Goal: Task Accomplishment & Management: Use online tool/utility

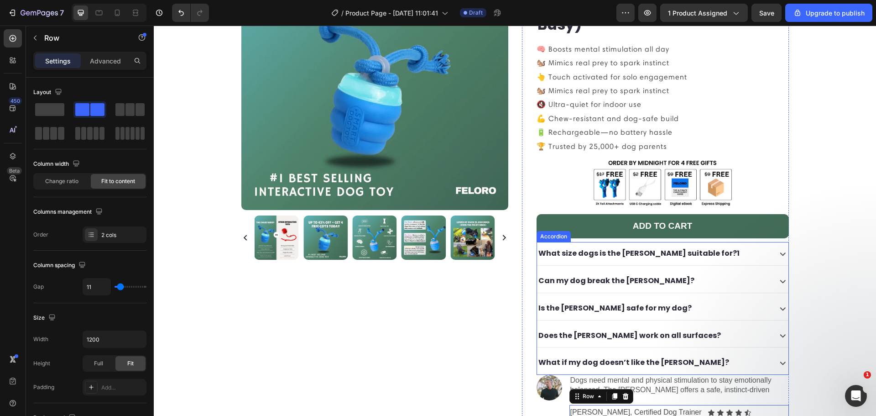
scroll to position [307, 0]
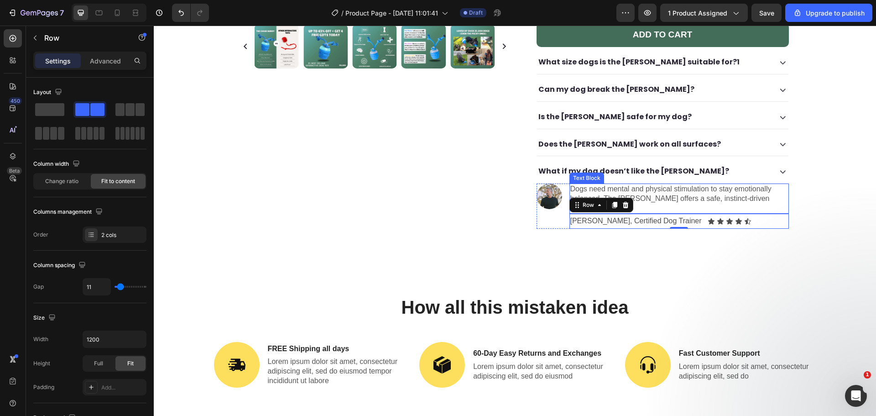
click at [638, 184] on p "Dogs need mental and physical stimulation to stay emotionally balanced. The Cha…" at bounding box center [679, 198] width 218 height 28
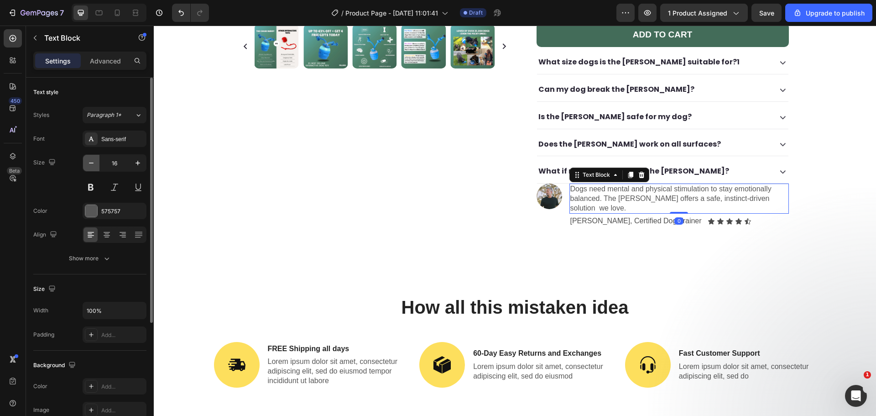
click at [88, 167] on button "button" at bounding box center [91, 163] width 16 height 16
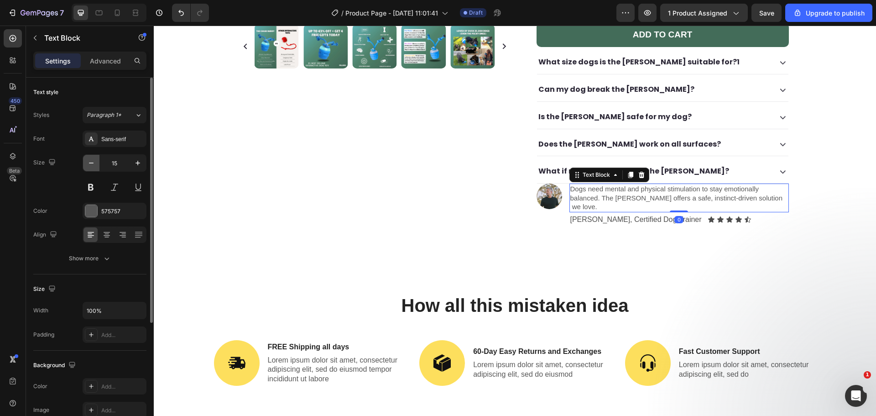
click at [88, 167] on button "button" at bounding box center [91, 163] width 16 height 16
type input "14"
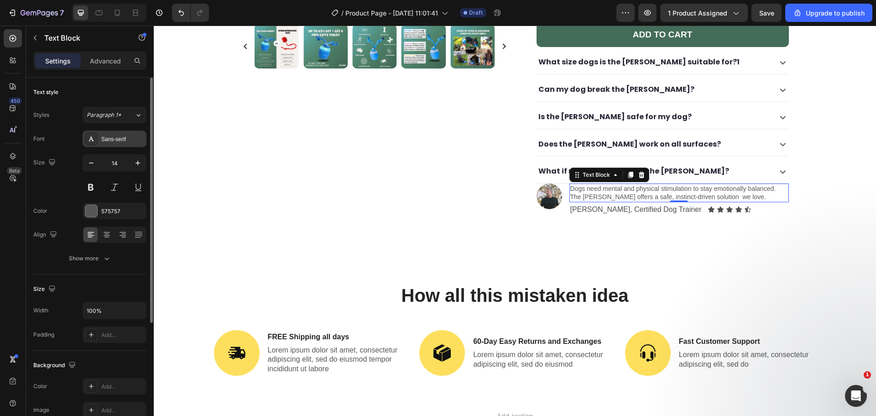
click at [98, 141] on div "Sans-serif" at bounding box center [115, 139] width 64 height 16
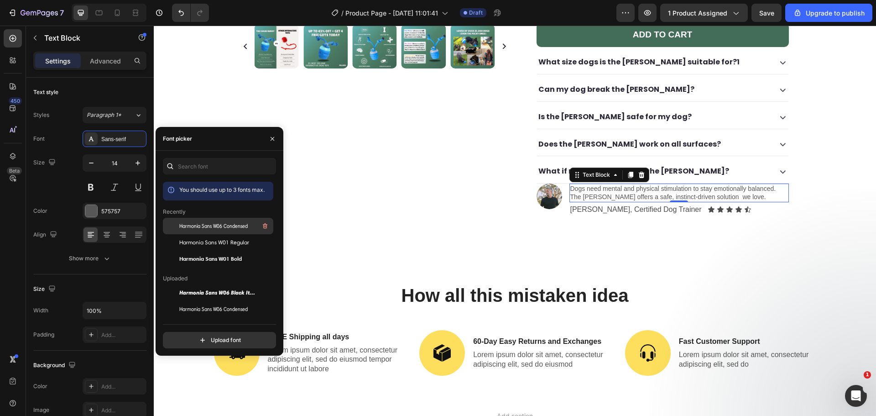
click at [205, 225] on span "Harmonia Sans W06 Condensed" at bounding box center [213, 226] width 68 height 8
click at [214, 244] on span "Harmonia Sans W01 Regular" at bounding box center [214, 242] width 70 height 8
click at [219, 257] on span "Harmonia Sans W01 Bold" at bounding box center [210, 259] width 63 height 8
click at [217, 244] on span "Harmonia Sans W01 Regular" at bounding box center [214, 242] width 70 height 8
click at [232, 307] on span "Harmonia Sans W06 Condensed" at bounding box center [213, 309] width 68 height 8
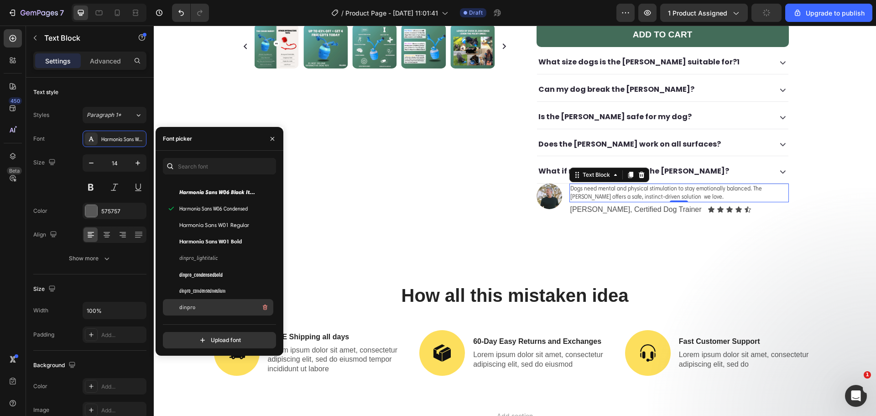
scroll to position [106, 0]
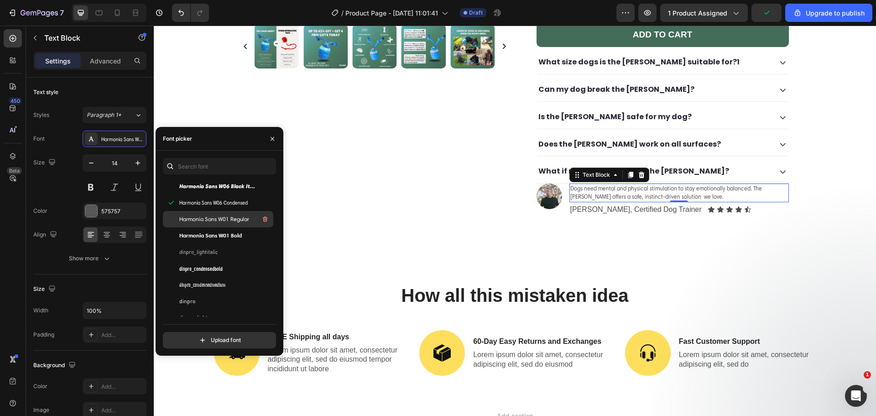
click at [227, 223] on div "Harmonia Sans W01 Regular" at bounding box center [225, 219] width 92 height 11
click at [232, 234] on span "Harmonia Sans W01 Bold" at bounding box center [210, 235] width 63 height 8
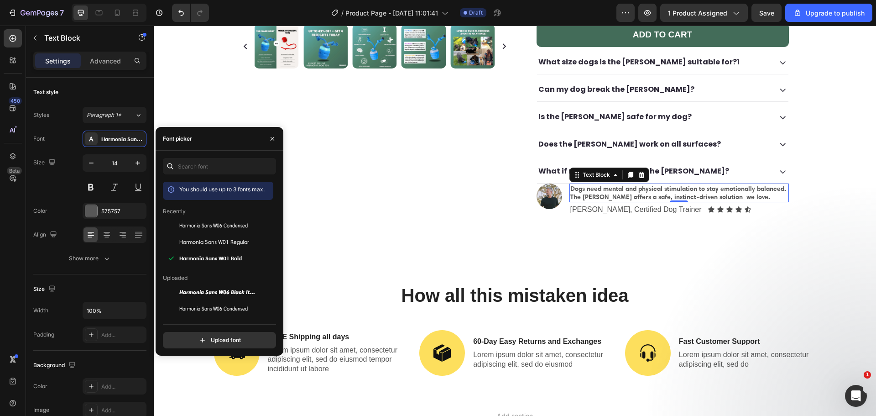
scroll to position [0, 0]
click at [230, 241] on span "Harmonia Sans W01 Regular" at bounding box center [214, 242] width 70 height 8
click at [626, 203] on p "[PERSON_NAME], Certified Dog Trainer" at bounding box center [635, 209] width 131 height 13
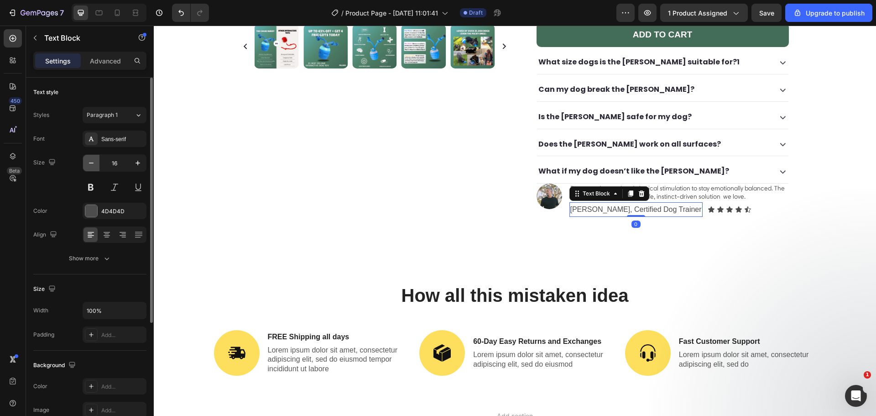
click at [94, 158] on icon "button" at bounding box center [91, 162] width 9 height 9
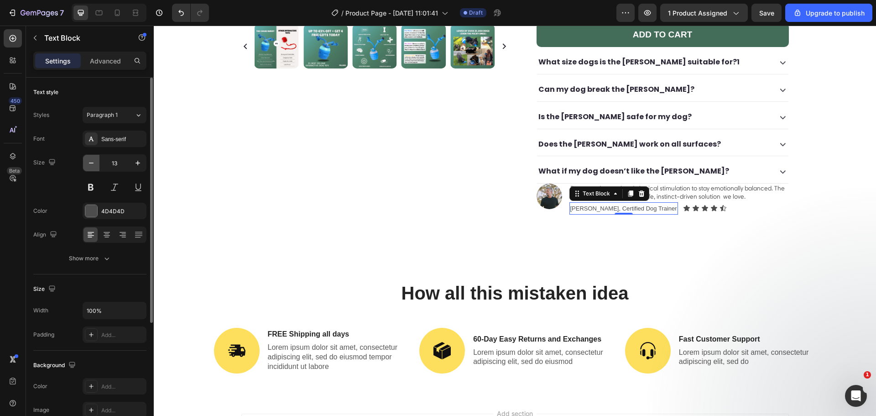
click at [94, 158] on icon "button" at bounding box center [91, 162] width 9 height 9
click at [139, 162] on icon "button" at bounding box center [137, 162] width 9 height 9
type input "13"
click at [127, 145] on div "Sans-serif" at bounding box center [115, 139] width 64 height 16
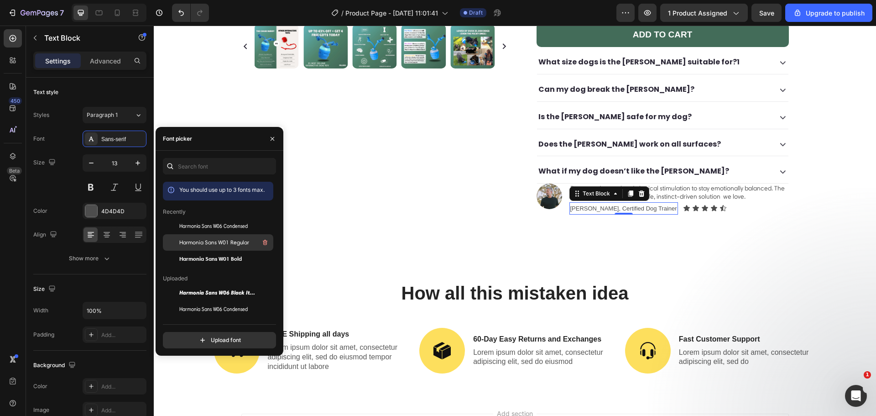
click at [197, 245] on span "Harmonia Sans W01 Regular" at bounding box center [214, 242] width 70 height 8
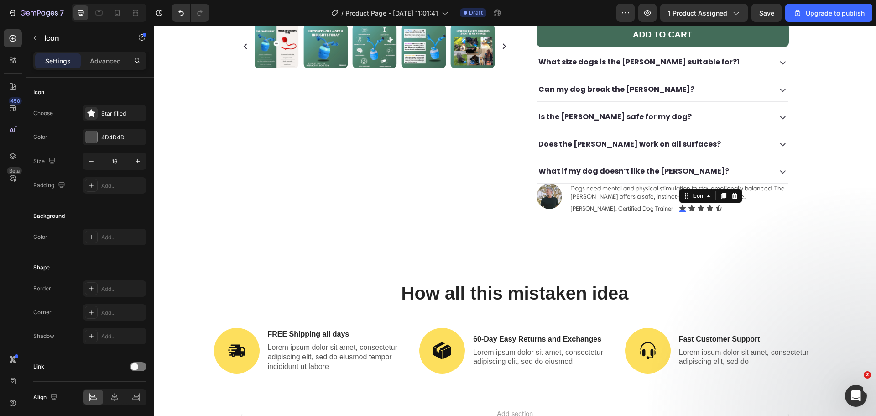
click at [679, 204] on div "Icon 0" at bounding box center [682, 207] width 7 height 7
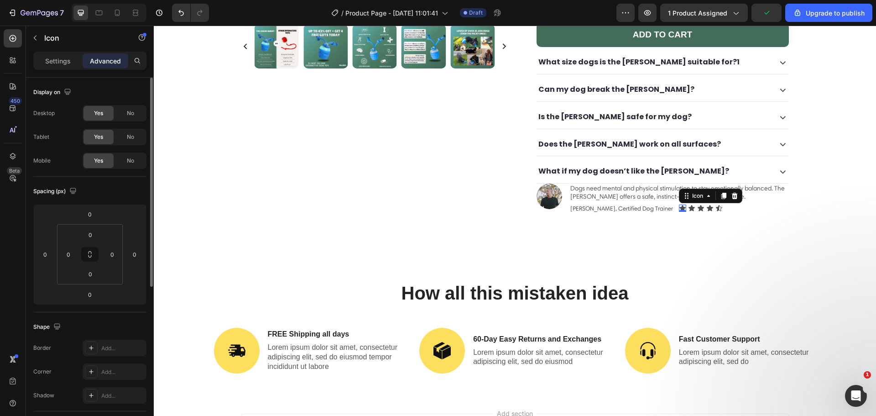
click at [60, 65] on p "Settings" at bounding box center [58, 61] width 26 height 10
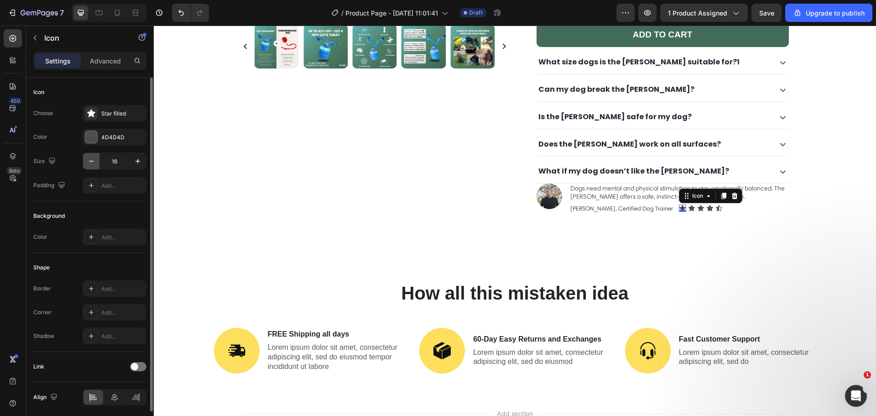
click at [95, 158] on icon "button" at bounding box center [91, 161] width 9 height 9
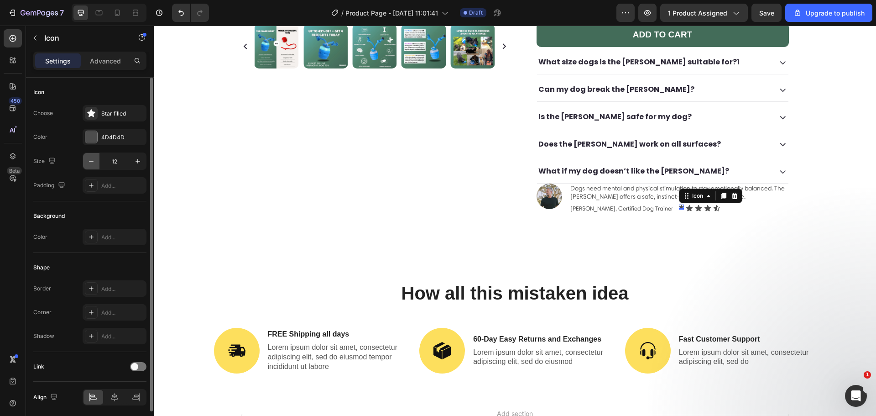
type input "11"
click at [120, 141] on div "4D4D4D" at bounding box center [115, 137] width 64 height 16
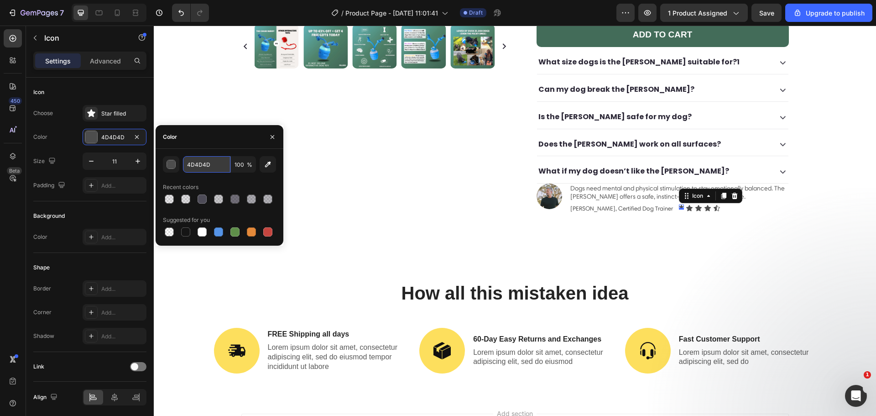
click at [202, 163] on input "4D4D4D" at bounding box center [206, 164] width 47 height 16
type input "ffcc00"
click at [686, 205] on icon at bounding box center [689, 208] width 6 height 6
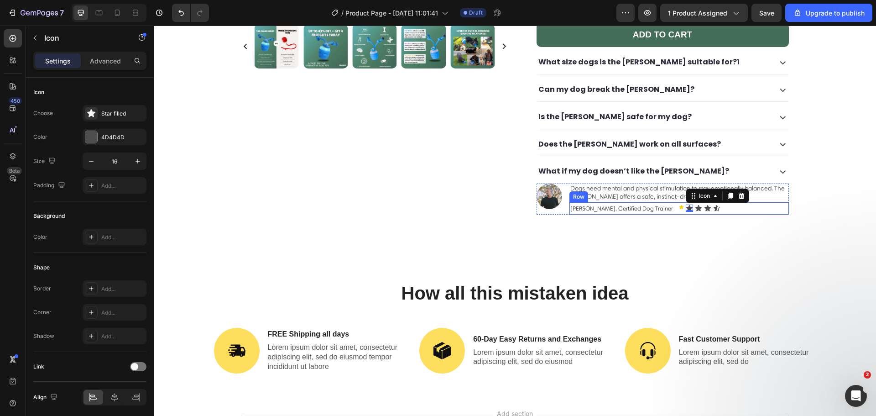
click at [657, 202] on div "Eric Bennett, Certified Dog Trainer Text Block Icon Icon 0 Icon Icon Icon Icon …" at bounding box center [680, 208] width 220 height 12
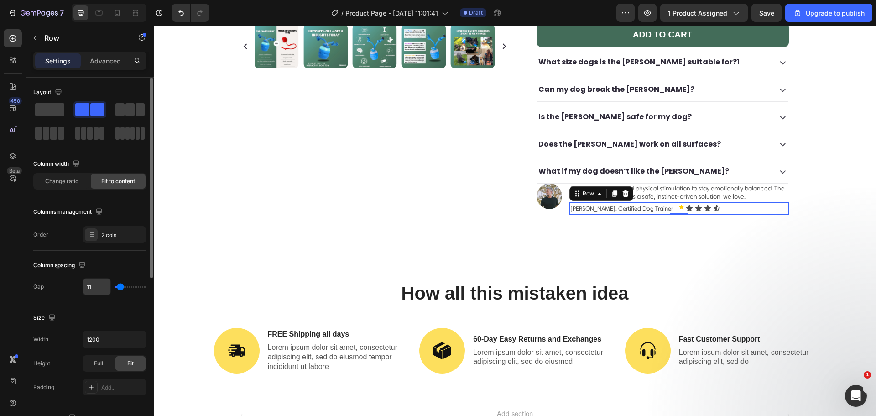
drag, startPoint x: 114, startPoint y: 288, endPoint x: 104, endPoint y: 286, distance: 10.7
click at [104, 286] on div "11" at bounding box center [115, 286] width 64 height 17
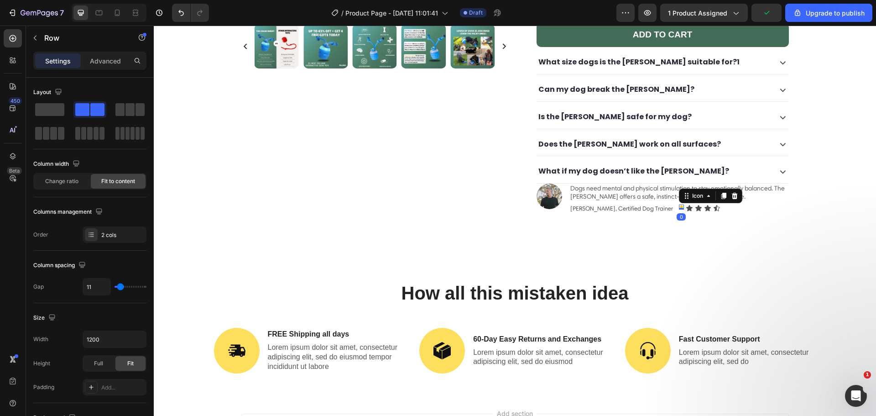
click at [679, 204] on div "Icon 0" at bounding box center [681, 206] width 5 height 5
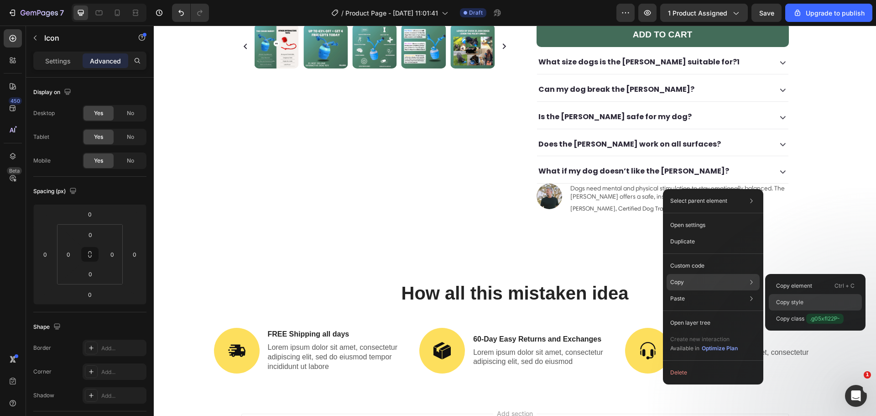
click at [787, 300] on p "Copy style" at bounding box center [789, 302] width 27 height 8
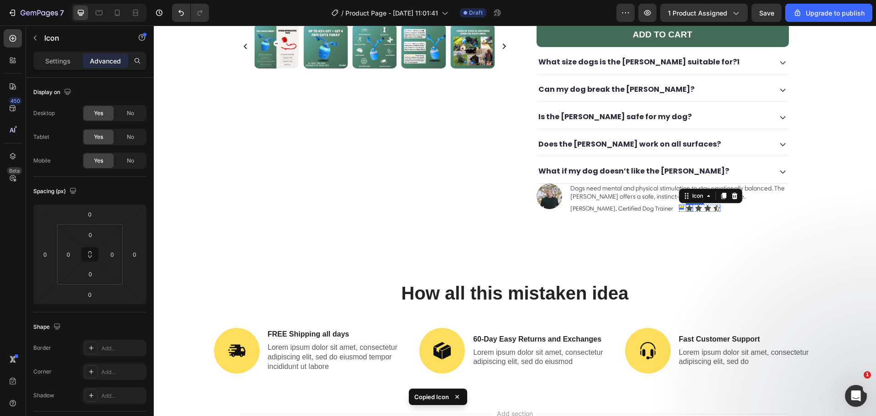
click at [686, 204] on div "Icon" at bounding box center [689, 207] width 7 height 7
click at [682, 202] on div "Icon Icon Icon 0 Icon Icon Icon" at bounding box center [700, 208] width 42 height 12
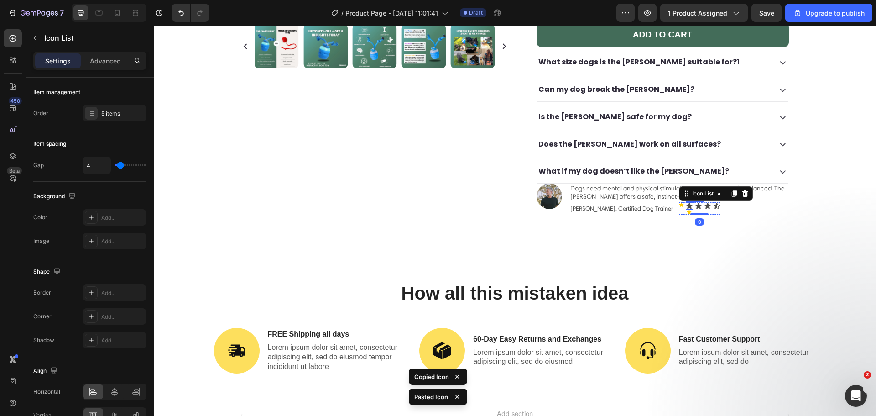
click at [686, 202] on icon at bounding box center [689, 205] width 7 height 7
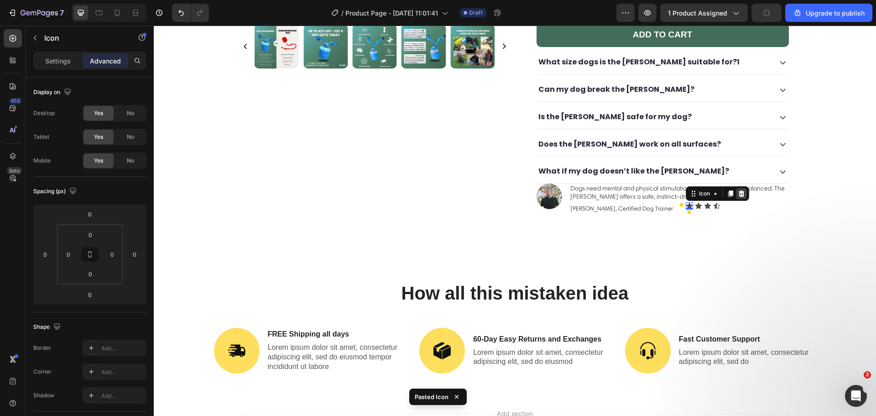
click at [738, 190] on icon at bounding box center [741, 193] width 6 height 6
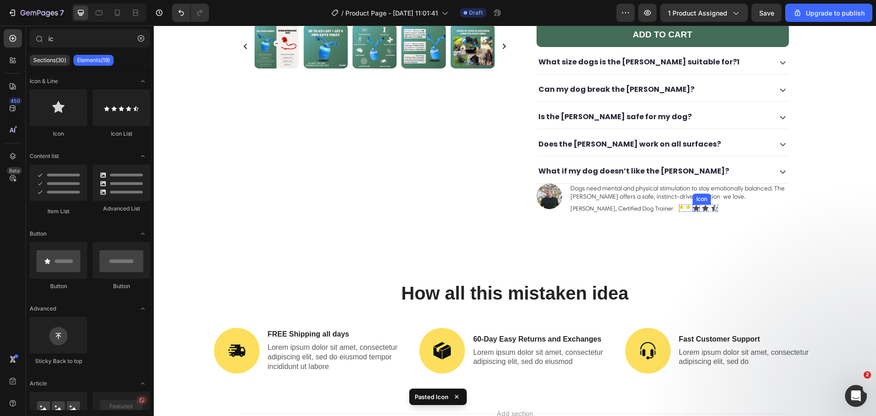
click at [693, 204] on icon at bounding box center [696, 207] width 7 height 7
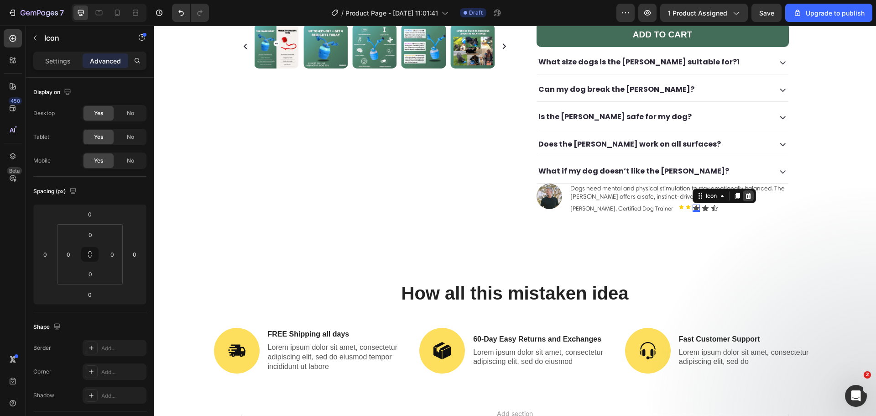
click at [745, 193] on icon at bounding box center [748, 196] width 6 height 6
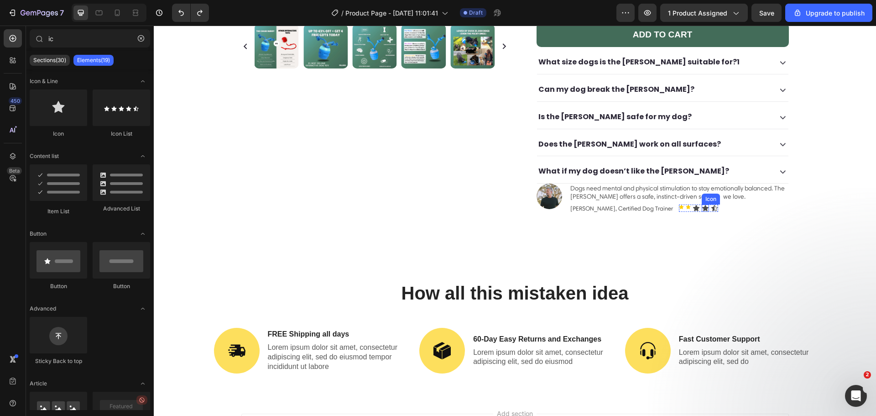
click at [702, 205] on icon at bounding box center [705, 208] width 6 height 6
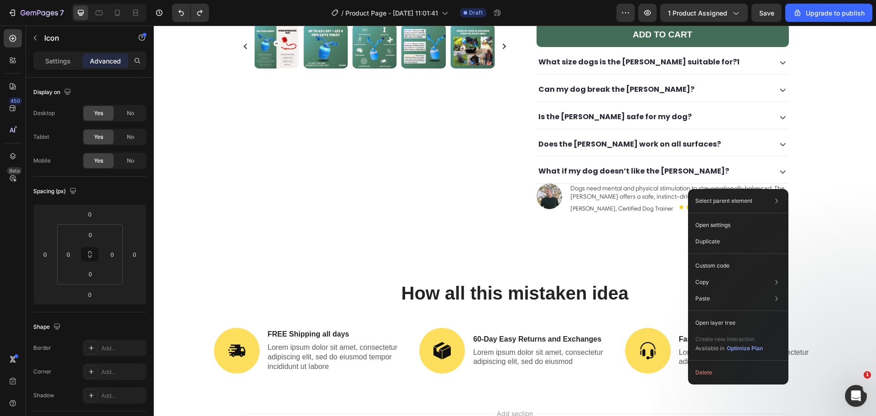
click at [754, 192] on icon at bounding box center [757, 195] width 7 height 7
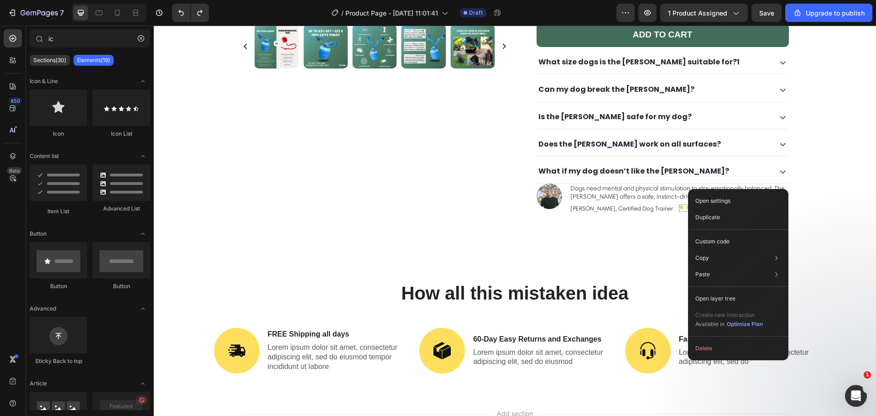
click at [693, 205] on icon at bounding box center [696, 208] width 6 height 6
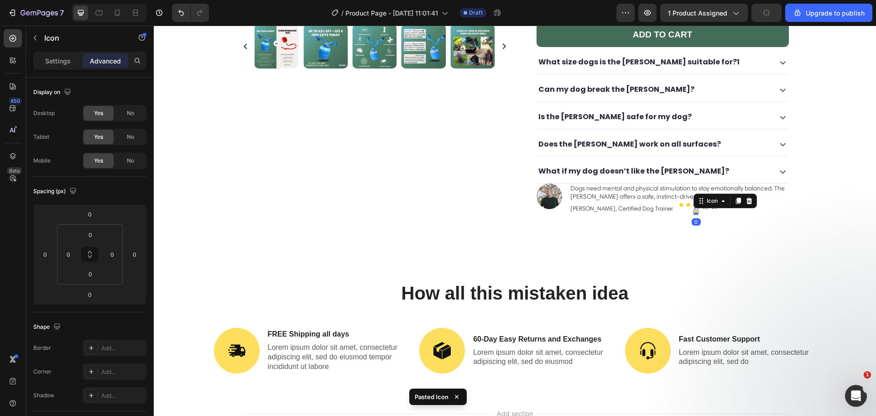
click at [702, 202] on div "Icon" at bounding box center [705, 205] width 7 height 7
click at [711, 202] on div "Icon" at bounding box center [714, 205] width 7 height 7
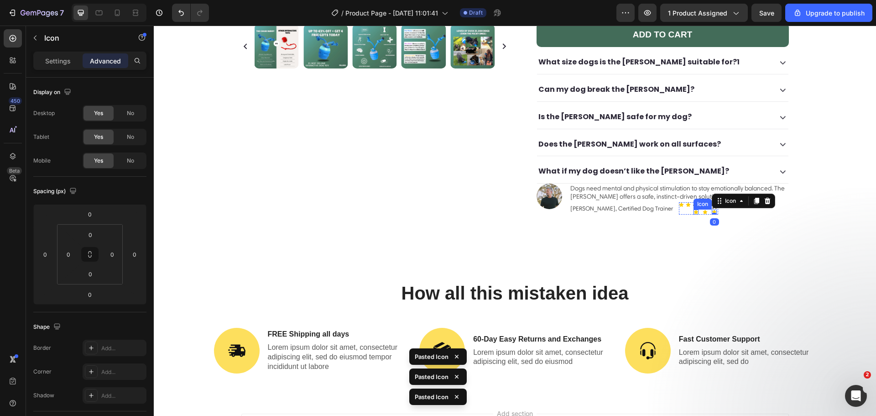
click at [694, 199] on div "Icon" at bounding box center [703, 204] width 18 height 11
click at [686, 202] on icon at bounding box center [688, 204] width 5 height 4
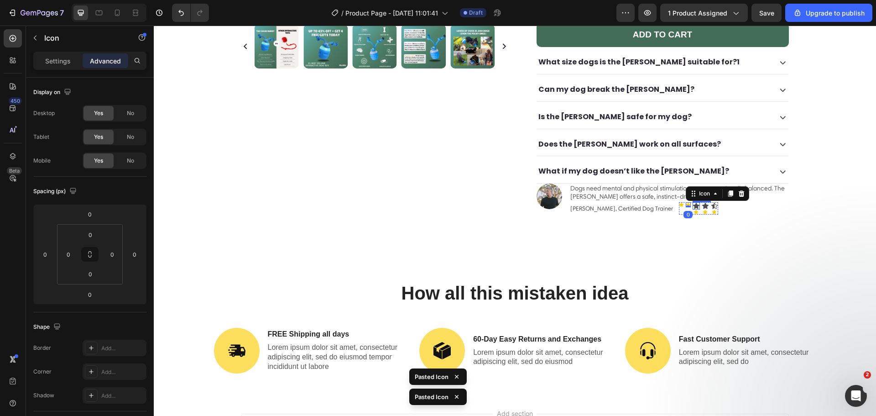
click at [693, 202] on div "Icon" at bounding box center [696, 205] width 7 height 7
click at [743, 188] on div at bounding box center [748, 193] width 11 height 11
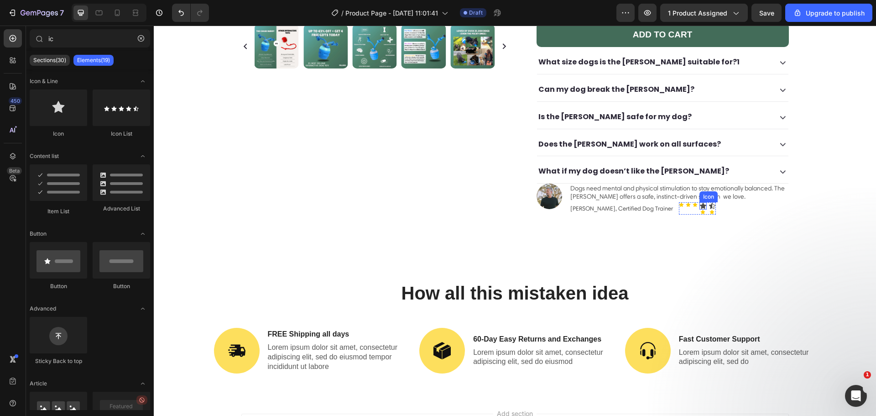
click at [700, 203] on icon at bounding box center [703, 206] width 6 height 6
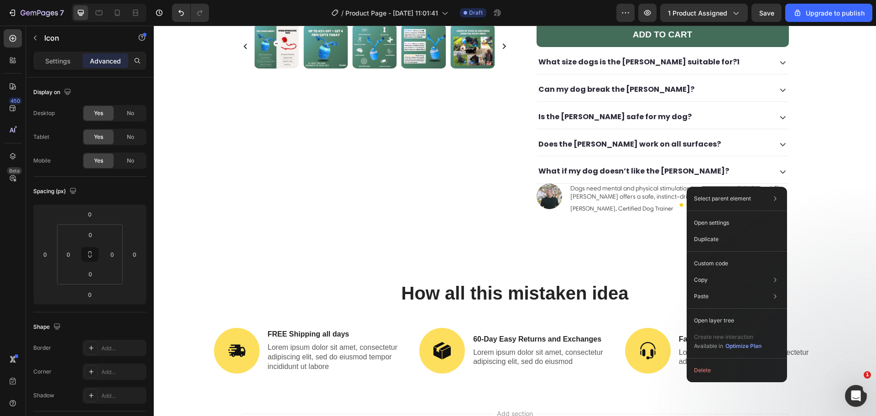
click at [752, 190] on icon at bounding box center [755, 193] width 6 height 6
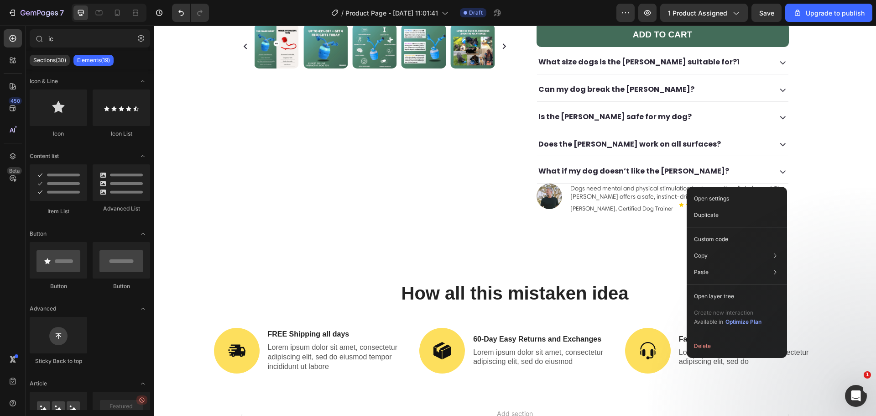
click at [691, 187] on div "Open settings Duplicate Custom code Copy Copy element Ctrl + C Copy style Copy …" at bounding box center [737, 272] width 100 height 171
click at [707, 203] on icon at bounding box center [710, 206] width 6 height 6
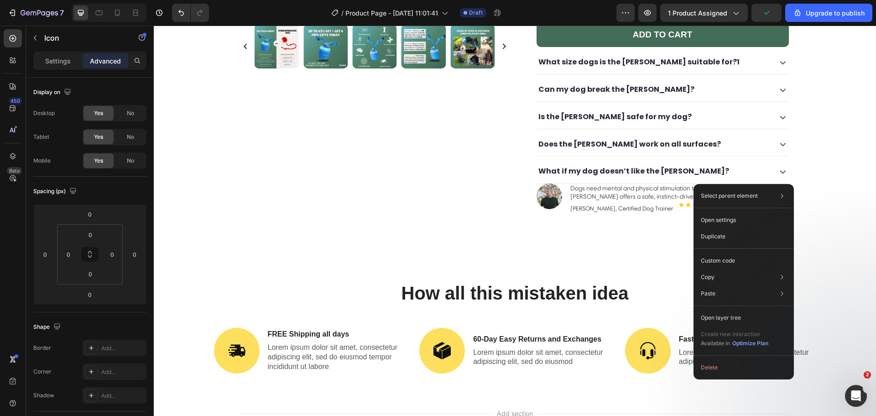
click at [759, 190] on icon at bounding box center [762, 193] width 7 height 7
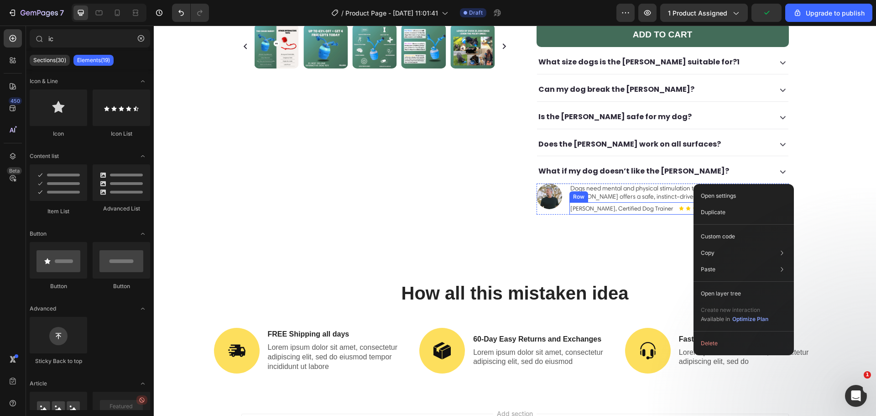
click at [679, 202] on div "Icon Icon Icon Icon Icon Icon List" at bounding box center [695, 208] width 32 height 12
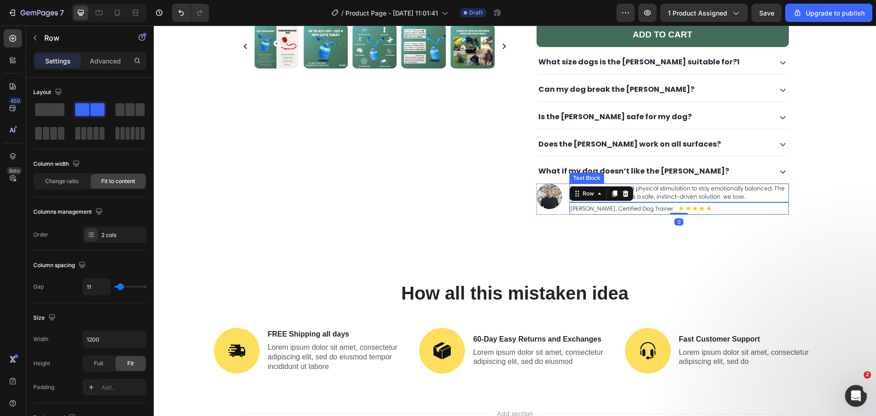
click at [690, 184] on p "Dogs need mental and physical stimulation to stay emotionally balanced. The Cha…" at bounding box center [679, 192] width 218 height 16
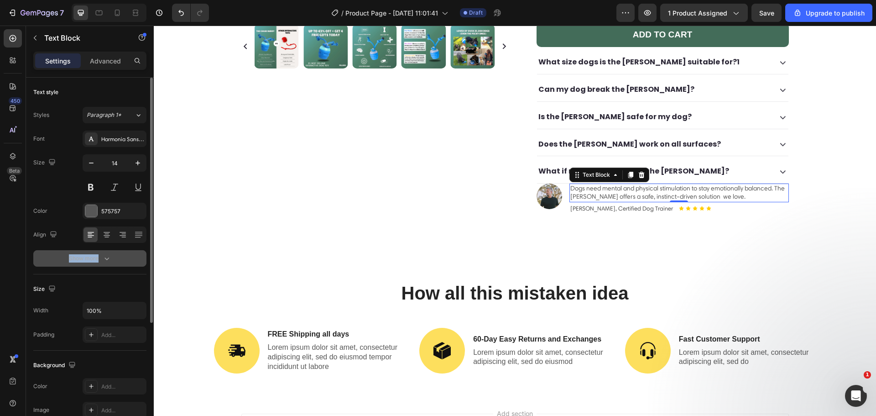
drag, startPoint x: 109, startPoint y: 246, endPoint x: 105, endPoint y: 260, distance: 14.7
click at [105, 260] on div "Font Harmonia Sans W01 Regular Size 14 Color 575757 Align Show more" at bounding box center [89, 199] width 113 height 136
click at [105, 260] on icon "button" at bounding box center [106, 258] width 9 height 9
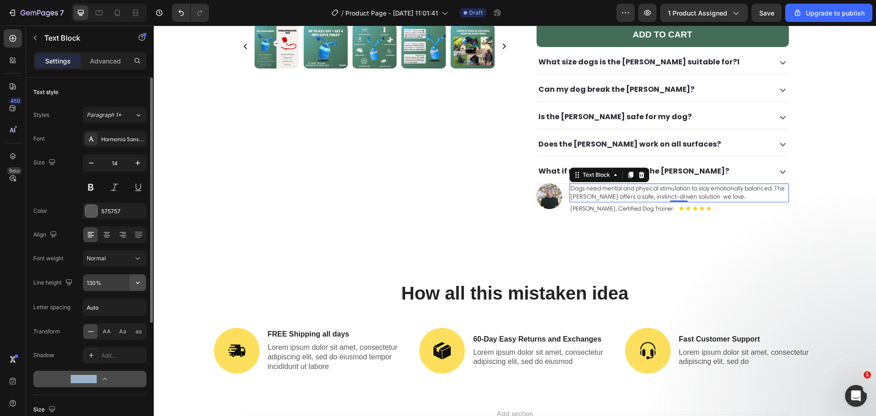
click at [134, 284] on icon "button" at bounding box center [137, 282] width 9 height 9
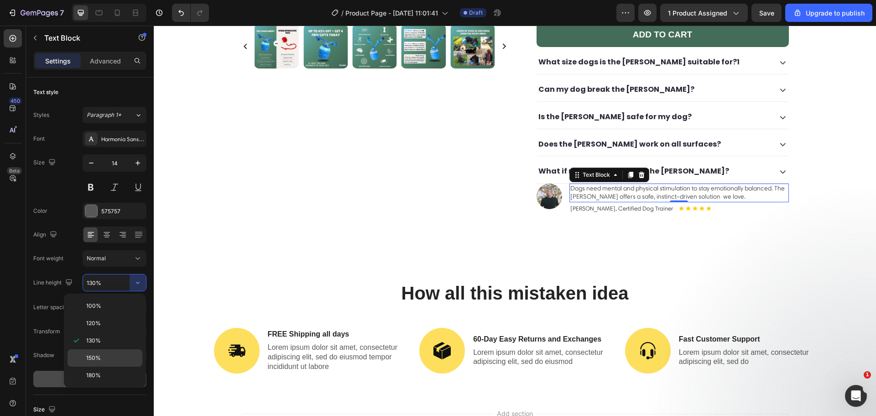
click at [130, 357] on p "150%" at bounding box center [112, 358] width 52 height 8
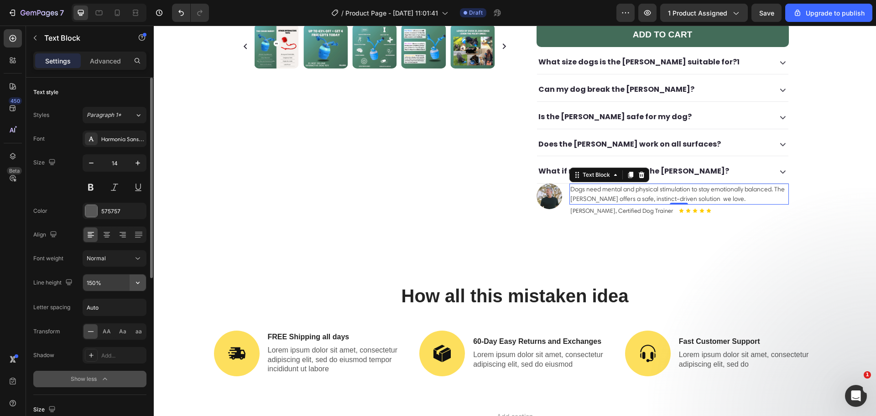
drag, startPoint x: 141, startPoint y: 283, endPoint x: 137, endPoint y: 286, distance: 5.2
click at [141, 282] on icon "button" at bounding box center [137, 282] width 9 height 9
click at [122, 367] on div "180%" at bounding box center [105, 374] width 75 height 17
type input "180%"
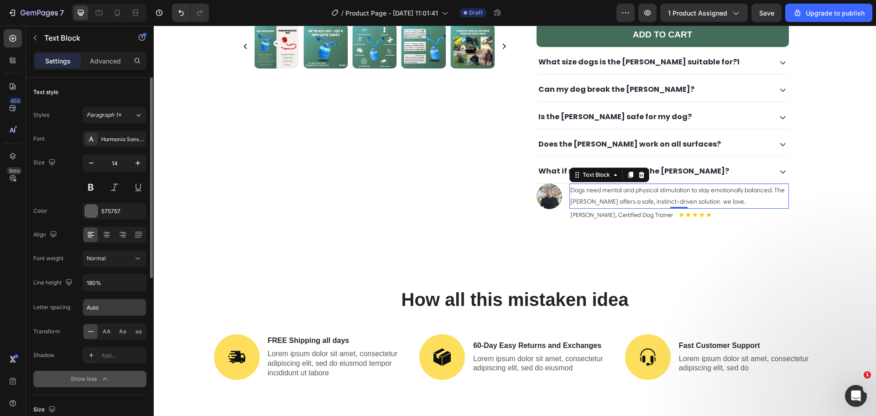
click at [98, 309] on input "Auto" at bounding box center [114, 307] width 63 height 16
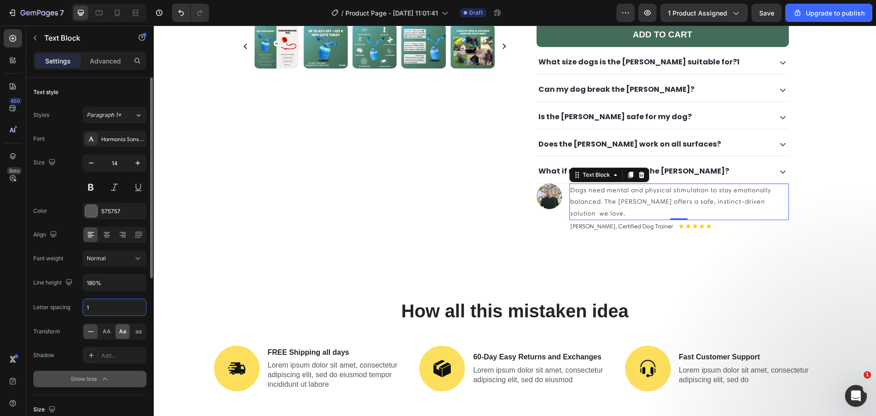
type input "1"
click at [119, 333] on span "Aa" at bounding box center [122, 331] width 7 height 8
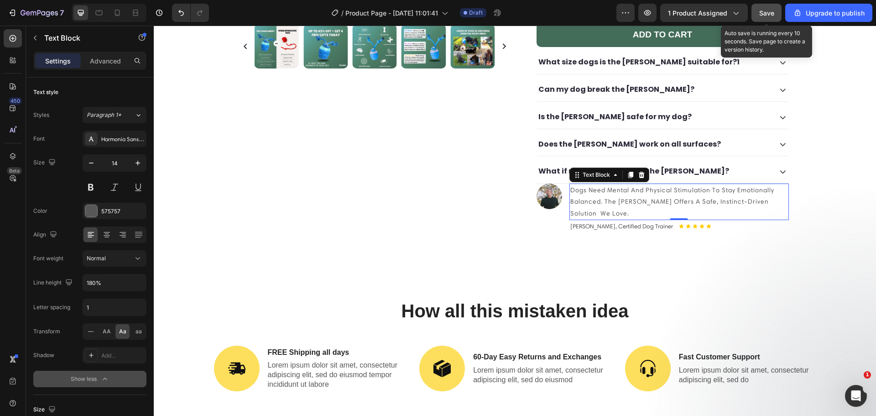
drag, startPoint x: 765, startPoint y: 10, endPoint x: 759, endPoint y: 10, distance: 5.5
click at [764, 10] on span "Save" at bounding box center [766, 13] width 15 height 8
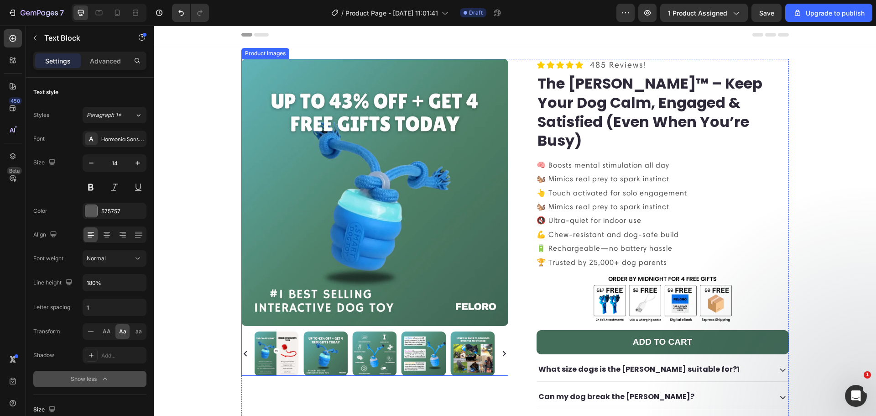
click at [325, 175] on img at bounding box center [374, 192] width 267 height 267
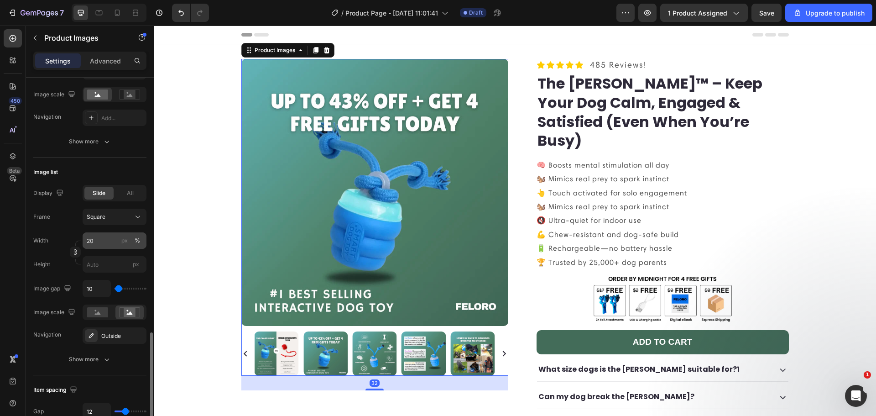
scroll to position [319, 0]
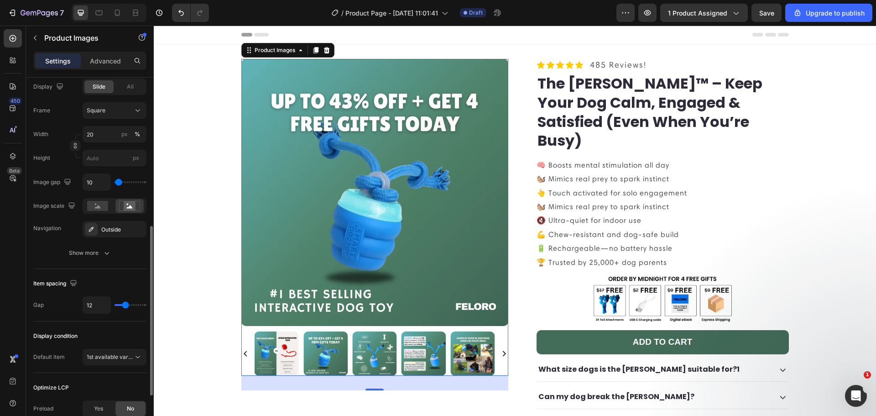
type input "0"
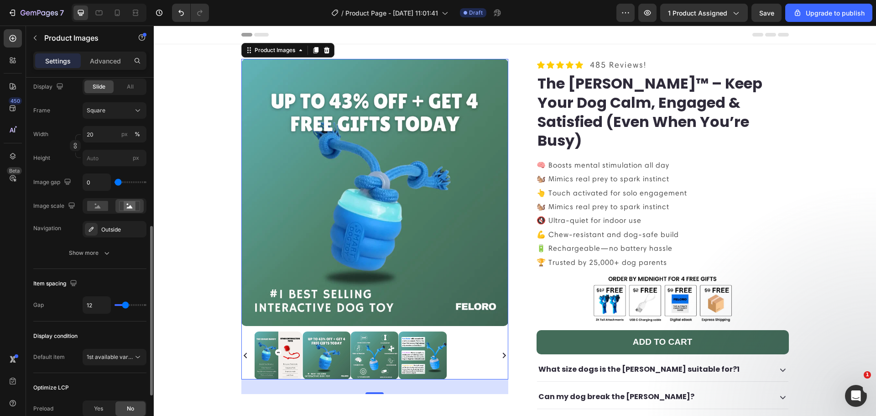
type input "46"
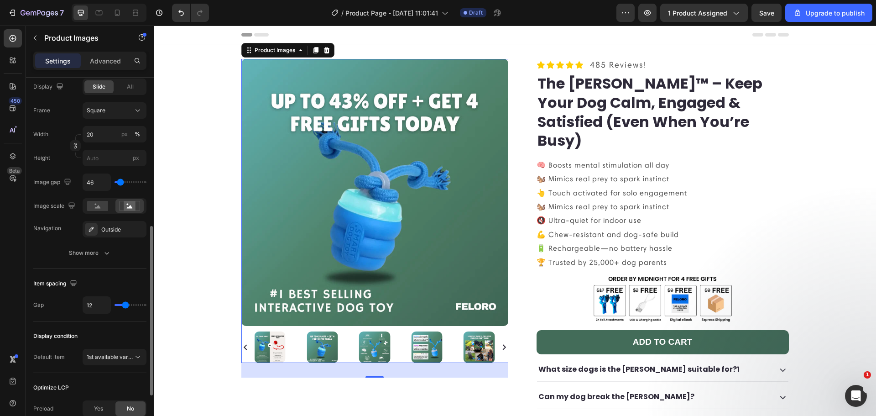
type input "56"
type input "65"
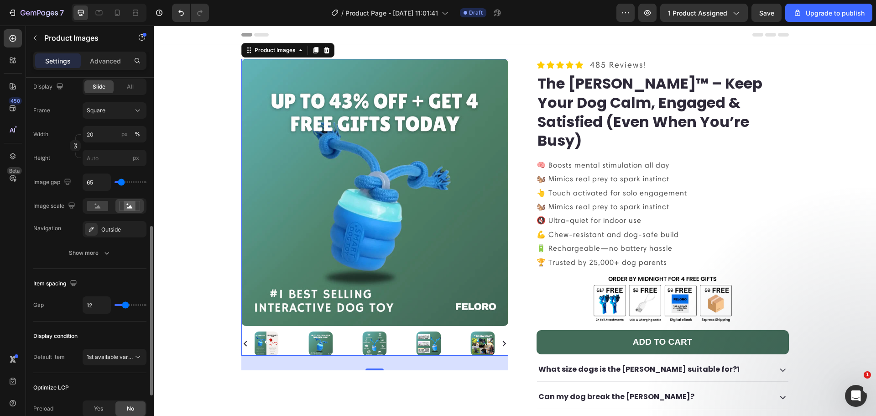
type input "46"
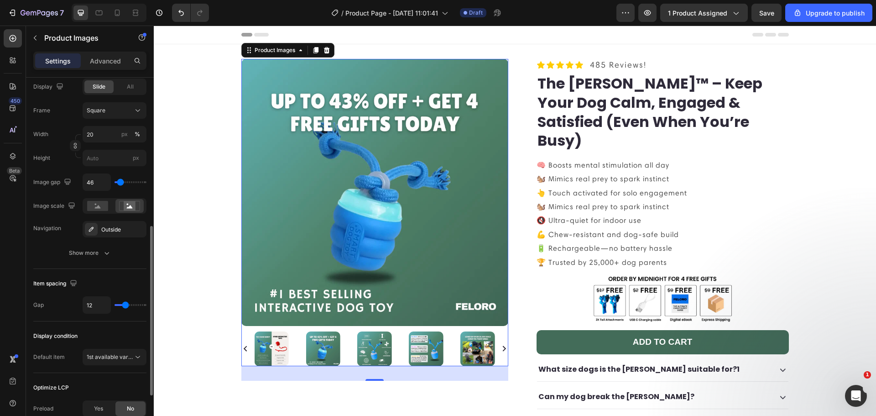
type input "37"
type input "28"
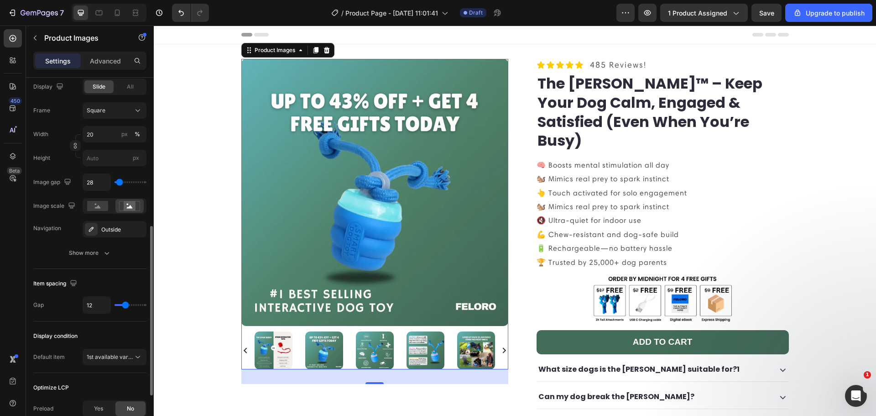
type input "19"
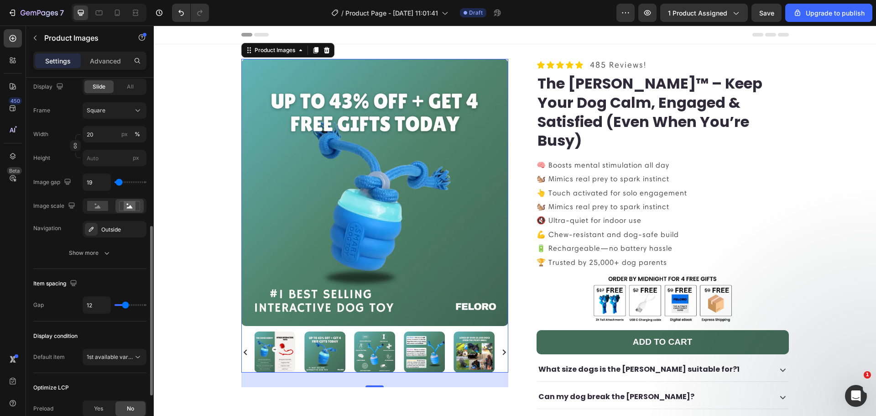
type input "9"
type input "0"
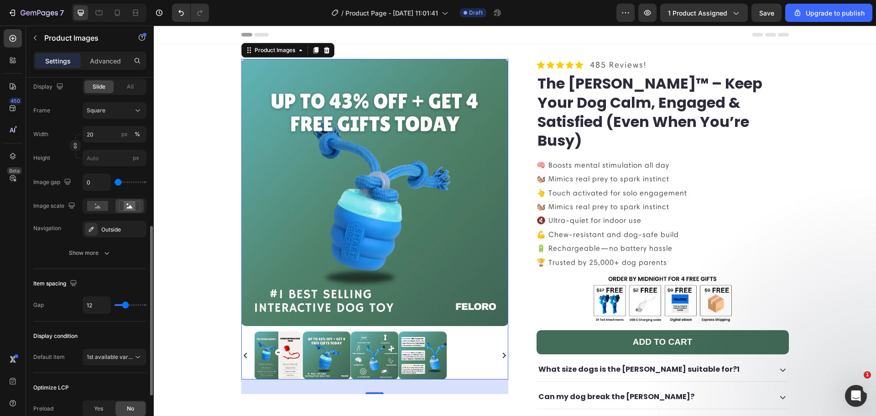
type input "0"
click at [118, 183] on input "range" at bounding box center [131, 182] width 32 height 2
click at [101, 181] on input "0" at bounding box center [96, 182] width 27 height 16
type input "10"
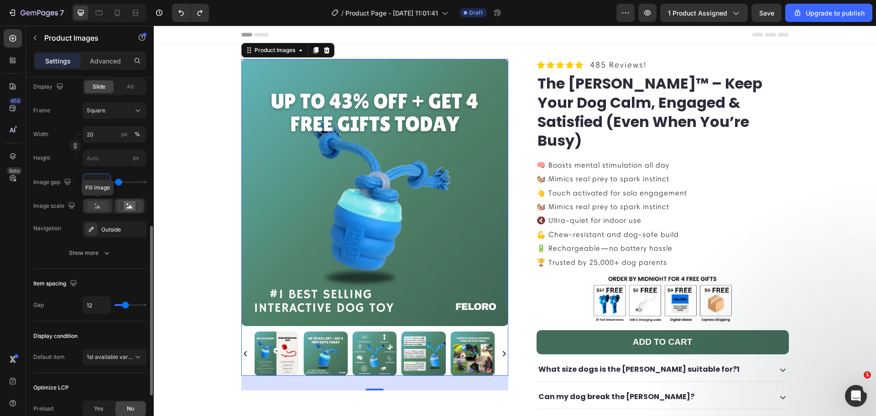
click at [105, 204] on rect at bounding box center [97, 206] width 21 height 10
click at [125, 205] on rect at bounding box center [130, 205] width 12 height 9
click at [104, 204] on rect at bounding box center [97, 206] width 21 height 10
click at [481, 147] on img at bounding box center [374, 192] width 267 height 267
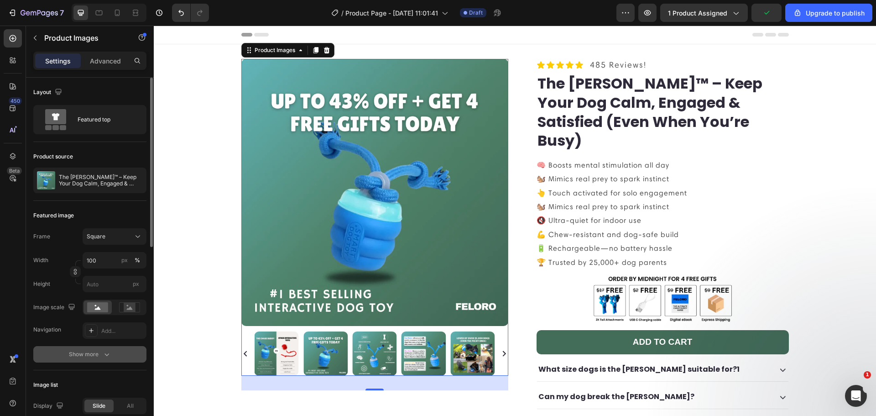
click at [102, 348] on button "Show more" at bounding box center [89, 354] width 113 height 16
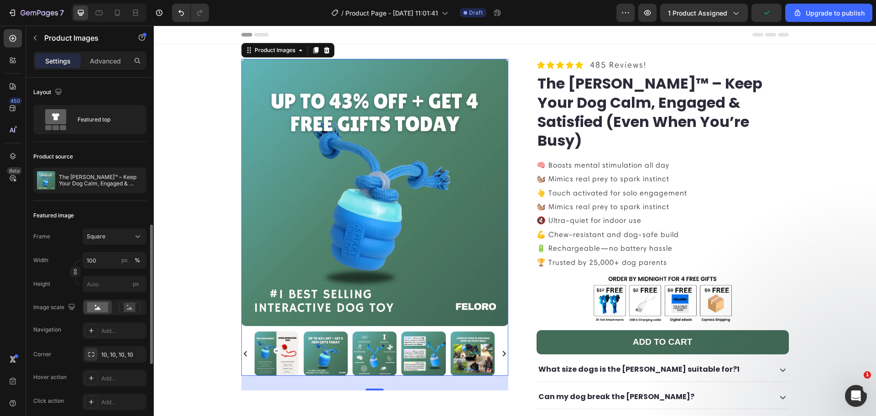
scroll to position [106, 0]
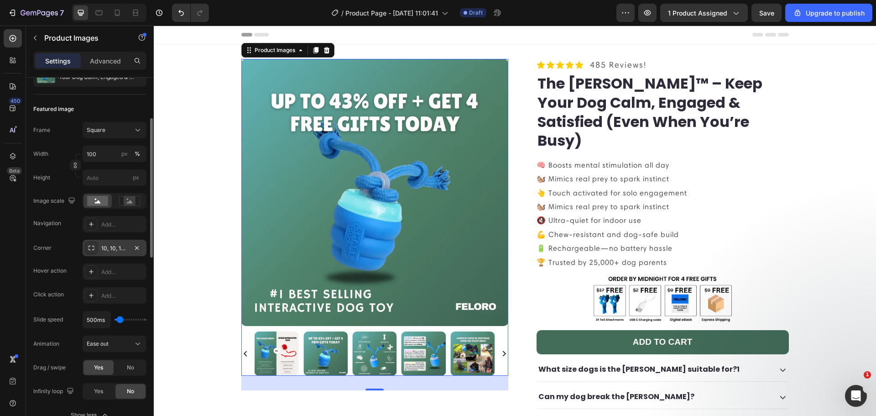
click at [110, 247] on div "10, 10, 10, 10" at bounding box center [114, 248] width 26 height 8
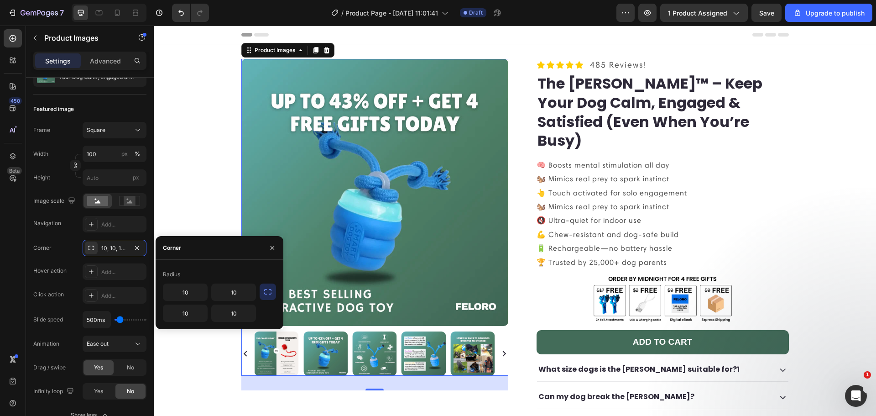
click at [260, 293] on button "button" at bounding box center [268, 291] width 16 height 16
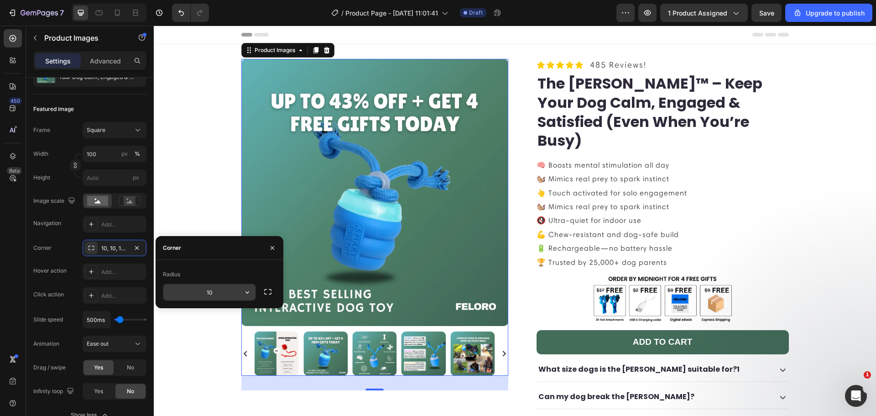
click at [210, 294] on input "10" at bounding box center [209, 292] width 92 height 16
click at [242, 295] on button "button" at bounding box center [247, 292] width 16 height 16
click at [220, 287] on input "10" at bounding box center [209, 292] width 92 height 16
type input "15"
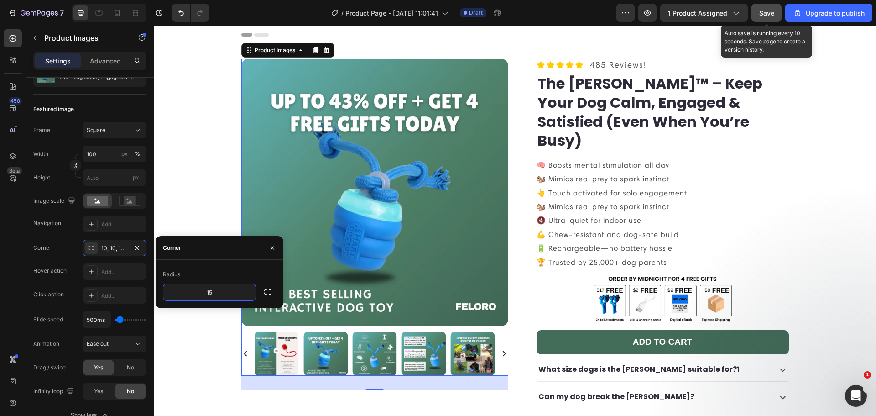
click at [754, 14] on button "Save" at bounding box center [767, 13] width 30 height 18
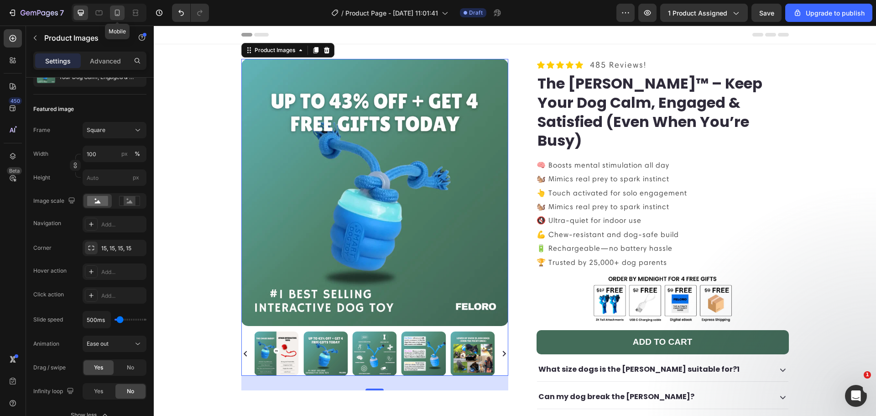
click at [120, 16] on icon at bounding box center [117, 12] width 9 height 9
type input "10"
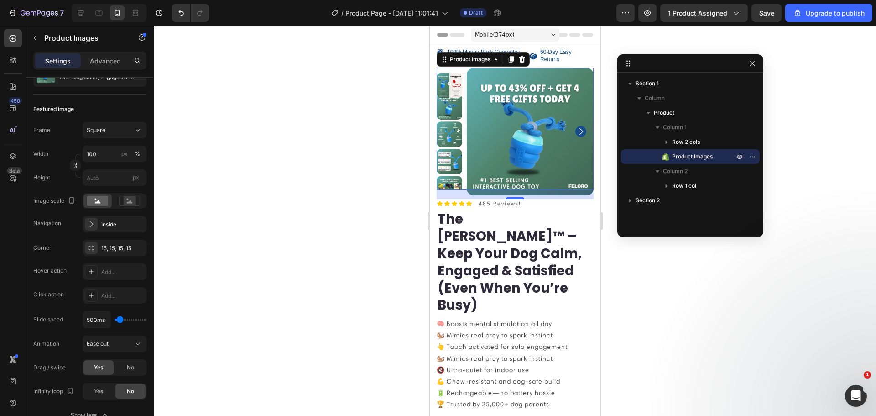
scroll to position [10, 0]
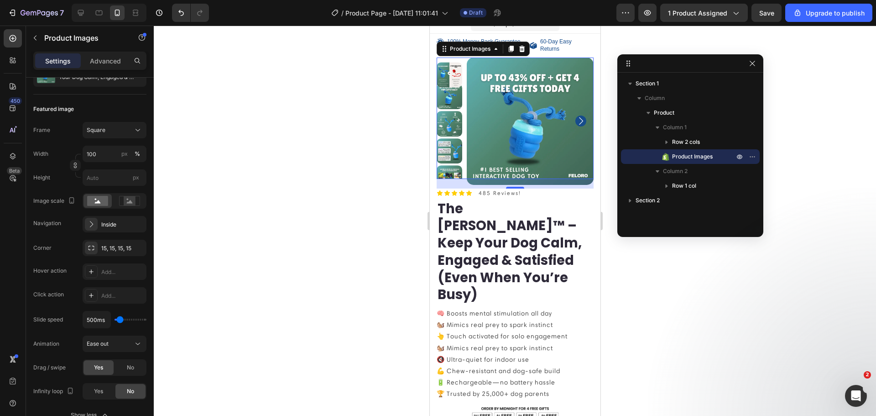
click at [523, 150] on img at bounding box center [529, 121] width 127 height 127
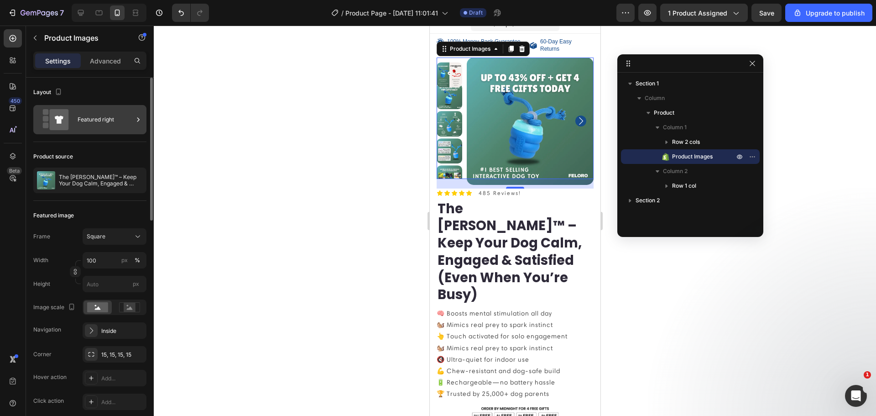
click at [95, 127] on div "Featured right" at bounding box center [106, 119] width 56 height 21
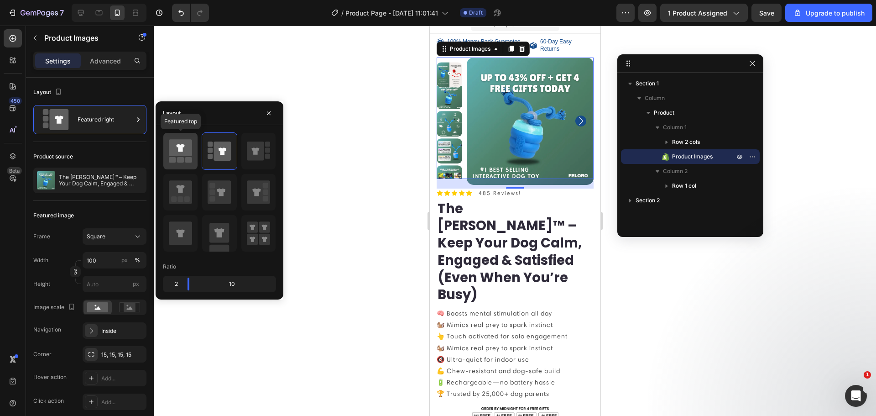
click at [173, 158] on rect at bounding box center [172, 159] width 7 height 5
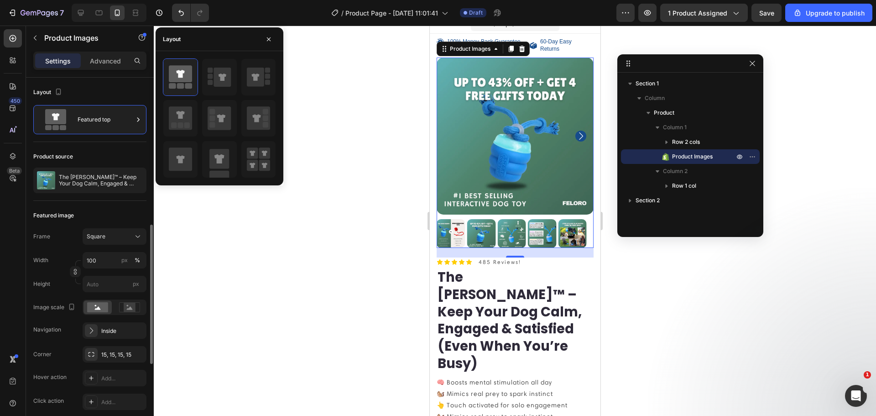
scroll to position [106, 0]
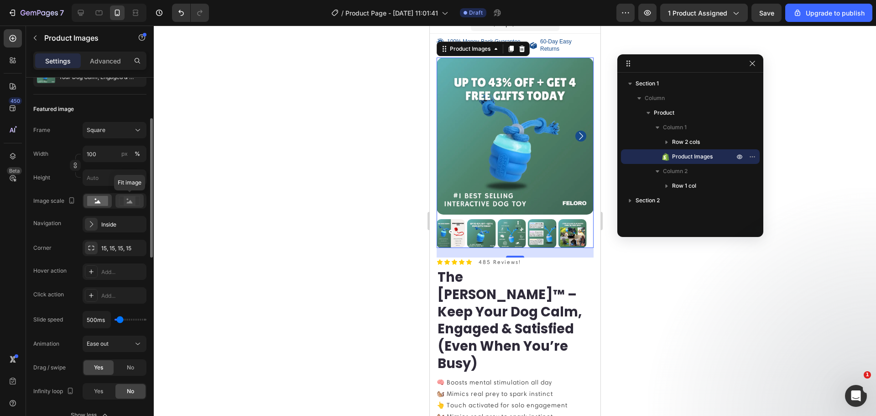
click at [134, 199] on rect at bounding box center [130, 200] width 12 height 9
click at [85, 199] on div at bounding box center [98, 201] width 28 height 14
click at [105, 223] on div "Inside" at bounding box center [114, 224] width 26 height 8
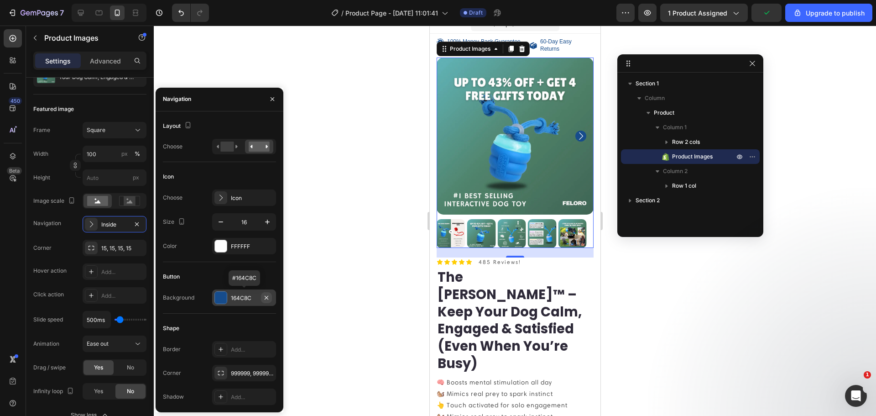
click at [264, 296] on icon "button" at bounding box center [266, 297] width 7 height 7
click at [241, 297] on div "Add..." at bounding box center [252, 298] width 43 height 8
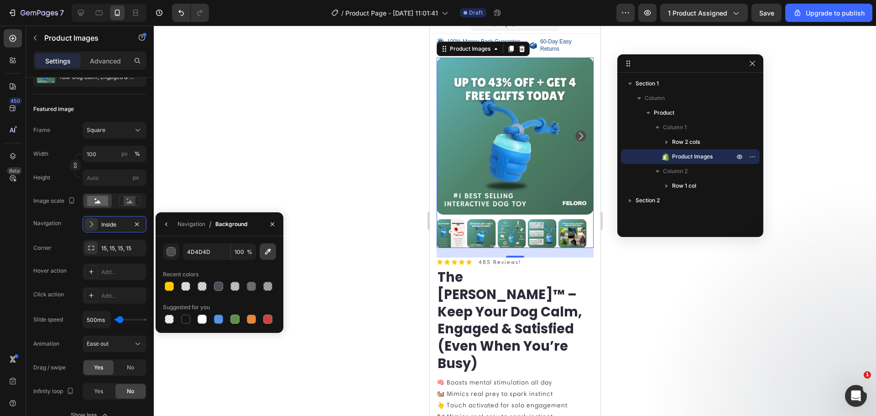
click at [266, 256] on icon "button" at bounding box center [267, 251] width 9 height 9
type input "3A4B53"
click at [112, 230] on div "Inside" at bounding box center [115, 224] width 64 height 16
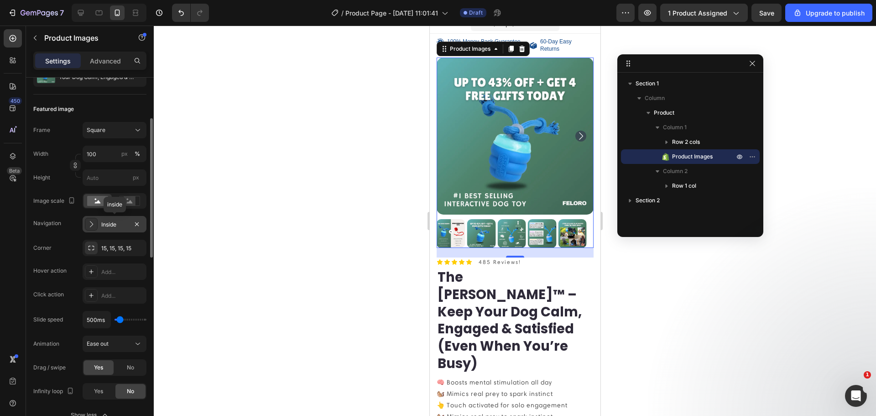
click at [113, 230] on div "Inside" at bounding box center [115, 224] width 64 height 16
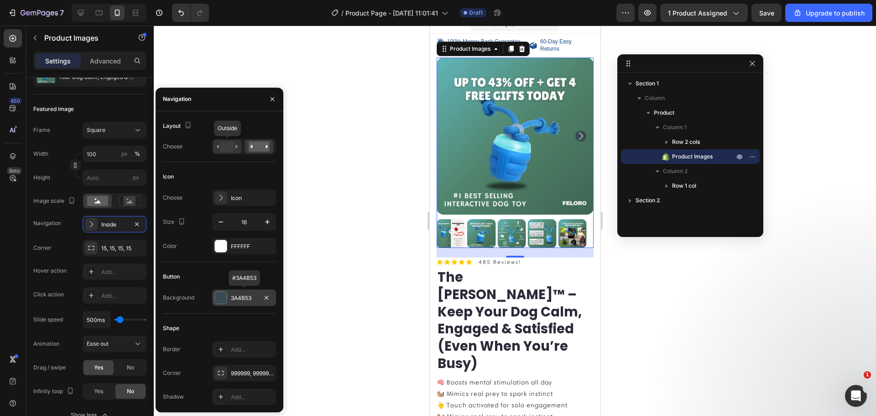
click at [228, 148] on rect at bounding box center [226, 146] width 13 height 10
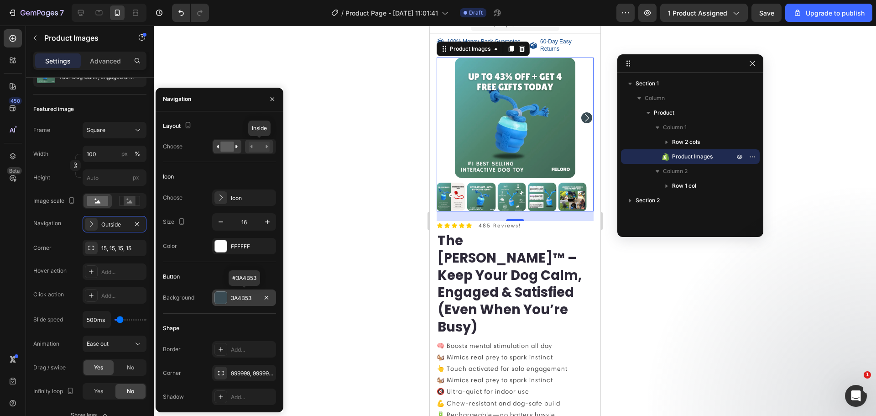
click at [269, 146] on rect at bounding box center [259, 146] width 21 height 10
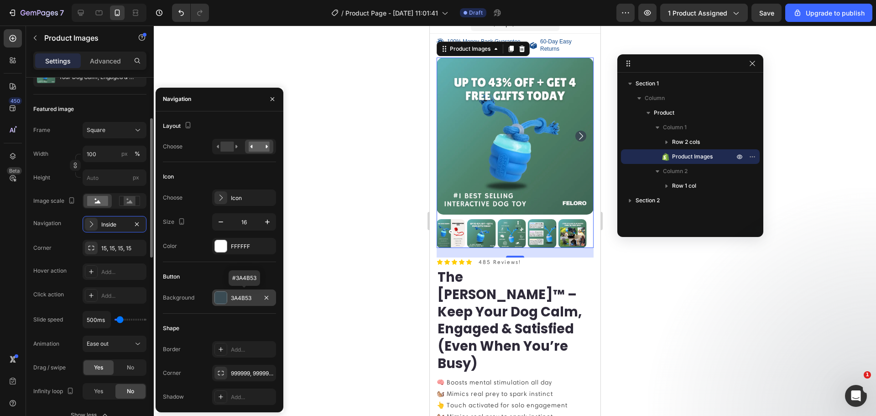
click at [68, 229] on div "Navigation Inside" at bounding box center [89, 224] width 113 height 16
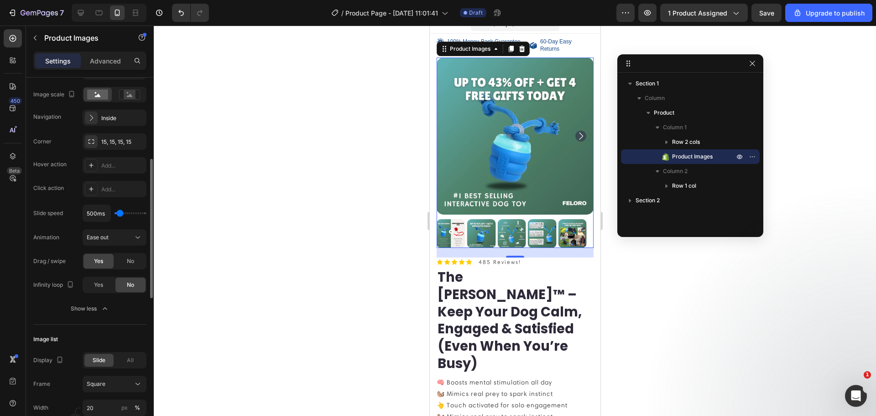
scroll to position [319, 0]
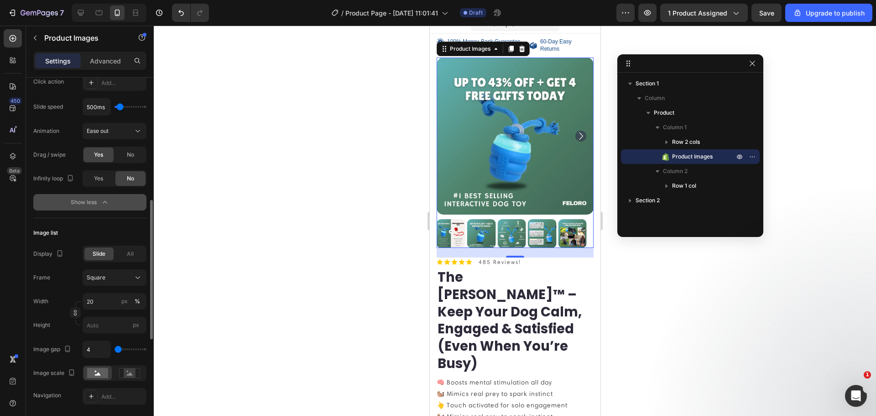
click at [98, 202] on div "Show less" at bounding box center [90, 202] width 39 height 9
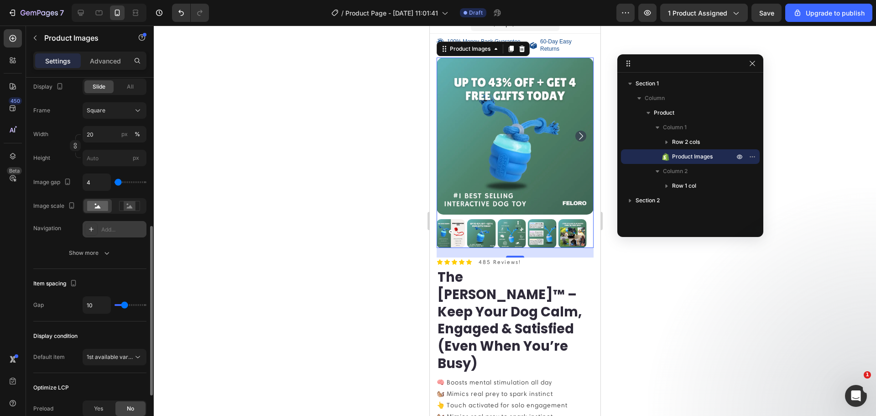
click at [104, 227] on div "Add..." at bounding box center [122, 229] width 43 height 8
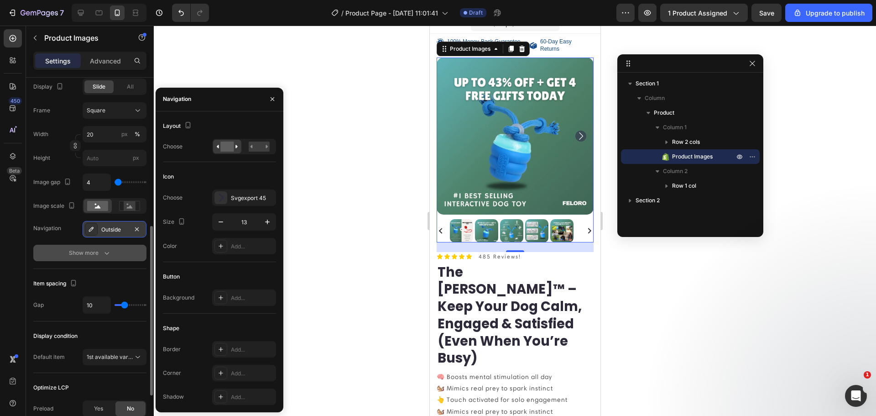
click at [96, 251] on div "Show more" at bounding box center [90, 252] width 42 height 9
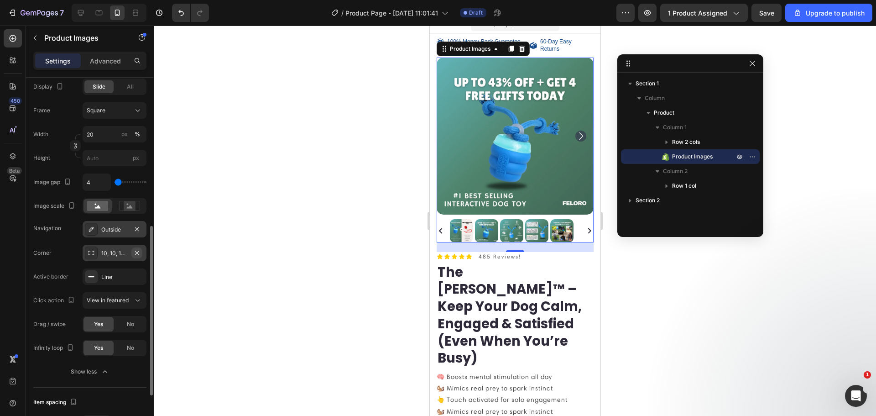
click at [133, 254] on button "button" at bounding box center [136, 252] width 11 height 11
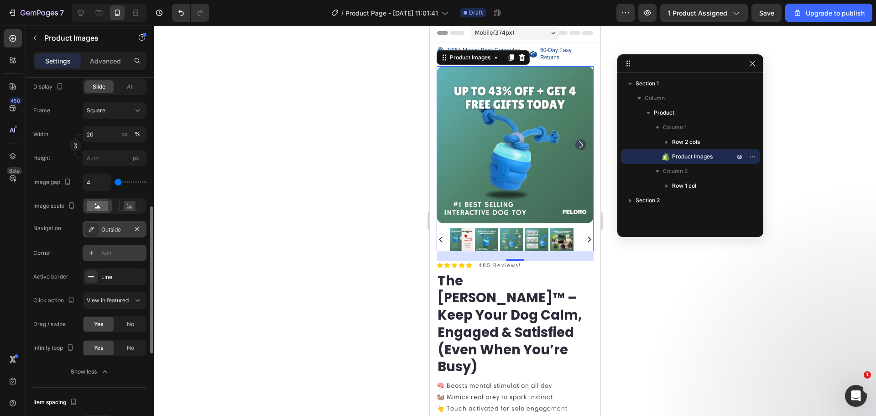
scroll to position [0, 0]
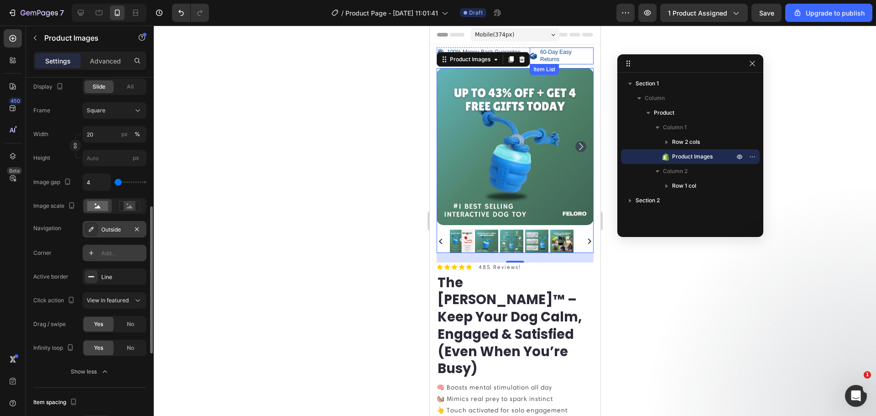
click at [567, 59] on p "60-Day Easy Returns" at bounding box center [566, 56] width 52 height 14
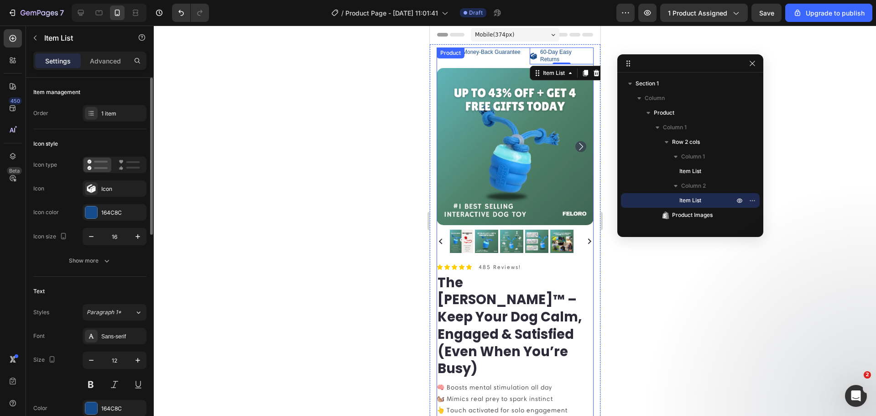
click at [519, 66] on div "100% Money-Back Guarantee Item List 60-Day Easy Returns Item List 0 Row Product…" at bounding box center [514, 154] width 157 height 215
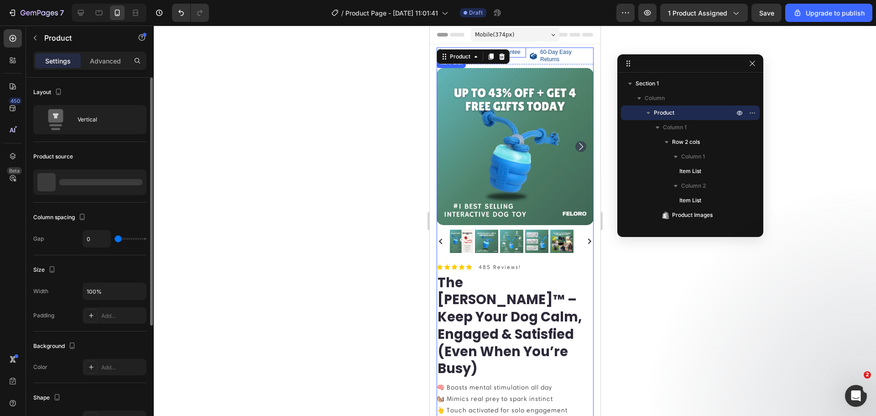
click at [516, 56] on p "100% Money-Back Guarantee" at bounding box center [483, 52] width 73 height 7
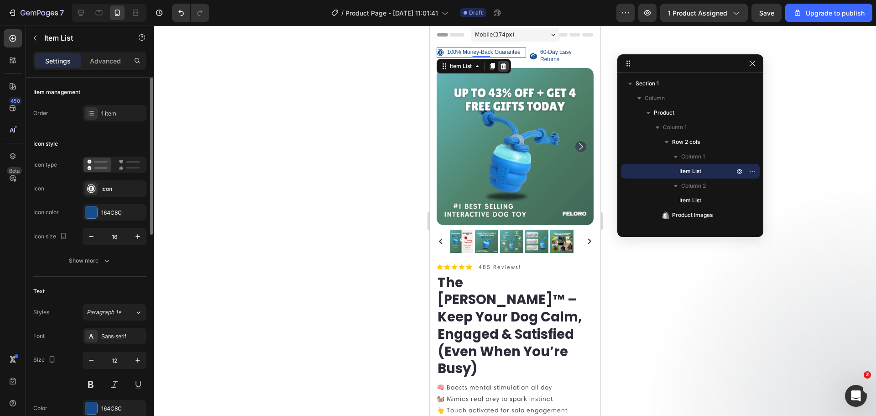
click at [504, 70] on icon at bounding box center [502, 66] width 7 height 7
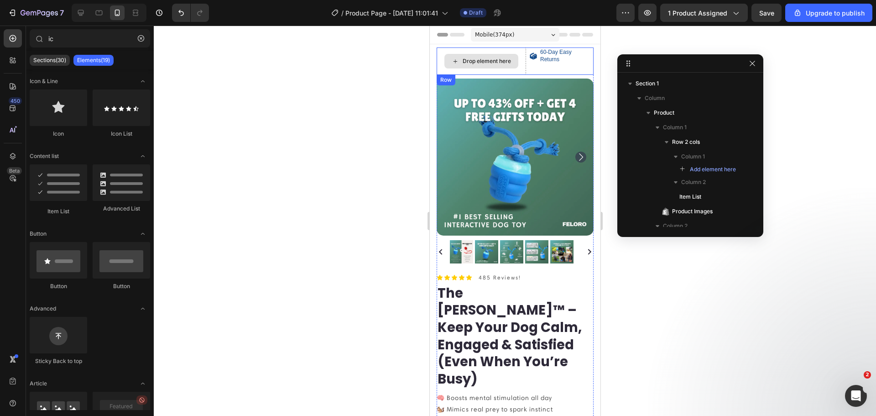
click at [517, 68] on div "Drop element here" at bounding box center [480, 60] width 89 height 27
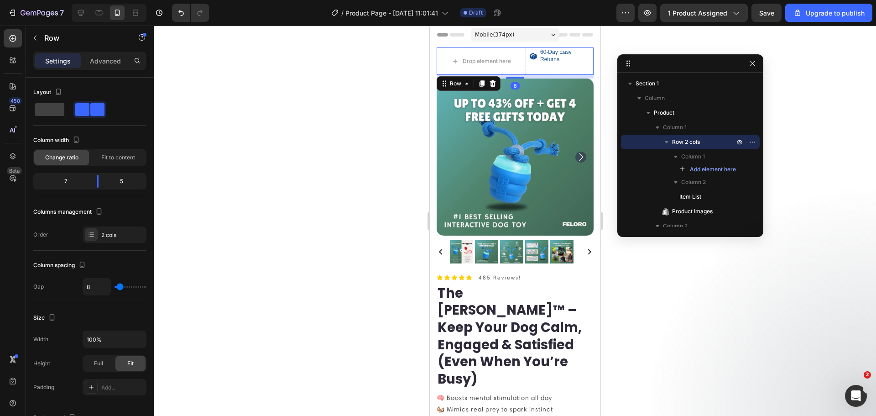
click at [495, 83] on icon at bounding box center [492, 83] width 7 height 7
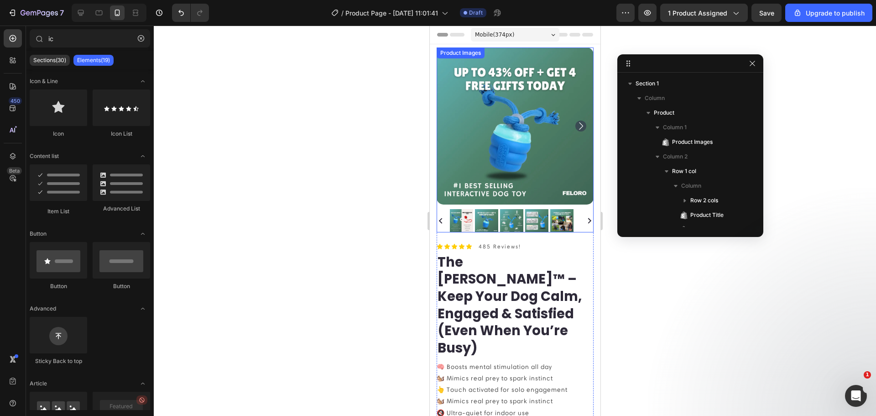
click at [493, 128] on img at bounding box center [514, 125] width 157 height 157
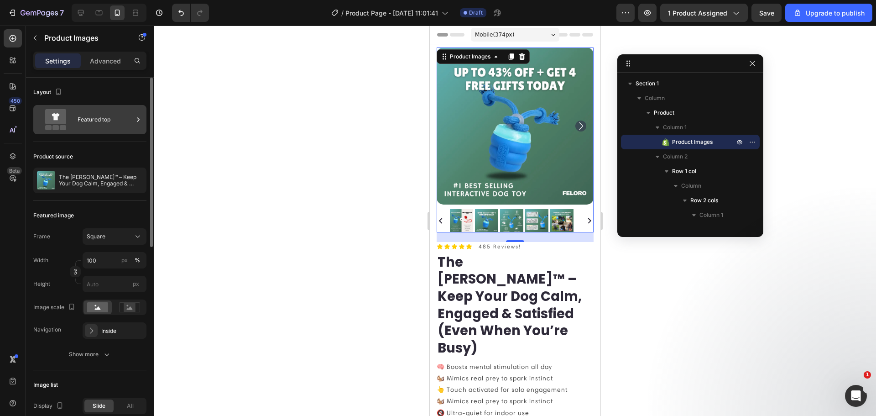
click at [115, 126] on div "Featured top" at bounding box center [106, 119] width 56 height 21
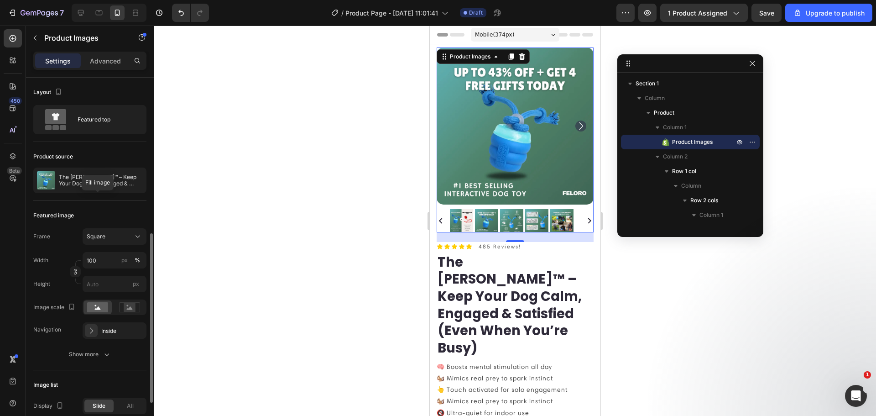
scroll to position [106, 0]
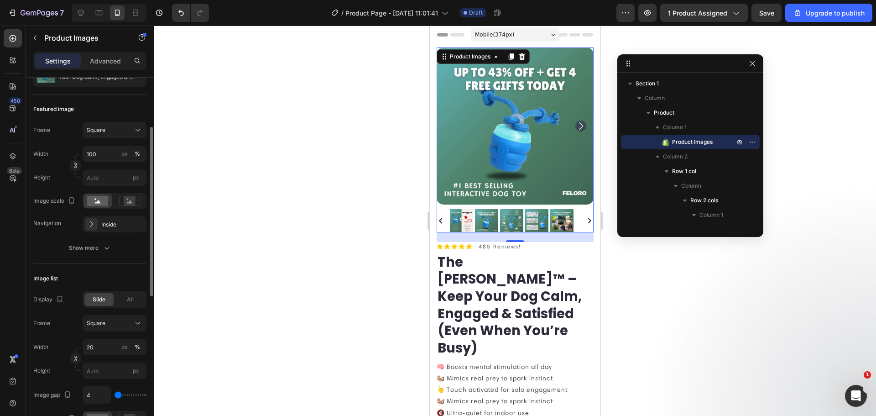
click at [114, 143] on div "Frame Square Width 100 px % Height px" at bounding box center [89, 154] width 113 height 64
click at [120, 134] on button "Square" at bounding box center [115, 130] width 64 height 16
click at [120, 134] on div "Square" at bounding box center [115, 130] width 56 height 9
click at [103, 240] on button "Show more" at bounding box center [89, 248] width 113 height 16
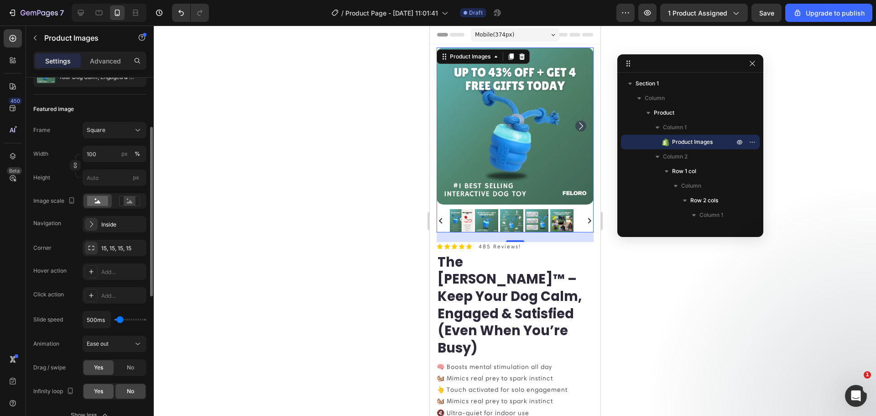
click at [111, 388] on div "Yes" at bounding box center [99, 391] width 30 height 15
click at [125, 389] on div "No" at bounding box center [130, 391] width 30 height 15
click at [104, 391] on div "Yes" at bounding box center [99, 391] width 30 height 15
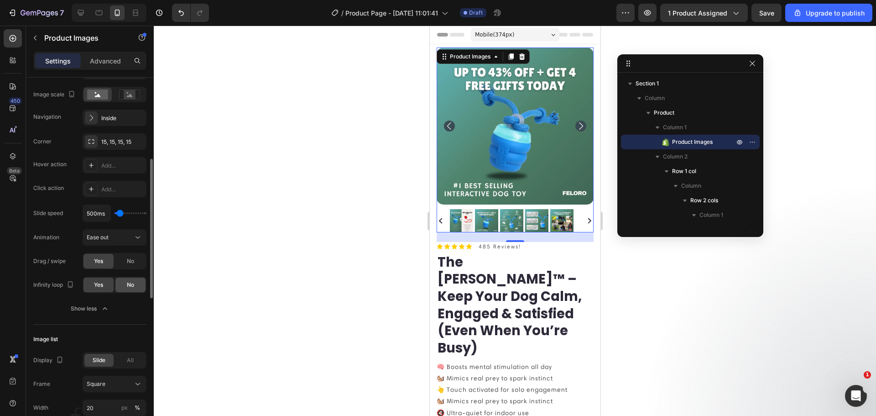
click at [122, 283] on div "No" at bounding box center [130, 284] width 30 height 15
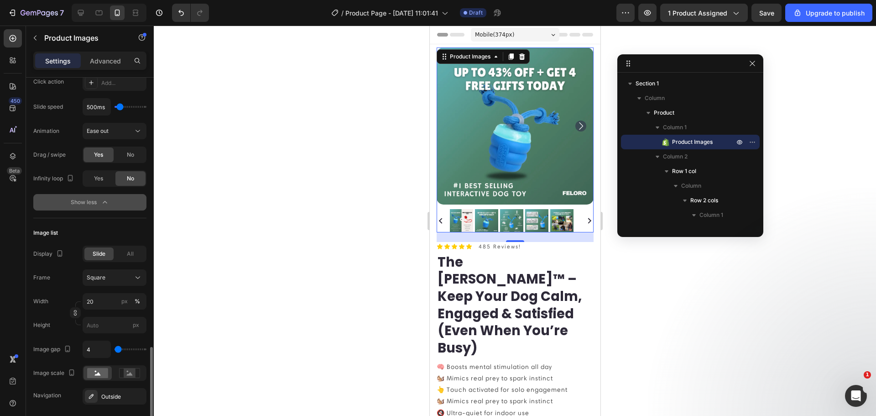
scroll to position [425, 0]
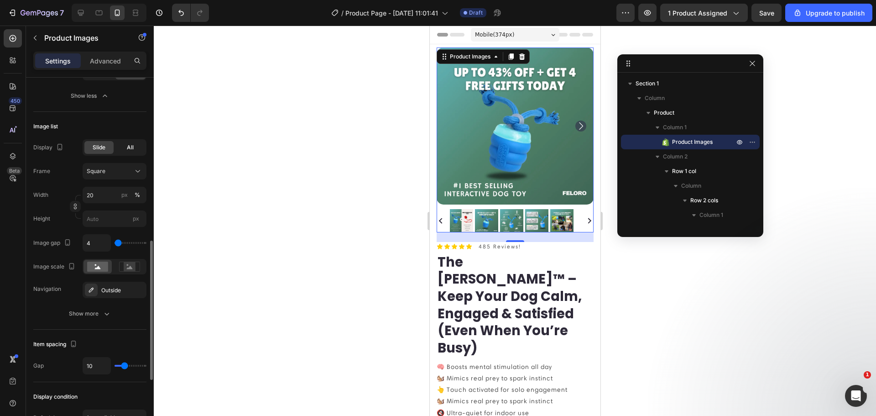
click at [138, 150] on div "All" at bounding box center [129, 147] width 29 height 13
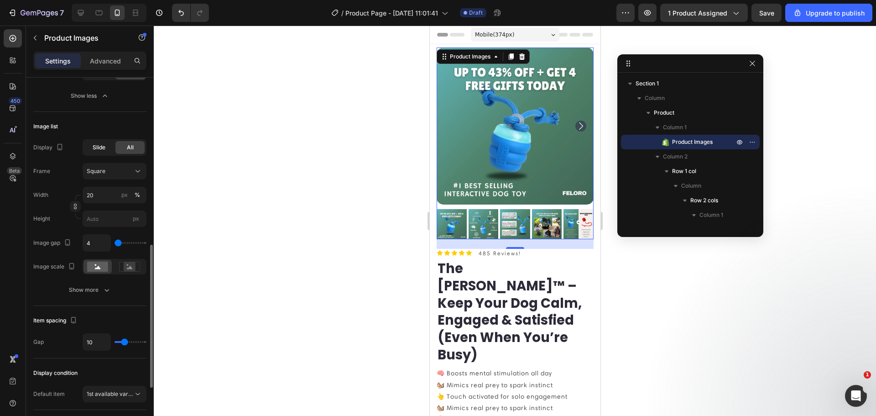
click at [99, 147] on span "Slide" at bounding box center [99, 147] width 13 height 8
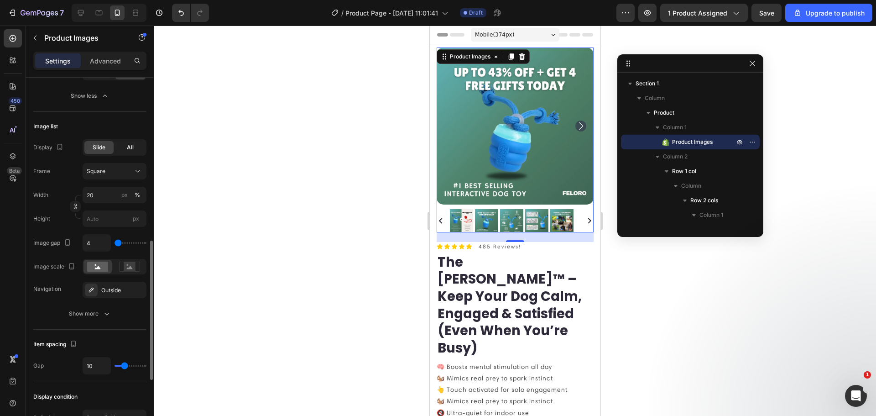
click at [136, 147] on div "All" at bounding box center [129, 147] width 29 height 13
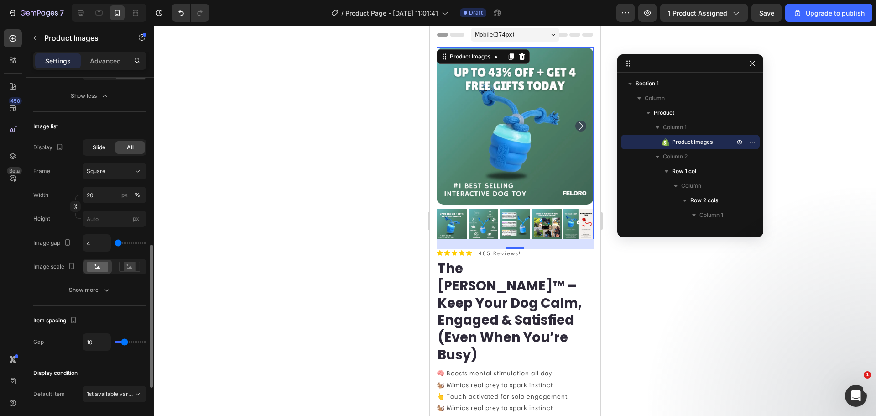
click at [105, 145] on span "Slide" at bounding box center [99, 147] width 13 height 8
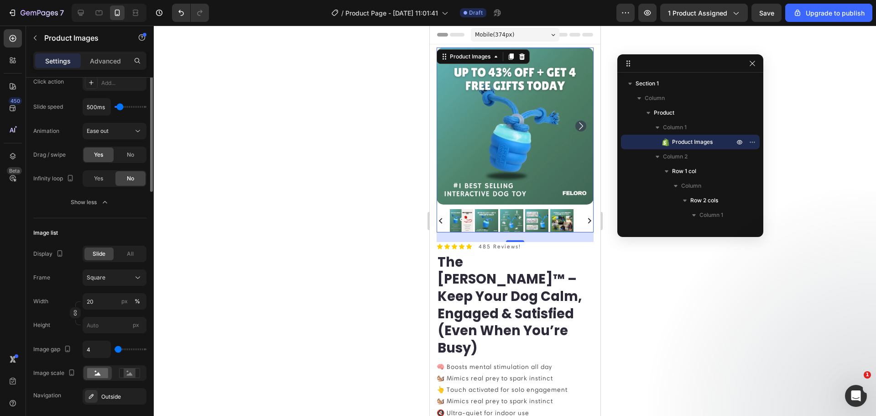
scroll to position [213, 0]
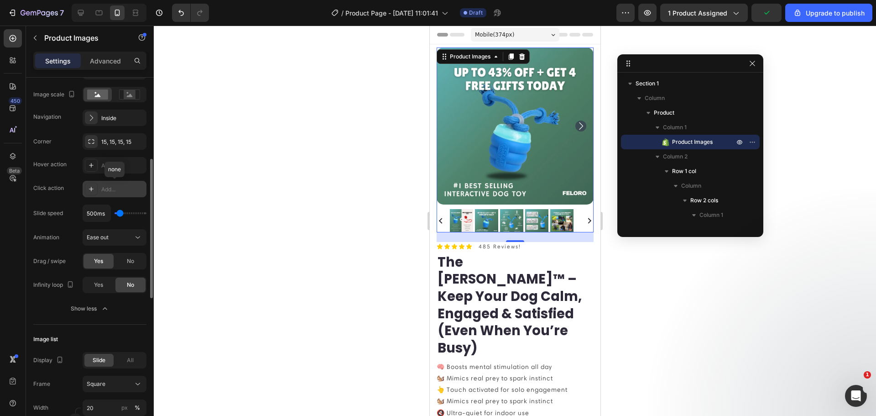
click at [120, 189] on div "Add..." at bounding box center [122, 189] width 43 height 8
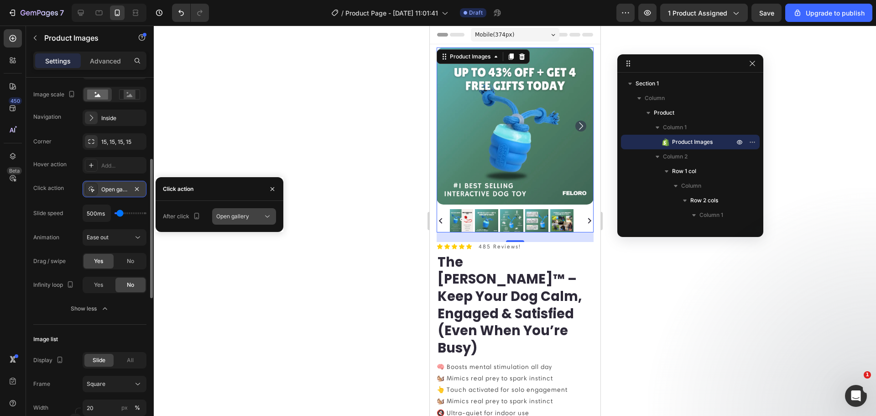
click at [252, 216] on div "Open gallery" at bounding box center [239, 216] width 47 height 8
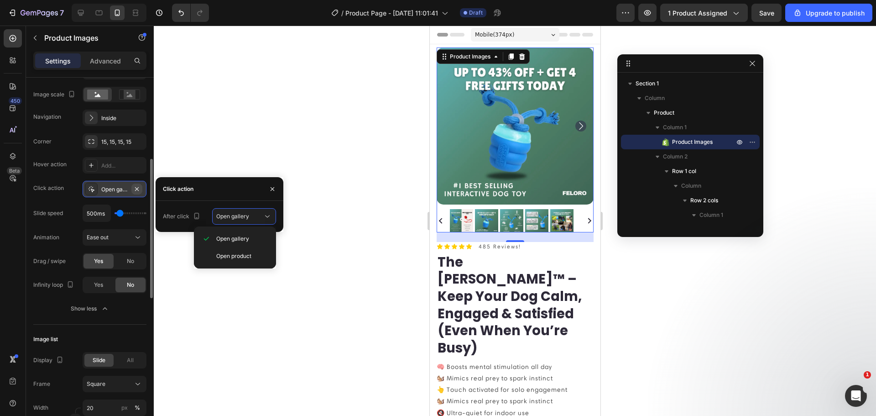
click at [141, 185] on button "button" at bounding box center [136, 188] width 11 height 11
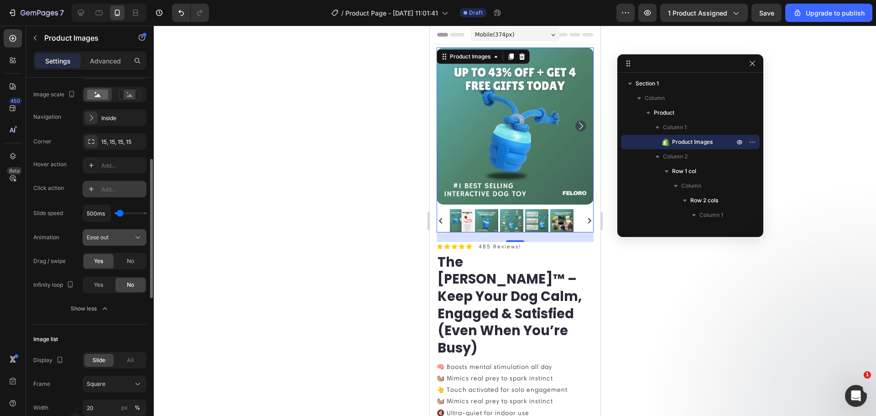
click at [123, 238] on div "Ease out" at bounding box center [110, 237] width 47 height 8
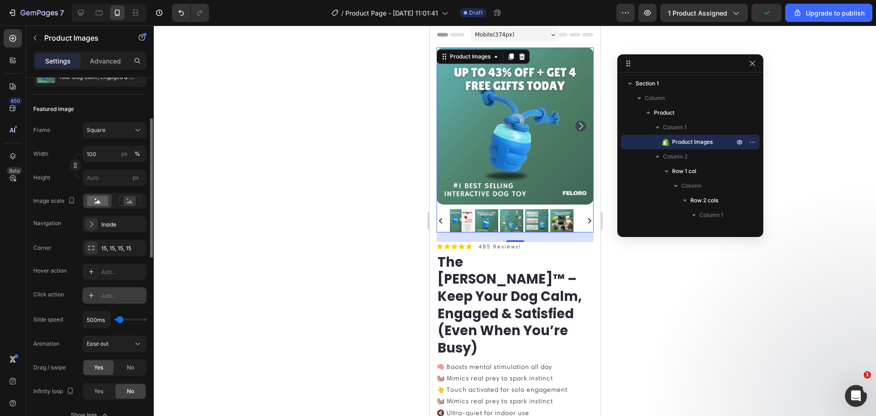
scroll to position [0, 0]
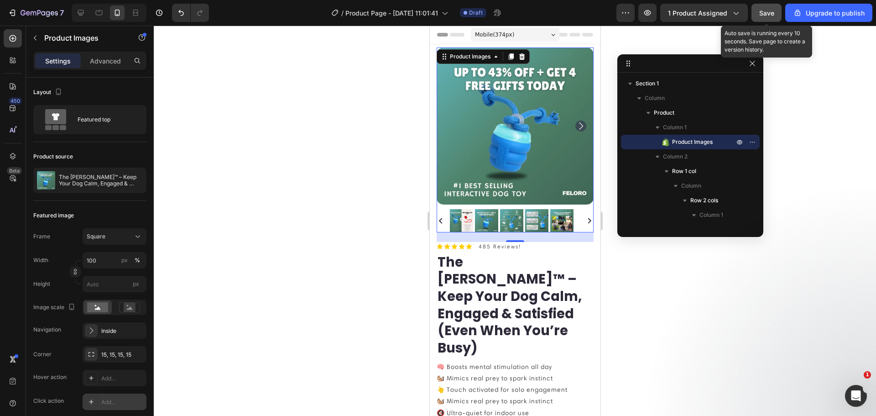
click at [764, 6] on button "Save" at bounding box center [767, 13] width 30 height 18
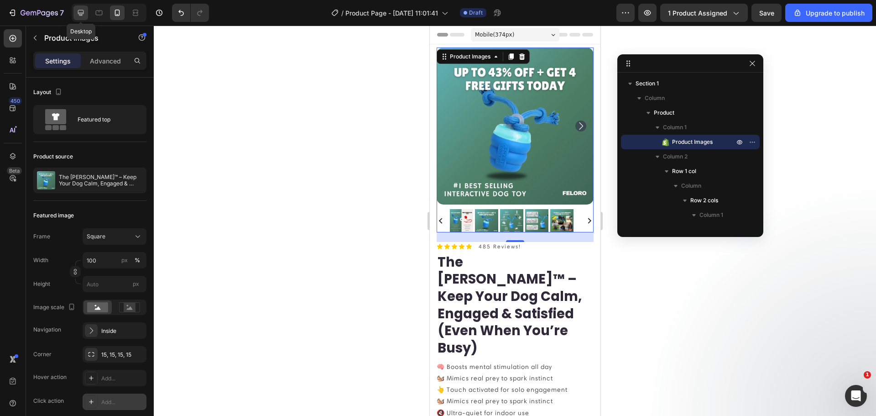
click at [82, 14] on icon at bounding box center [81, 13] width 6 height 6
type input "10"
type input "12"
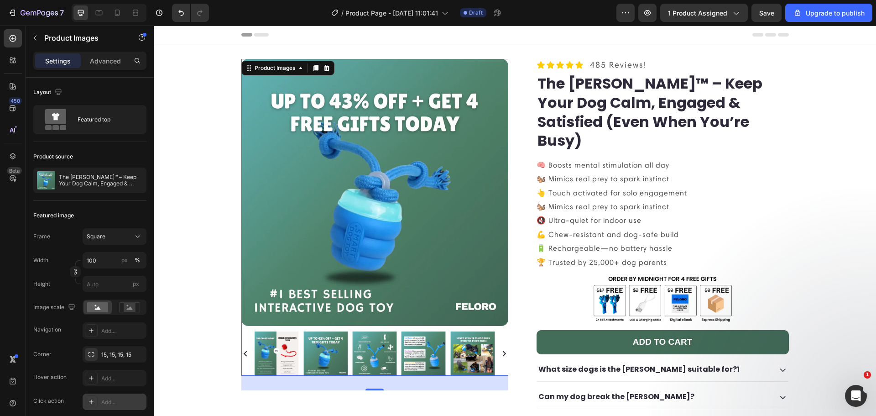
scroll to position [1, 0]
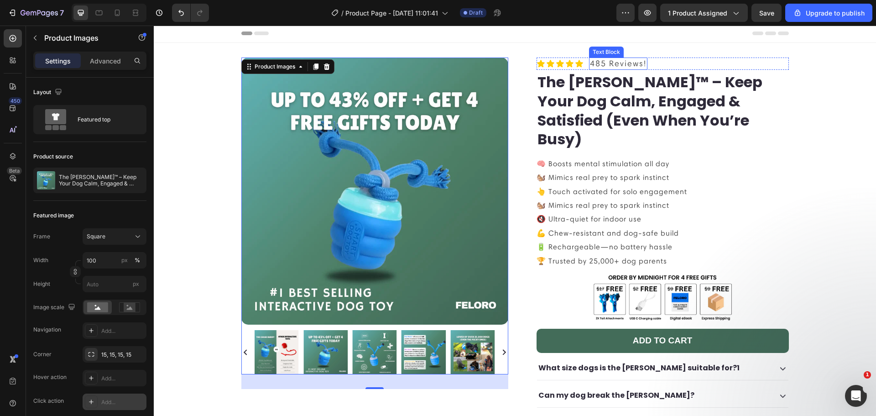
click at [638, 65] on p "485 Reviews!" at bounding box center [618, 63] width 57 height 10
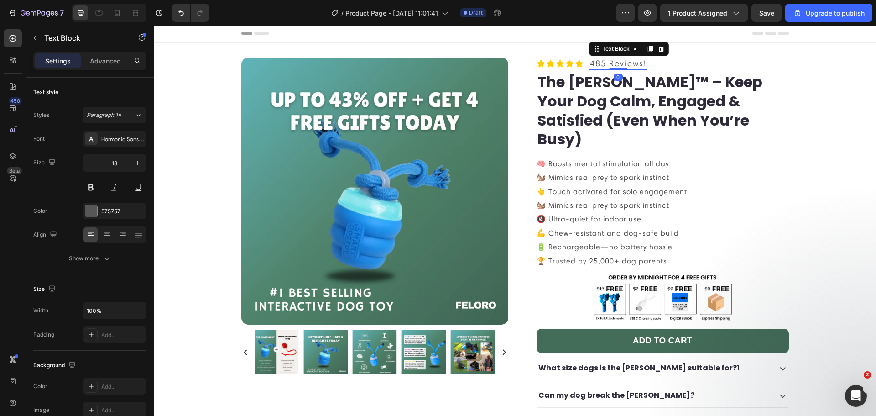
click at [638, 64] on p "485 Reviews!" at bounding box center [618, 63] width 57 height 10
click at [612, 59] on p "485 Reviews!" at bounding box center [618, 63] width 57 height 10
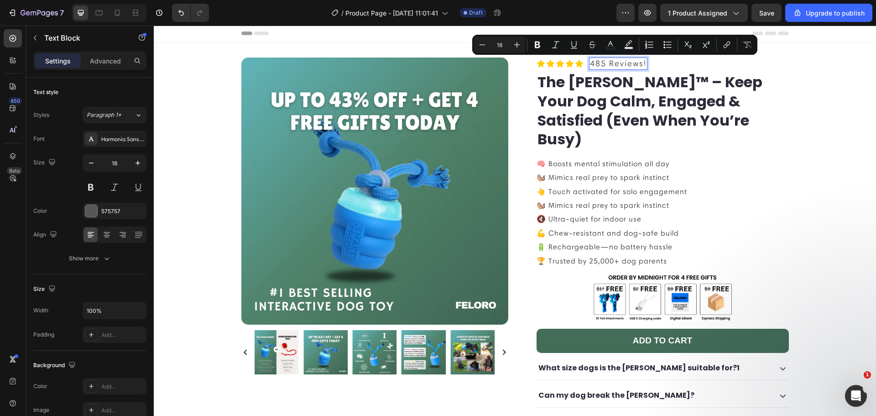
click at [612, 59] on p "485 Reviews!" at bounding box center [618, 63] width 57 height 10
click at [612, 61] on p "485 Reviews!" at bounding box center [618, 63] width 57 height 10
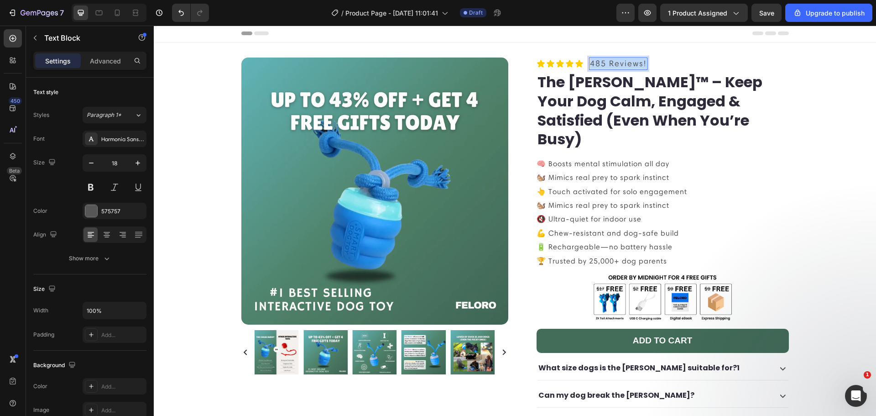
click at [612, 61] on p "485 Reviews!" at bounding box center [618, 63] width 57 height 10
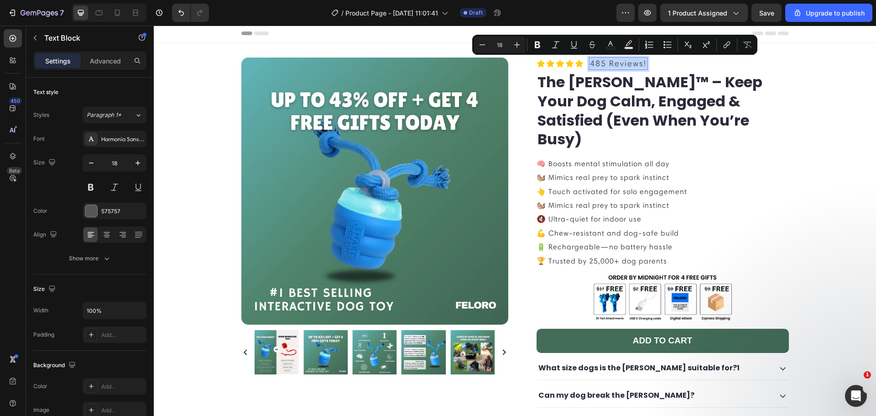
click at [612, 61] on p "485 Reviews!" at bounding box center [618, 63] width 57 height 10
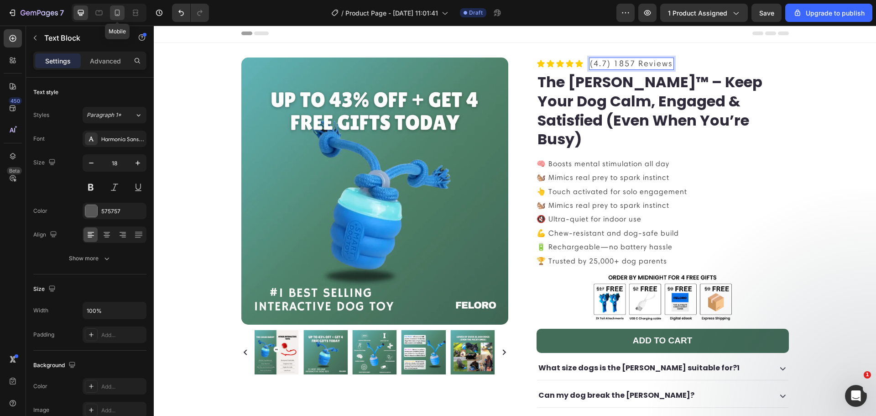
click at [114, 18] on div at bounding box center [117, 12] width 15 height 15
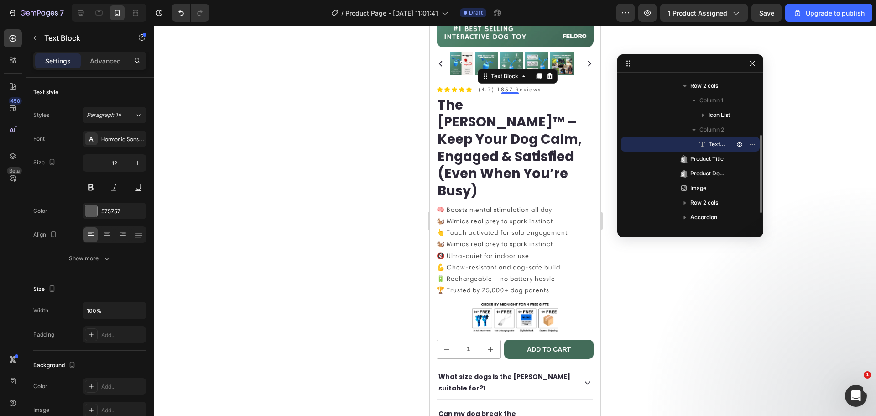
scroll to position [178, 0]
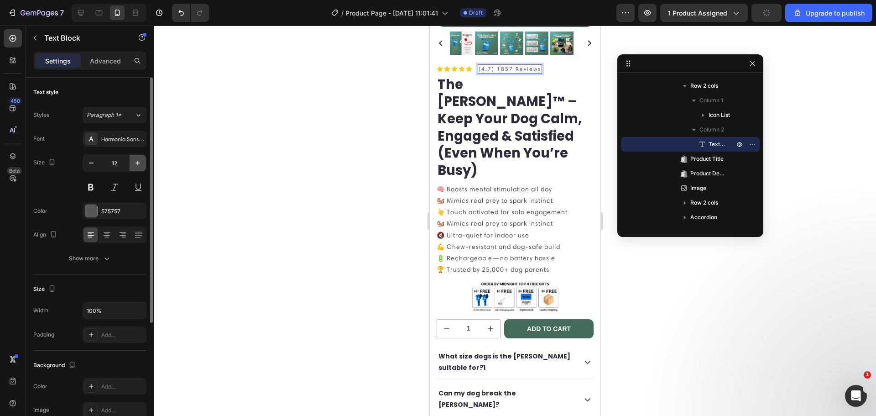
click at [141, 160] on icon "button" at bounding box center [137, 162] width 9 height 9
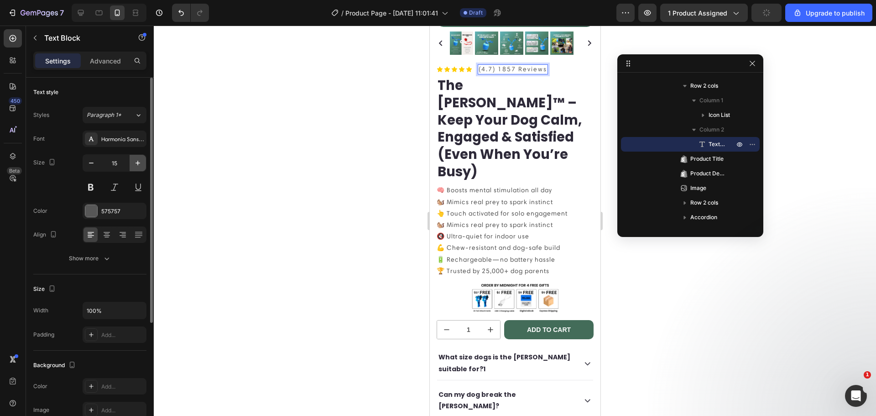
click at [141, 160] on icon "button" at bounding box center [137, 162] width 9 height 9
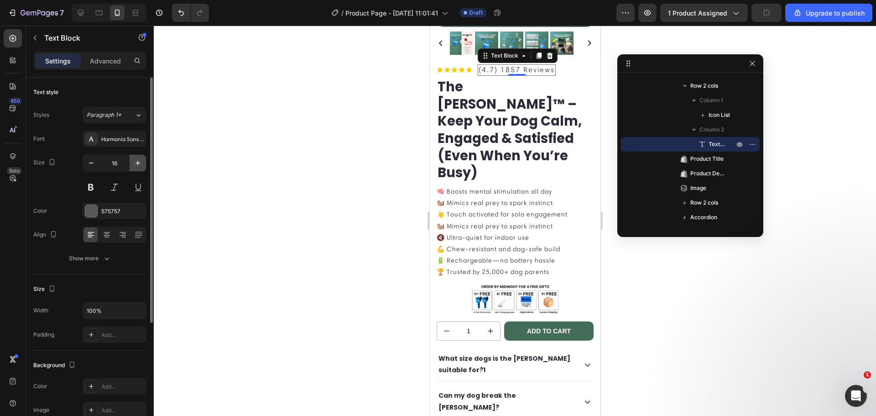
click at [141, 160] on icon "button" at bounding box center [137, 162] width 9 height 9
click at [91, 163] on icon "button" at bounding box center [91, 162] width 9 height 9
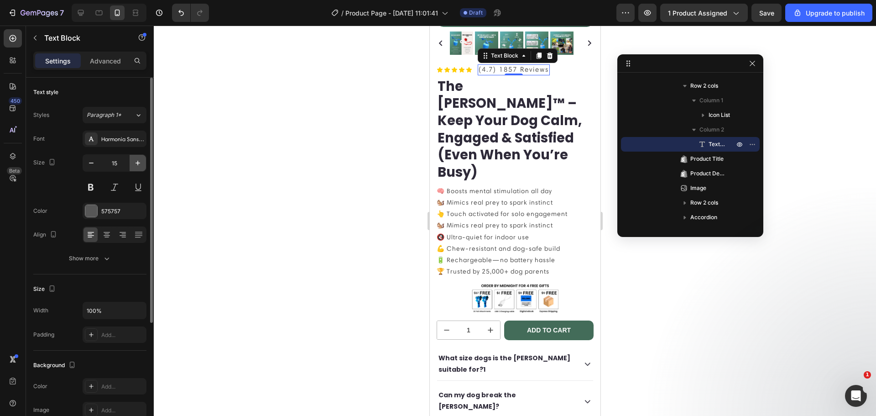
click at [134, 167] on icon "button" at bounding box center [137, 162] width 9 height 9
type input "16"
click at [439, 67] on icon at bounding box center [439, 69] width 5 height 5
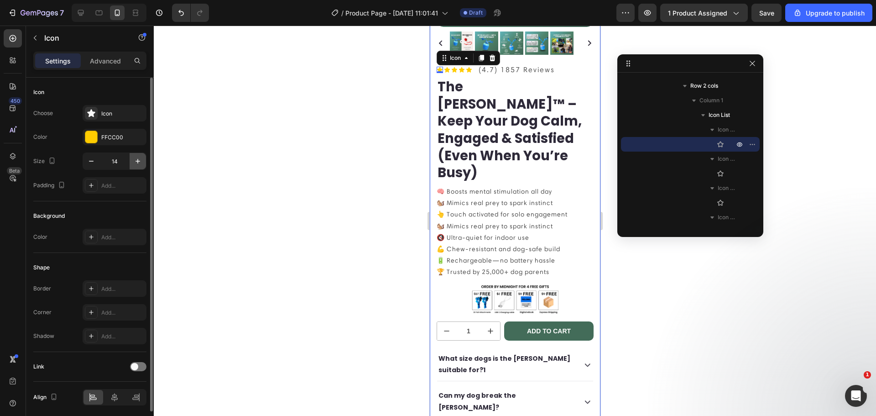
click at [135, 165] on button "button" at bounding box center [138, 161] width 16 height 16
click at [136, 165] on icon "button" at bounding box center [137, 161] width 9 height 9
type input "16"
click at [449, 67] on icon at bounding box center [447, 69] width 5 height 5
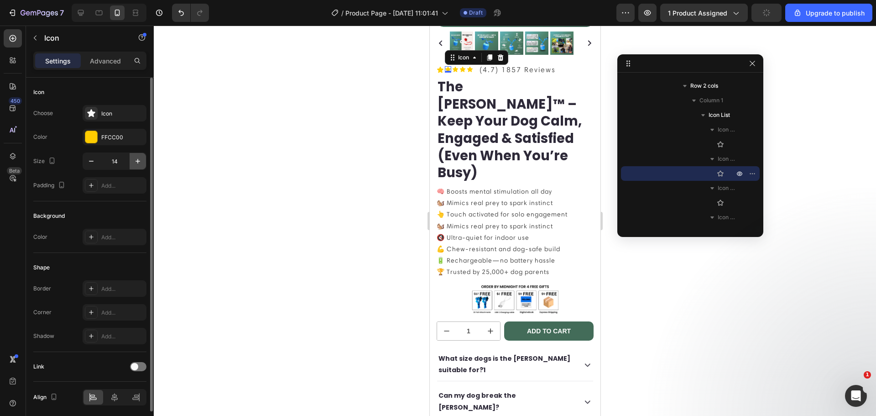
click at [136, 165] on icon "button" at bounding box center [137, 161] width 9 height 9
type input "16"
click at [457, 66] on div "Icon" at bounding box center [456, 69] width 6 height 6
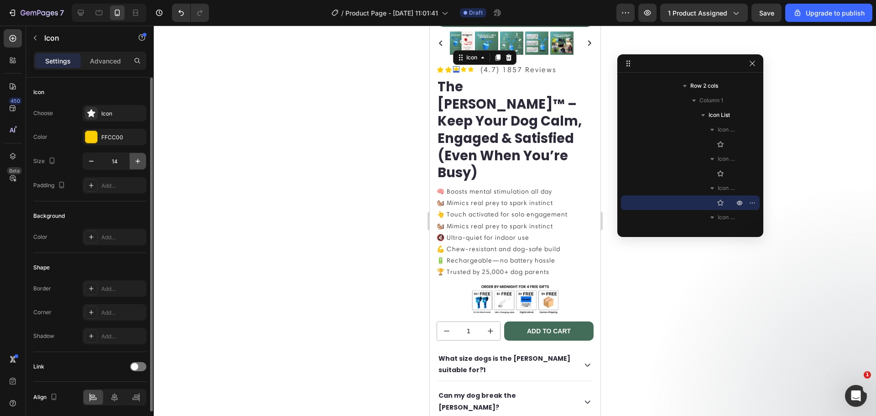
click at [137, 160] on icon "button" at bounding box center [137, 161] width 9 height 9
type input "16"
click at [117, 16] on icon at bounding box center [117, 13] width 5 height 6
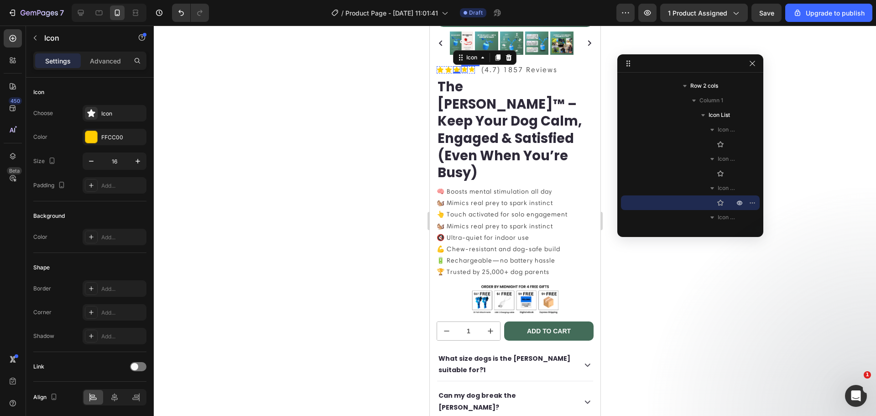
click at [466, 67] on icon at bounding box center [463, 69] width 5 height 5
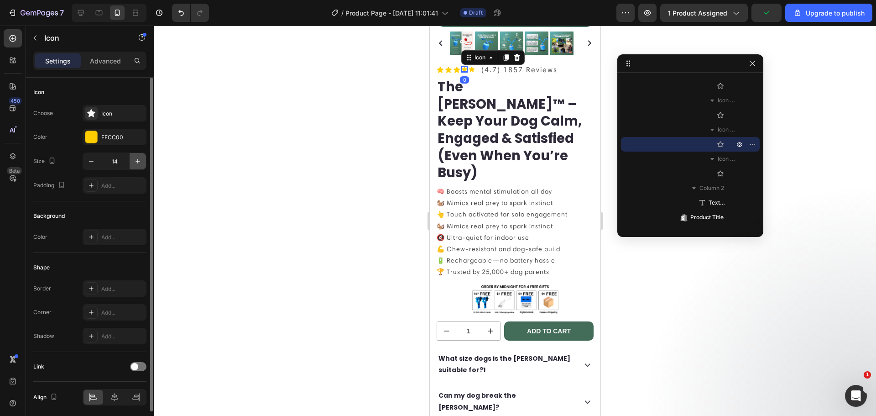
click at [138, 161] on icon "button" at bounding box center [137, 161] width 9 height 9
type input "16"
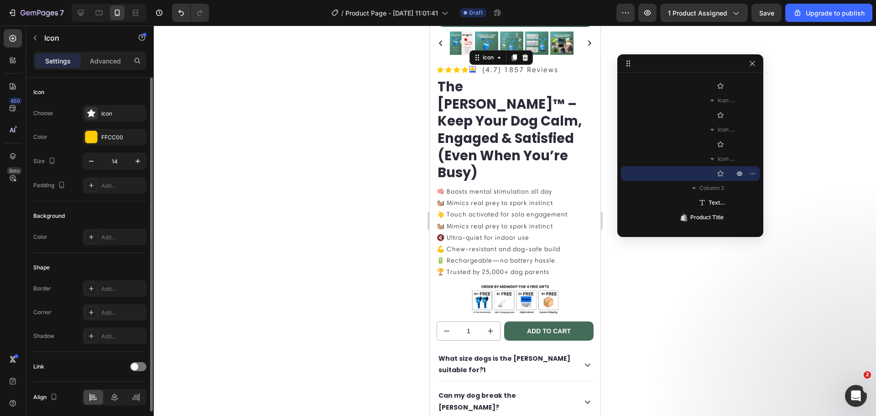
click at [472, 66] on div "Icon 0" at bounding box center [472, 69] width 6 height 6
click at [135, 158] on icon "button" at bounding box center [137, 161] width 9 height 9
click at [136, 158] on icon "button" at bounding box center [137, 161] width 9 height 9
type input "16"
click at [534, 65] on p "(4.7) 1857 Reviews" at bounding box center [521, 70] width 76 height 10
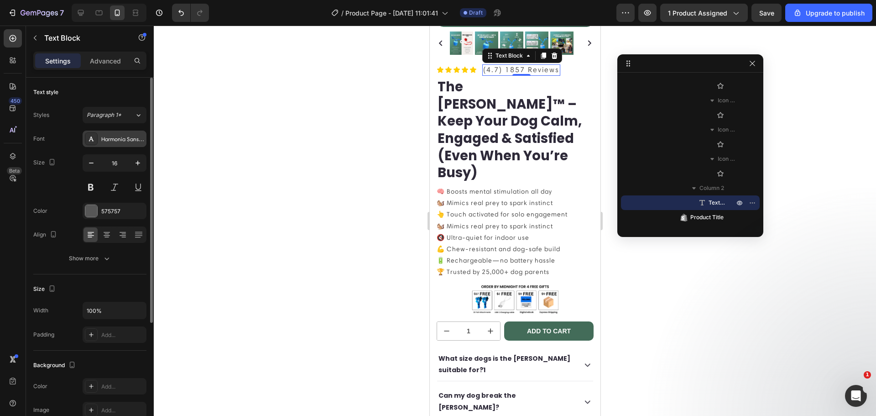
click at [131, 133] on div "Harmonia Sans W01 Regular" at bounding box center [115, 139] width 64 height 16
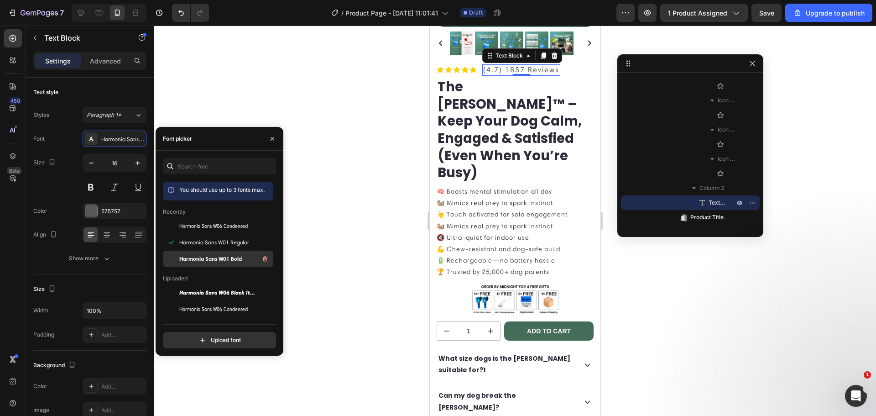
click at [191, 257] on span "Harmonia Sans W01 Bold" at bounding box center [210, 259] width 63 height 8
click at [193, 243] on span "Harmonia Sans W01 Regular" at bounding box center [214, 242] width 70 height 8
click at [486, 127] on h1 "the [PERSON_NAME]™ – keep your dog calm, engaged & satisfied (even when you’re …" at bounding box center [514, 130] width 157 height 105
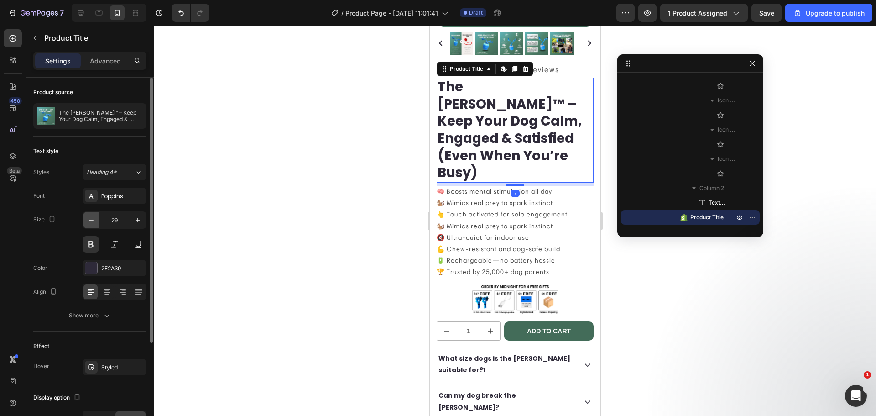
click at [89, 216] on icon "button" at bounding box center [91, 219] width 9 height 9
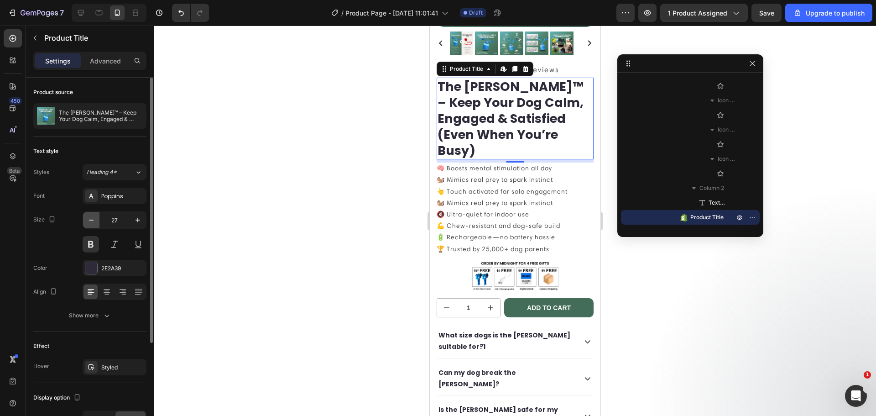
click at [89, 216] on icon "button" at bounding box center [91, 219] width 9 height 9
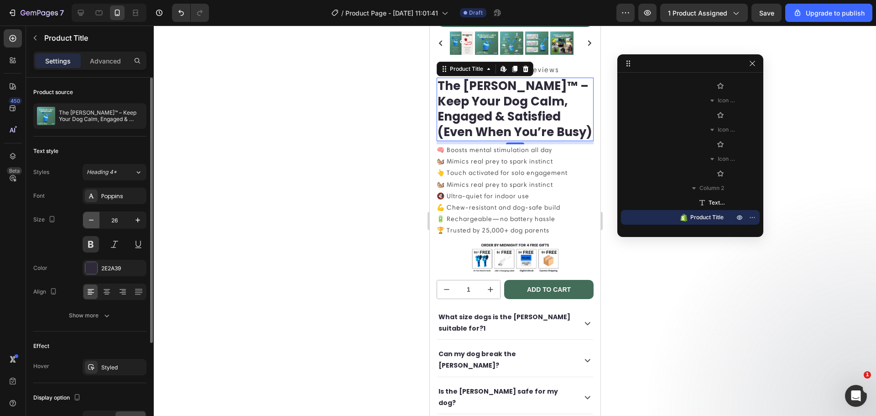
click at [89, 216] on icon "button" at bounding box center [91, 219] width 9 height 9
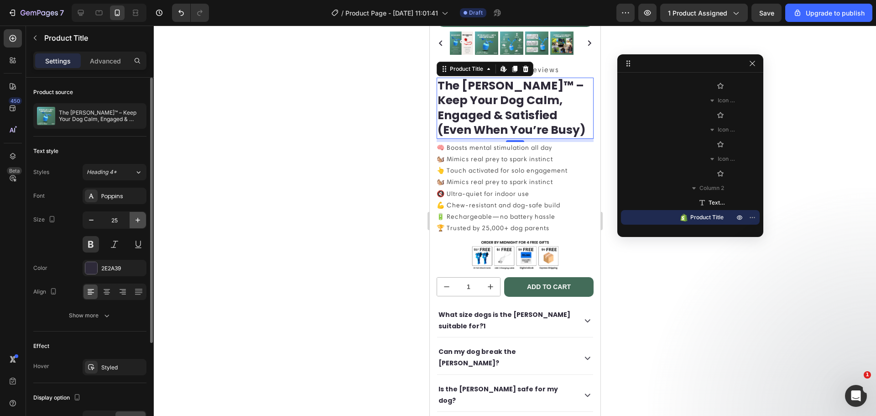
click at [136, 221] on icon "button" at bounding box center [137, 219] width 9 height 9
type input "26"
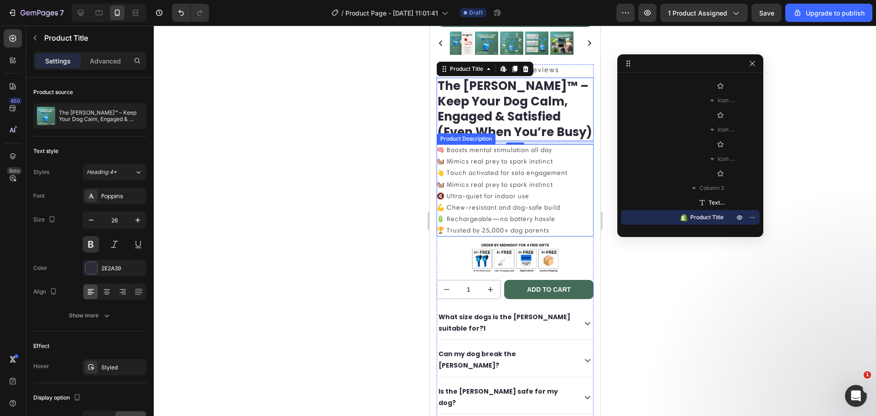
click at [479, 227] on p "🧠 Boosts mental stimulation all day 🐿️ Mimics real prey to spark instinct 👆 Tou…" at bounding box center [501, 190] width 131 height 88
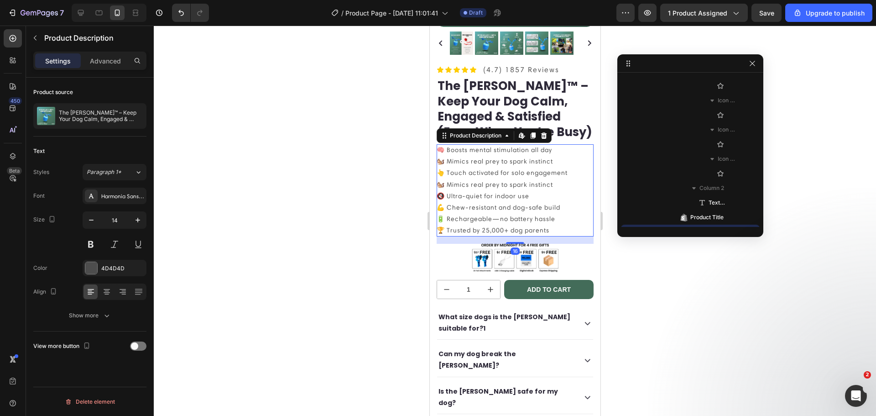
scroll to position [288, 0]
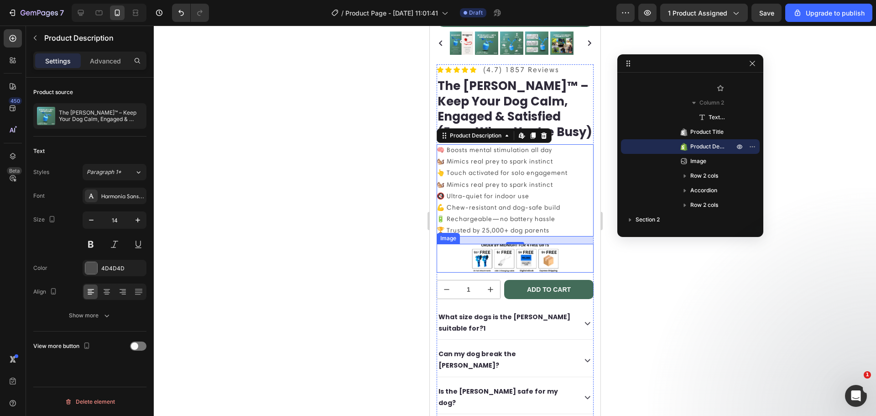
click at [538, 272] on img at bounding box center [514, 258] width 86 height 29
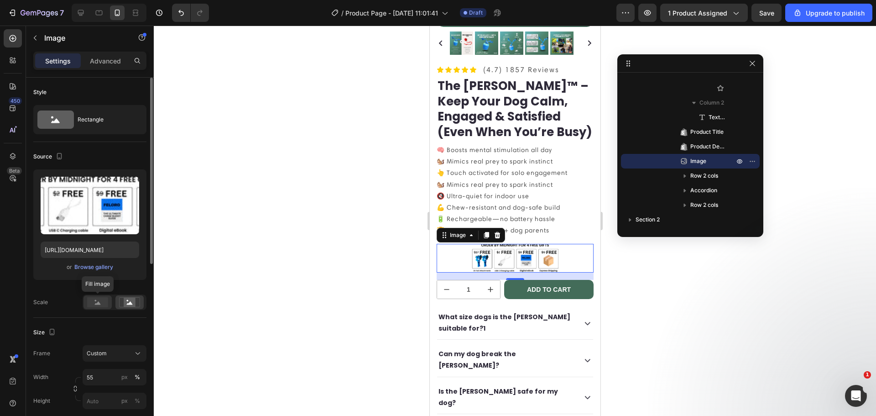
click at [103, 299] on rect at bounding box center [97, 302] width 21 height 10
click at [122, 303] on icon at bounding box center [129, 302] width 21 height 10
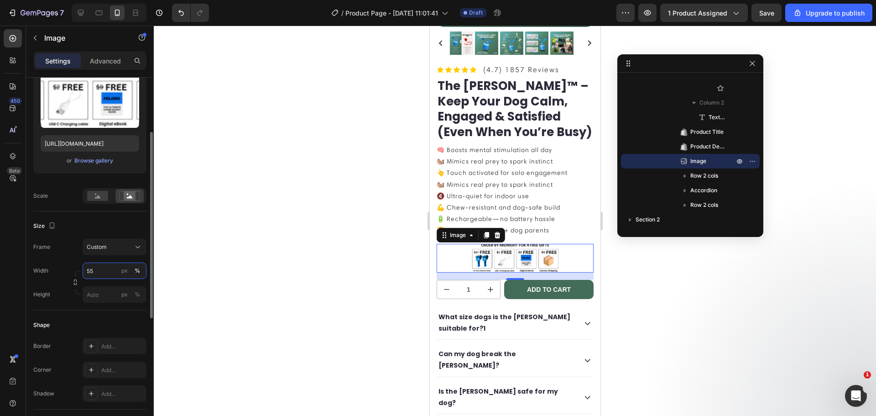
click at [104, 274] on input "55" at bounding box center [115, 270] width 64 height 16
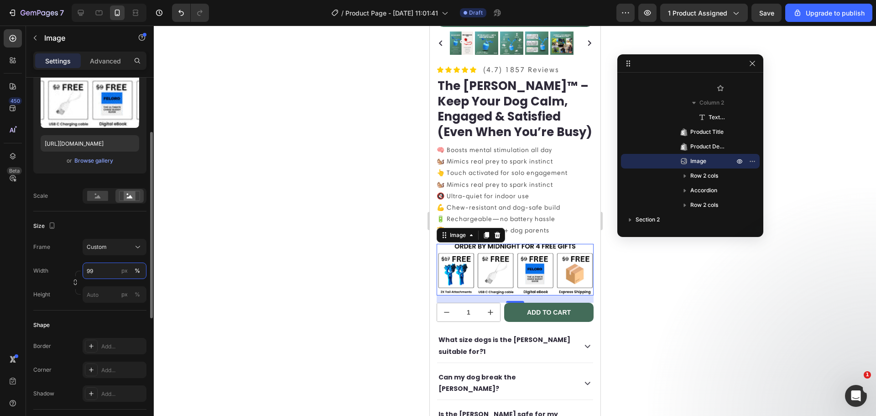
type input "100"
click at [476, 322] on input "1" at bounding box center [468, 312] width 25 height 18
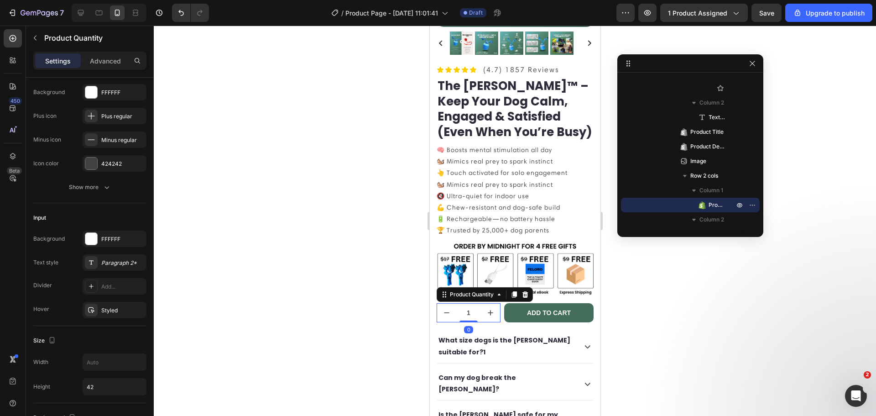
scroll to position [0, 0]
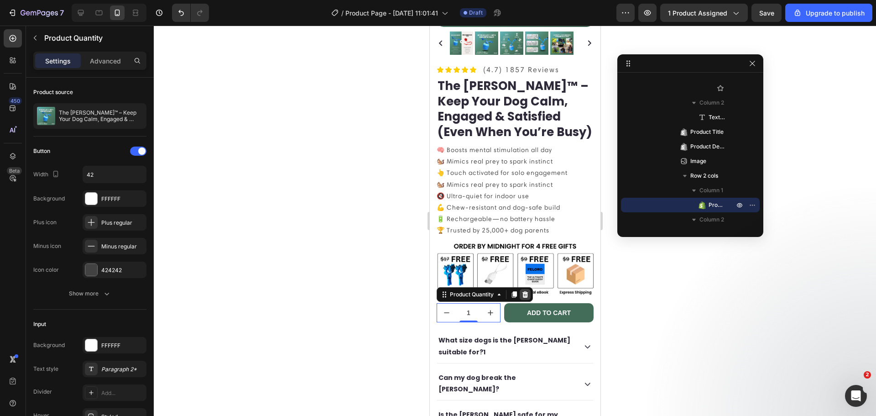
click at [530, 300] on div "Product Quantity" at bounding box center [484, 294] width 96 height 15
click at [522, 298] on icon at bounding box center [524, 294] width 7 height 7
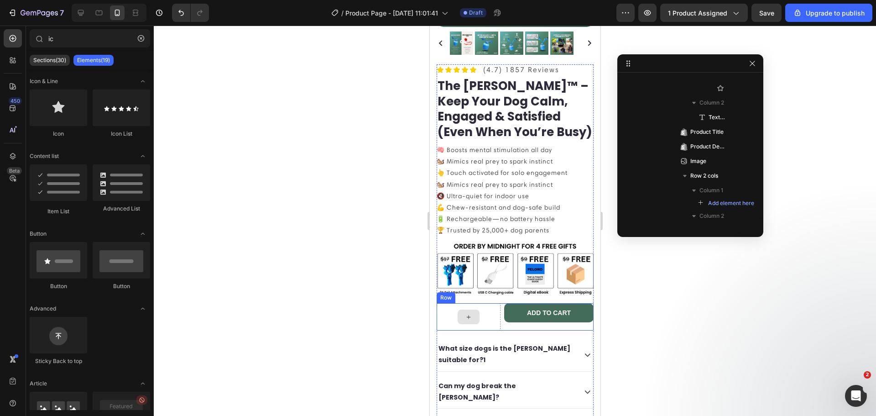
click at [491, 319] on div at bounding box center [468, 316] width 64 height 27
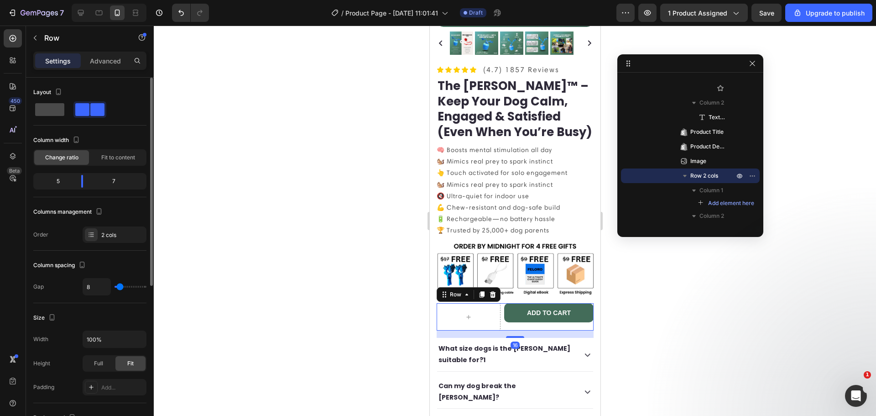
click at [73, 102] on div at bounding box center [89, 109] width 33 height 16
type input "0"
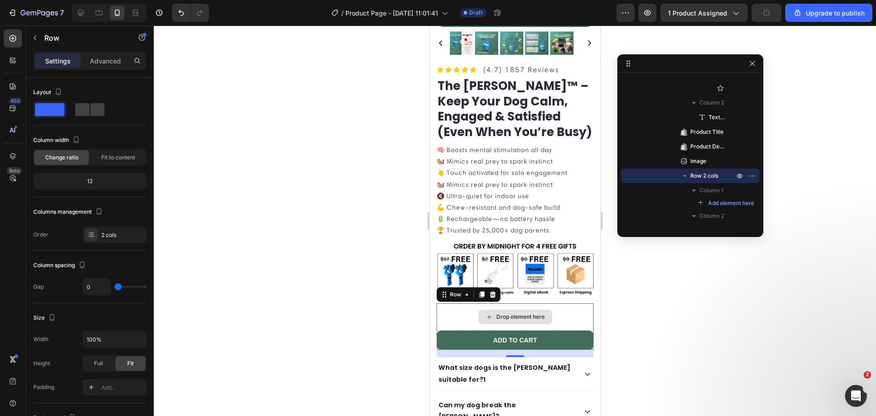
click at [564, 321] on div "Drop element here" at bounding box center [514, 316] width 157 height 27
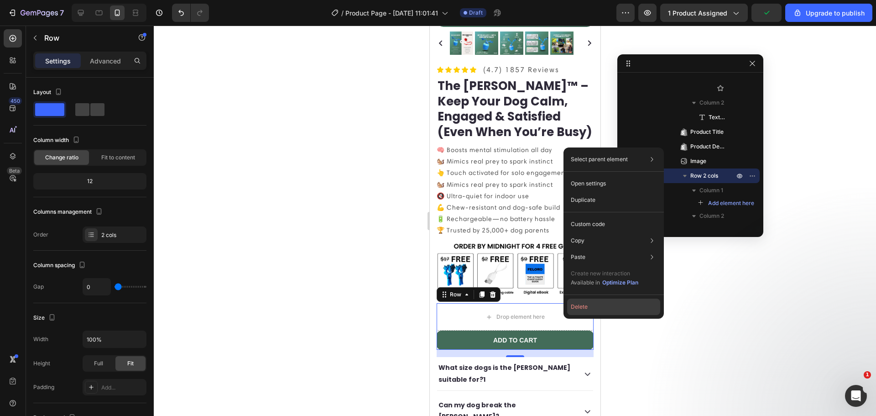
click at [568, 307] on button "Delete" at bounding box center [613, 306] width 93 height 16
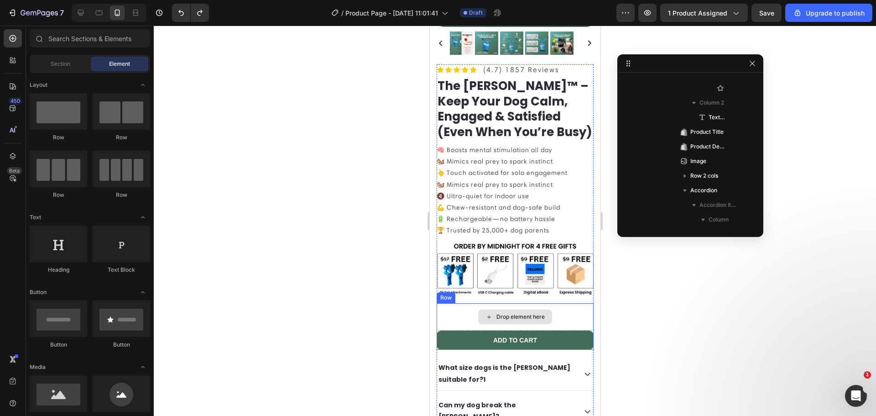
click at [553, 318] on div "Drop element here" at bounding box center [514, 316] width 157 height 27
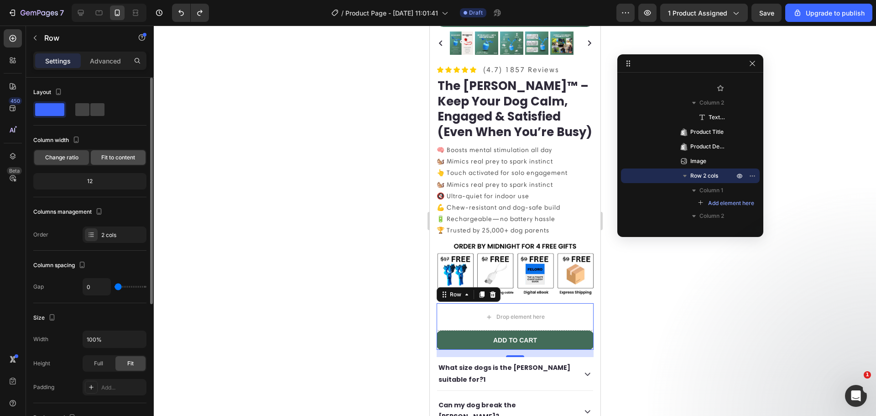
click at [109, 159] on span "Fit to content" at bounding box center [118, 157] width 34 height 8
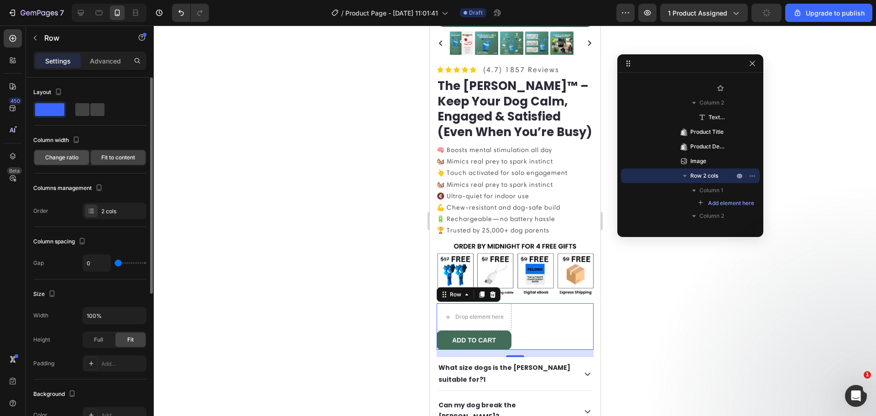
click at [65, 158] on span "Change ratio" at bounding box center [61, 157] width 33 height 8
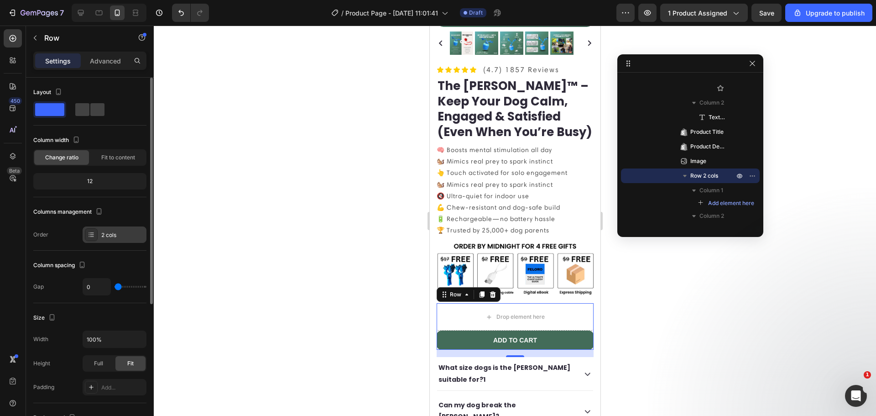
click at [110, 228] on div "2 cols" at bounding box center [115, 234] width 64 height 16
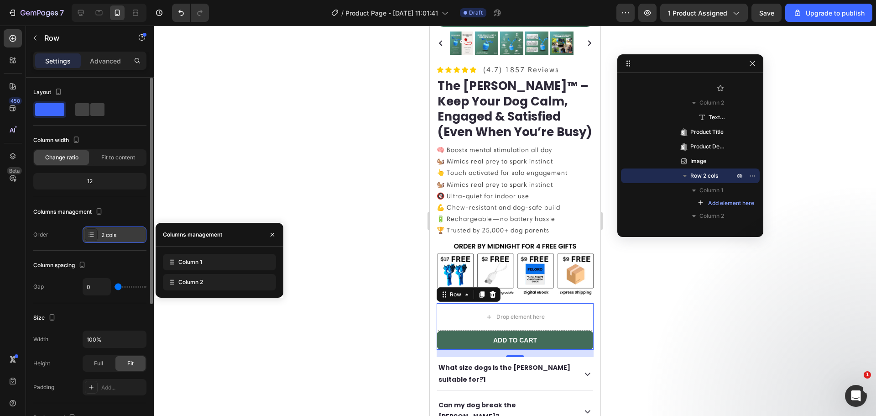
click at [110, 237] on div "2 cols" at bounding box center [122, 235] width 43 height 8
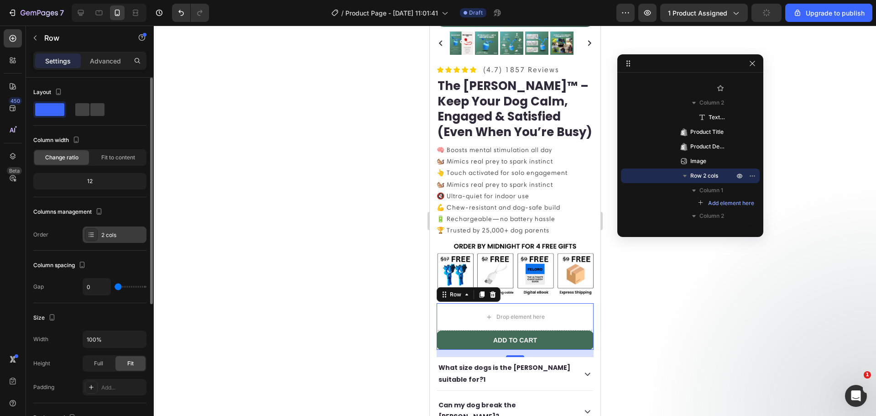
click at [110, 237] on div "2 cols" at bounding box center [122, 235] width 43 height 8
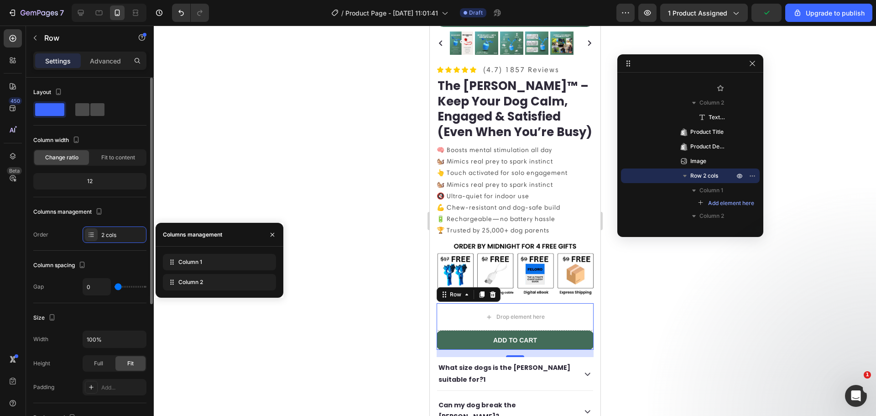
click at [87, 117] on div at bounding box center [89, 109] width 33 height 16
type input "8"
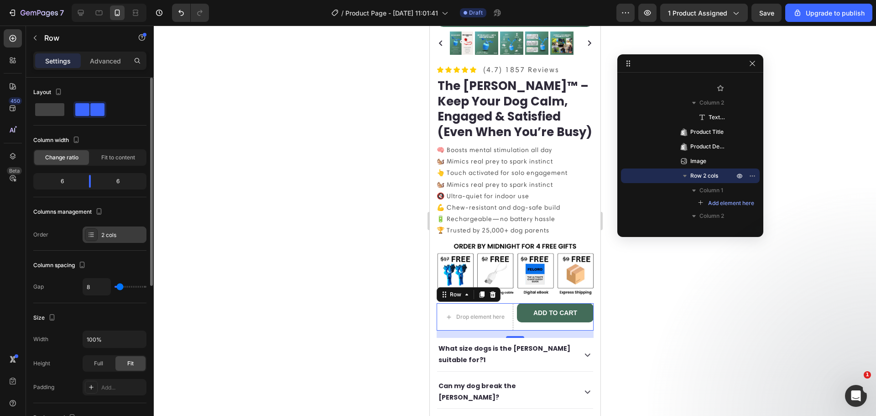
click at [102, 240] on div "2 cols" at bounding box center [115, 234] width 64 height 16
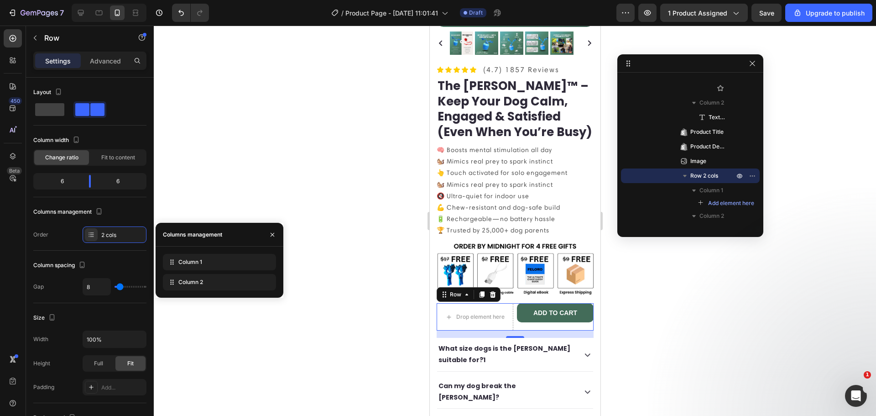
type input "0"
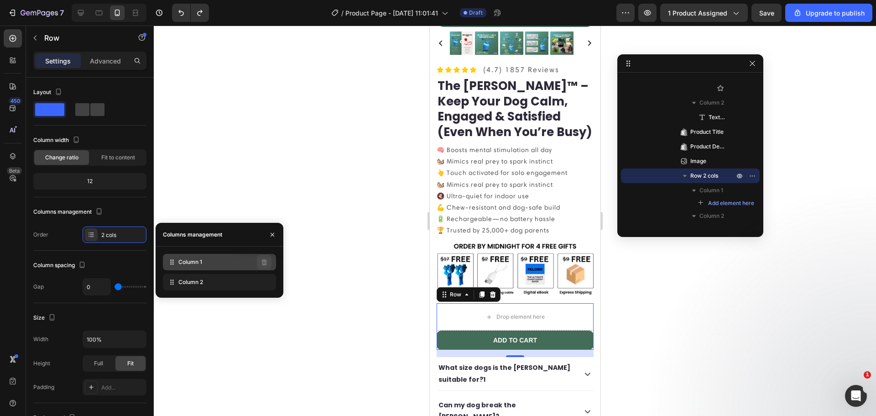
type input "8"
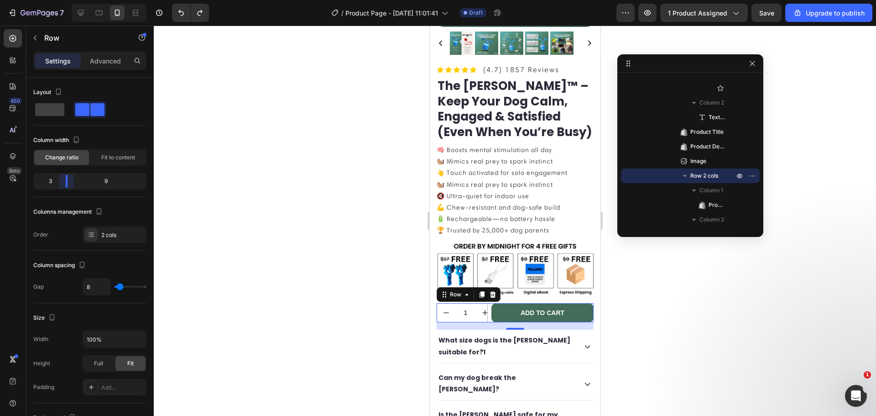
drag, startPoint x: 82, startPoint y: 179, endPoint x: 64, endPoint y: 177, distance: 18.0
click at [64, 0] on body "7 / Product Page - [DATE] 11:01:41 Draft Preview 1 product assigned Save Upgrad…" at bounding box center [438, 0] width 876 height 0
drag, startPoint x: 68, startPoint y: 182, endPoint x: 14, endPoint y: 181, distance: 53.9
click at [14, 0] on body "7 / Product Page - [DATE] 11:01:41 Draft Preview 1 product assigned Save Upgrad…" at bounding box center [438, 0] width 876 height 0
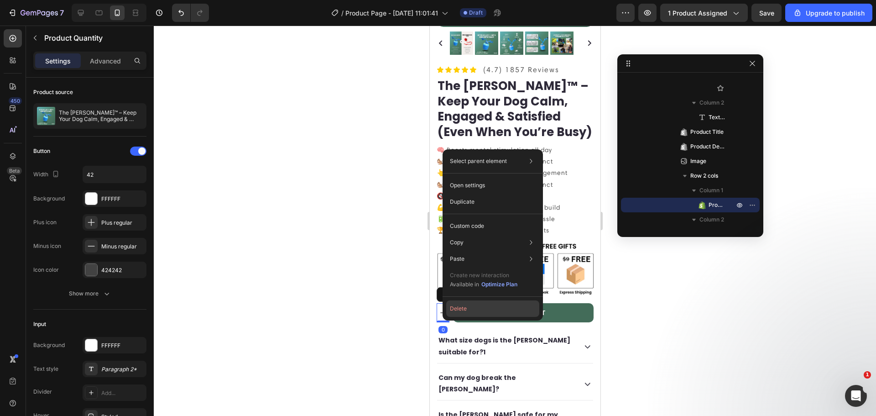
click at [452, 306] on button "Delete" at bounding box center [492, 308] width 93 height 16
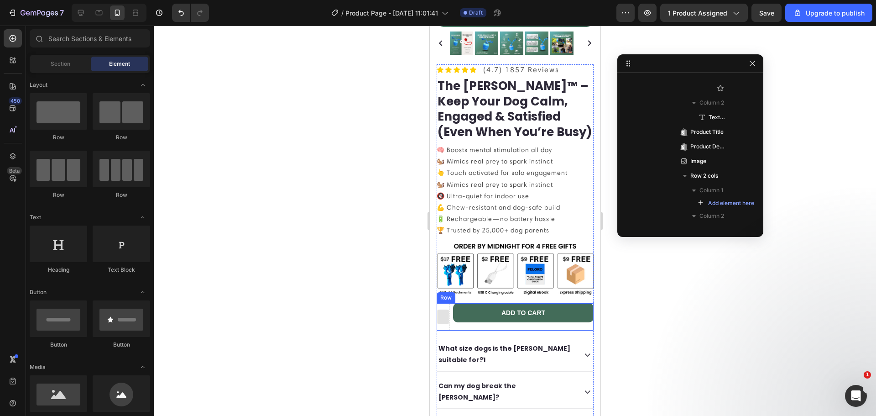
click at [443, 319] on div at bounding box center [442, 316] width 15 height 15
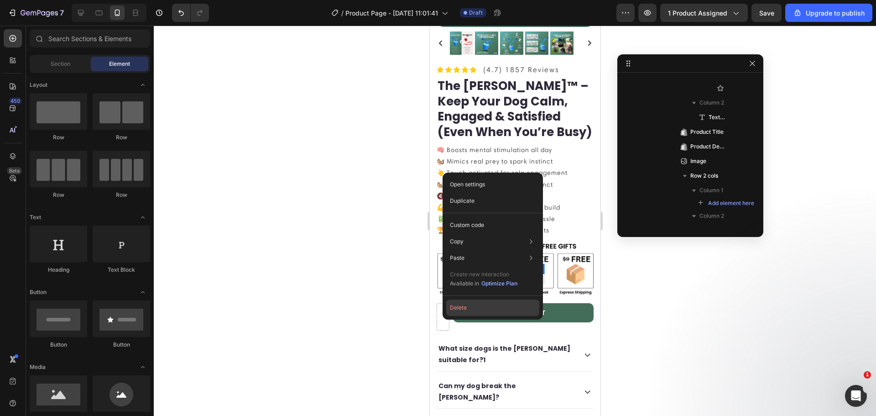
click at [450, 305] on button "Delete" at bounding box center [492, 307] width 93 height 16
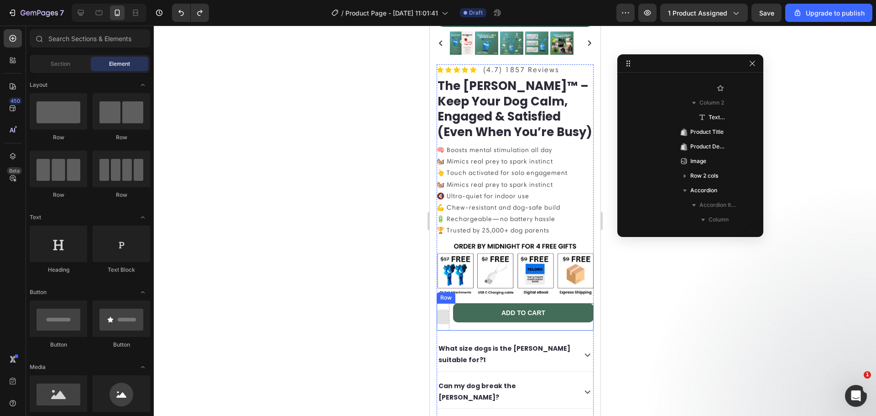
click at [448, 318] on div at bounding box center [442, 316] width 13 height 27
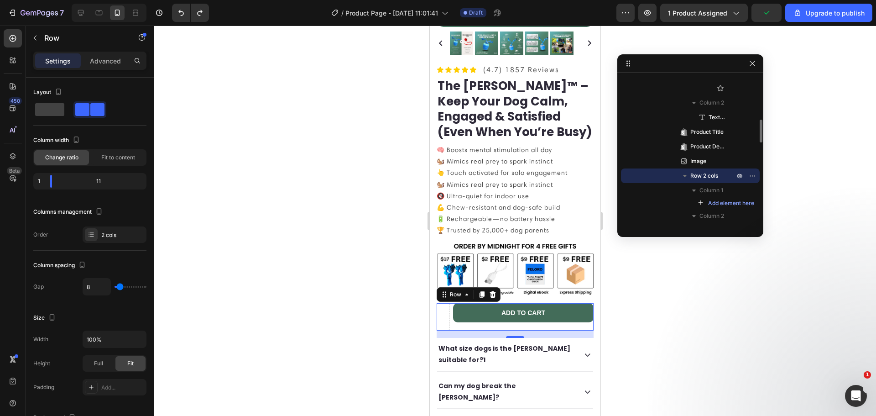
scroll to position [394, 0]
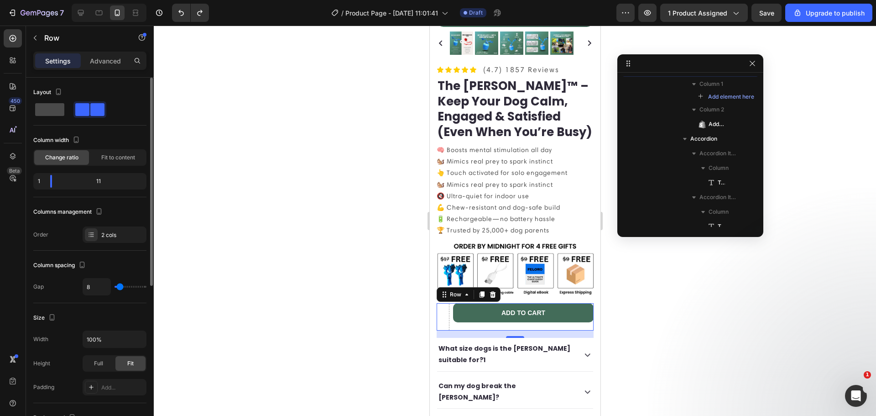
drag, startPoint x: 712, startPoint y: 98, endPoint x: 55, endPoint y: 110, distance: 657.3
click at [54, 110] on span at bounding box center [49, 109] width 29 height 13
type input "0"
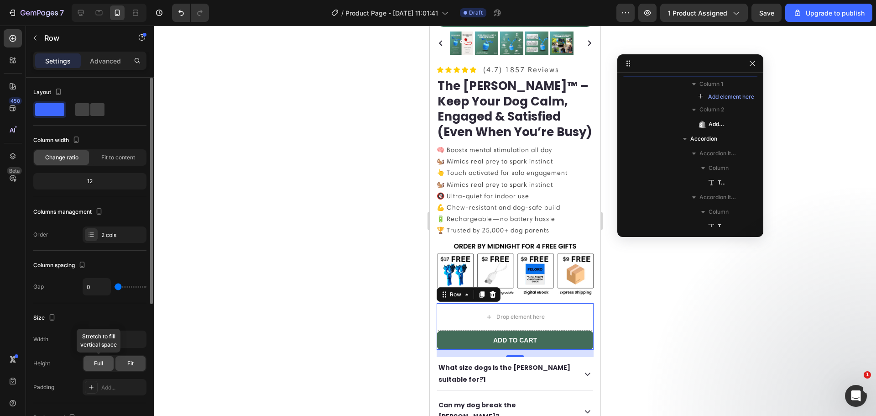
click at [91, 368] on div "Full" at bounding box center [99, 363] width 30 height 15
click at [126, 362] on div "Fit" at bounding box center [130, 363] width 30 height 15
click at [96, 231] on div "2 cols" at bounding box center [115, 234] width 64 height 16
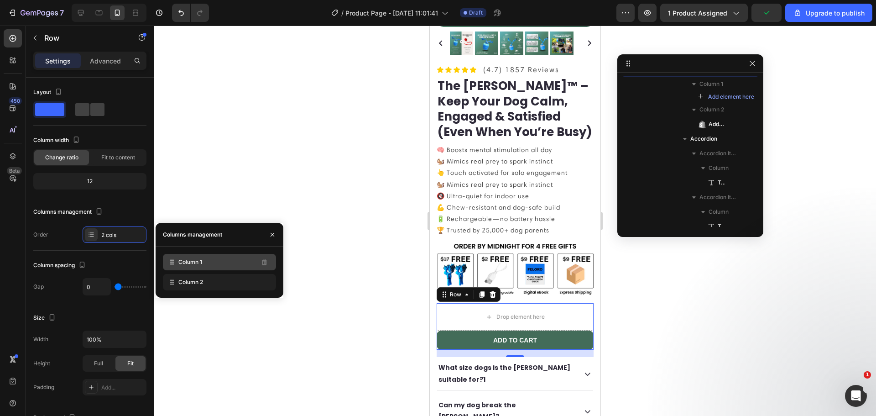
click at [181, 264] on span "Column 1" at bounding box center [190, 262] width 24 height 8
drag, startPoint x: 181, startPoint y: 264, endPoint x: 180, endPoint y: 288, distance: 23.3
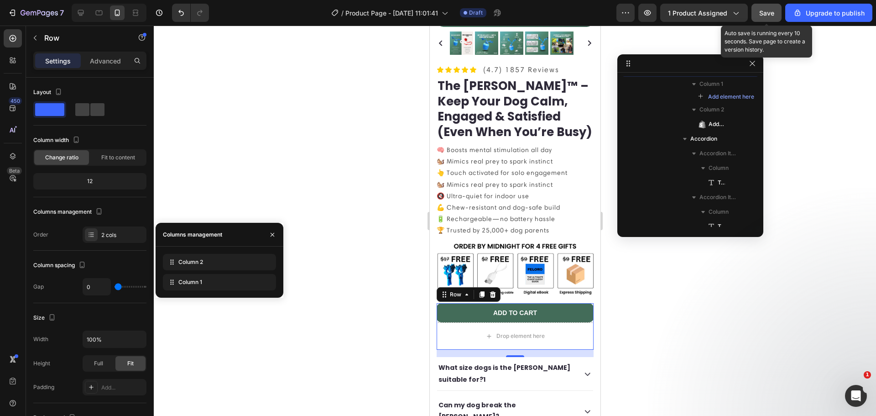
click at [762, 13] on span "Save" at bounding box center [766, 13] width 15 height 8
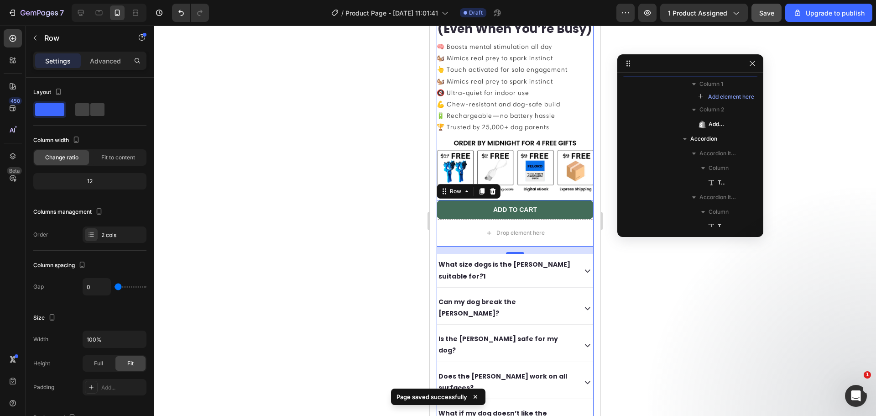
scroll to position [284, 0]
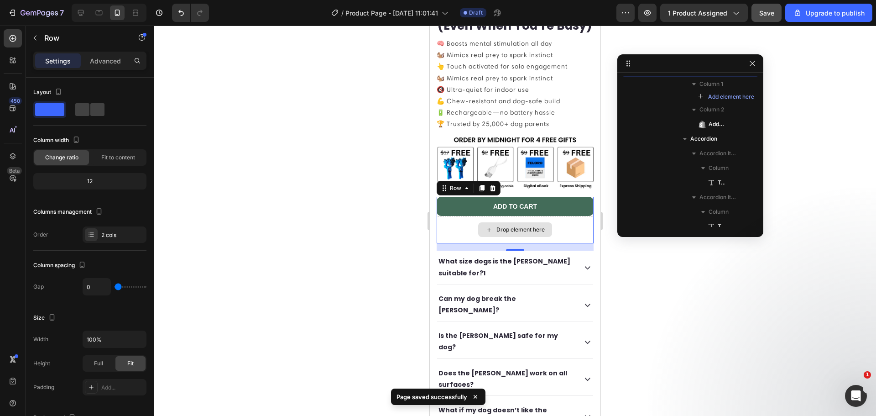
click at [519, 231] on div "Drop element here" at bounding box center [515, 229] width 74 height 15
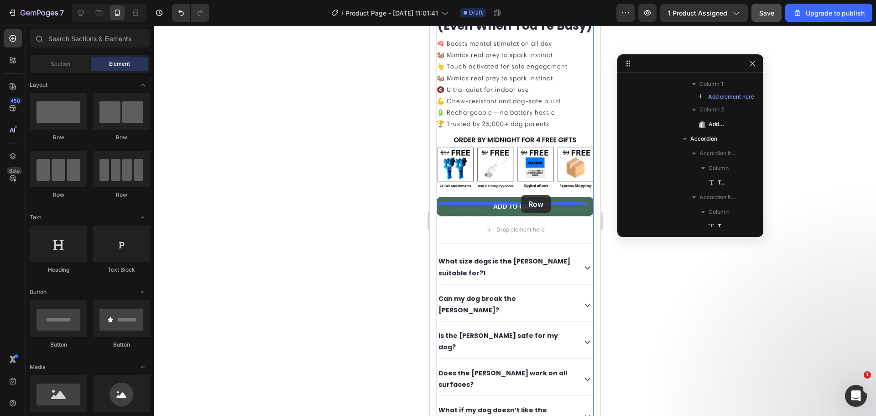
drag, startPoint x: 486, startPoint y: 147, endPoint x: 521, endPoint y: 195, distance: 59.4
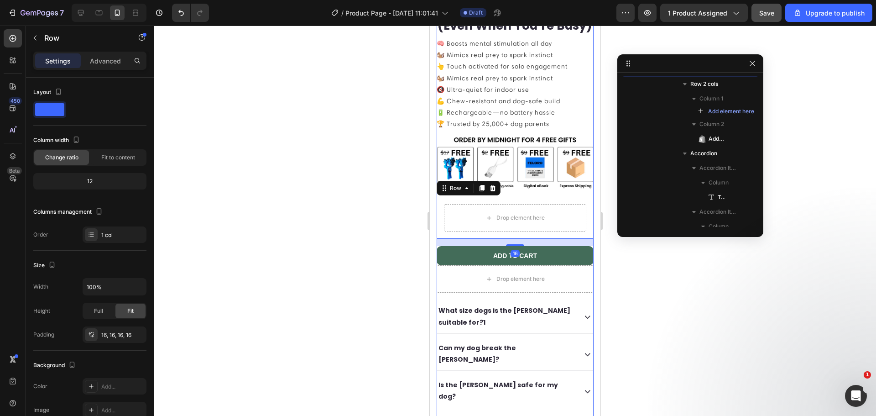
scroll to position [319, 0]
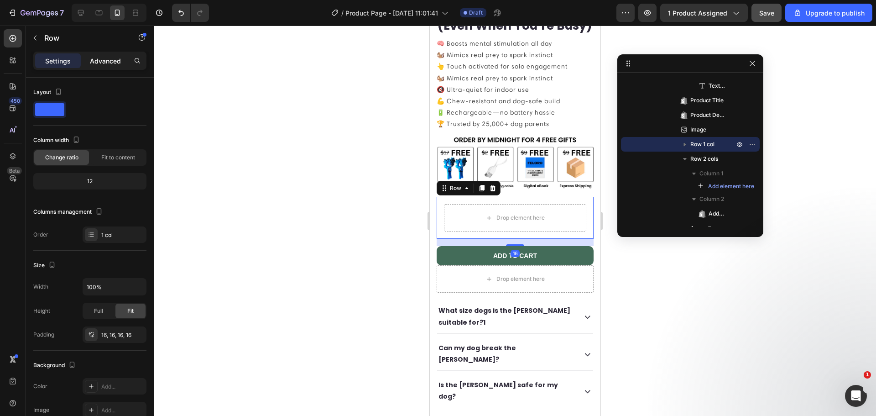
click at [91, 59] on p "Advanced" at bounding box center [105, 61] width 31 height 10
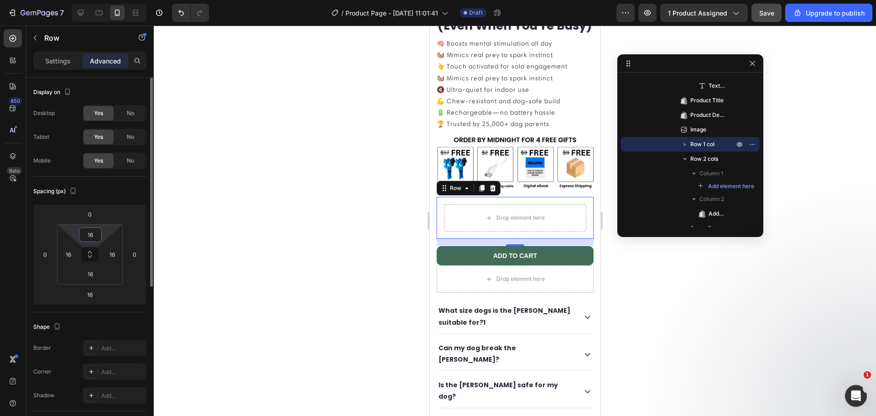
click at [94, 235] on input "16" at bounding box center [90, 235] width 18 height 14
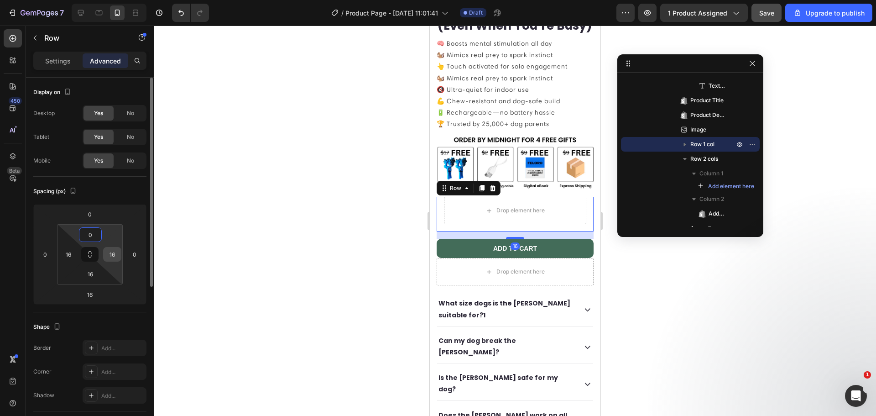
click at [116, 256] on input "16" at bounding box center [112, 254] width 14 height 14
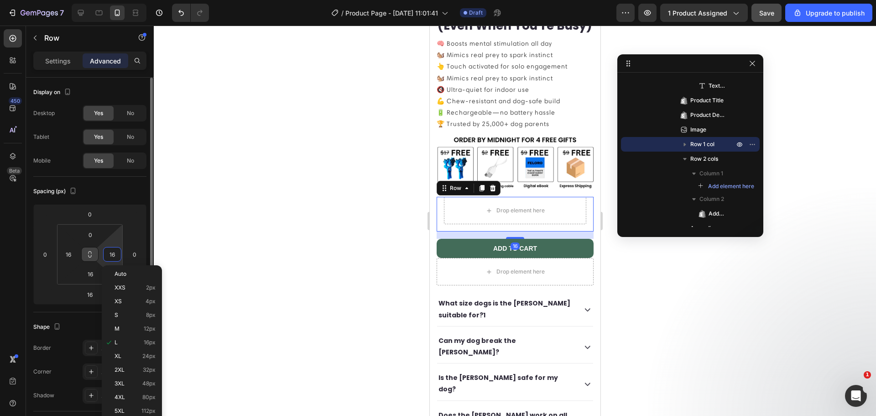
click at [95, 257] on button at bounding box center [89, 254] width 17 height 15
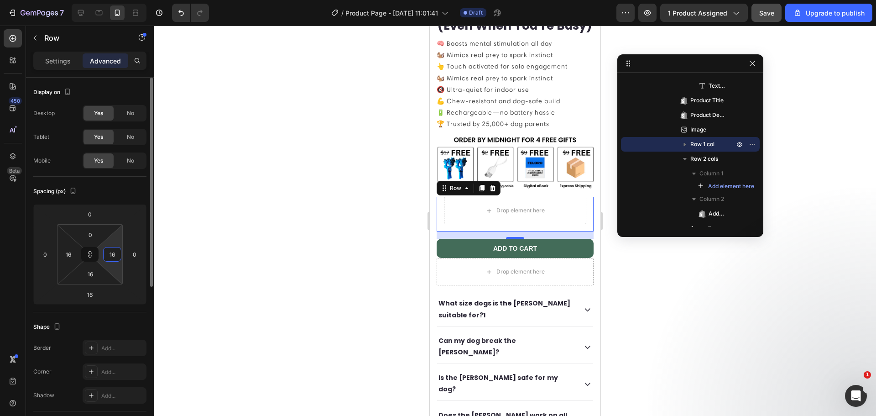
click at [111, 257] on input "16" at bounding box center [112, 254] width 14 height 14
type input "106"
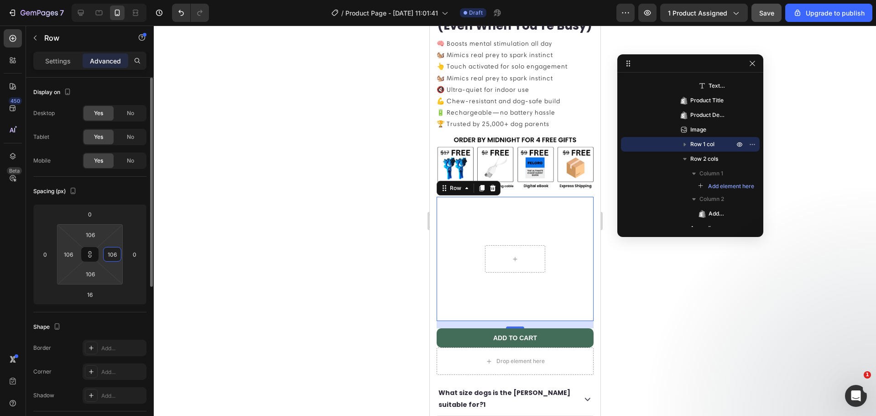
type input "16"
type input "6"
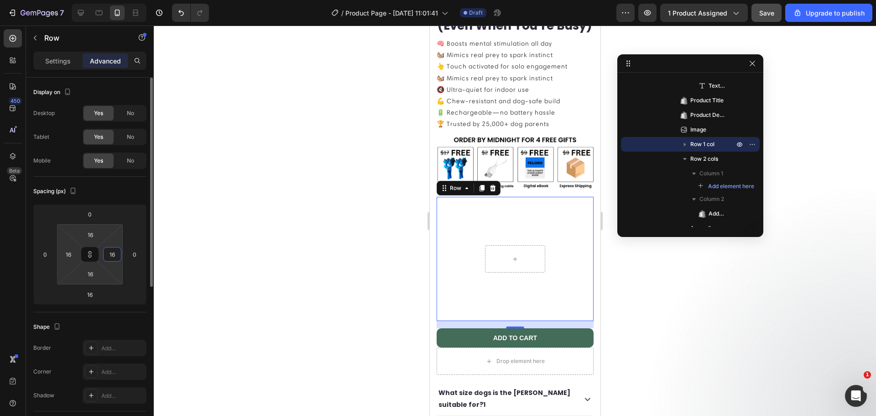
type input "6"
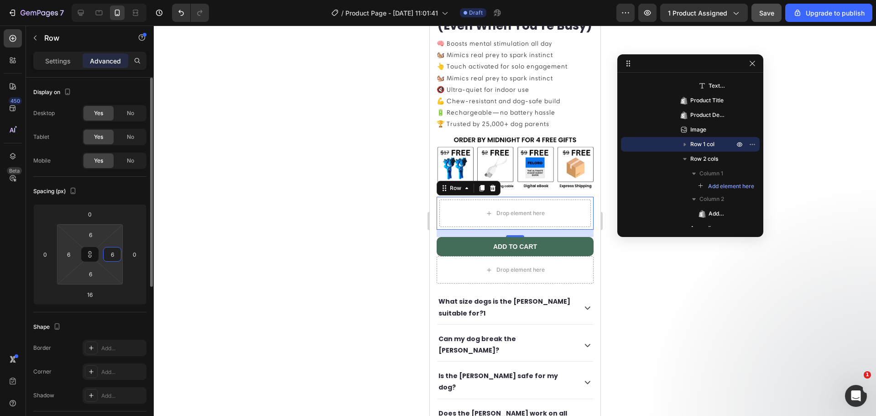
click at [116, 254] on input "6" at bounding box center [112, 254] width 14 height 14
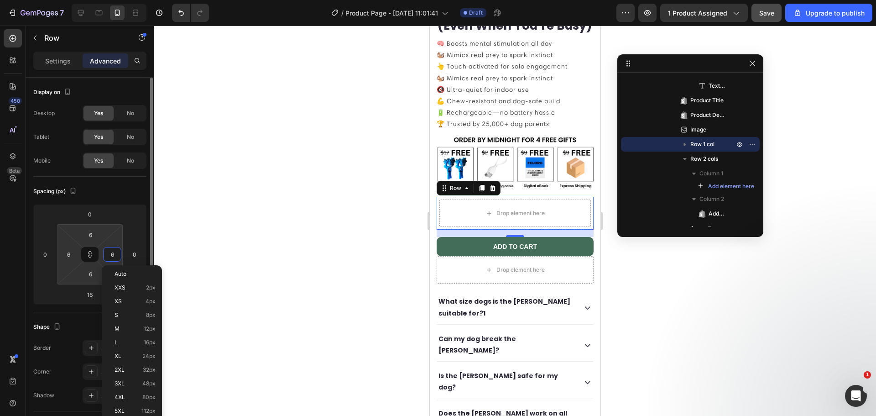
click at [116, 254] on input "6" at bounding box center [112, 254] width 14 height 14
type input "0"
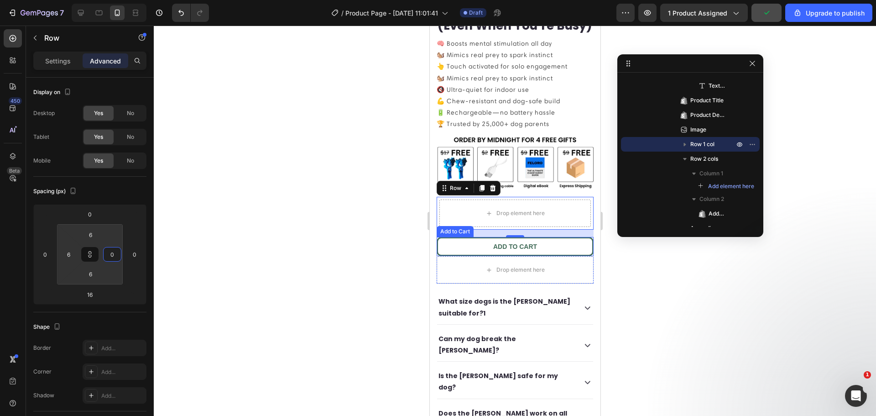
click at [450, 253] on button "Add to cart" at bounding box center [514, 246] width 157 height 19
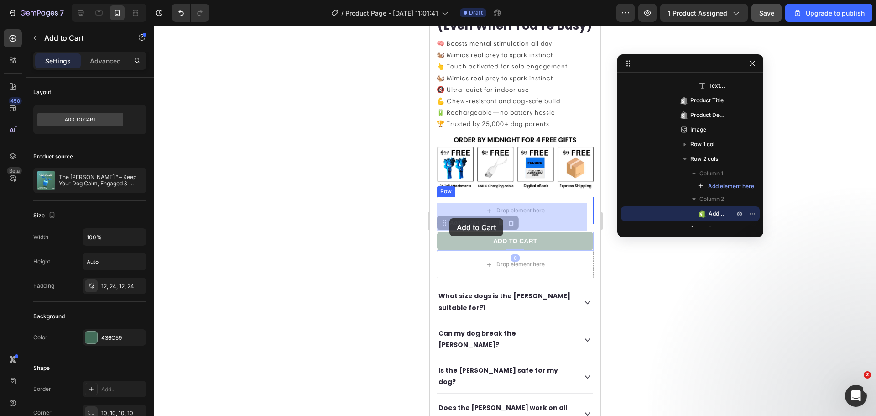
drag, startPoint x: 445, startPoint y: 231, endPoint x: 449, endPoint y: 218, distance: 13.4
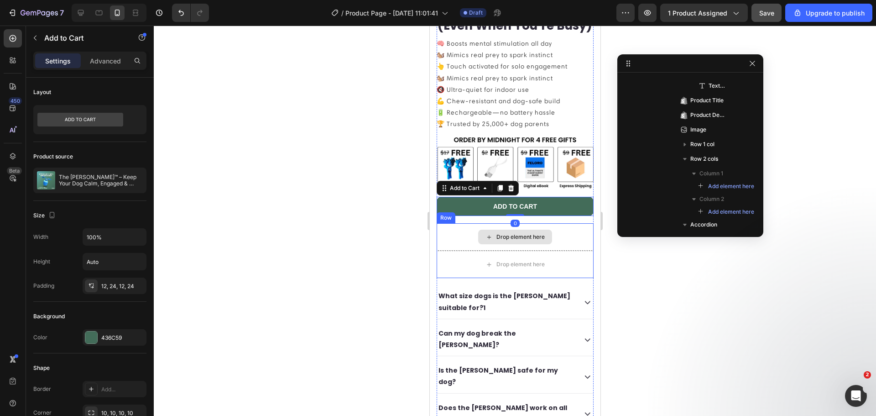
click at [460, 241] on div "Drop element here" at bounding box center [514, 236] width 157 height 27
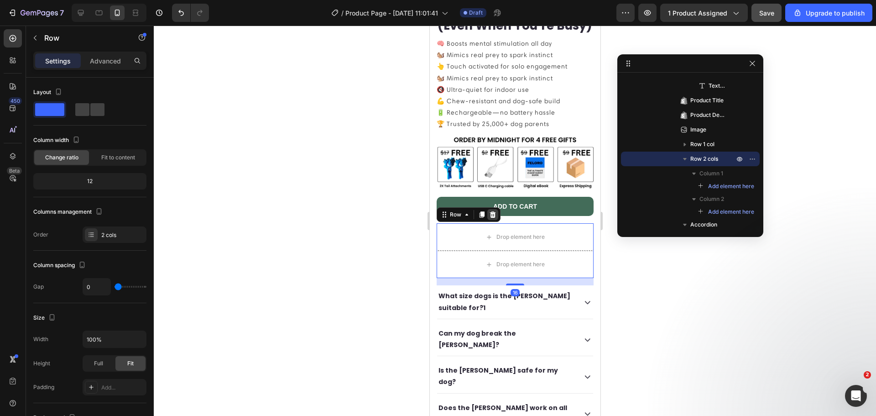
click at [493, 217] on div at bounding box center [492, 214] width 11 height 11
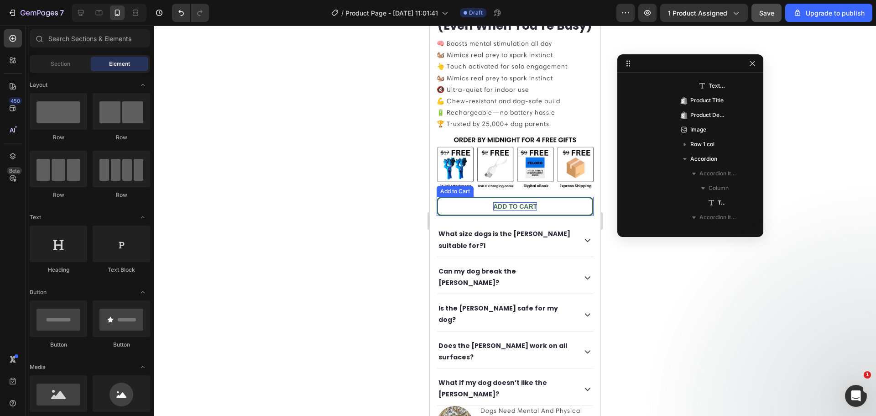
click at [493, 209] on div "Add to cart" at bounding box center [515, 206] width 44 height 8
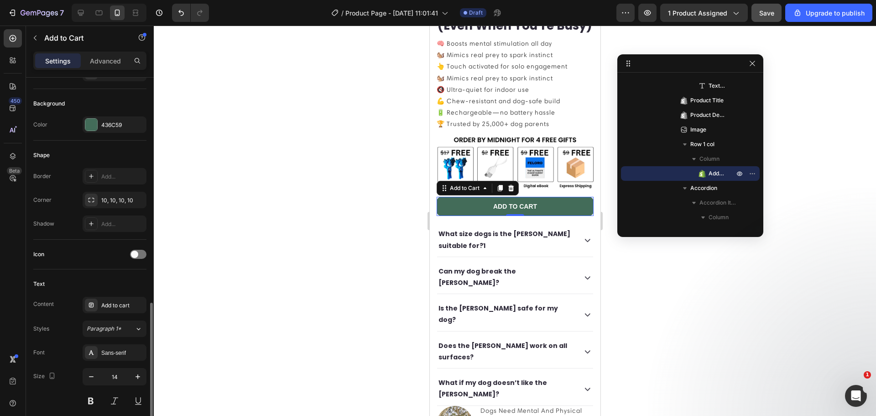
scroll to position [425, 0]
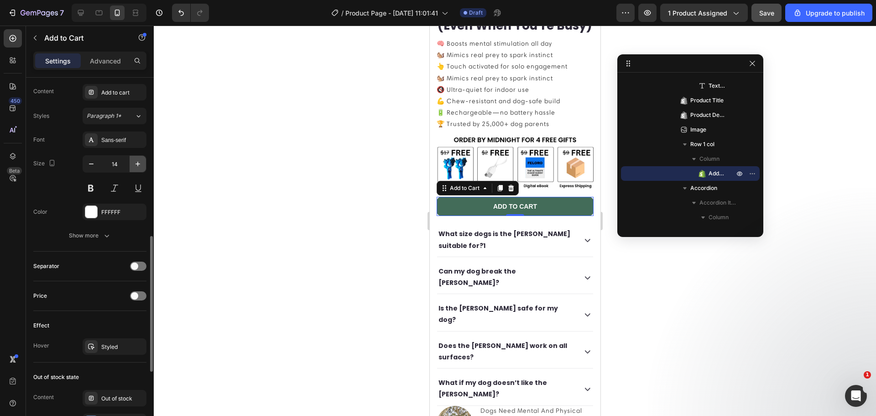
click at [134, 164] on icon "button" at bounding box center [137, 163] width 9 height 9
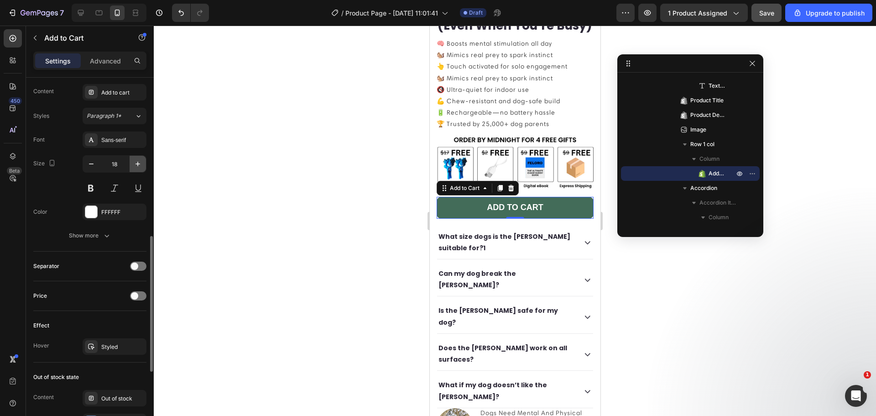
click at [133, 163] on icon "button" at bounding box center [137, 163] width 9 height 9
type input "19"
click at [109, 137] on div "Sans-serif" at bounding box center [122, 140] width 43 height 8
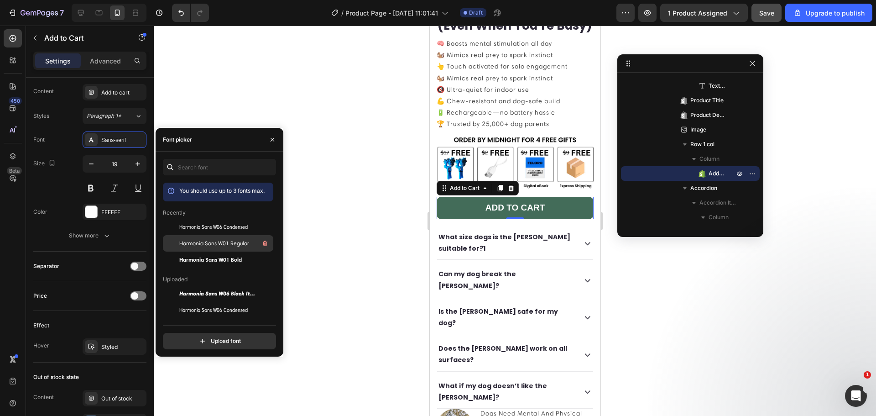
click at [220, 248] on div "Harmonia Sans W01 Regular" at bounding box center [225, 243] width 92 height 11
click at [226, 260] on span "Harmonia Sans W01 Bold" at bounding box center [210, 260] width 63 height 8
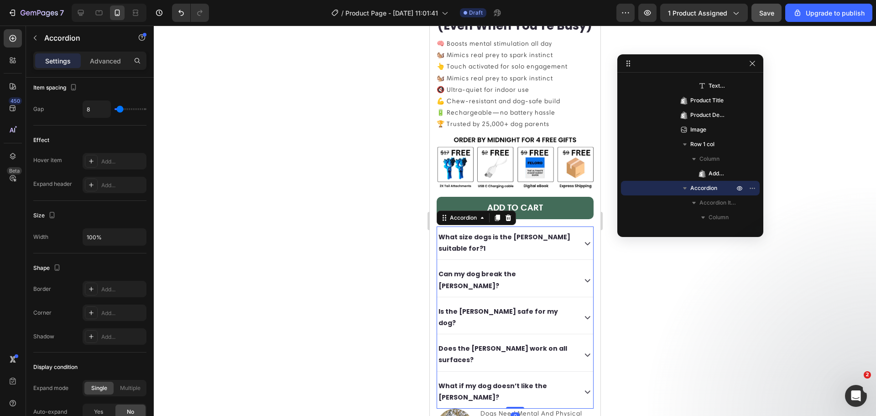
click at [581, 249] on icon at bounding box center [586, 242] width 11 height 11
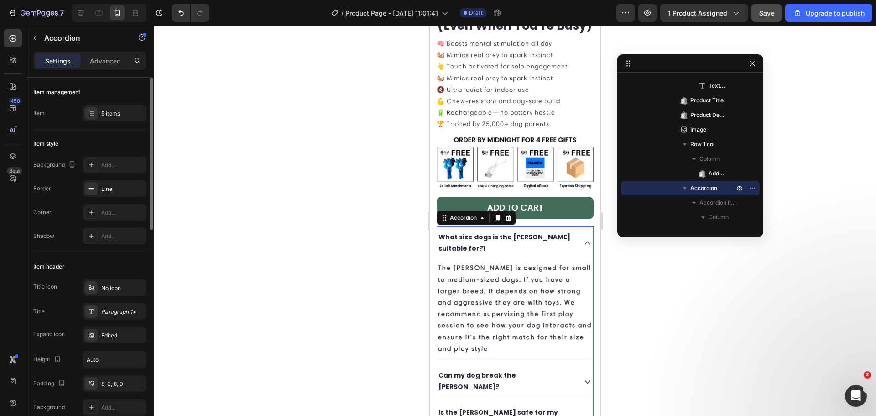
click at [581, 249] on icon at bounding box center [586, 242] width 11 height 11
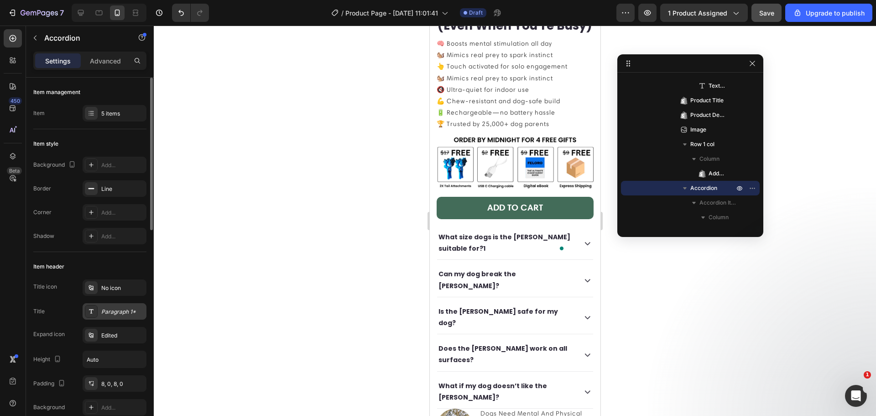
click at [121, 311] on div "Paragraph 1*" at bounding box center [122, 312] width 43 height 8
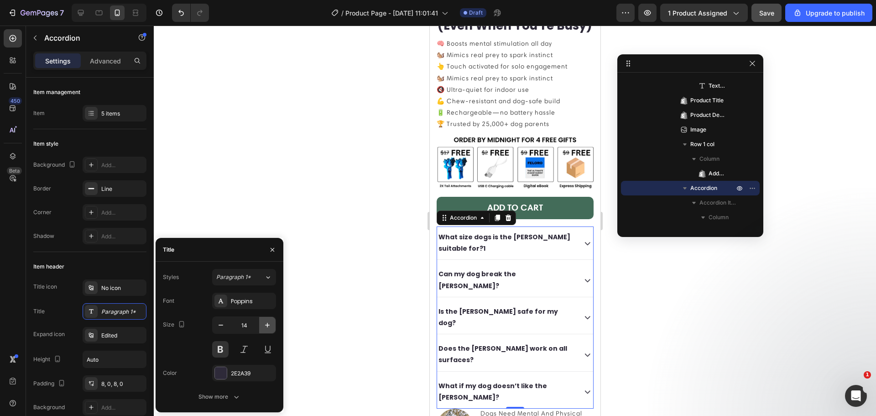
click at [265, 324] on icon "button" at bounding box center [267, 324] width 9 height 9
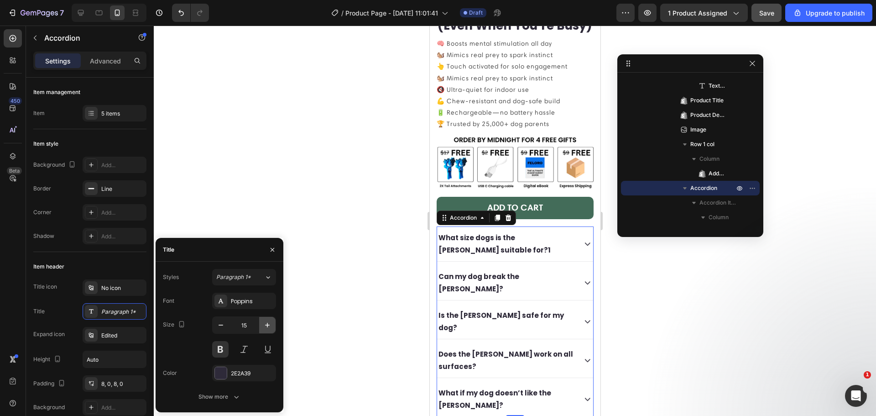
click at [265, 324] on icon "button" at bounding box center [267, 324] width 9 height 9
type input "16"
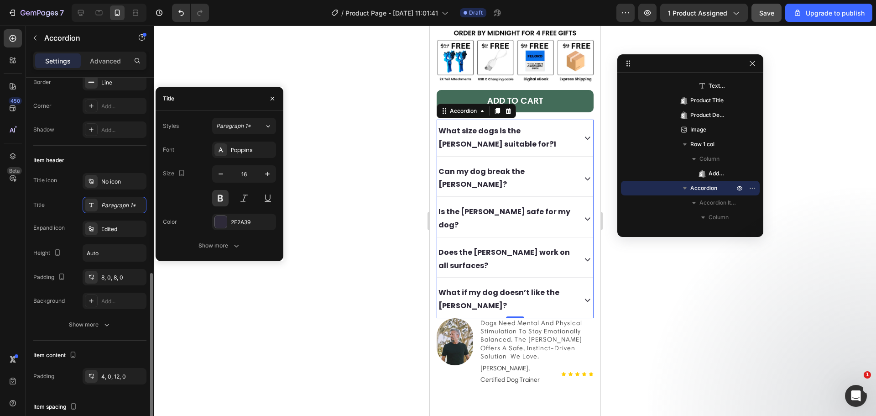
scroll to position [213, 0]
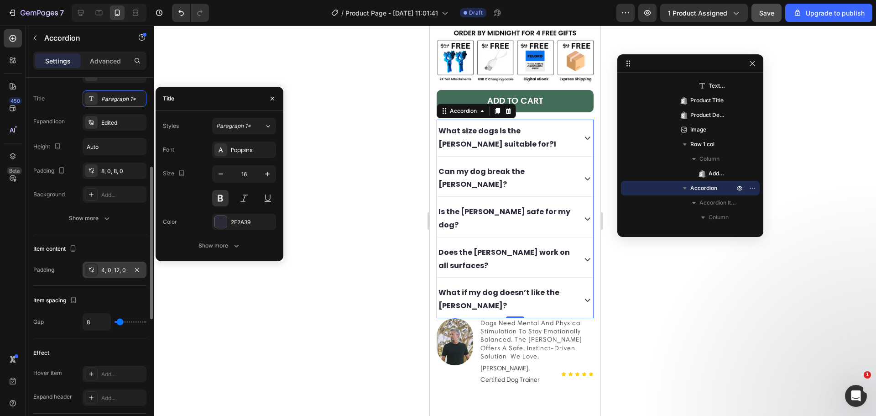
click at [117, 268] on div "4, 0, 12, 0" at bounding box center [114, 270] width 26 height 8
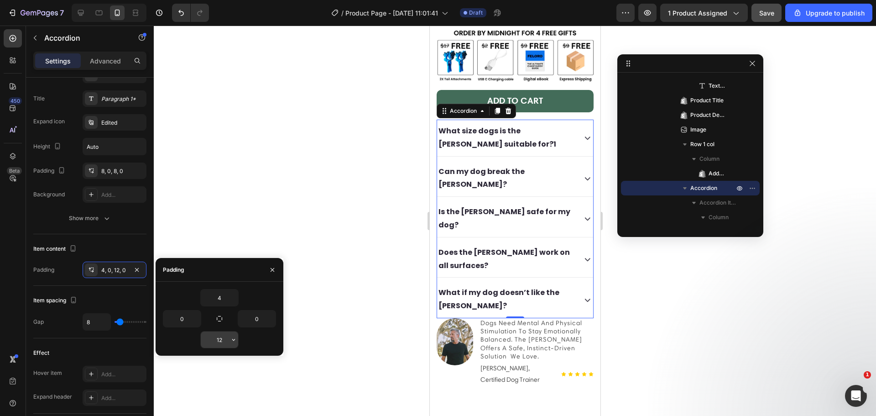
click at [220, 336] on input "12" at bounding box center [219, 339] width 37 height 16
click at [230, 340] on icon "button" at bounding box center [233, 339] width 7 height 7
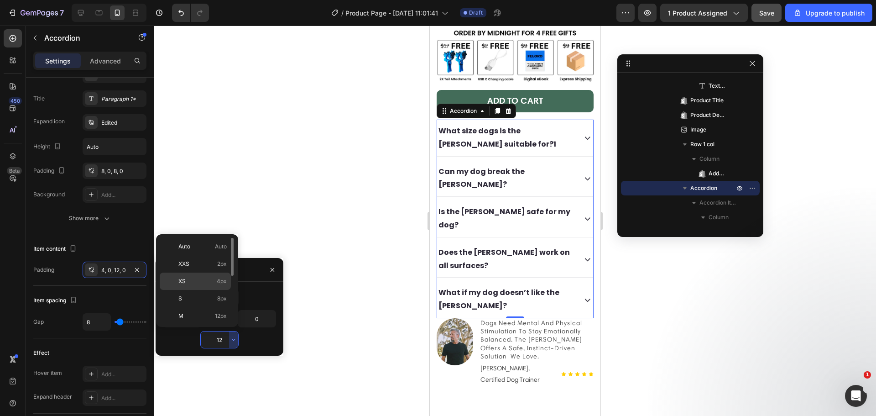
click at [209, 283] on p "XS 4px" at bounding box center [202, 281] width 48 height 8
type input "4"
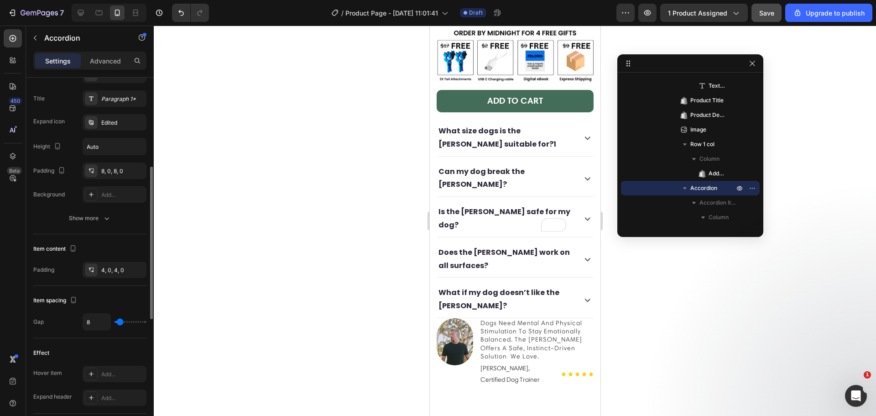
type input "6"
type input "0"
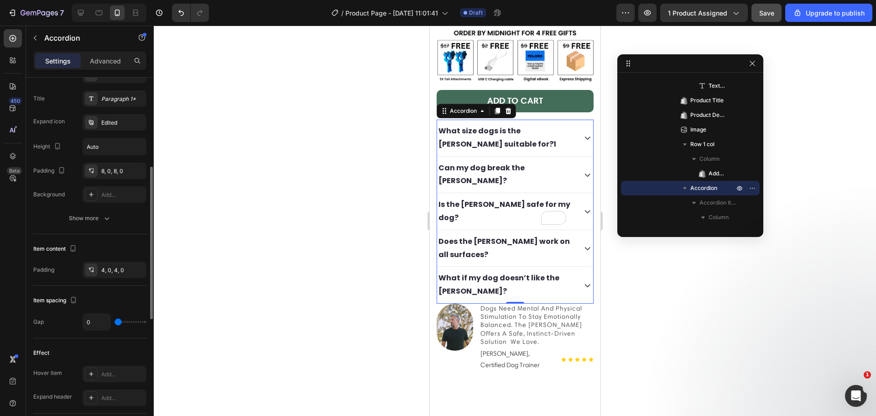
drag, startPoint x: 120, startPoint y: 321, endPoint x: 112, endPoint y: 319, distance: 8.5
type input "0"
click at [115, 321] on input "range" at bounding box center [131, 322] width 32 height 2
click at [74, 298] on icon "button" at bounding box center [73, 299] width 9 height 9
click at [78, 312] on icon "button" at bounding box center [75, 314] width 9 height 9
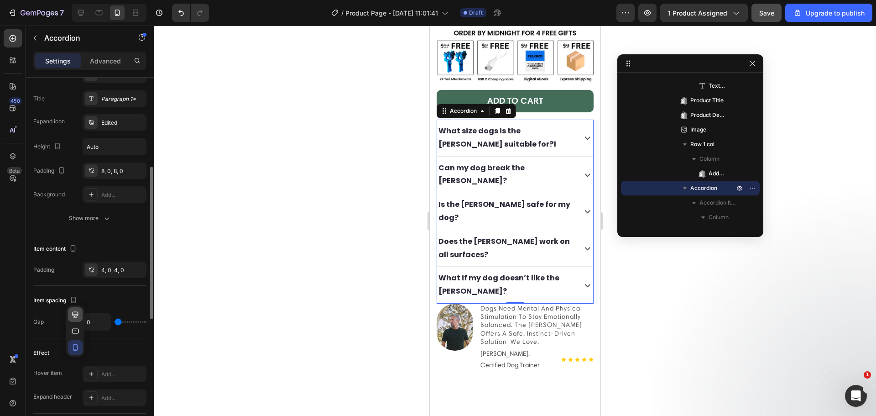
type input "8"
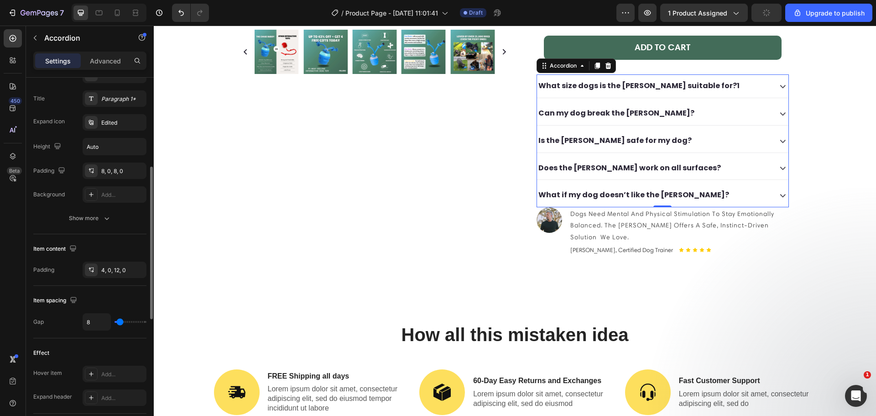
scroll to position [300, 0]
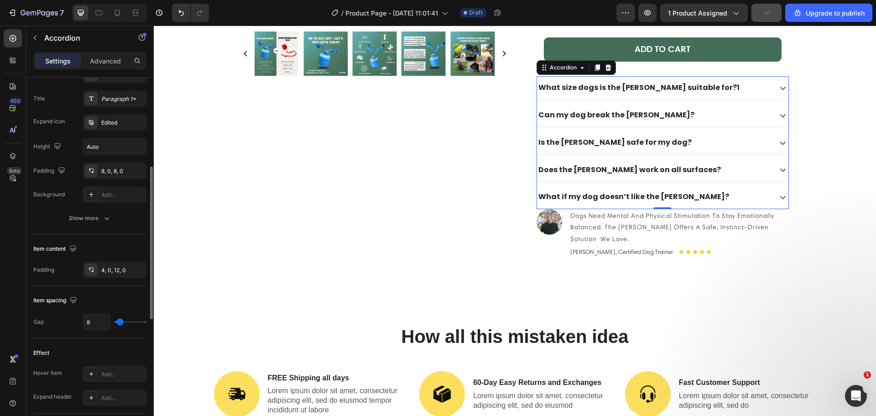
type input "4"
type input "0"
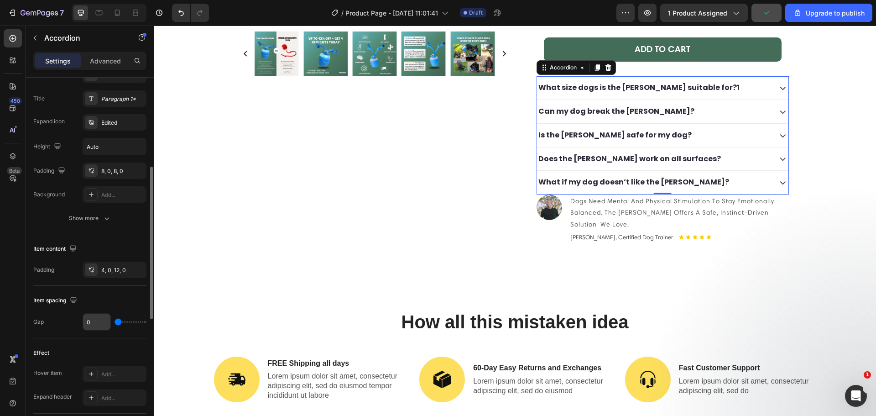
drag, startPoint x: 118, startPoint y: 319, endPoint x: 86, endPoint y: 316, distance: 32.6
type input "0"
click at [115, 321] on input "range" at bounding box center [131, 322] width 32 height 2
click at [100, 274] on div "4, 0, 12, 0" at bounding box center [115, 270] width 64 height 16
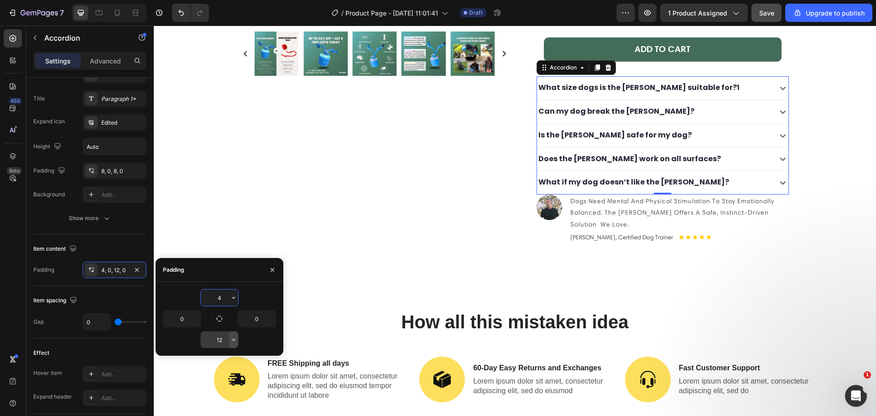
click at [233, 341] on icon "button" at bounding box center [233, 339] width 7 height 7
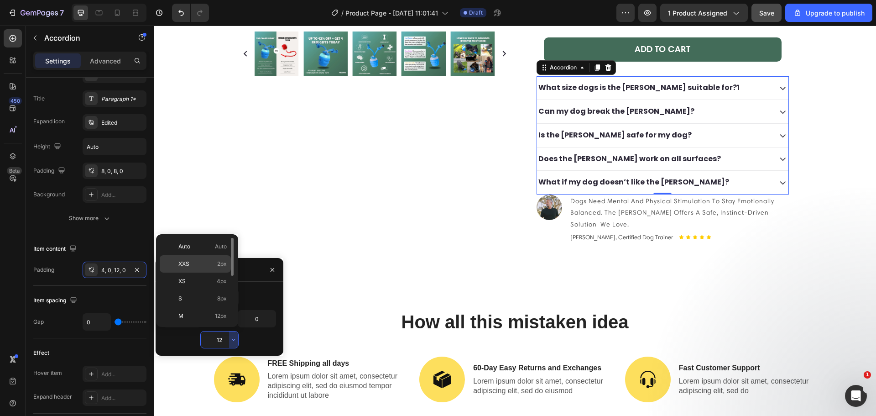
click at [214, 267] on p "XXS 2px" at bounding box center [202, 264] width 48 height 8
type input "2"
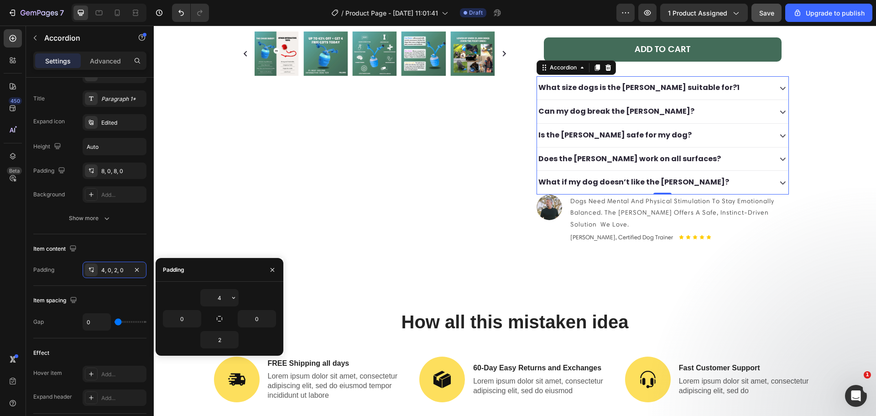
click at [757, 174] on div "What if my dog doesn’t like the [PERSON_NAME]?" at bounding box center [653, 182] width 233 height 16
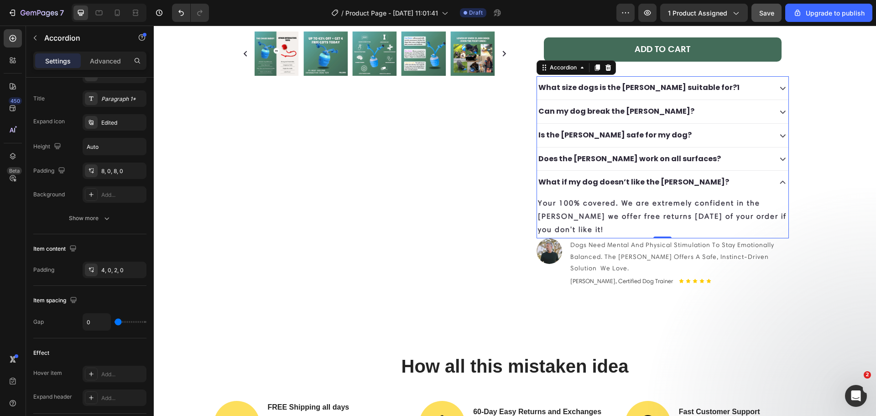
click at [756, 174] on div "What if my dog doesn’t like the [PERSON_NAME]?" at bounding box center [653, 182] width 233 height 16
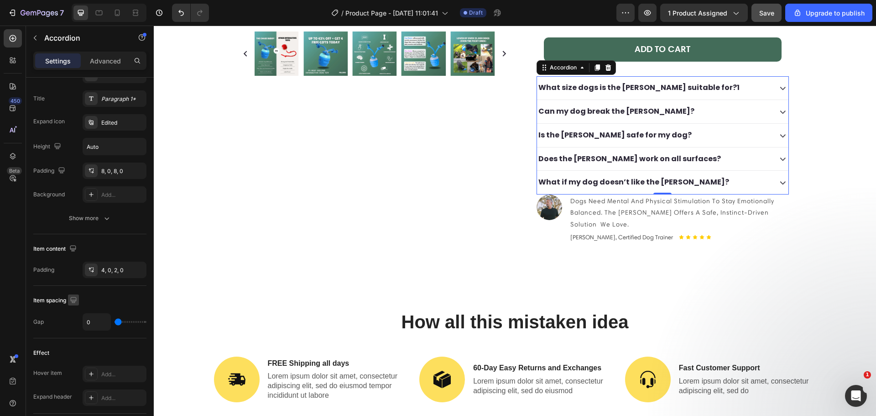
click at [73, 298] on icon "button" at bounding box center [73, 299] width 9 height 9
click at [74, 346] on icon "button" at bounding box center [75, 347] width 9 height 9
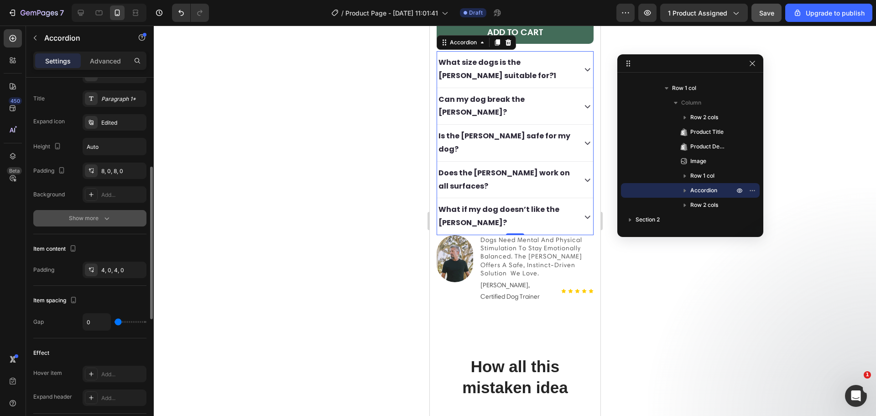
scroll to position [106, 0]
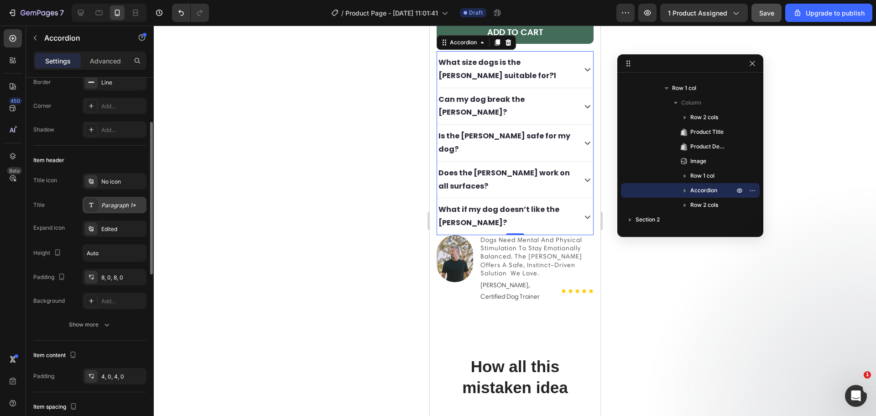
click at [108, 207] on div "Paragraph 1*" at bounding box center [122, 205] width 43 height 8
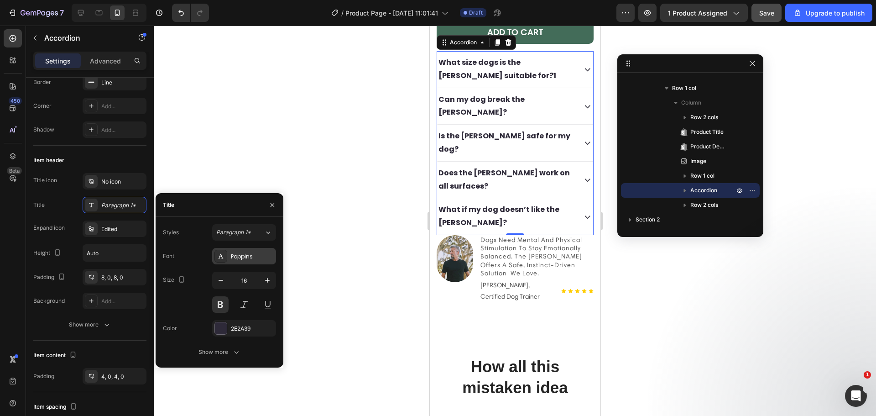
click at [236, 262] on div "Poppins" at bounding box center [244, 256] width 64 height 16
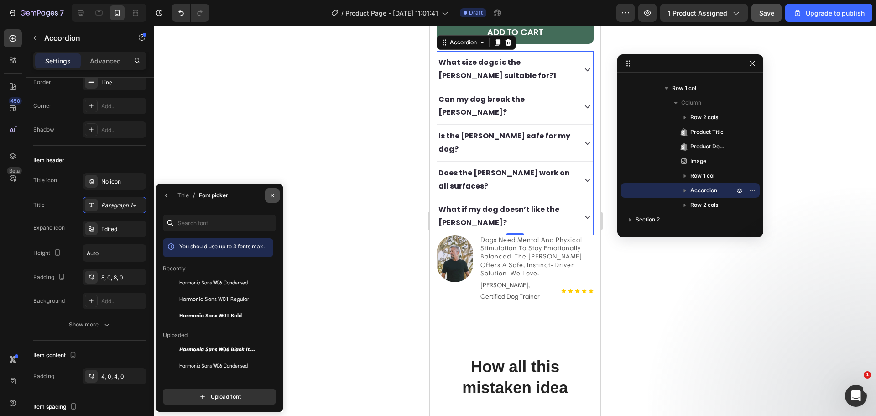
click at [278, 189] on div at bounding box center [273, 194] width 22 height 23
click at [276, 193] on icon "button" at bounding box center [272, 195] width 7 height 7
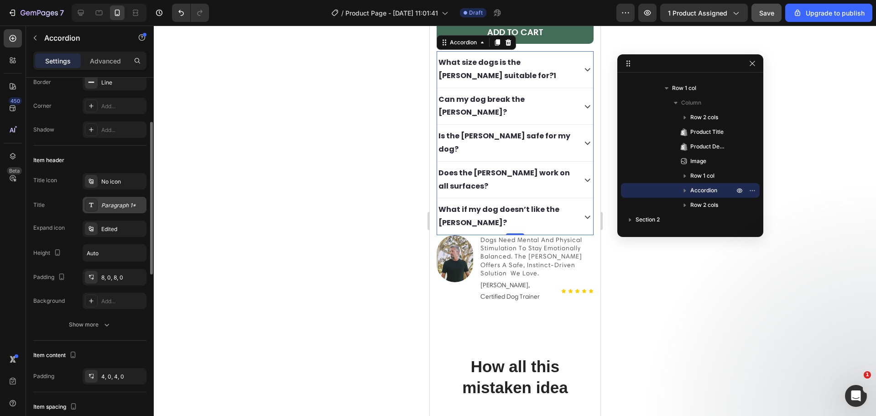
click at [119, 204] on div "Paragraph 1*" at bounding box center [122, 205] width 43 height 8
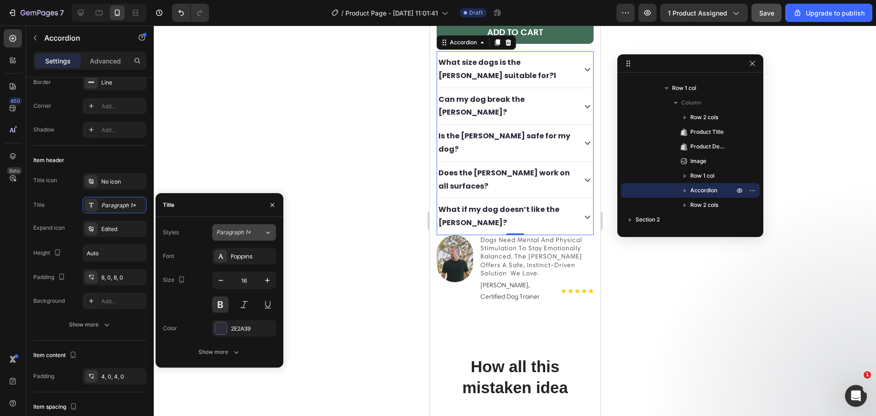
click at [262, 235] on div "Paragraph 1*" at bounding box center [240, 232] width 48 height 8
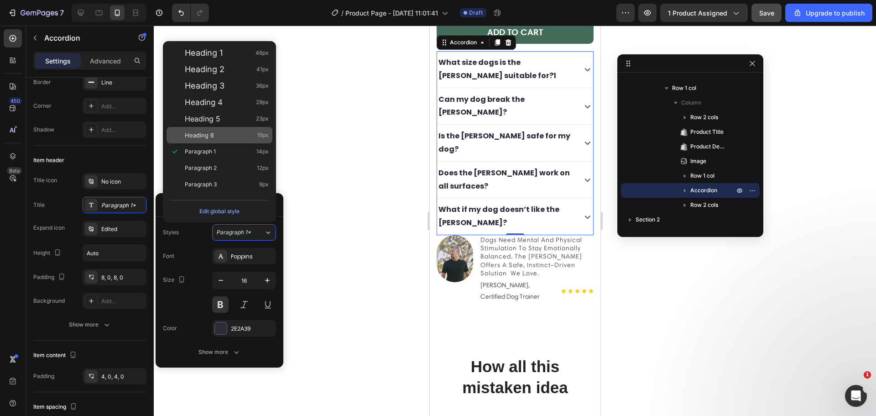
click at [238, 131] on div "Heading 6 16px" at bounding box center [227, 135] width 84 height 9
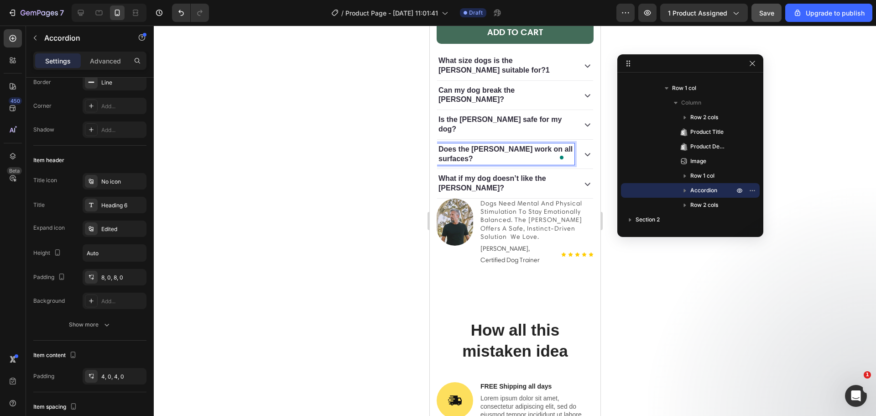
click at [456, 130] on p "Is the [PERSON_NAME] safe for my dog?" at bounding box center [505, 124] width 135 height 19
click at [481, 97] on p "Can my dog break the [PERSON_NAME]?" at bounding box center [505, 95] width 135 height 19
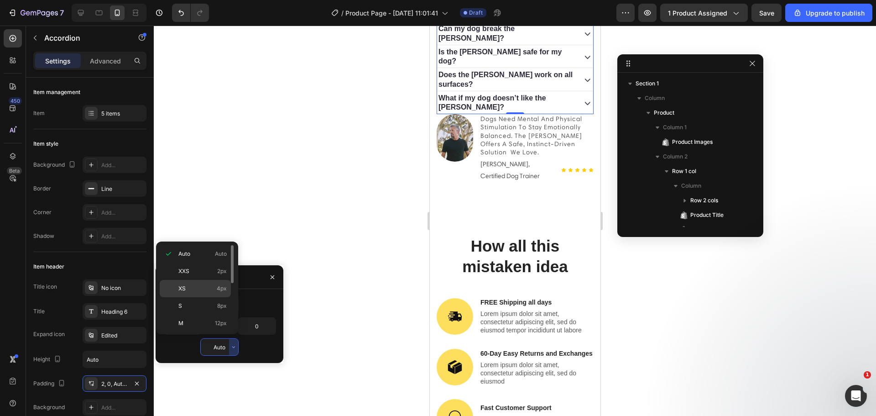
scroll to position [83, 0]
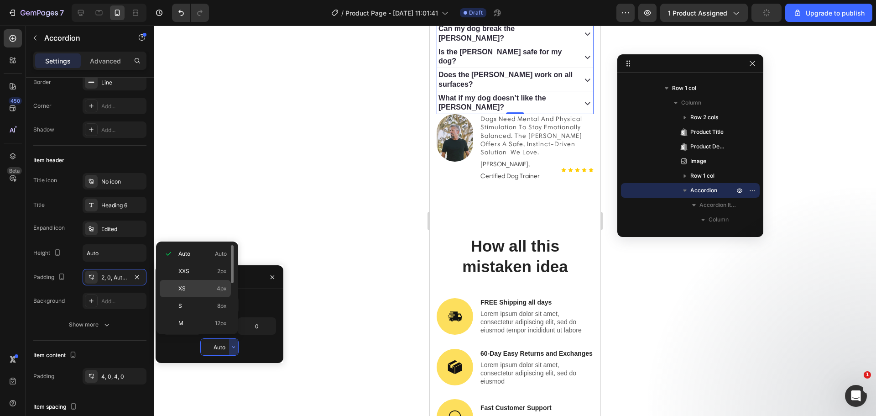
click at [213, 292] on p "XS 4px" at bounding box center [202, 288] width 48 height 8
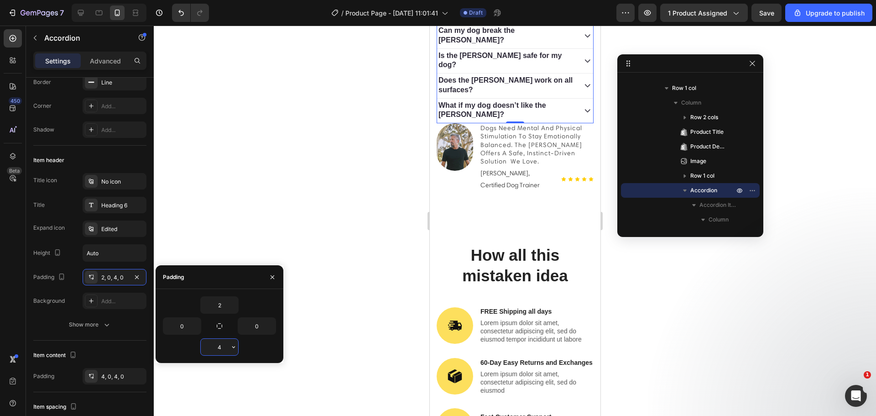
click at [227, 350] on input "4" at bounding box center [219, 347] width 37 height 16
click at [230, 347] on button "button" at bounding box center [233, 347] width 9 height 16
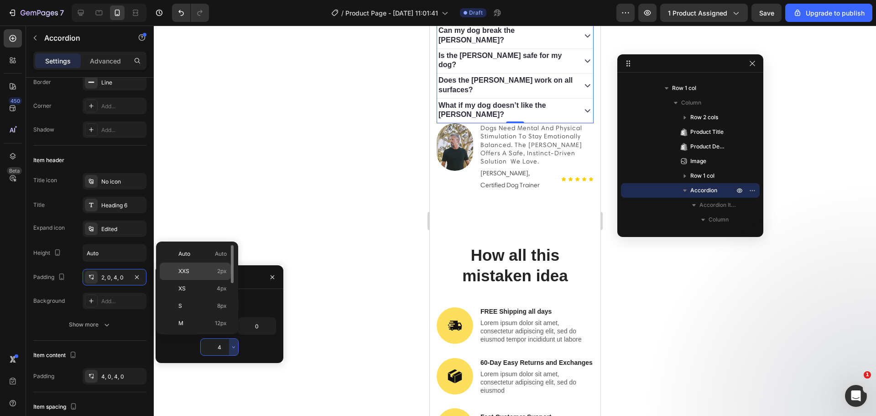
click at [217, 280] on div "XXS 2px" at bounding box center [195, 288] width 71 height 17
type input "2"
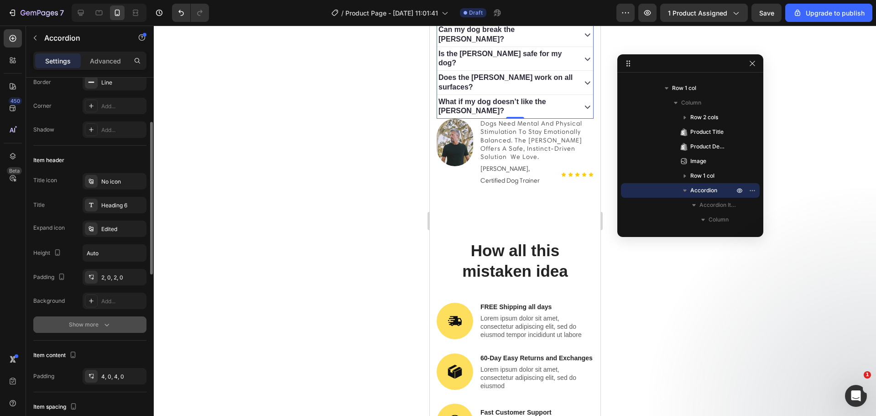
click at [105, 318] on button "Show more" at bounding box center [89, 324] width 113 height 16
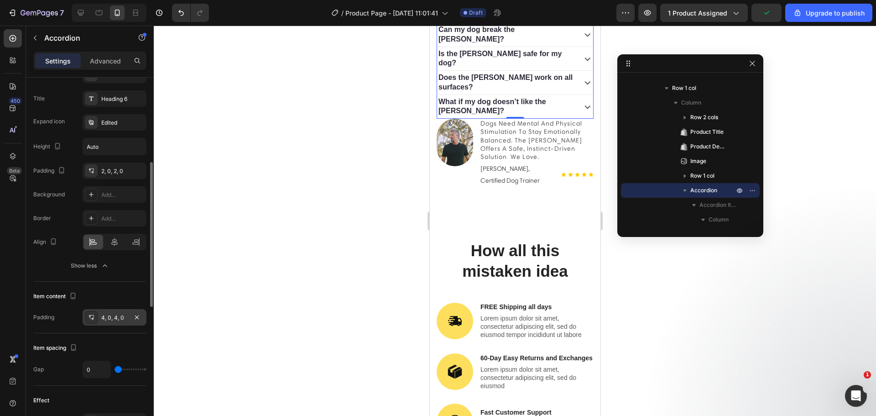
click at [115, 316] on div "4, 0, 4, 0" at bounding box center [114, 318] width 26 height 8
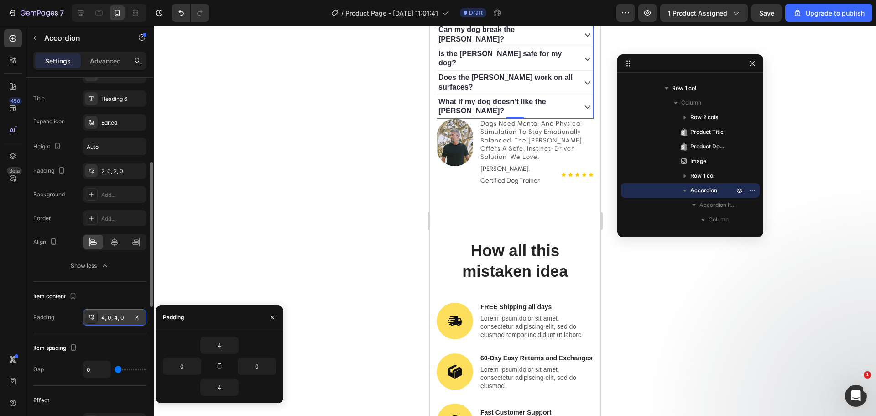
click at [115, 316] on div "4, 0, 4, 0" at bounding box center [114, 318] width 26 height 8
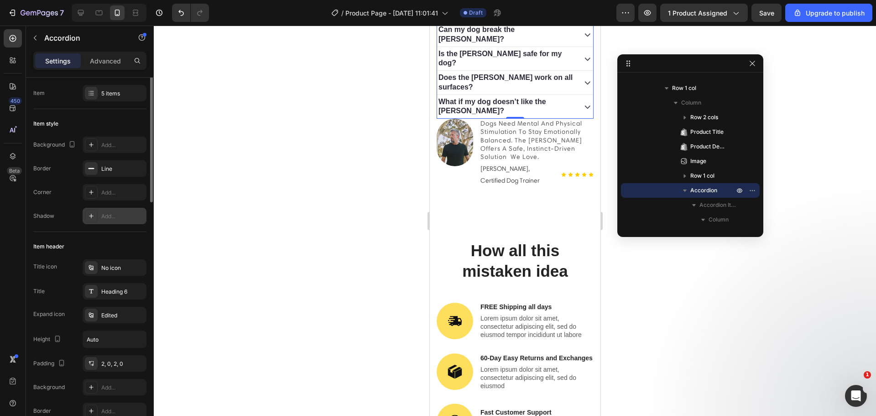
scroll to position [0, 0]
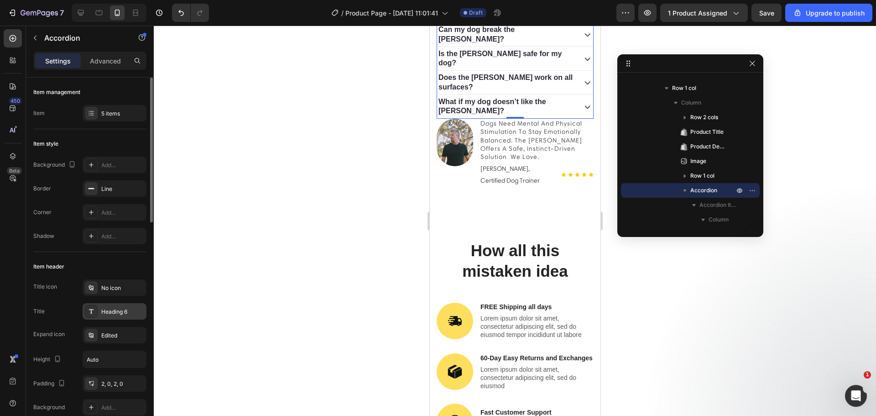
click at [111, 309] on div "Heading 6" at bounding box center [122, 312] width 43 height 8
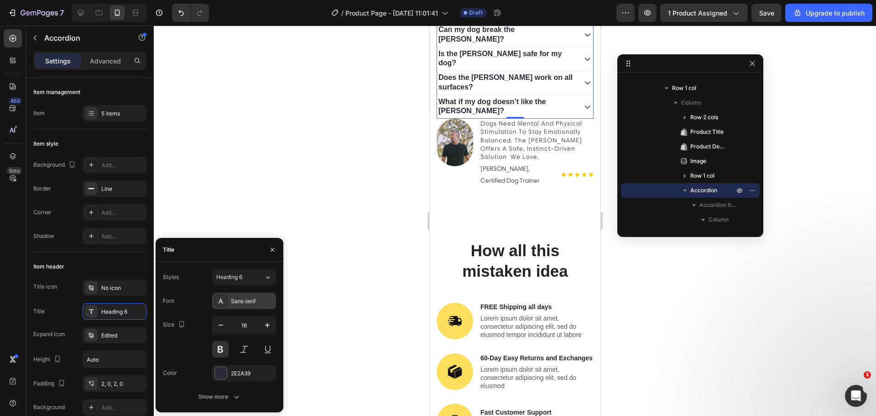
click at [237, 303] on div "Sans-serif" at bounding box center [252, 301] width 43 height 8
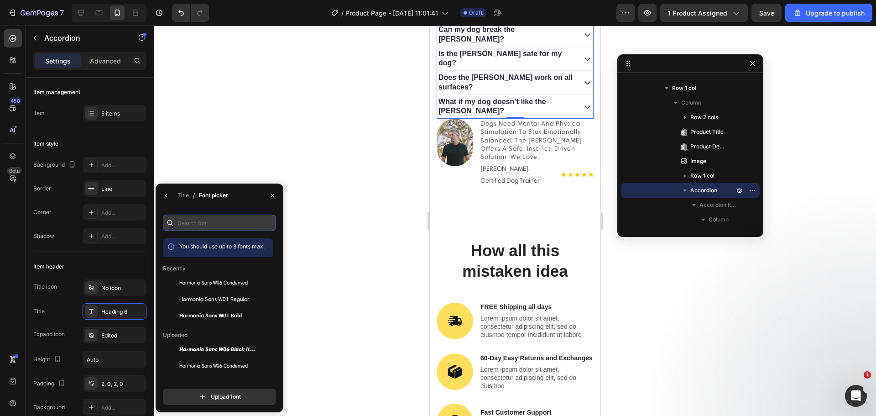
click at [207, 220] on input "text" at bounding box center [219, 223] width 113 height 16
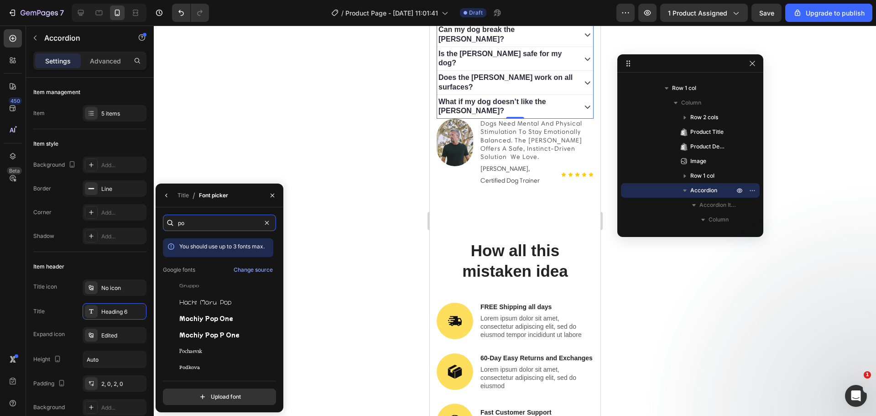
type input "p"
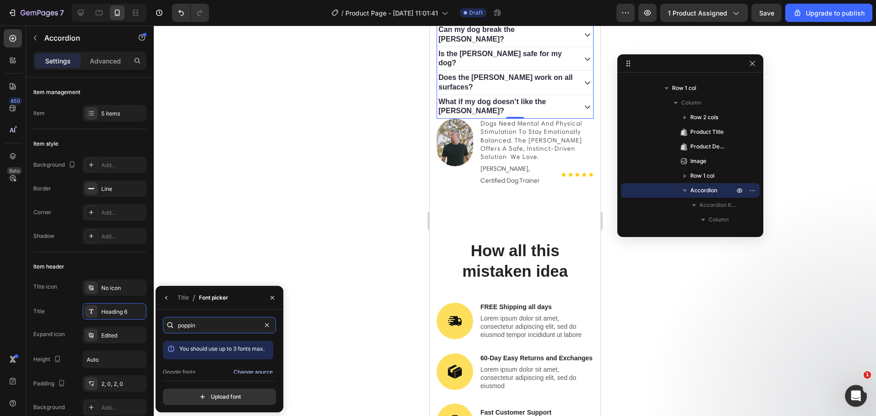
type input "poppin"
click at [237, 371] on div "Change source" at bounding box center [253, 372] width 39 height 8
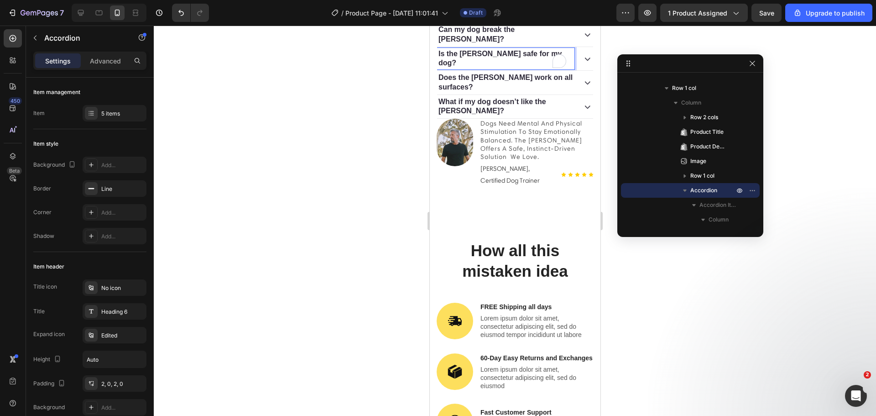
click at [483, 68] on p "Is the [PERSON_NAME] safe for my dog?" at bounding box center [505, 58] width 135 height 19
click at [71, 162] on icon "button" at bounding box center [72, 164] width 9 height 9
click at [74, 178] on icon "button" at bounding box center [73, 178] width 9 height 9
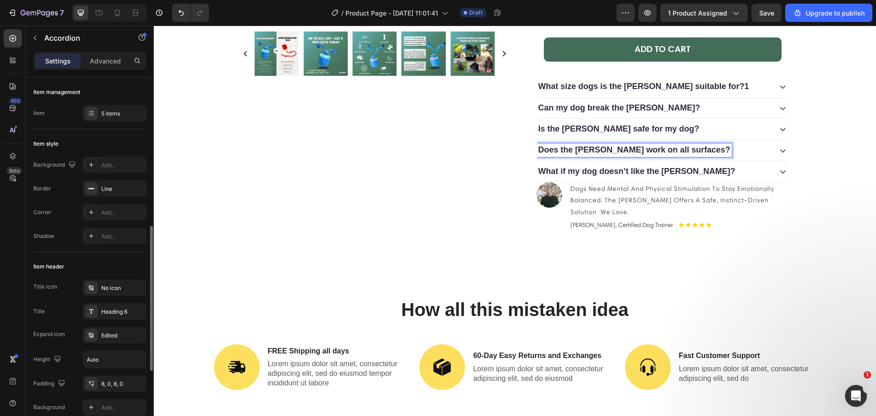
scroll to position [106, 0]
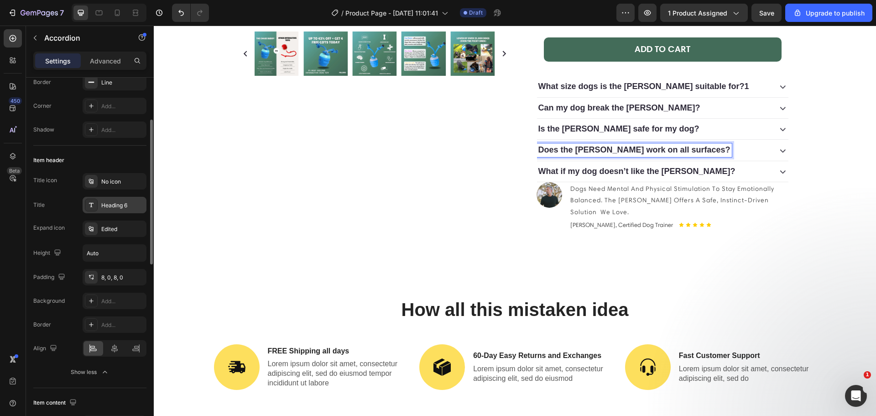
click at [112, 210] on div "Heading 6" at bounding box center [115, 205] width 64 height 16
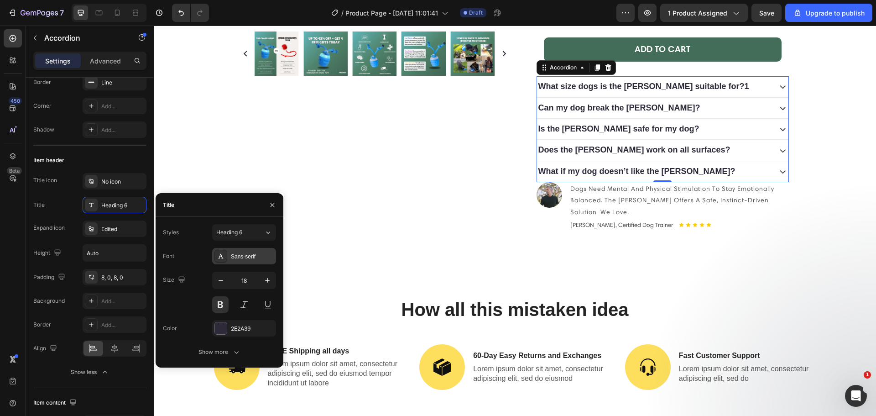
click at [233, 251] on div "Sans-serif" at bounding box center [244, 256] width 64 height 16
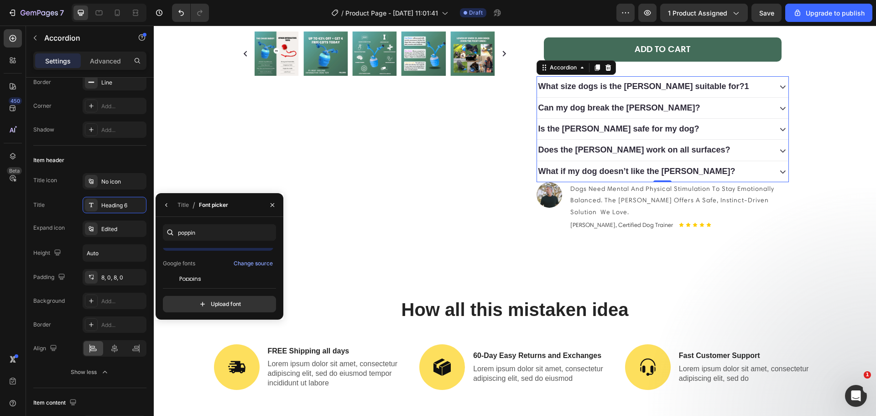
scroll to position [22, 0]
click at [200, 269] on span "Poppins" at bounding box center [190, 272] width 22 height 8
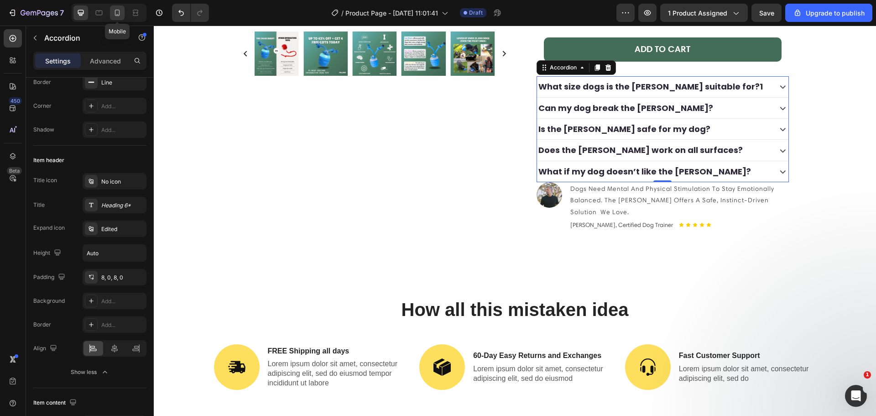
click at [120, 12] on icon at bounding box center [117, 12] width 9 height 9
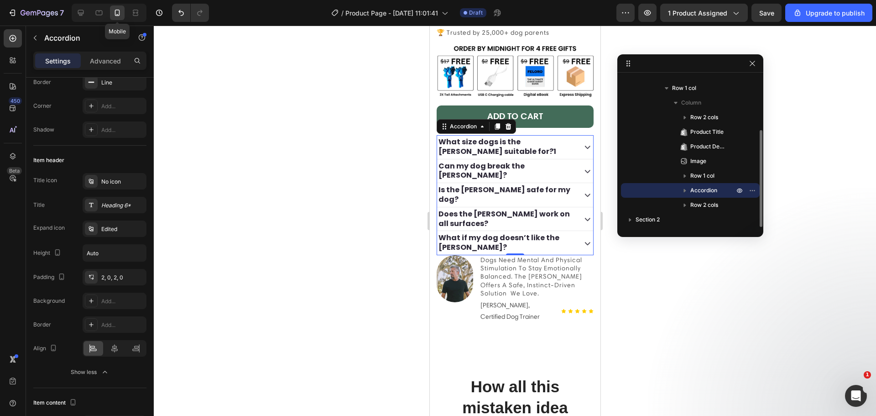
scroll to position [459, 0]
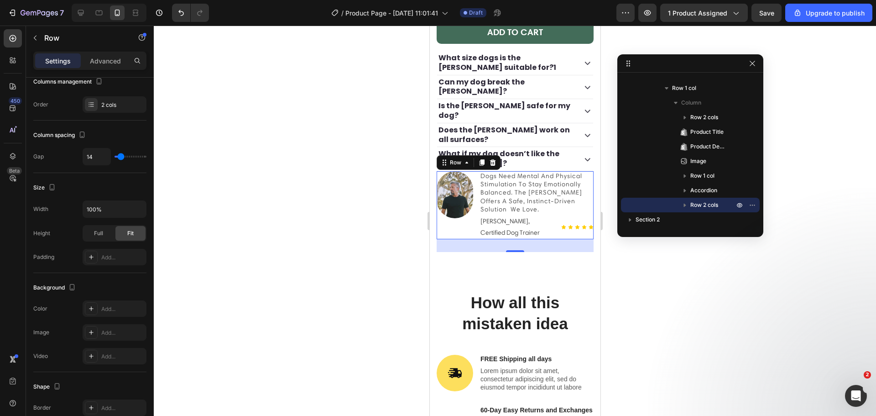
click at [466, 236] on div "Image" at bounding box center [454, 205] width 37 height 68
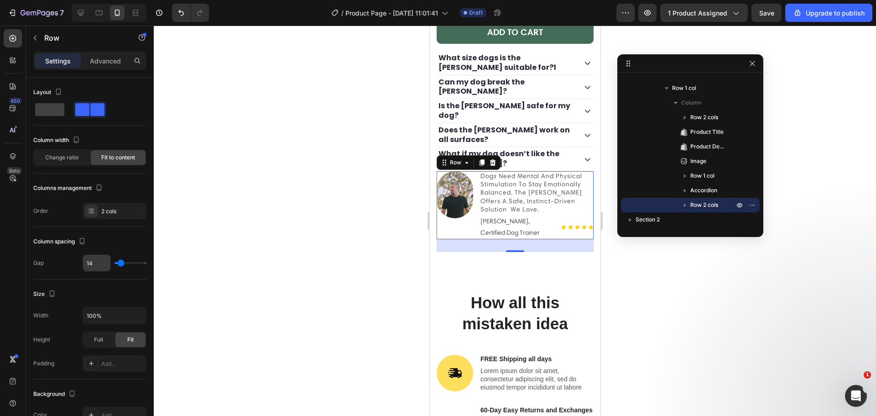
drag, startPoint x: 119, startPoint y: 266, endPoint x: 105, endPoint y: 260, distance: 14.5
click at [105, 260] on div "14" at bounding box center [115, 262] width 64 height 17
type input "0"
type input "2"
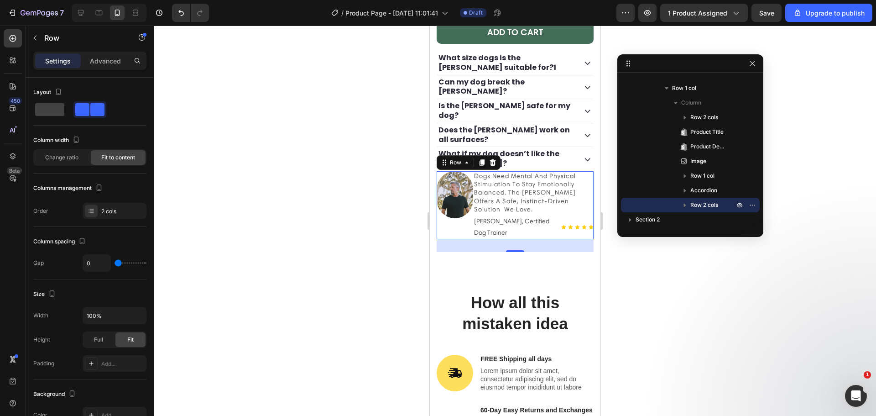
type input "2"
type input "7"
type input "11"
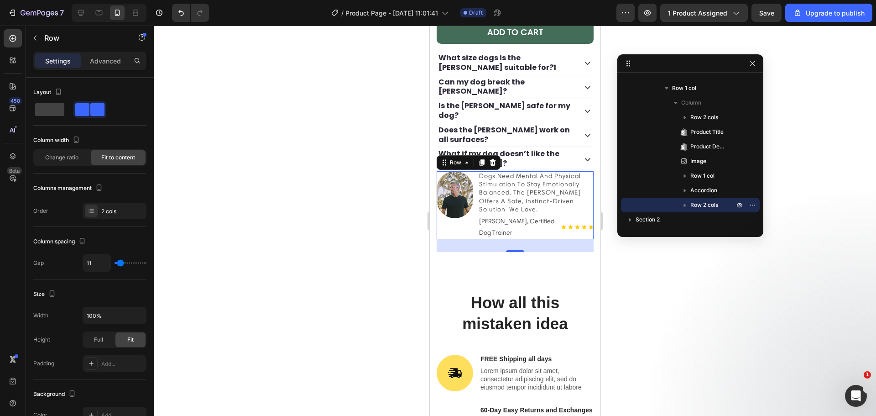
click at [120, 263] on input "range" at bounding box center [131, 263] width 32 height 2
click at [452, 211] on img at bounding box center [454, 194] width 37 height 47
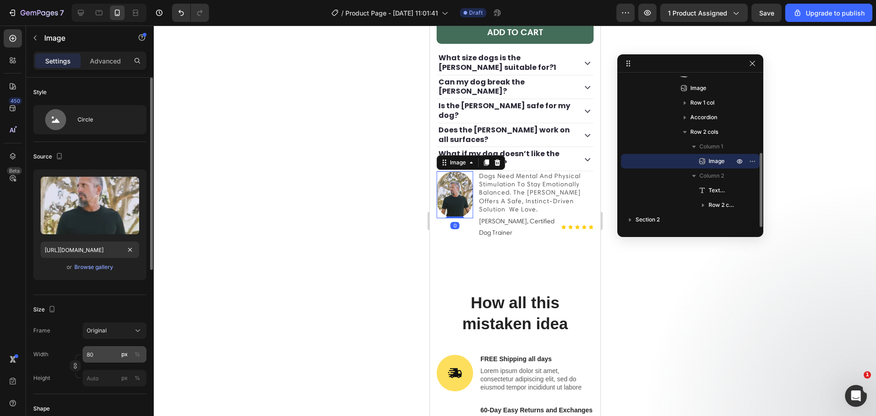
scroll to position [106, 0]
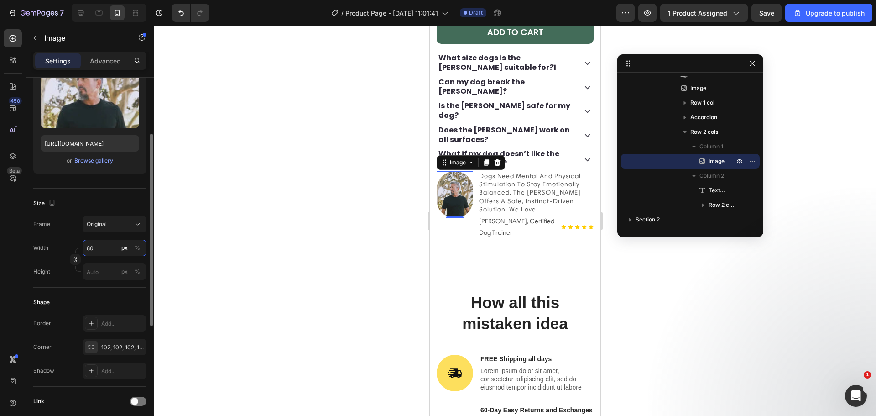
click at [93, 248] on input "80" at bounding box center [115, 248] width 64 height 16
type input "70"
click at [114, 346] on div "102, 102, 102, 102" at bounding box center [114, 347] width 26 height 8
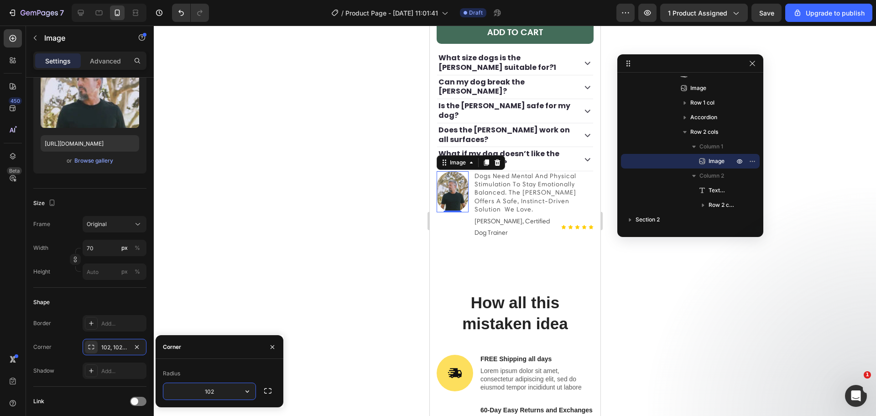
click at [215, 389] on input "102" at bounding box center [209, 391] width 92 height 16
click at [244, 396] on button "button" at bounding box center [247, 391] width 16 height 16
click at [225, 393] on input "102" at bounding box center [209, 391] width 92 height 16
type input "169"
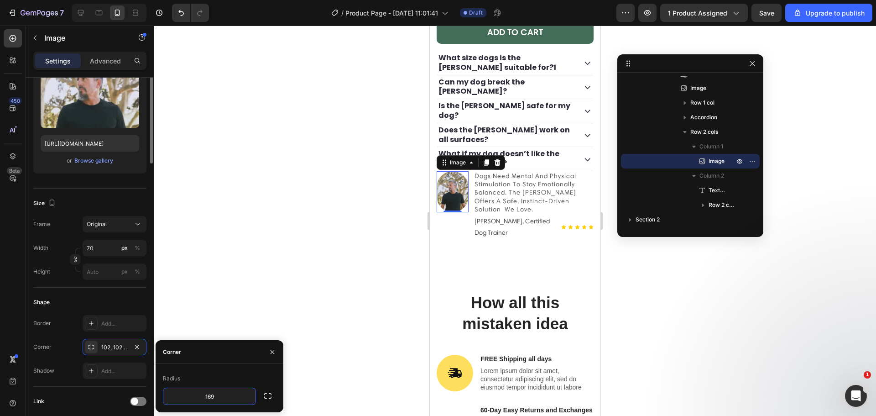
scroll to position [0, 0]
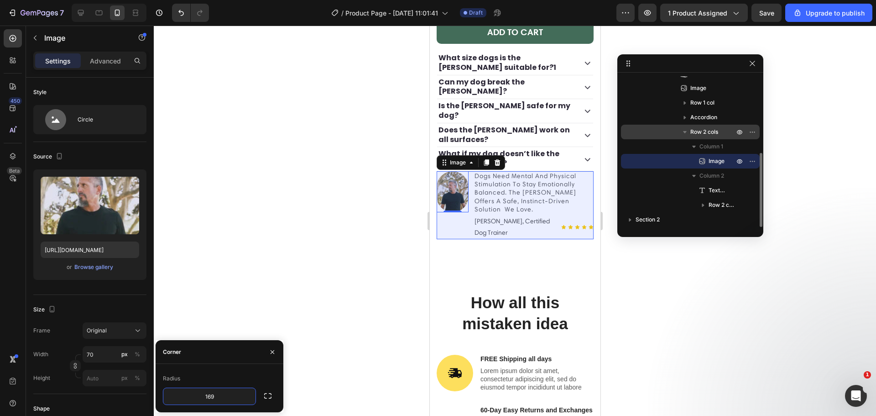
click at [721, 133] on p "Row 2 cols" at bounding box center [714, 131] width 46 height 9
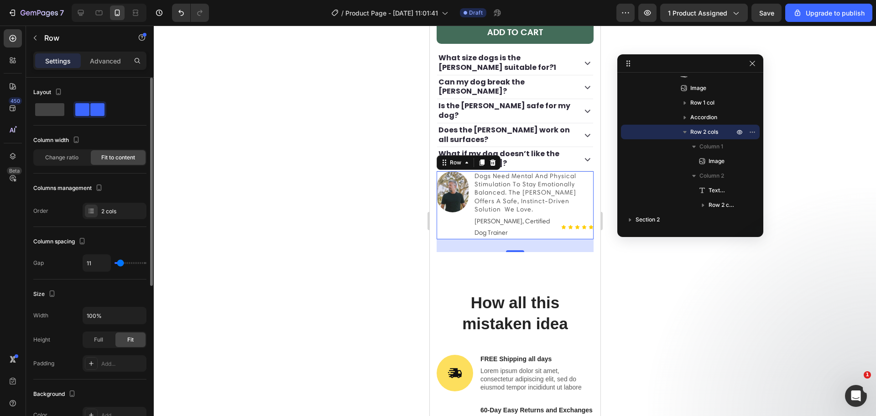
click at [117, 279] on div "Layout Column width Change ratio Fit to content Columns management Order 2 cols" at bounding box center [89, 329] width 113 height 100
click at [114, 210] on div "2 cols" at bounding box center [122, 211] width 43 height 8
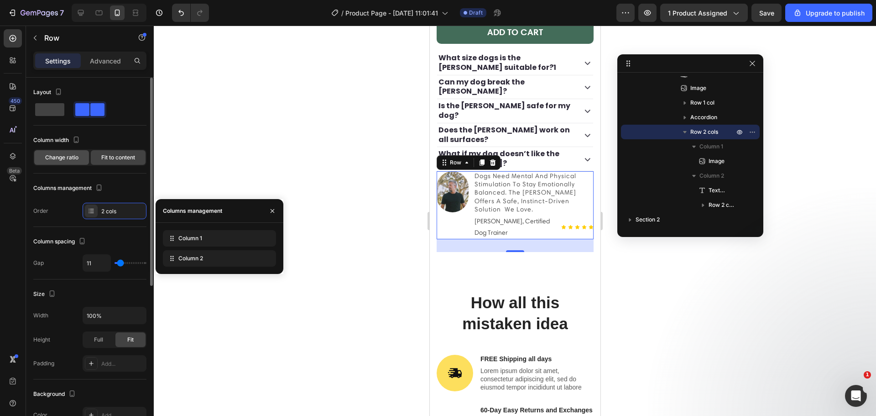
click at [78, 155] on span "Change ratio" at bounding box center [61, 157] width 33 height 8
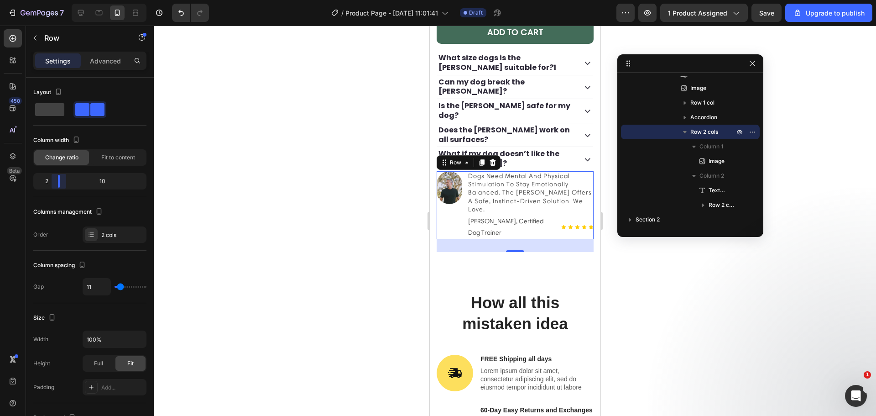
drag, startPoint x: 91, startPoint y: 181, endPoint x: 51, endPoint y: 184, distance: 39.8
click at [51, 0] on body "7 / Product Page - [DATE] 11:01:41 Draft Preview 1 product assigned Save Upgrad…" at bounding box center [438, 0] width 876 height 0
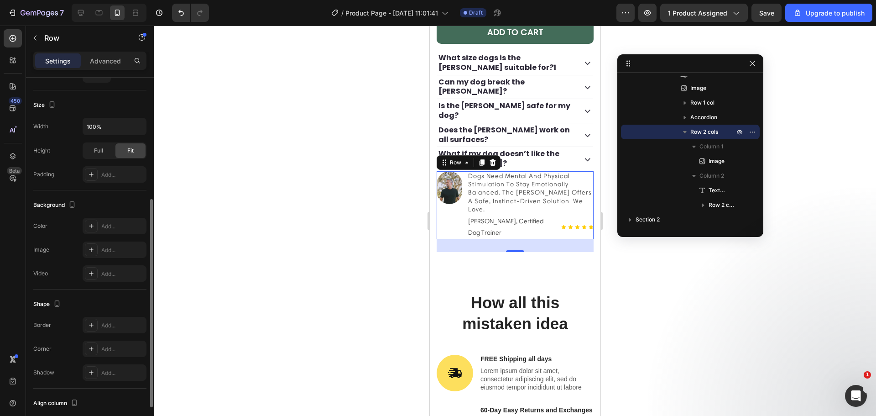
scroll to position [273, 0]
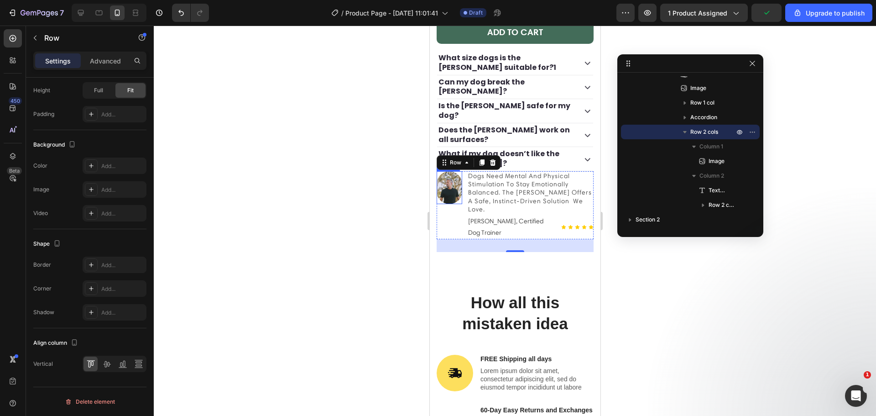
click at [444, 199] on img at bounding box center [449, 187] width 26 height 33
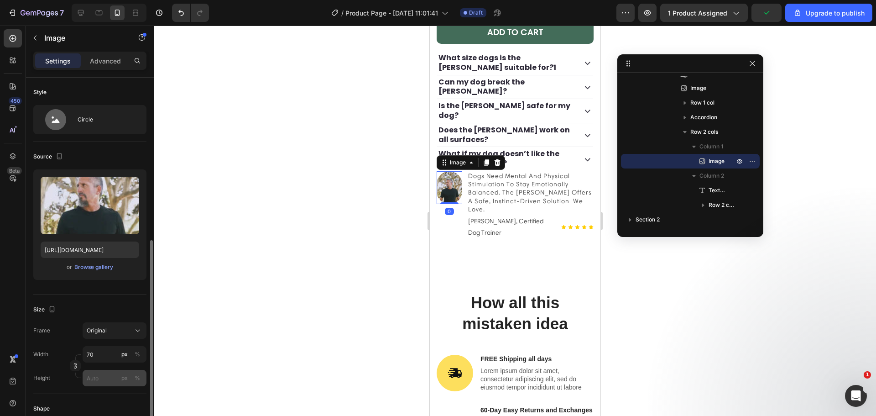
scroll to position [106, 0]
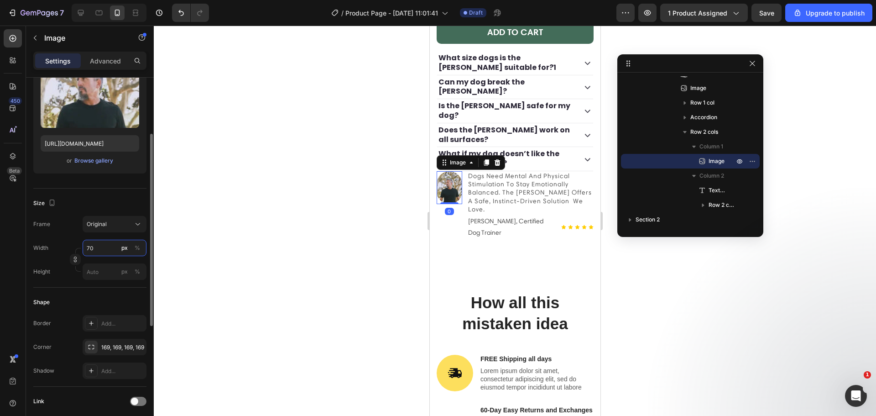
click at [98, 250] on input "70" at bounding box center [115, 248] width 64 height 16
type input "41"
click at [106, 265] on input "px %" at bounding box center [115, 271] width 64 height 16
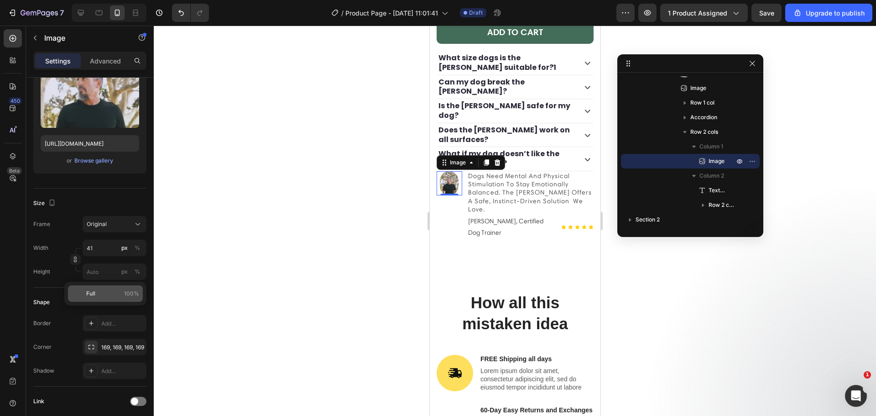
click at [88, 291] on span "Full" at bounding box center [90, 293] width 9 height 8
type input "100"
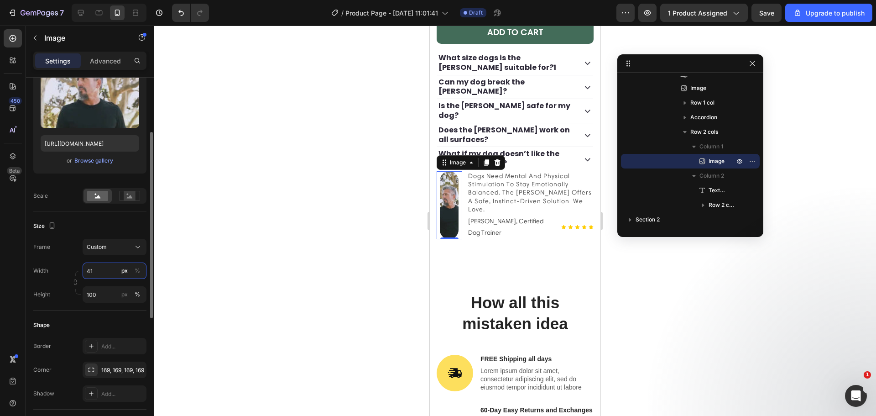
click at [90, 272] on input "41" at bounding box center [115, 270] width 64 height 16
click at [77, 282] on div "Full 100%" at bounding box center [105, 293] width 82 height 24
click at [96, 288] on p "Full 100%" at bounding box center [112, 292] width 53 height 8
click at [94, 270] on input "100" at bounding box center [115, 270] width 64 height 16
click at [94, 269] on input "100" at bounding box center [115, 270] width 64 height 16
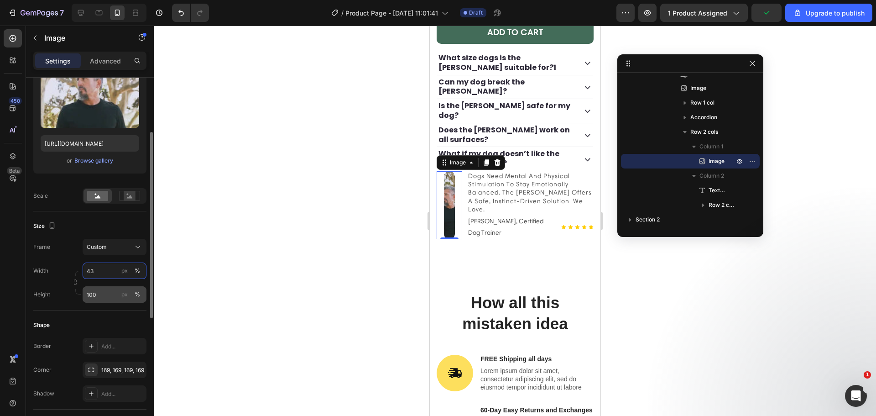
type input "43"
click at [99, 297] on input "100" at bounding box center [115, 294] width 64 height 16
type input "34"
click at [122, 293] on div "px" at bounding box center [124, 294] width 6 height 8
click at [122, 273] on div "px" at bounding box center [124, 271] width 6 height 8
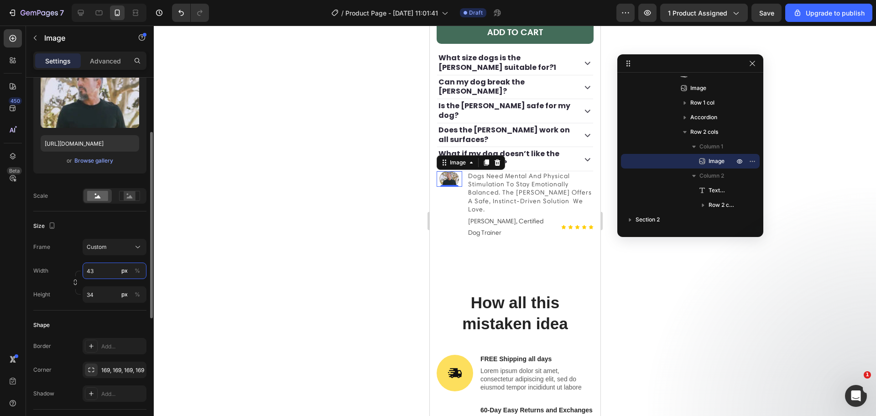
click at [97, 269] on input "43" at bounding box center [115, 270] width 64 height 16
click at [95, 269] on input "43100" at bounding box center [115, 270] width 64 height 16
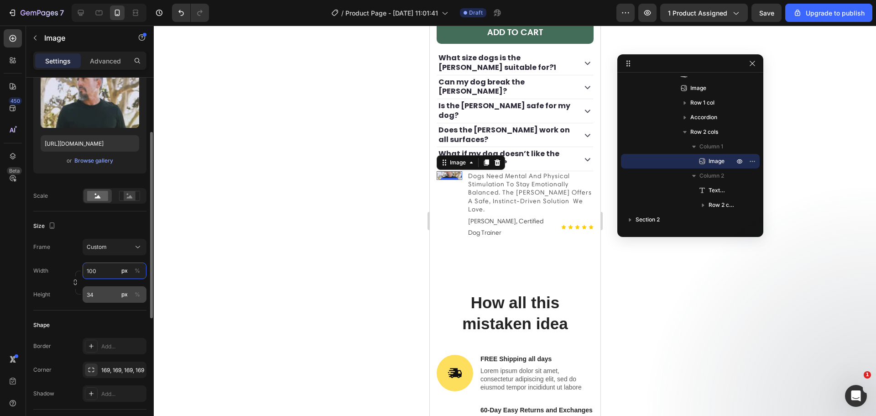
type input "100"
click at [96, 291] on input "34" at bounding box center [115, 294] width 64 height 16
type input "100"
click at [63, 275] on div "Width 100 px %" at bounding box center [89, 270] width 113 height 16
click at [130, 196] on icon at bounding box center [130, 196] width 6 height 3
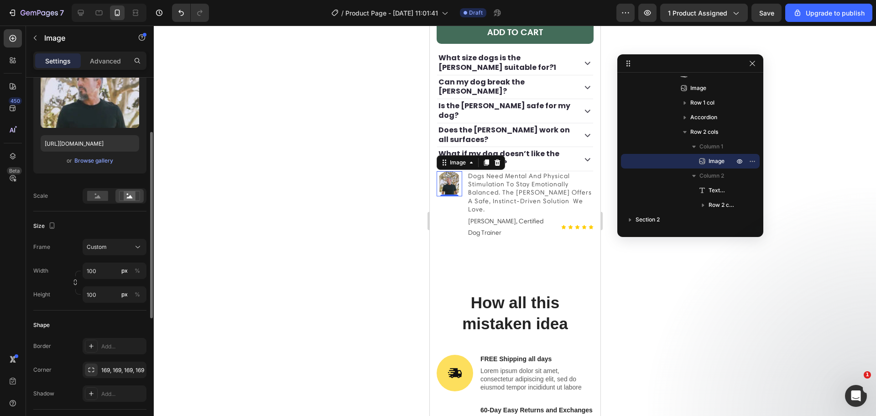
click at [115, 197] on div at bounding box center [115, 196] width 64 height 16
click at [101, 197] on rect at bounding box center [97, 196] width 21 height 10
click at [456, 196] on img at bounding box center [449, 184] width 26 height 26
click at [136, 200] on icon at bounding box center [129, 196] width 21 height 10
click at [98, 197] on icon at bounding box center [98, 196] width 6 height 3
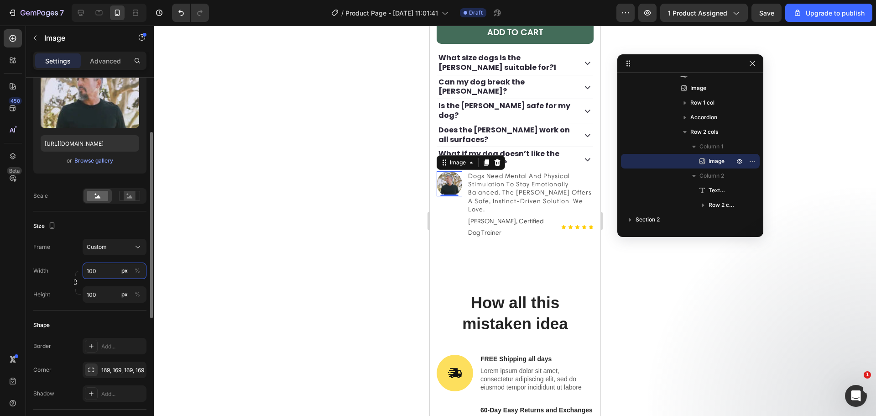
click at [99, 267] on input "100" at bounding box center [115, 270] width 64 height 16
click at [74, 278] on button "button" at bounding box center [75, 282] width 11 height 11
click at [93, 274] on input "91" at bounding box center [115, 270] width 64 height 16
type input "92"
type input "101"
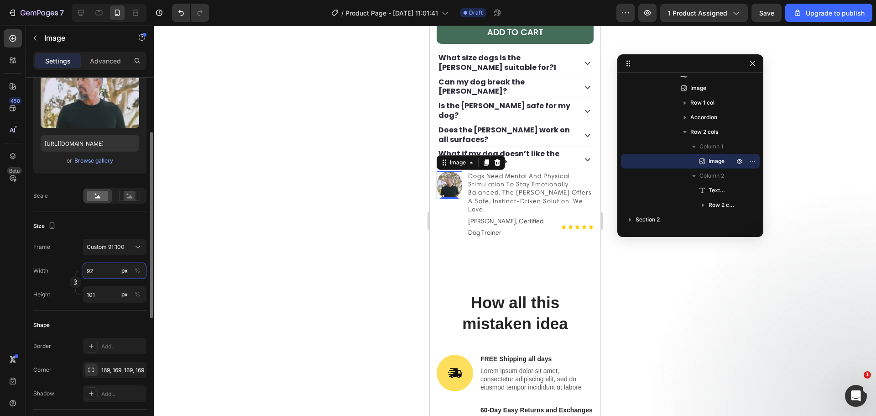
type input "93"
type input "102"
type input "94"
type input "103"
type input "93"
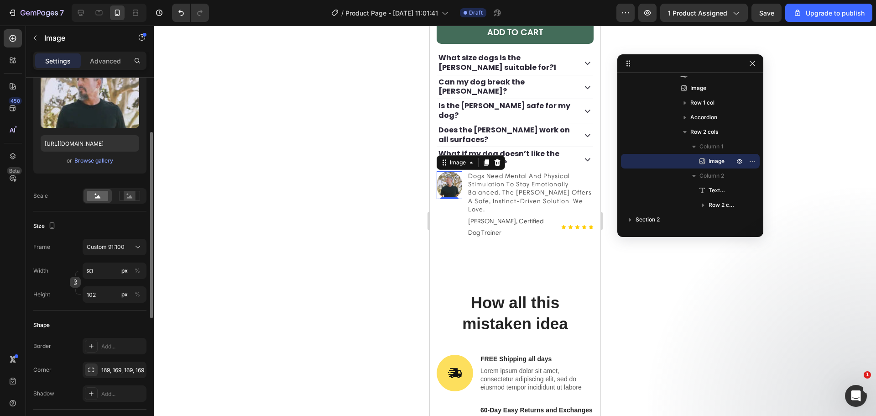
click at [73, 285] on icon "button" at bounding box center [75, 282] width 6 height 6
click at [90, 294] on input "102" at bounding box center [115, 294] width 64 height 16
type input "90"
click at [94, 272] on input "93" at bounding box center [115, 270] width 64 height 16
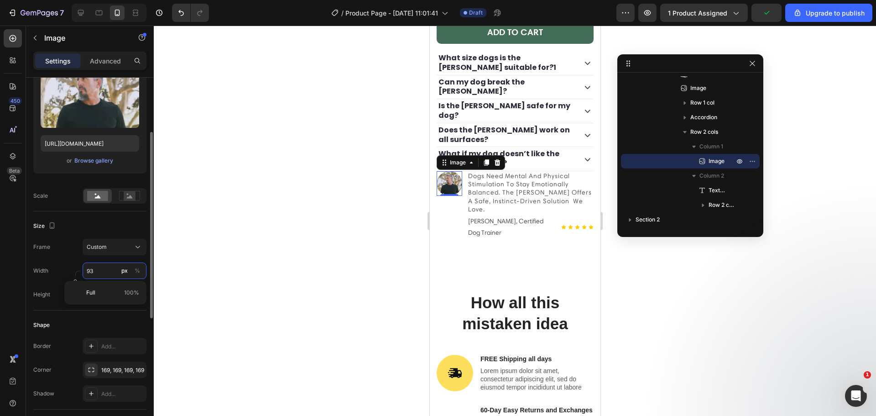
click at [94, 272] on input "93" at bounding box center [115, 270] width 64 height 16
type input "90"
click at [102, 296] on input "90" at bounding box center [115, 294] width 64 height 16
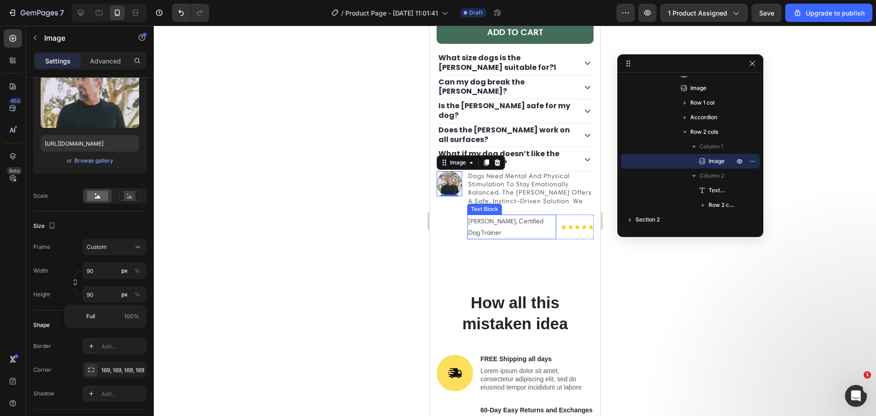
click at [516, 225] on p "[PERSON_NAME], Certified Dog Trainer" at bounding box center [512, 226] width 88 height 23
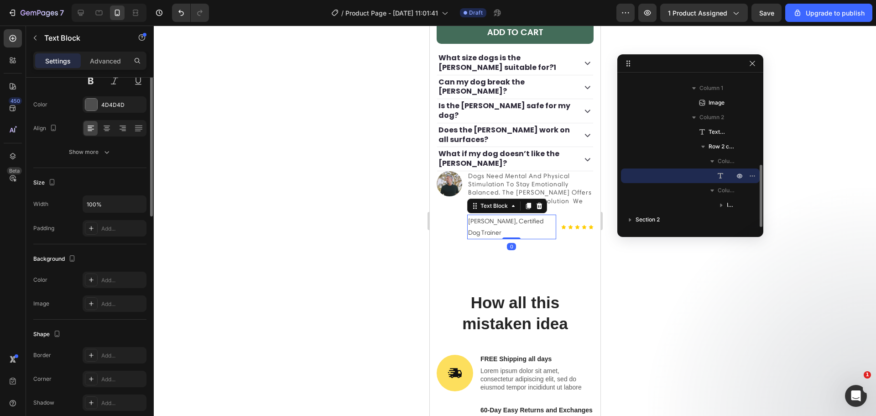
scroll to position [0, 0]
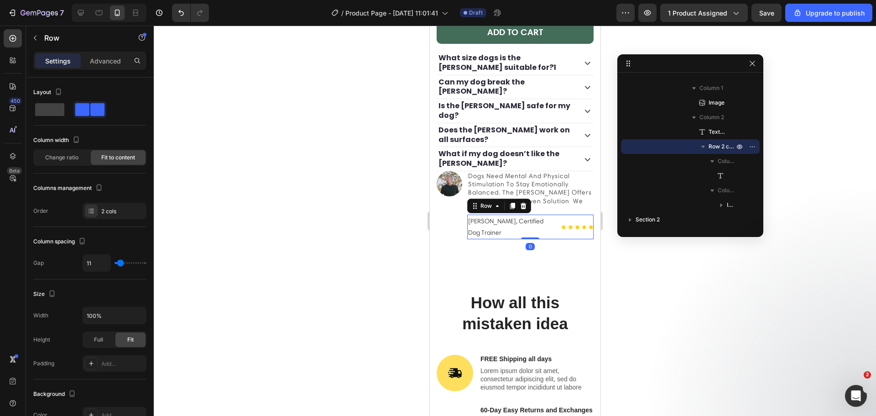
click at [561, 239] on div "Icon Icon Icon Icon Icon Icon List" at bounding box center [577, 227] width 32 height 25
click at [51, 108] on span at bounding box center [49, 109] width 29 height 13
type input "16"
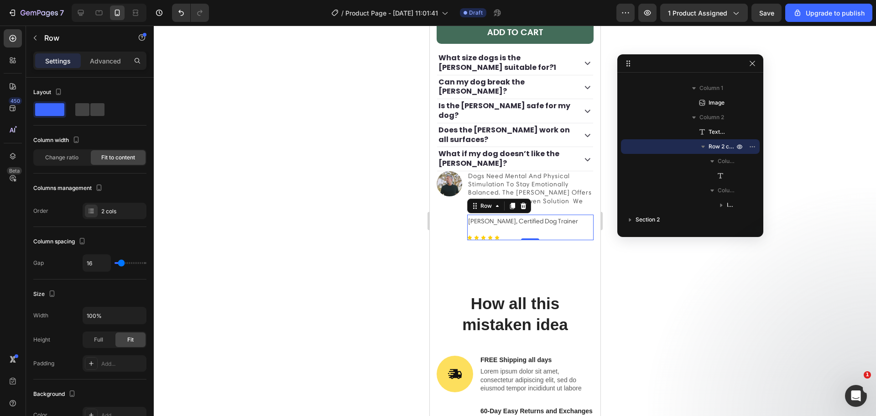
click at [559, 237] on div "[PERSON_NAME], Certified Dog Trainer Text Block Icon Icon Icon Icon Icon Icon L…" at bounding box center [530, 228] width 127 height 26
click at [550, 227] on p "[PERSON_NAME], Certified Dog Trainer" at bounding box center [523, 220] width 110 height 11
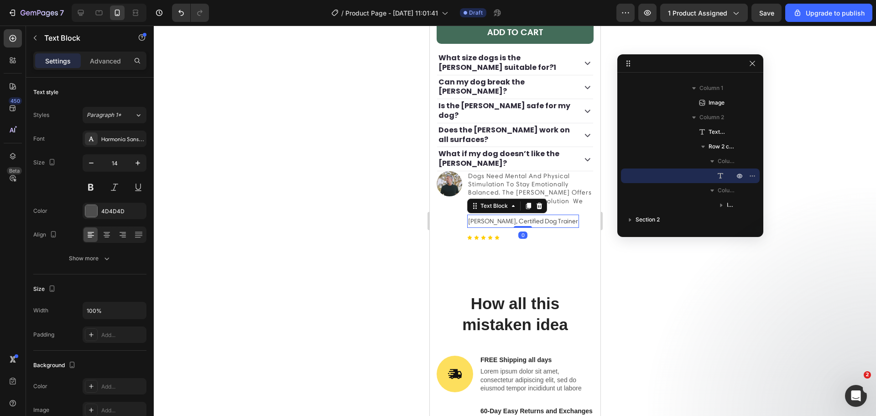
click at [549, 235] on div "[PERSON_NAME], Certified Dog Trainer Text Block 0 Icon Icon Icon Icon Icon Icon…" at bounding box center [530, 228] width 127 height 26
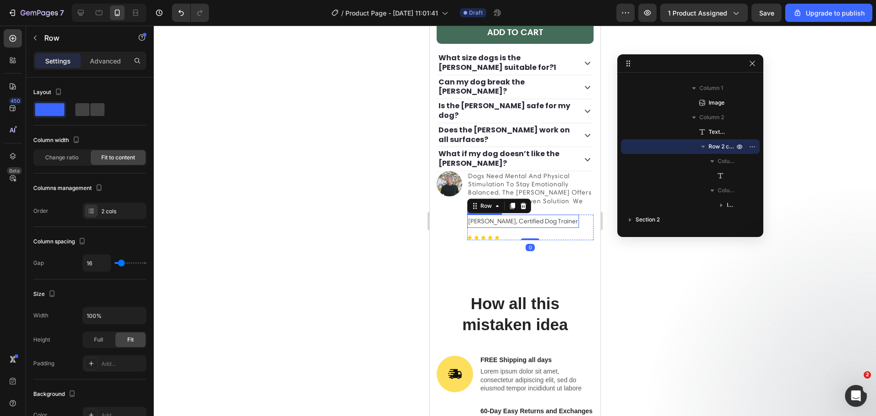
click at [552, 226] on p "[PERSON_NAME], Certified Dog Trainer" at bounding box center [523, 220] width 110 height 11
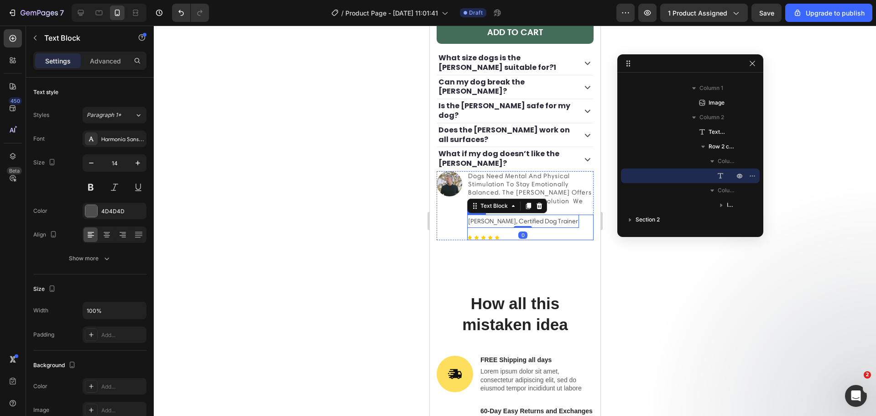
click at [554, 236] on div "[PERSON_NAME], Certified Dog Trainer Text Block 0 Icon Icon Icon Icon Icon Icon…" at bounding box center [530, 228] width 127 height 26
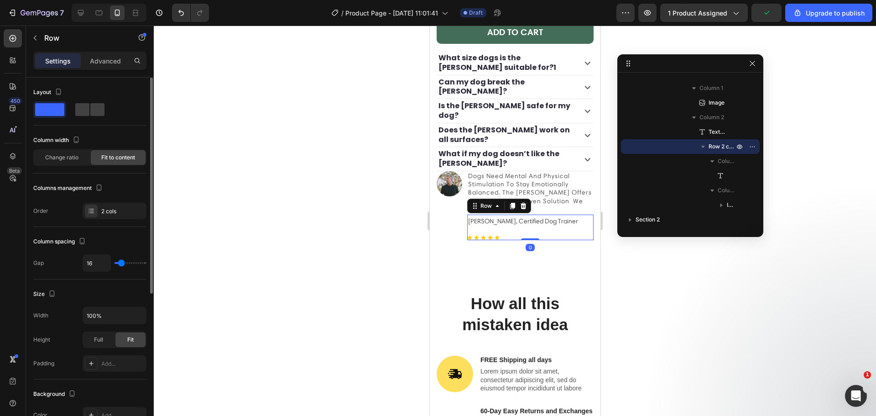
click at [107, 158] on span "Fit to content" at bounding box center [118, 157] width 34 height 8
click at [90, 110] on span at bounding box center [97, 109] width 14 height 13
type input "11"
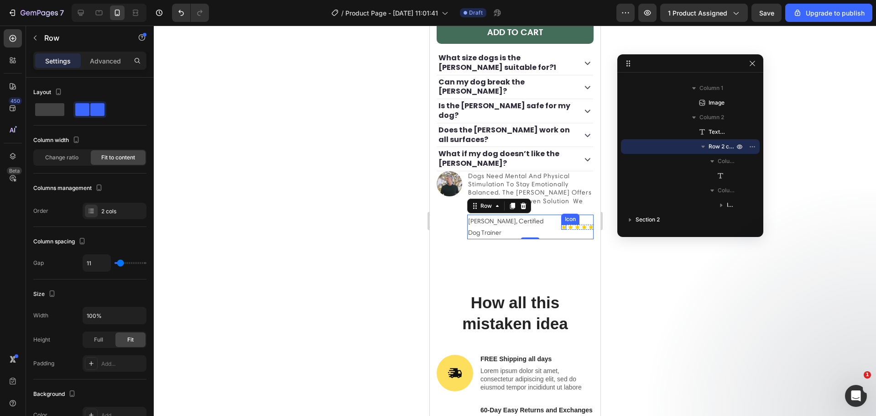
click at [561, 230] on icon at bounding box center [563, 227] width 5 height 5
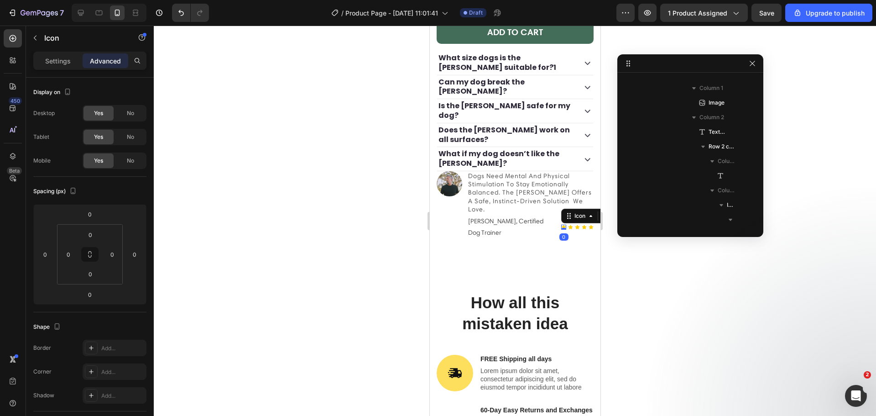
scroll to position [304, 0]
click at [568, 230] on icon at bounding box center [570, 227] width 5 height 5
click at [575, 230] on icon at bounding box center [577, 227] width 5 height 5
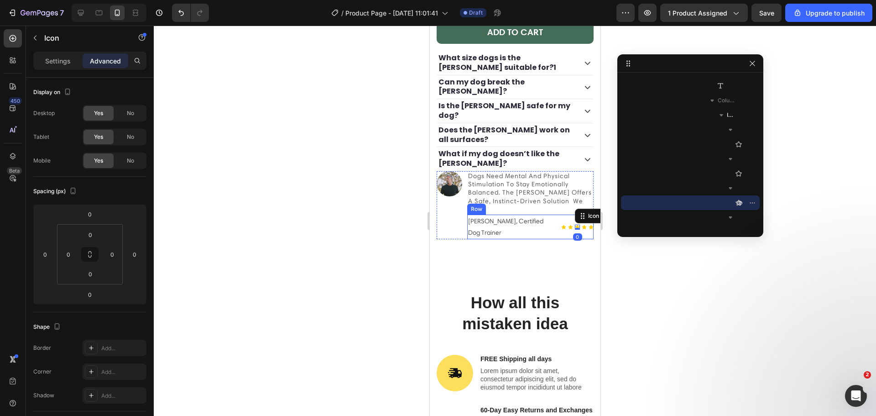
click at [572, 239] on div "Icon Icon Icon 0 Icon Icon Icon List" at bounding box center [577, 227] width 32 height 25
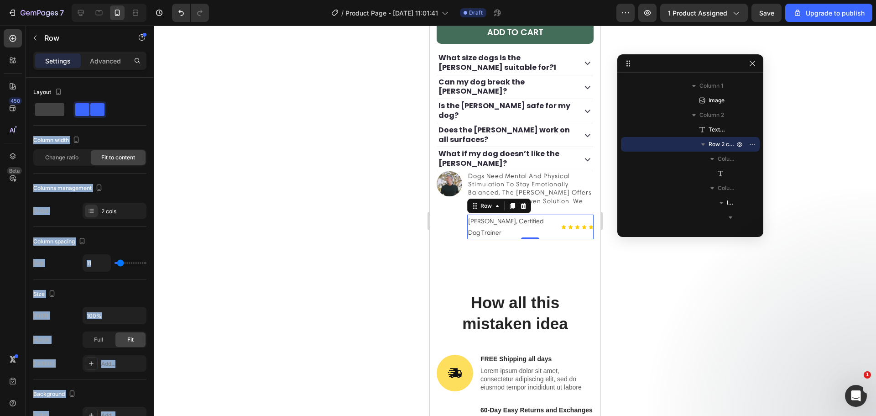
drag, startPoint x: 57, startPoint y: 112, endPoint x: 71, endPoint y: 72, distance: 42.4
click at [235, 0] on div "7 / Product Page - [DATE] 11:01:41 Draft Preview 1 product assigned Save Upgrad…" at bounding box center [438, 0] width 876 height 0
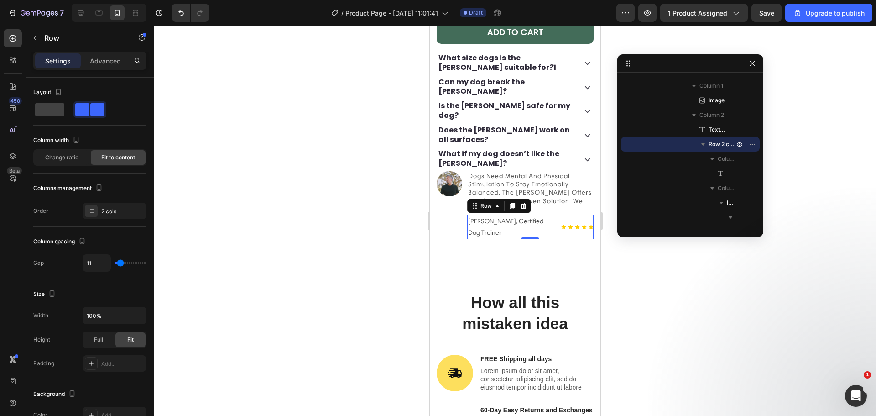
drag, startPoint x: 17, startPoint y: 39, endPoint x: 51, endPoint y: 51, distance: 35.2
click at [17, 39] on div at bounding box center [13, 38] width 18 height 18
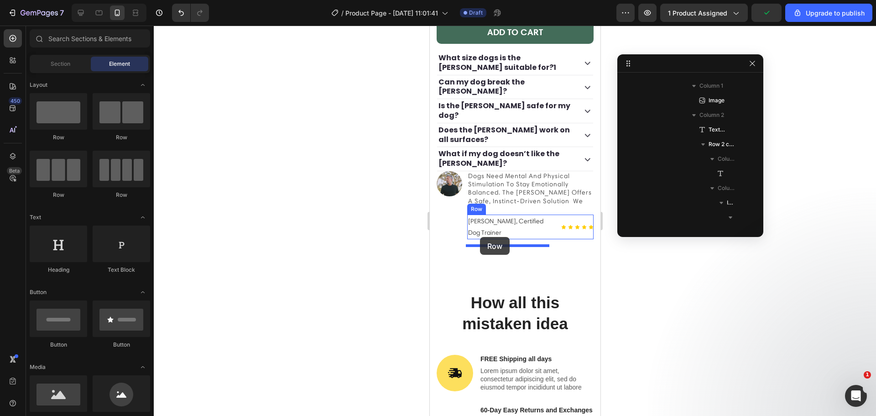
drag, startPoint x: 492, startPoint y: 137, endPoint x: 480, endPoint y: 237, distance: 100.3
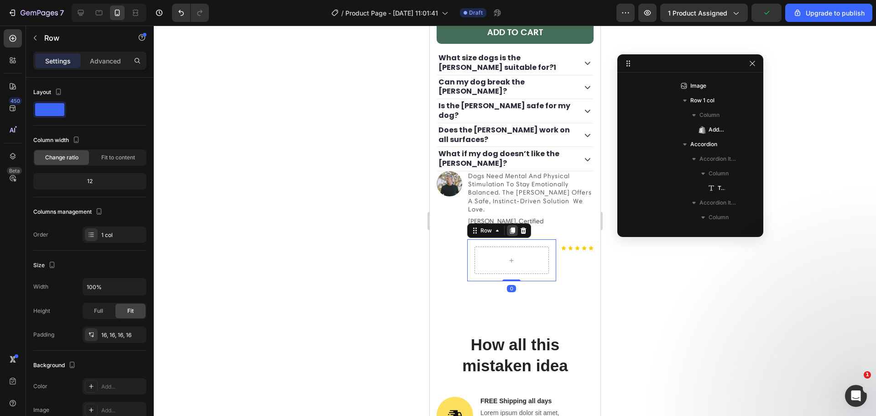
scroll to position [567, 0]
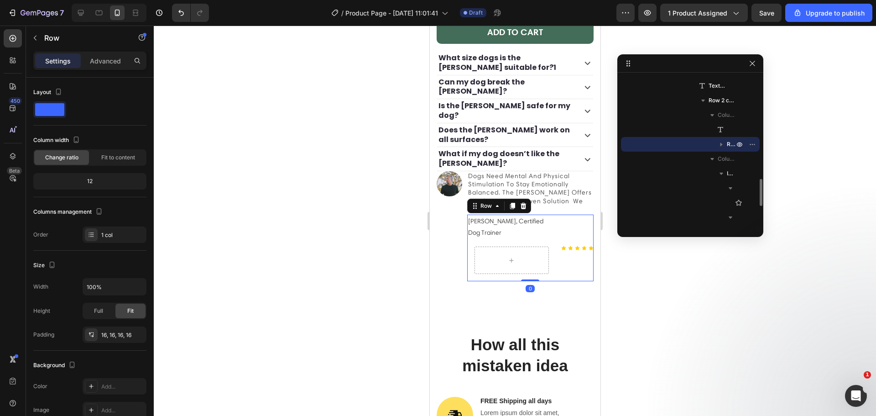
click at [562, 251] on div "Icon Icon Icon Icon Icon Icon List" at bounding box center [577, 248] width 32 height 67
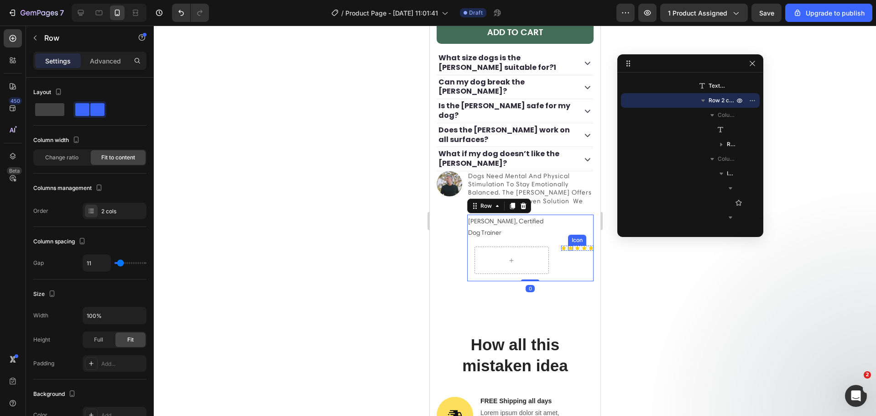
click at [568, 250] on icon at bounding box center [570, 248] width 5 height 4
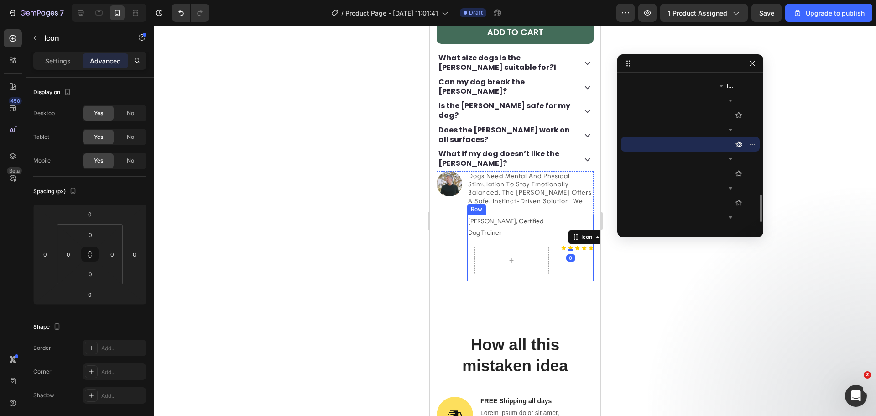
scroll to position [523, 0]
click at [567, 261] on div "Icon Icon 0 Icon Icon Icon Icon List" at bounding box center [577, 248] width 32 height 67
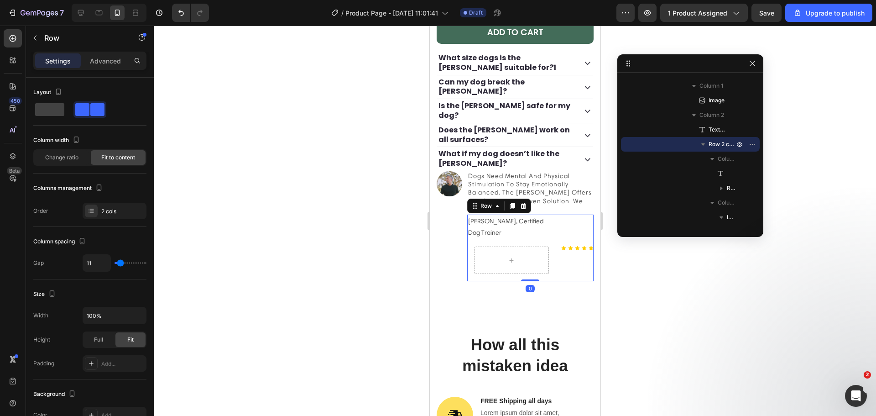
click at [550, 254] on div "[PERSON_NAME], Certified Dog Trainer Text Block Row Icon Icon Icon Icon Icon Ic…" at bounding box center [530, 248] width 127 height 67
click at [561, 250] on icon at bounding box center [563, 248] width 5 height 4
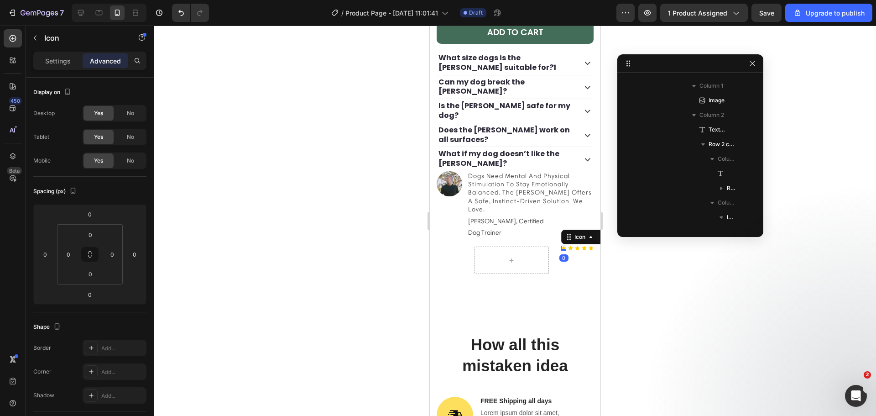
scroll to position [626, 0]
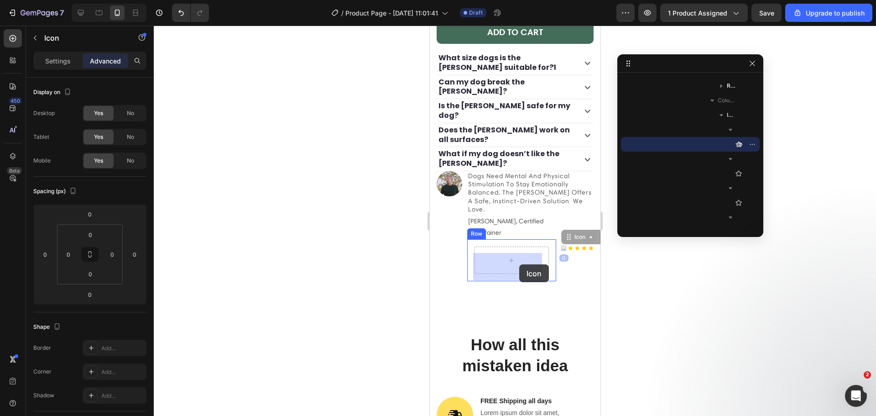
drag, startPoint x: 557, startPoint y: 253, endPoint x: 516, endPoint y: 264, distance: 42.8
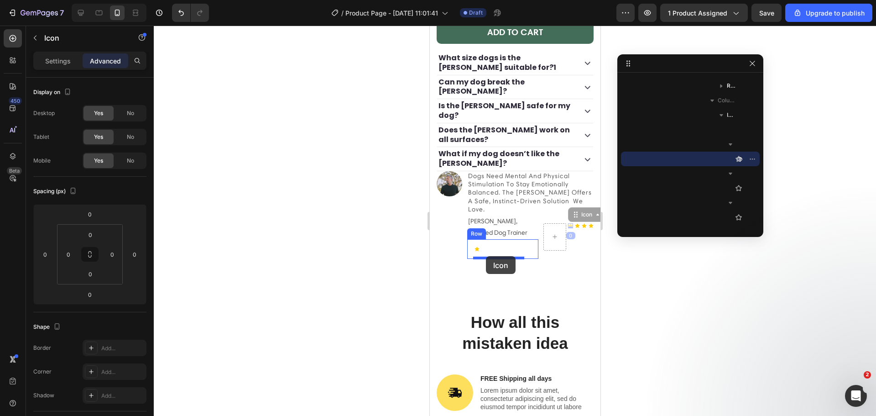
drag, startPoint x: 562, startPoint y: 233, endPoint x: 486, endPoint y: 256, distance: 80.1
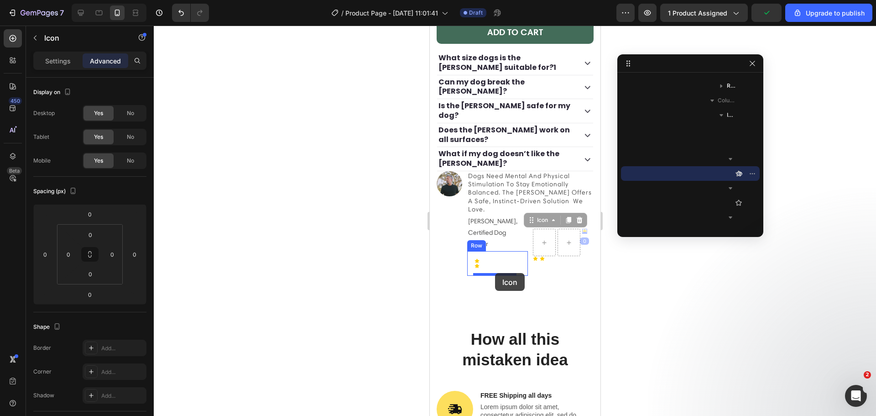
drag, startPoint x: 570, startPoint y: 245, endPoint x: 494, endPoint y: 272, distance: 81.1
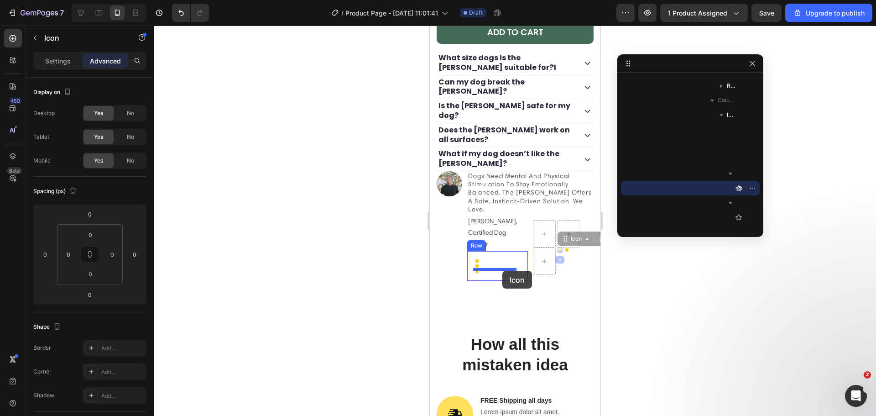
drag, startPoint x: 549, startPoint y: 261, endPoint x: 495, endPoint y: 272, distance: 55.0
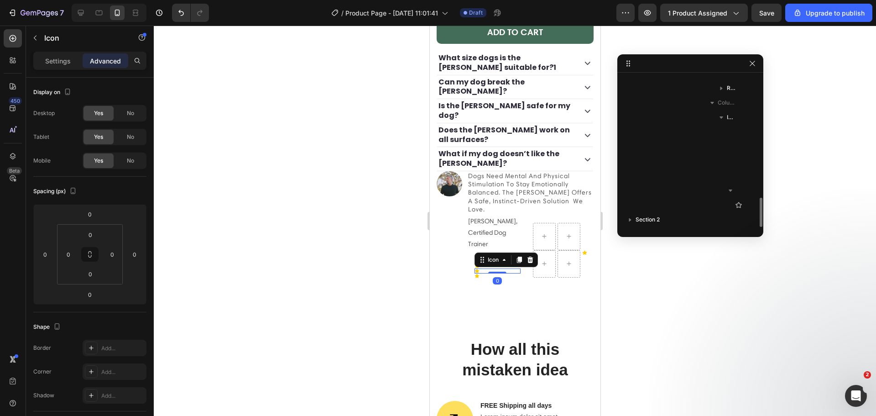
scroll to position [623, 0]
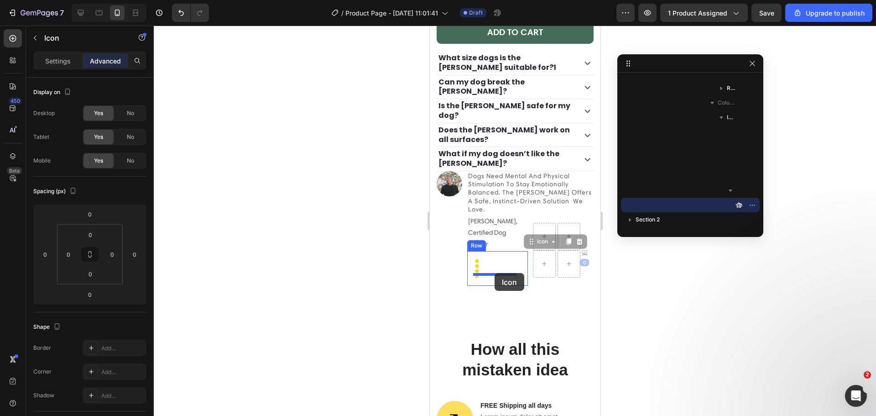
drag, startPoint x: 580, startPoint y: 259, endPoint x: 494, endPoint y: 273, distance: 87.0
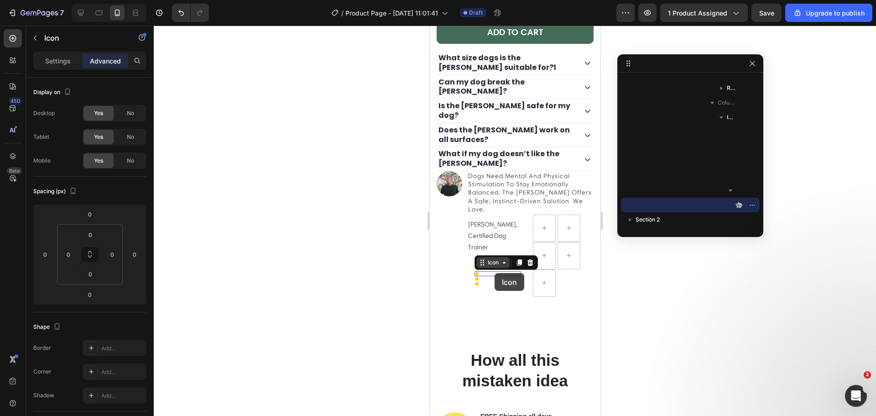
scroll to position [609, 0]
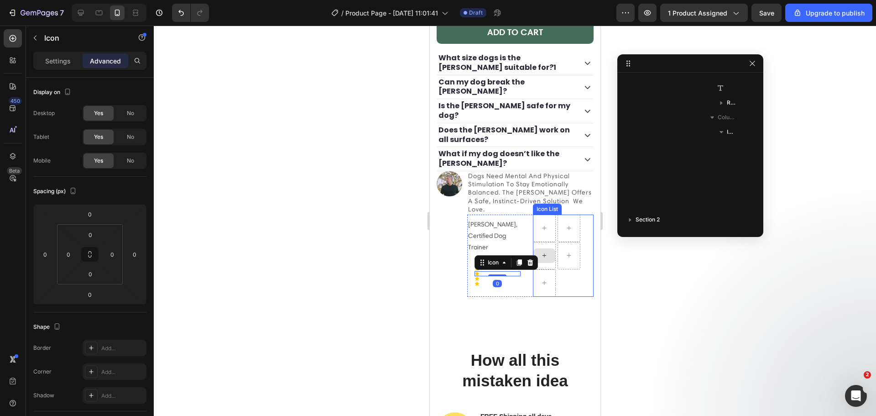
click at [546, 259] on div at bounding box center [544, 255] width 22 height 15
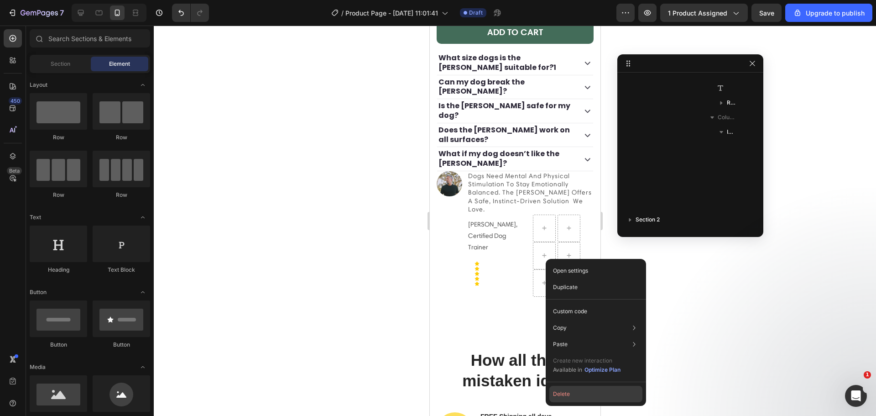
click at [573, 392] on button "Delete" at bounding box center [595, 394] width 93 height 16
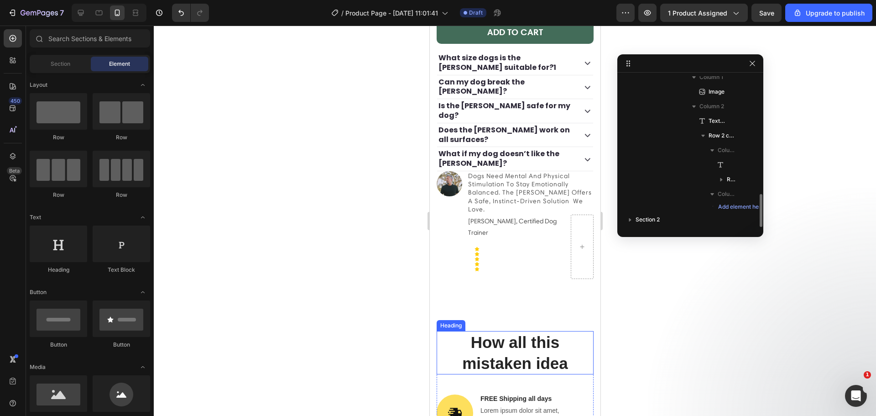
scroll to position [532, 0]
click at [574, 262] on div at bounding box center [581, 247] width 23 height 64
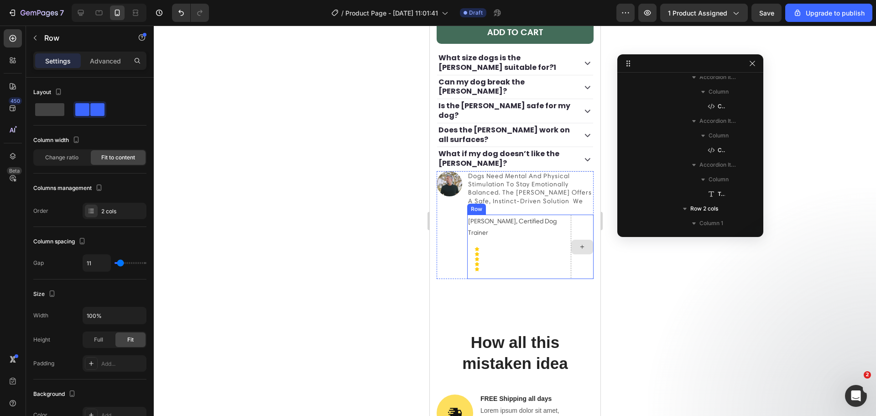
scroll to position [670, 0]
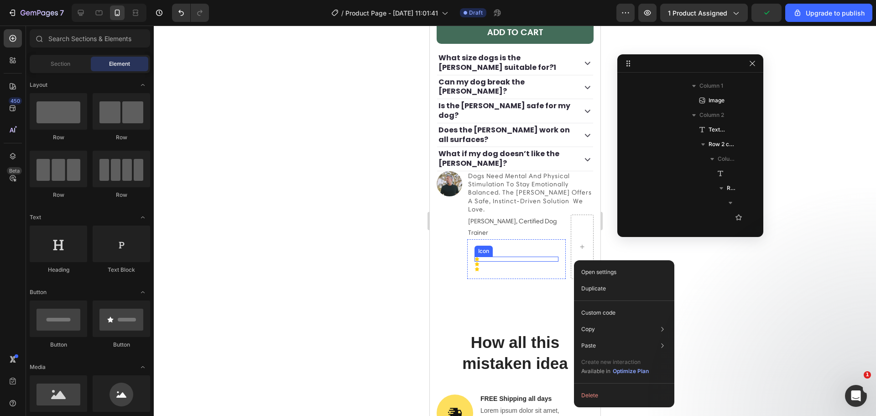
click at [491, 256] on div "Icon" at bounding box center [516, 253] width 84 height 5
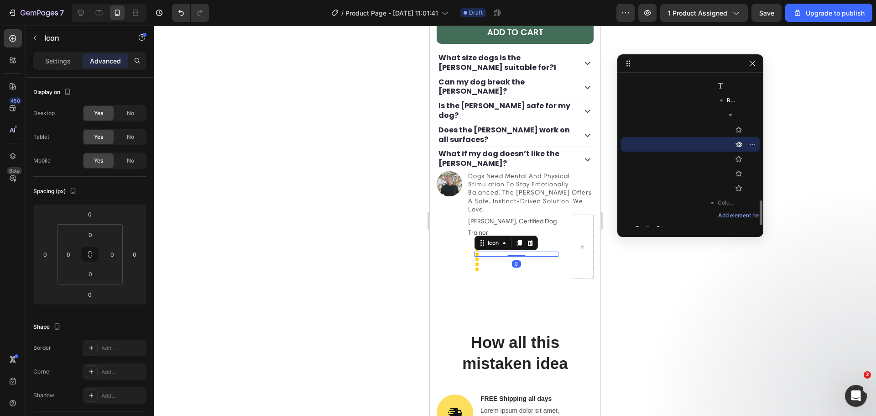
click at [470, 253] on div "Icon Icon 0 Icon Icon Icon Row" at bounding box center [516, 259] width 99 height 40
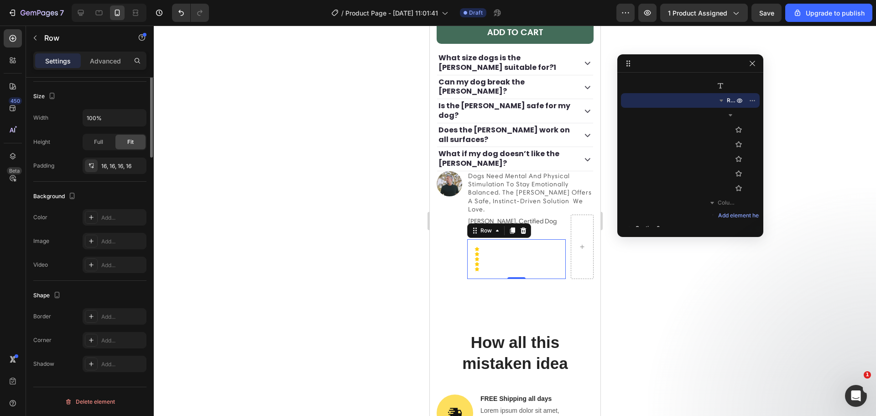
scroll to position [0, 0]
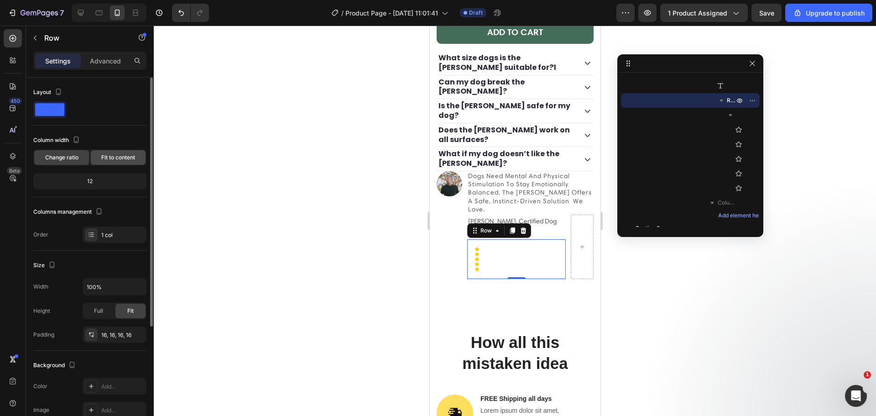
click at [116, 161] on span "Fit to content" at bounding box center [118, 157] width 34 height 8
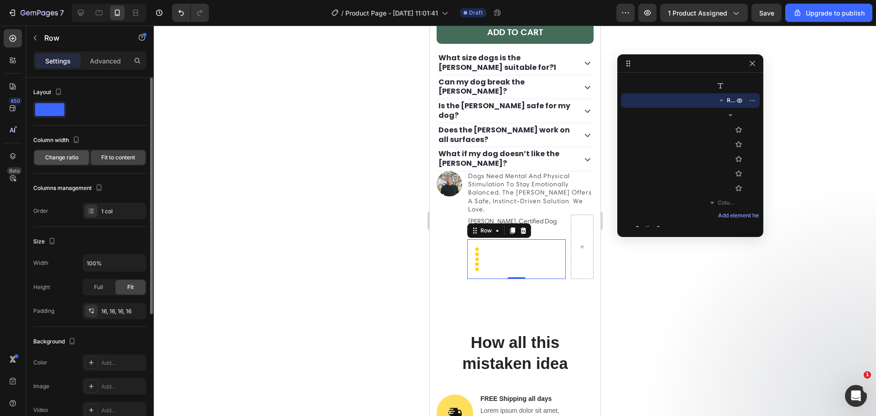
click at [65, 162] on div "Change ratio" at bounding box center [61, 157] width 55 height 15
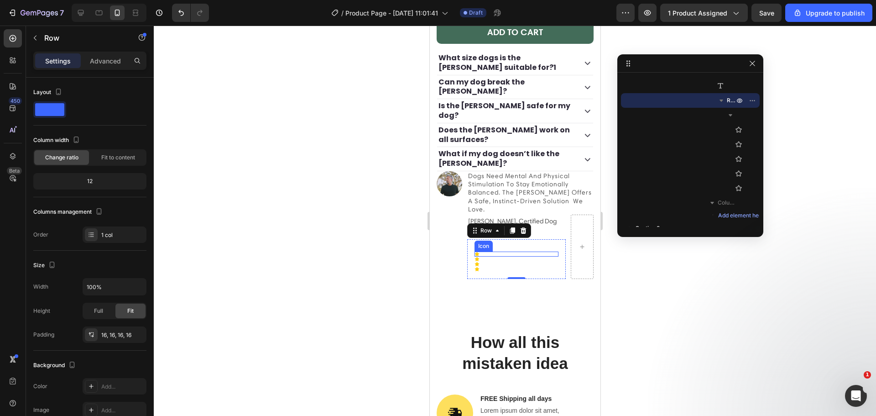
click at [478, 257] on div "Icon Icon Icon Icon Icon" at bounding box center [516, 258] width 84 height 25
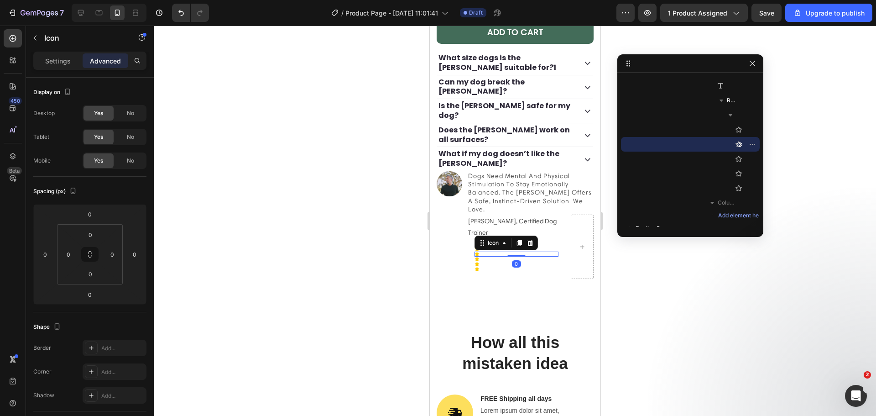
drag, startPoint x: 498, startPoint y: 256, endPoint x: 503, endPoint y: 256, distance: 5.1
click at [499, 250] on div "Icon" at bounding box center [505, 242] width 63 height 15
click at [527, 246] on icon at bounding box center [530, 243] width 6 height 6
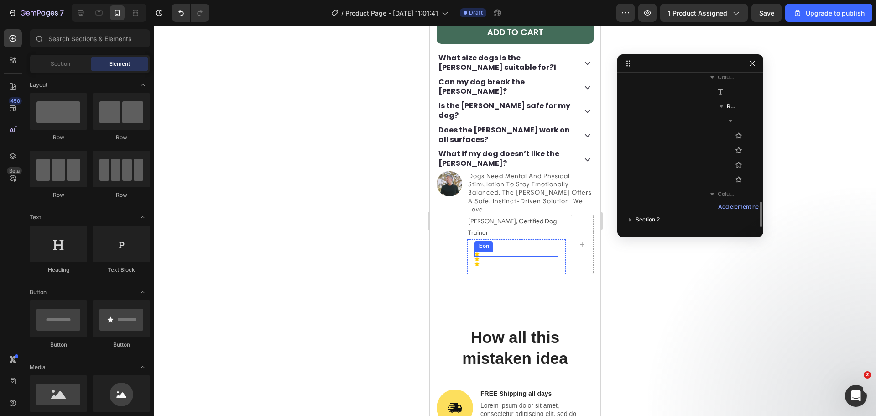
click at [506, 256] on div "Icon" at bounding box center [516, 253] width 84 height 5
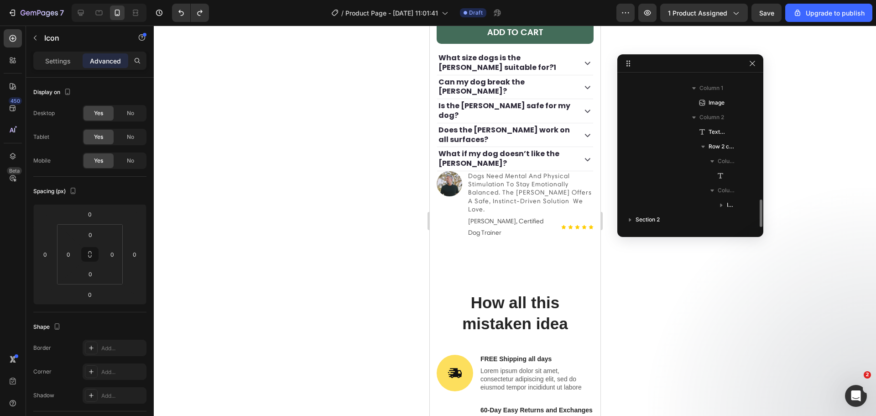
scroll to position [667, 0]
click at [548, 236] on p "[PERSON_NAME], Certified Dog Trainer" at bounding box center [512, 226] width 88 height 23
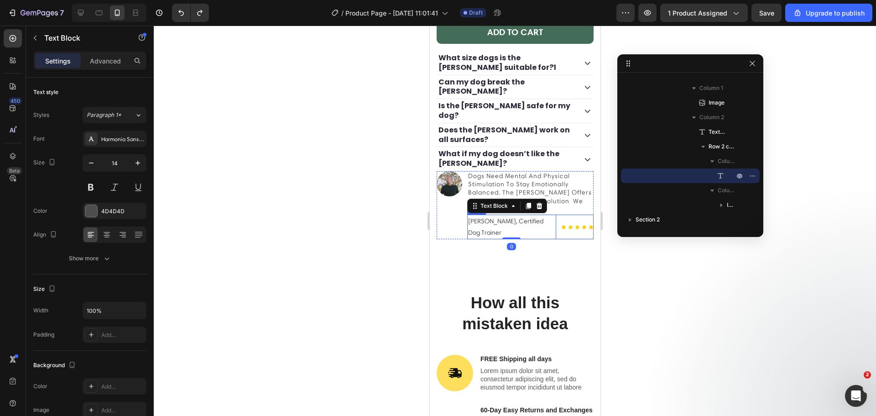
click at [561, 237] on div "Icon Icon Icon Icon Icon Icon List" at bounding box center [577, 227] width 32 height 25
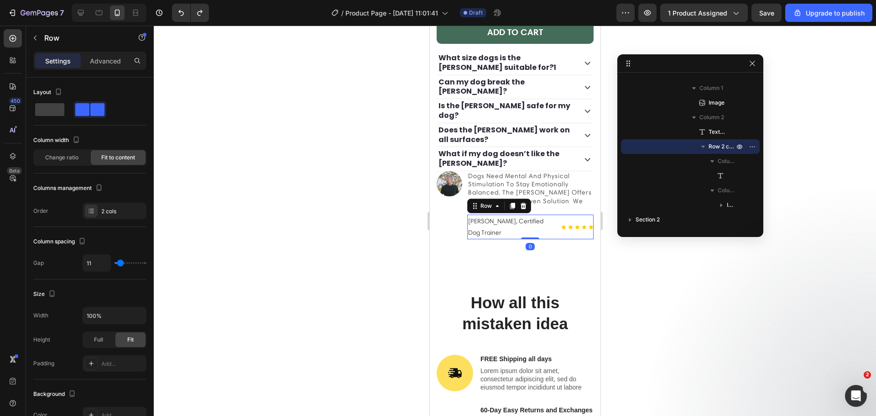
drag, startPoint x: 512, startPoint y: 211, endPoint x: 518, endPoint y: 217, distance: 8.1
click at [511, 209] on icon at bounding box center [511, 206] width 5 height 6
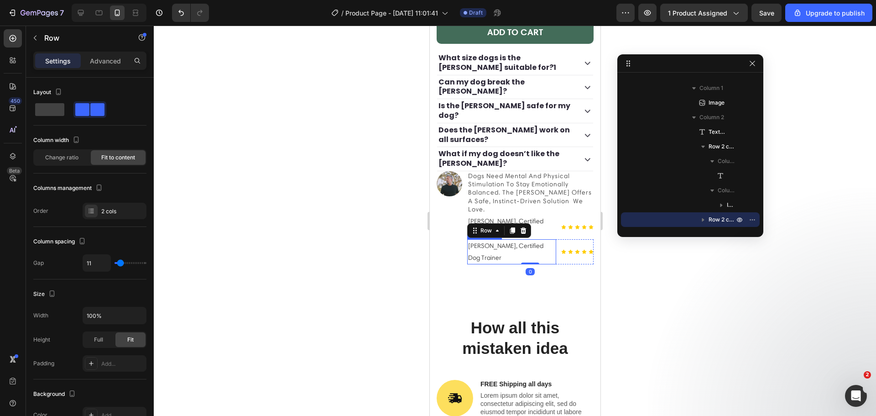
click at [532, 254] on p "[PERSON_NAME], Certified Dog Trainer" at bounding box center [512, 251] width 88 height 23
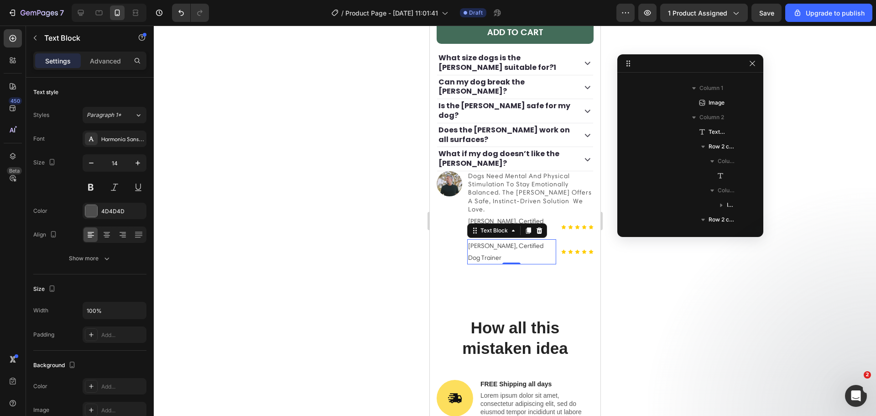
scroll to position [740, 0]
click at [537, 234] on icon at bounding box center [539, 230] width 6 height 6
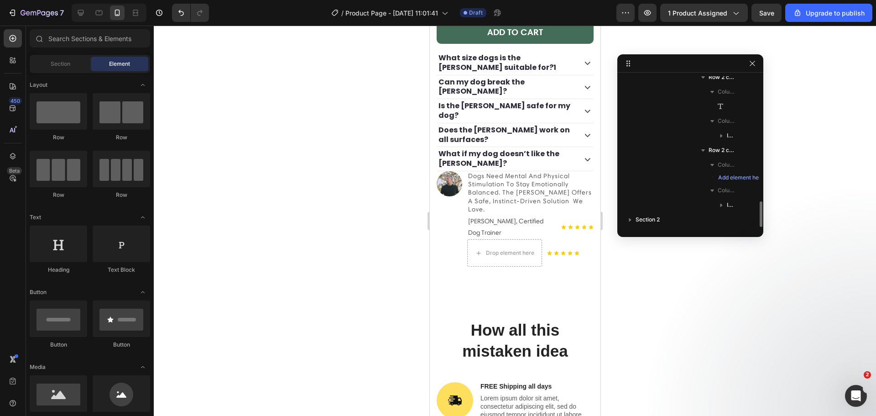
scroll to position [737, 0]
click at [547, 251] on div "Icon Icon Icon Icon Icon Icon List" at bounding box center [563, 252] width 32 height 27
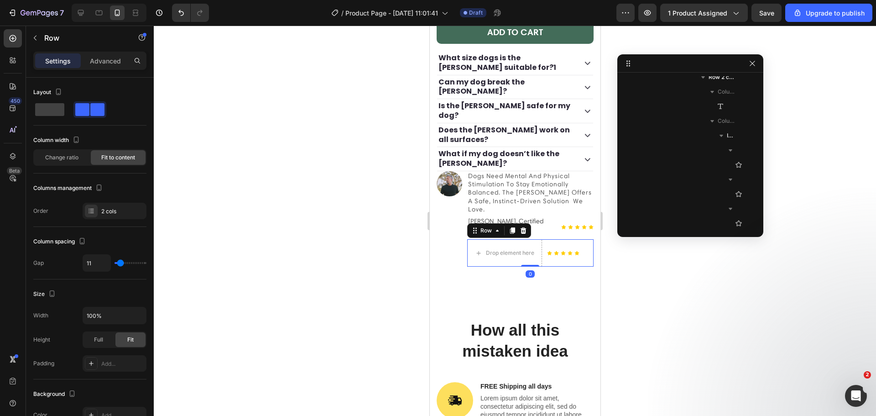
scroll to position [889, 0]
click at [561, 229] on icon at bounding box center [563, 227] width 5 height 4
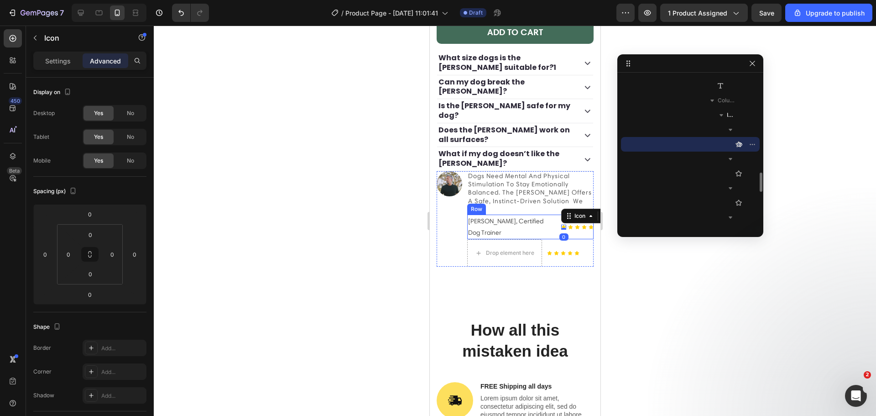
click at [551, 234] on div "[PERSON_NAME], Certified Dog Trainer Text Block Icon 0 Icon Icon Icon Icon Icon…" at bounding box center [530, 227] width 127 height 25
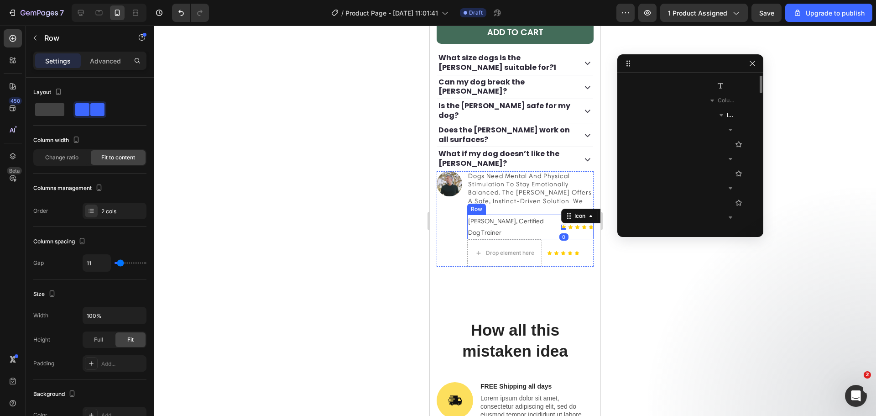
scroll to position [670, 0]
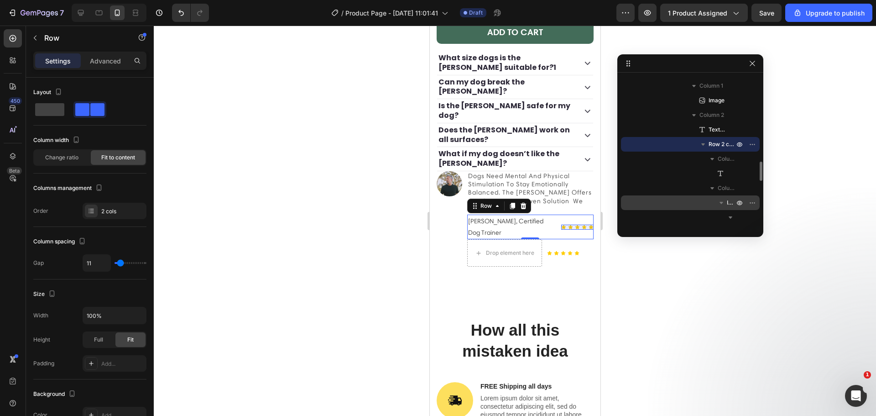
click at [729, 202] on span "Icon List" at bounding box center [731, 202] width 9 height 9
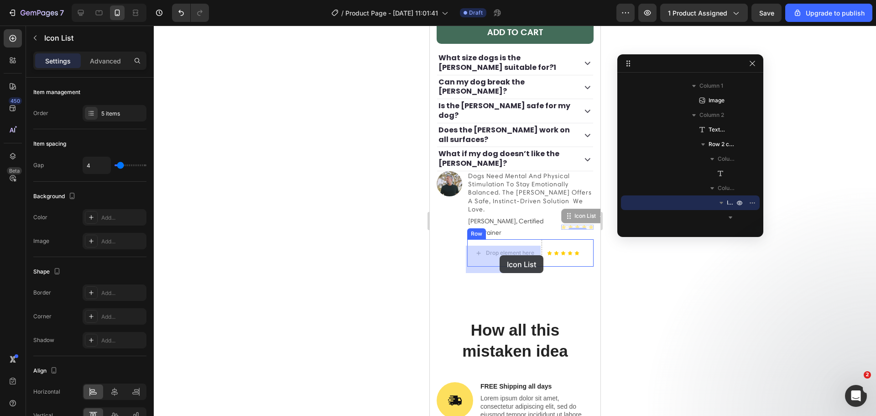
drag, startPoint x: 560, startPoint y: 223, endPoint x: 499, endPoint y: 255, distance: 69.0
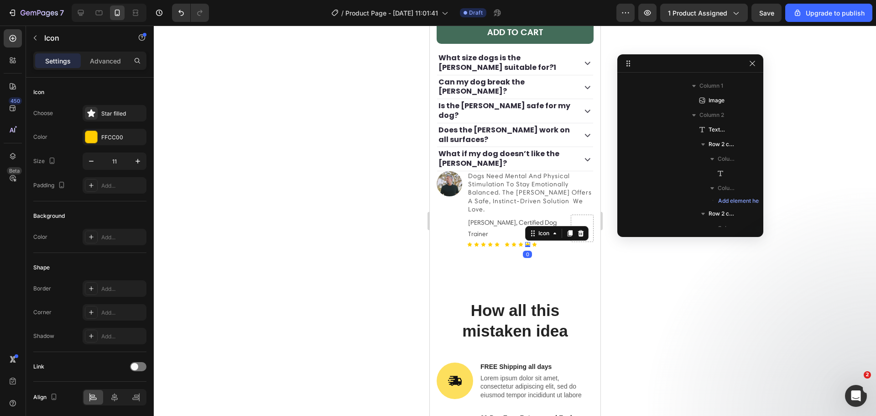
click at [526, 247] on div "Icon 0" at bounding box center [527, 244] width 5 height 5
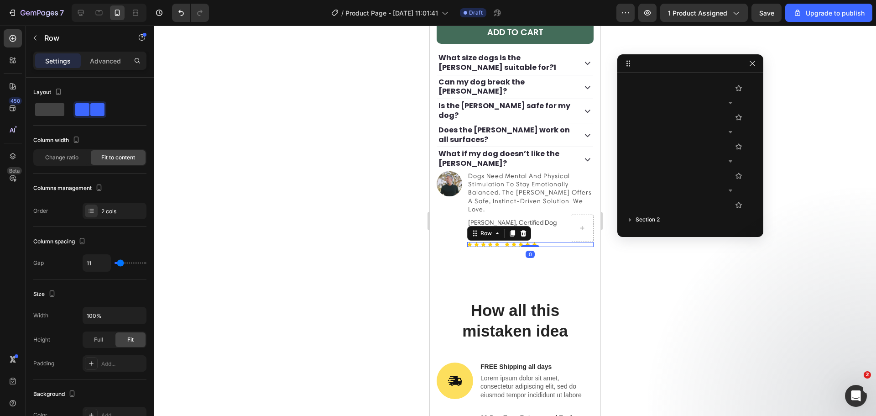
click at [537, 247] on div "Icon Icon Icon Icon Icon Icon List Icon Icon Icon Icon Icon Icon List Row 0" at bounding box center [530, 244] width 127 height 5
click at [528, 247] on div at bounding box center [530, 245] width 18 height 3
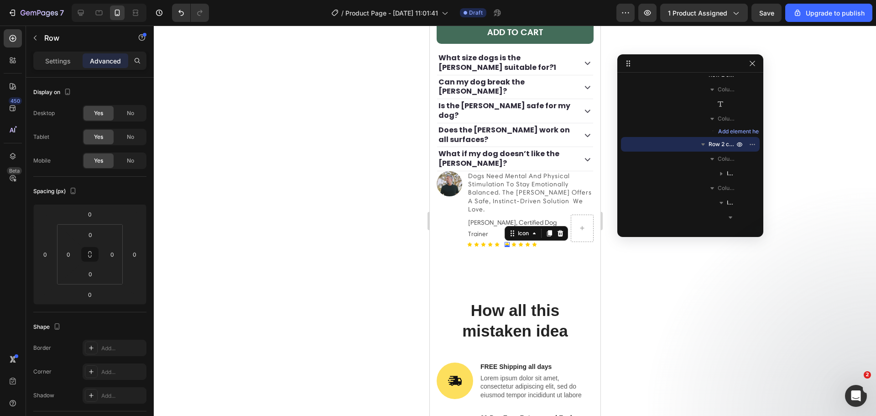
click at [506, 246] on icon at bounding box center [506, 244] width 5 height 4
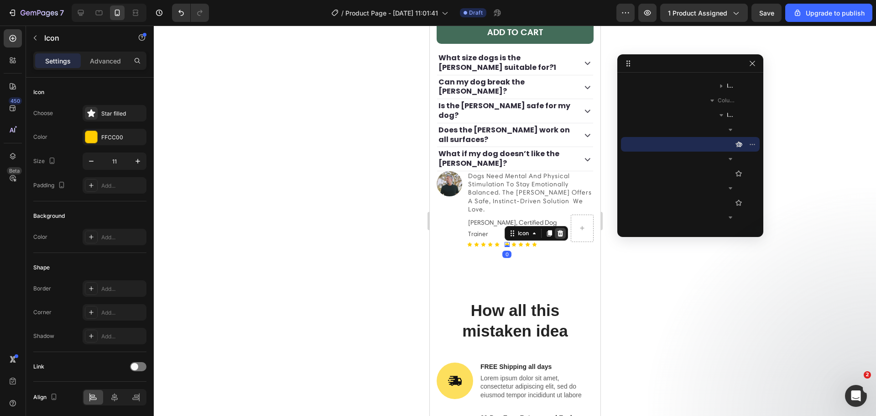
click at [559, 237] on icon at bounding box center [559, 233] width 7 height 7
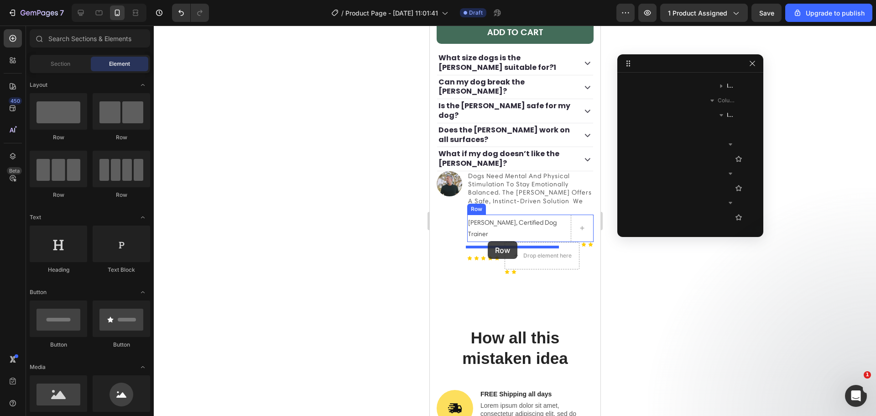
drag, startPoint x: 491, startPoint y: 146, endPoint x: 487, endPoint y: 241, distance: 95.5
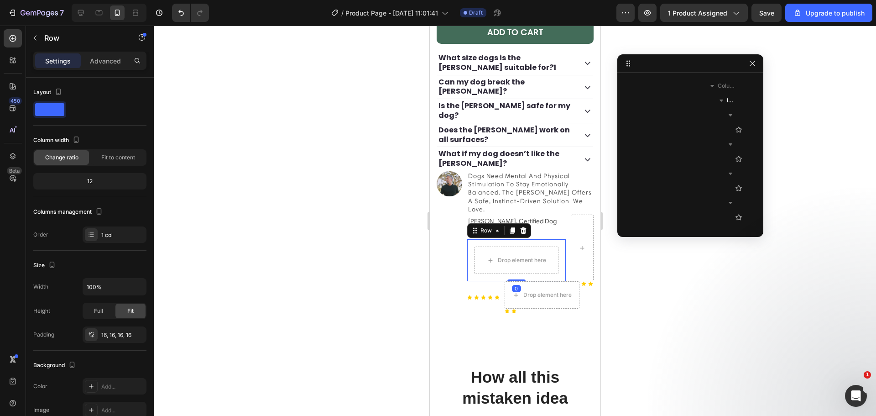
scroll to position [713, 0]
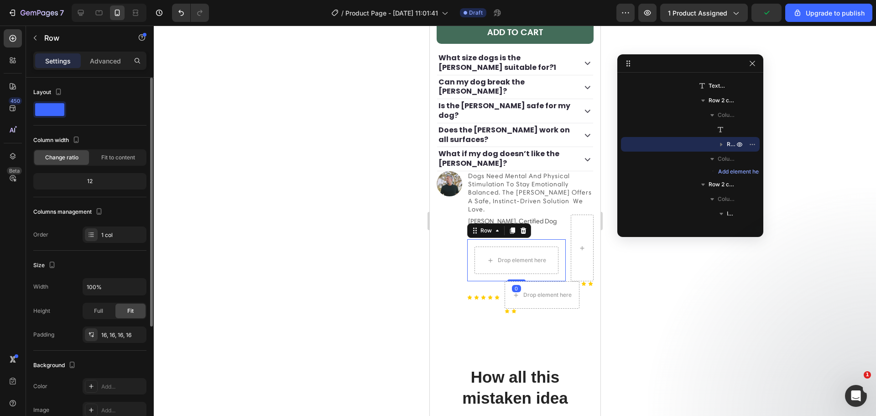
drag, startPoint x: 96, startPoint y: 60, endPoint x: 101, endPoint y: 81, distance: 22.1
click at [95, 60] on p "Advanced" at bounding box center [105, 61] width 31 height 10
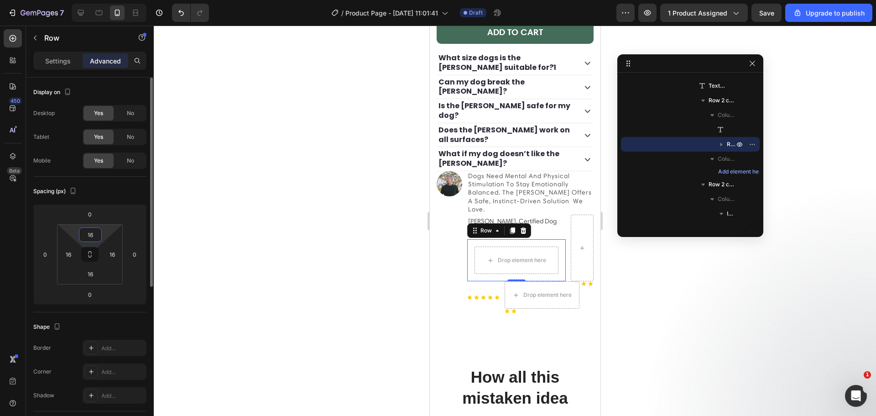
click at [93, 234] on input "16" at bounding box center [90, 235] width 18 height 14
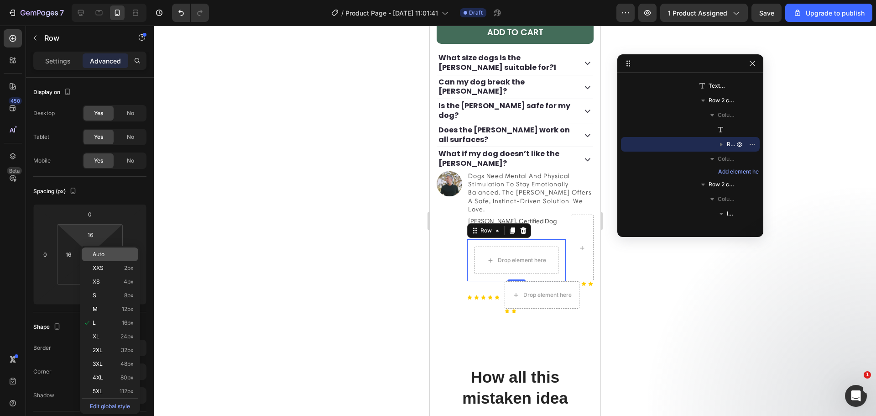
click at [90, 255] on div "Auto" at bounding box center [110, 254] width 57 height 14
type input "Auto"
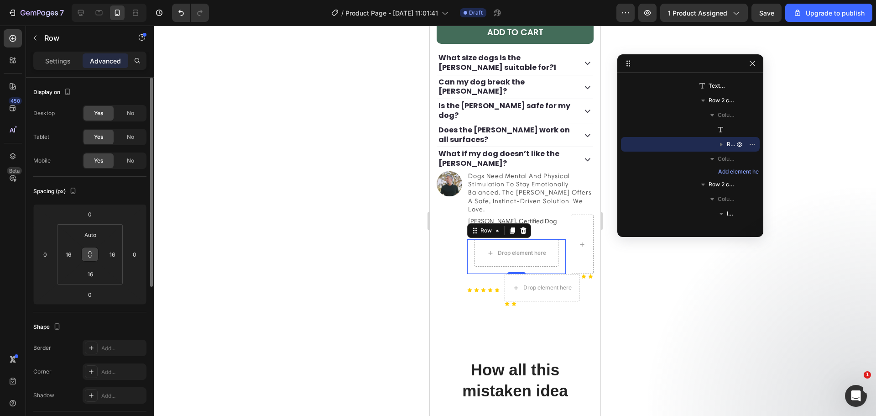
click at [90, 255] on icon at bounding box center [89, 254] width 7 height 7
click at [109, 254] on input "16" at bounding box center [112, 254] width 14 height 14
type input "0"
click at [105, 0] on html "7 / Product Page - [DATE] 11:01:41 Draft Preview 1 product assigned Save Upgrad…" at bounding box center [438, 0] width 876 height 0
type input "0"
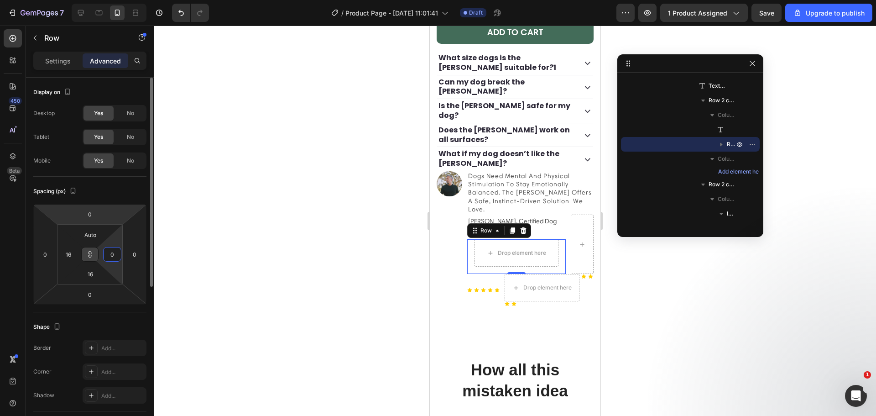
type input "0"
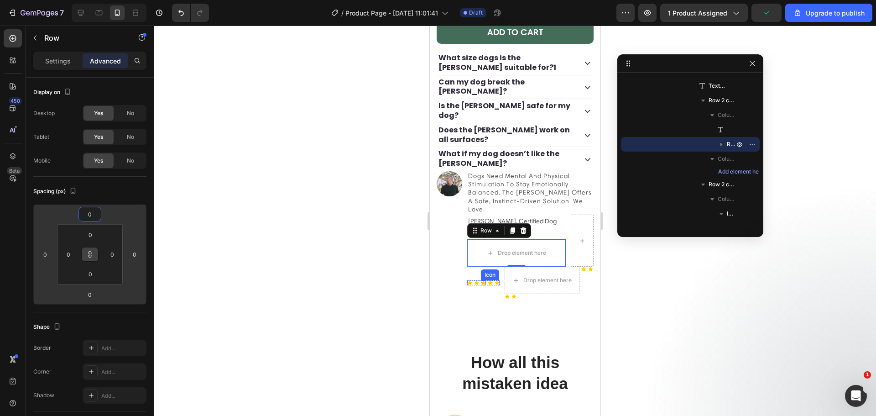
click at [484, 285] on icon at bounding box center [483, 282] width 5 height 5
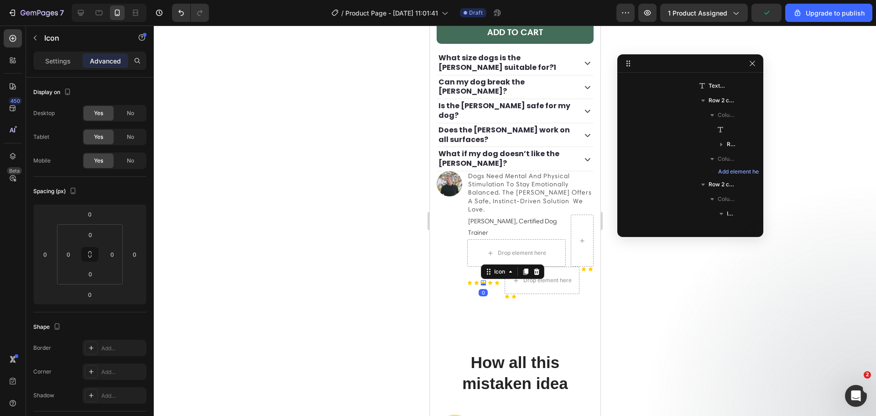
scroll to position [870, 0]
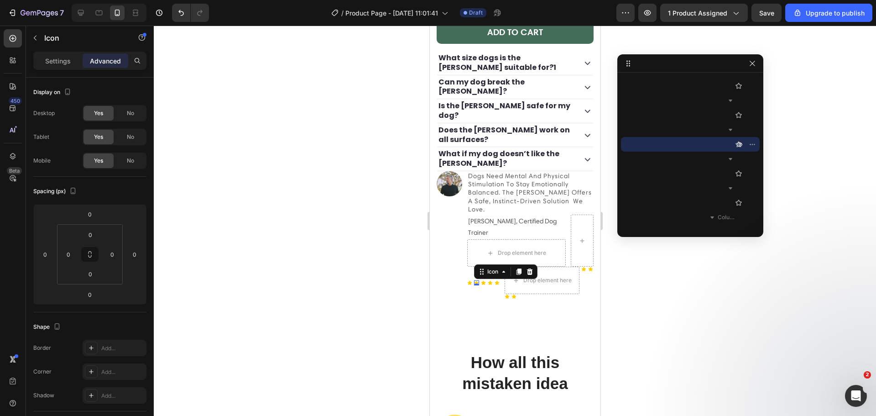
click at [474, 286] on div "Icon Icon 0 Icon Icon Icon Icon List" at bounding box center [483, 283] width 32 height 32
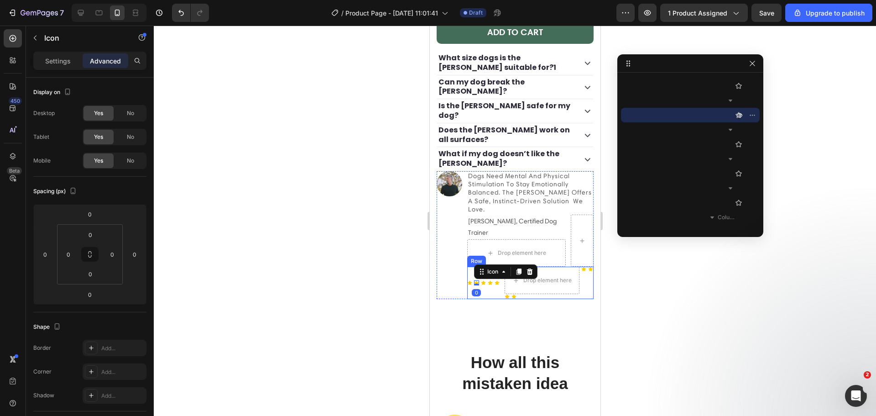
click at [468, 285] on div "Icon Icon 0 Icon Icon Icon Icon List" at bounding box center [483, 283] width 32 height 32
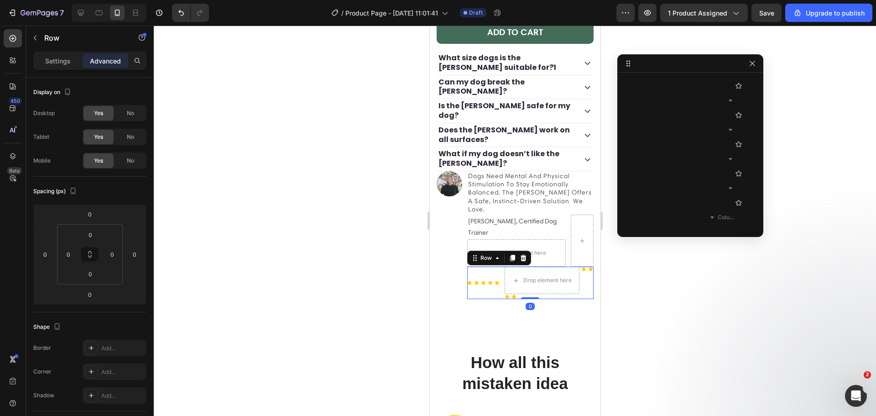
scroll to position [753, 0]
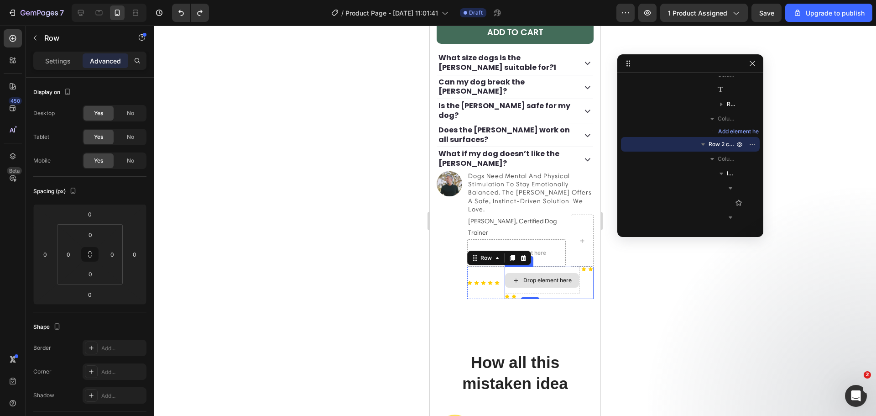
click at [545, 284] on div "Drop element here" at bounding box center [547, 280] width 48 height 7
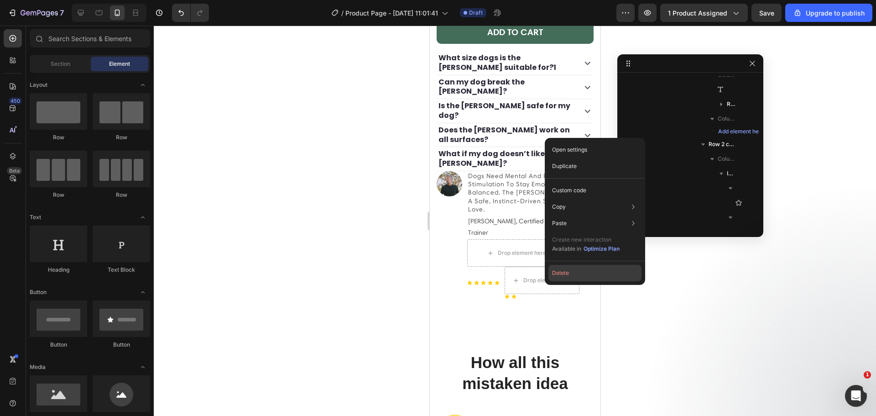
click at [555, 272] on button "Delete" at bounding box center [595, 273] width 93 height 16
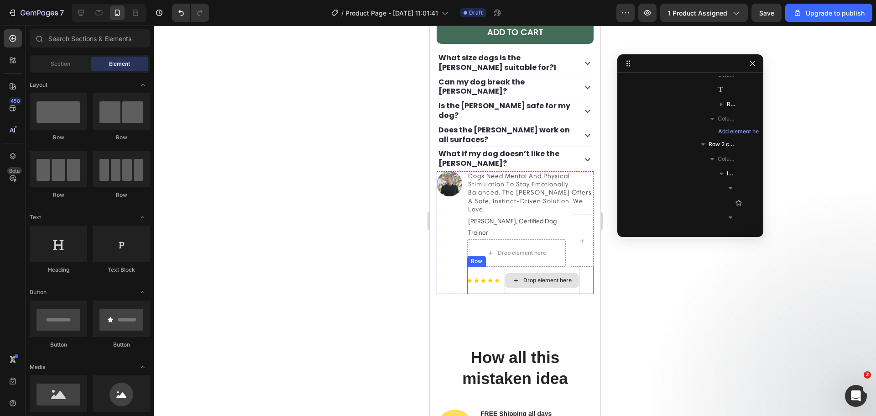
click at [541, 283] on div "Drop element here" at bounding box center [542, 280] width 74 height 15
click at [494, 283] on div "Icon" at bounding box center [496, 280] width 5 height 5
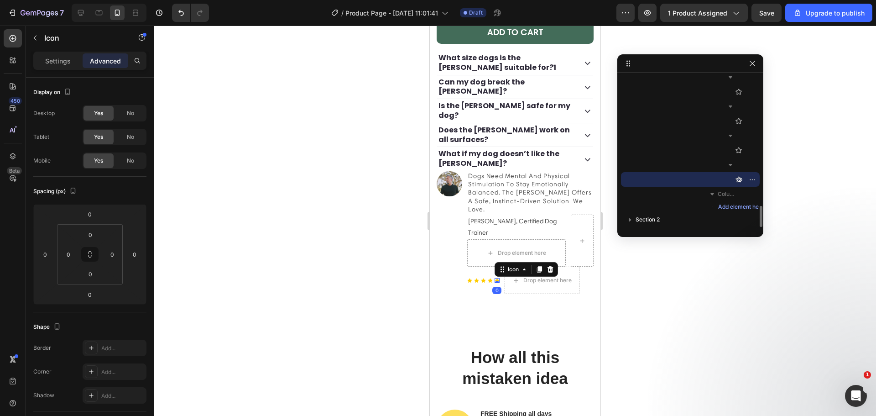
scroll to position [813, 0]
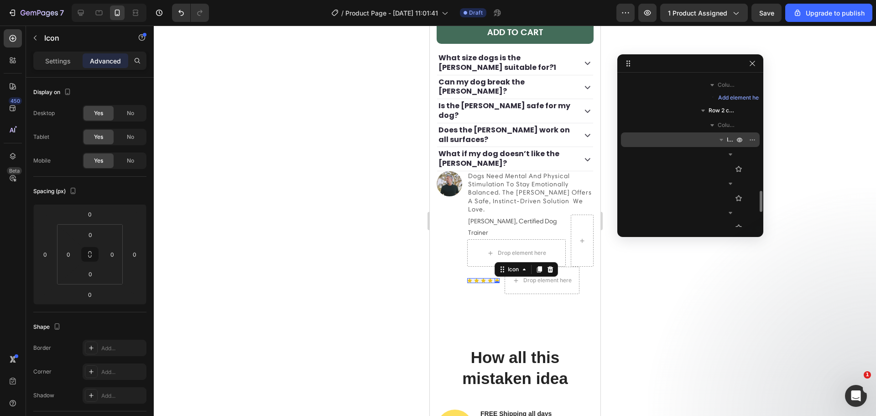
click at [726, 136] on button "button" at bounding box center [721, 139] width 11 height 11
click at [474, 283] on div "Icon" at bounding box center [476, 280] width 5 height 5
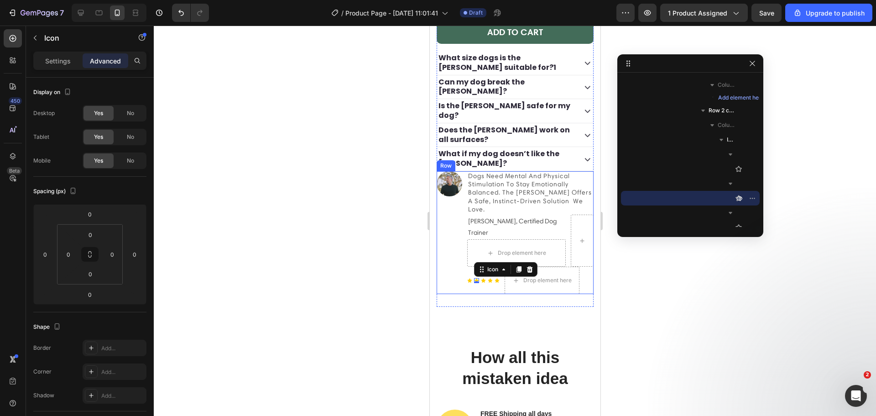
click at [465, 286] on div "Image dogs need mental and physical stimulation to stay emotionally balanced. t…" at bounding box center [514, 232] width 157 height 123
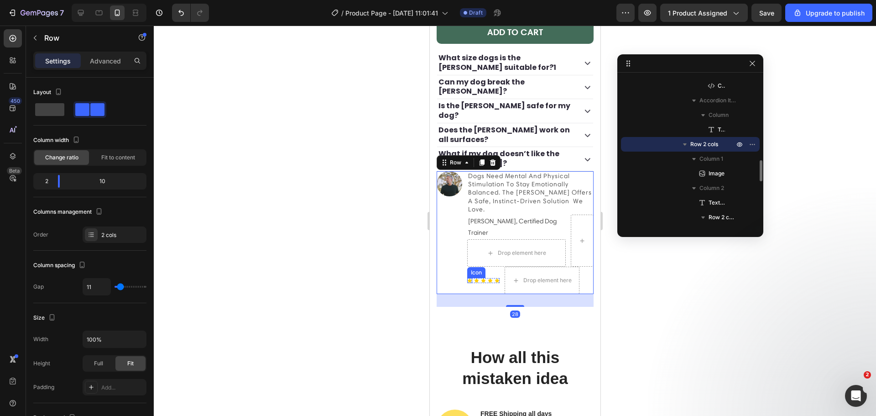
click at [469, 283] on div "Icon" at bounding box center [469, 280] width 5 height 5
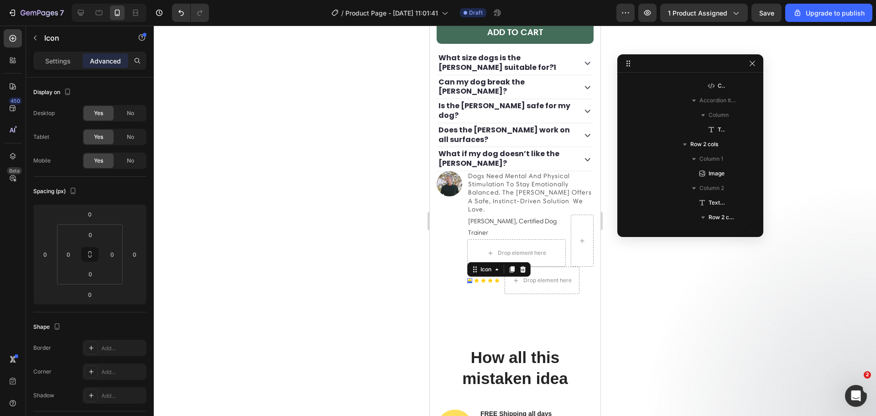
scroll to position [837, 0]
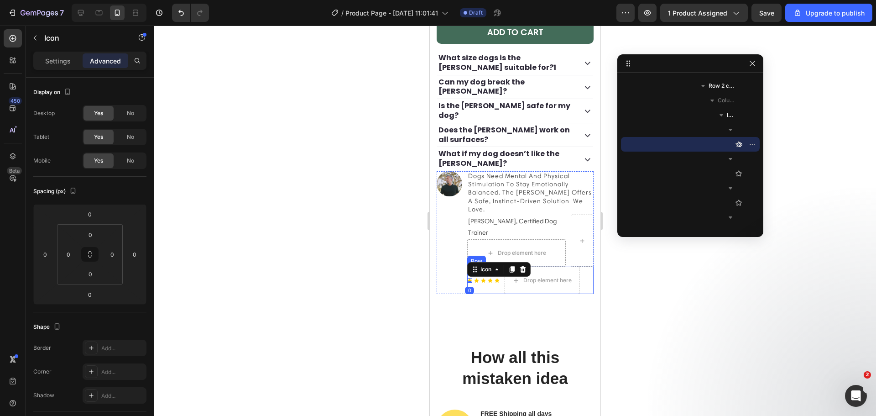
click at [476, 293] on div "Icon 0 Icon Icon Icon Icon Icon List" at bounding box center [483, 280] width 32 height 27
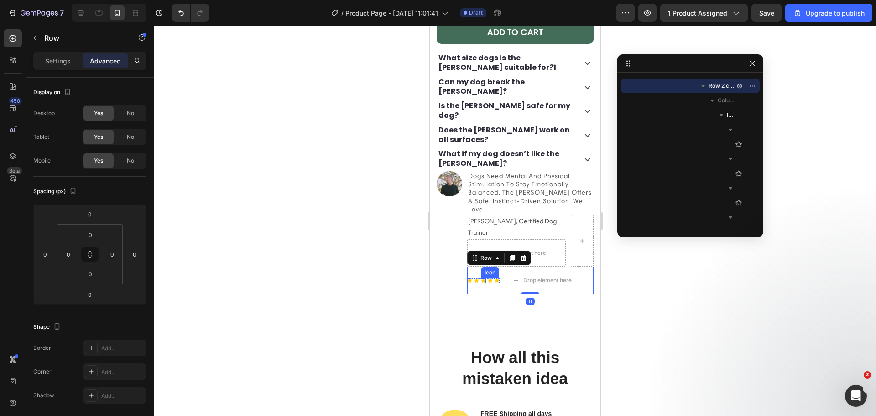
click at [481, 278] on div "Icon" at bounding box center [490, 272] width 18 height 11
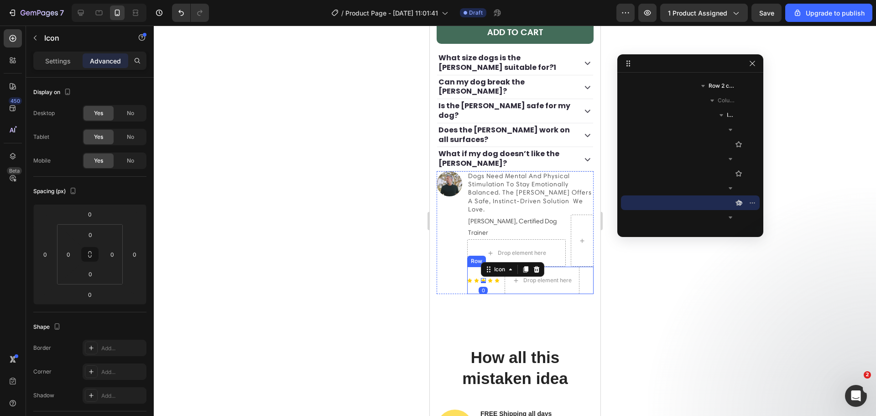
click at [472, 280] on div "Icon Icon Icon 0 Icon Icon Icon List" at bounding box center [483, 280] width 32 height 27
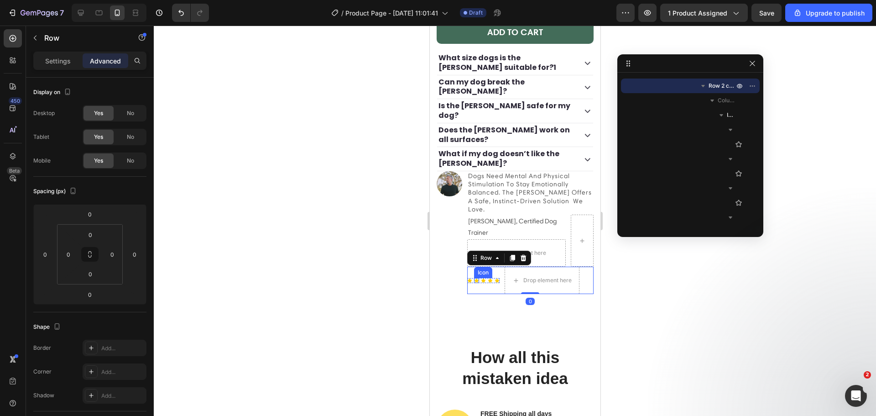
click at [475, 283] on div "Icon" at bounding box center [476, 280] width 5 height 5
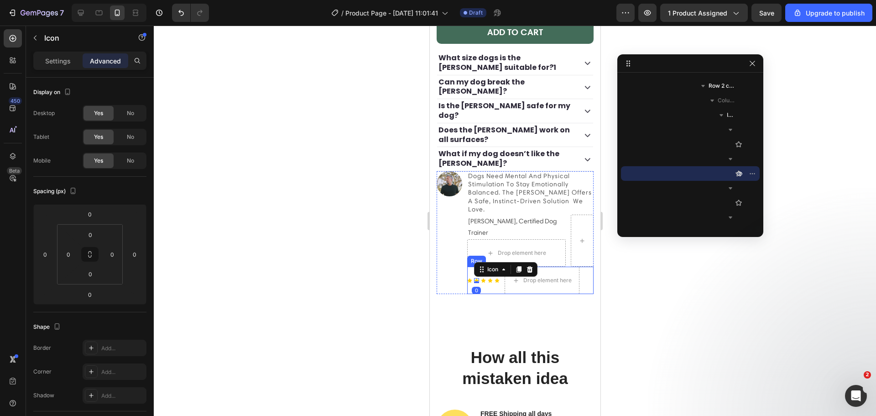
click at [481, 292] on div "Icon Icon 0 Icon Icon Icon Icon List" at bounding box center [483, 280] width 32 height 27
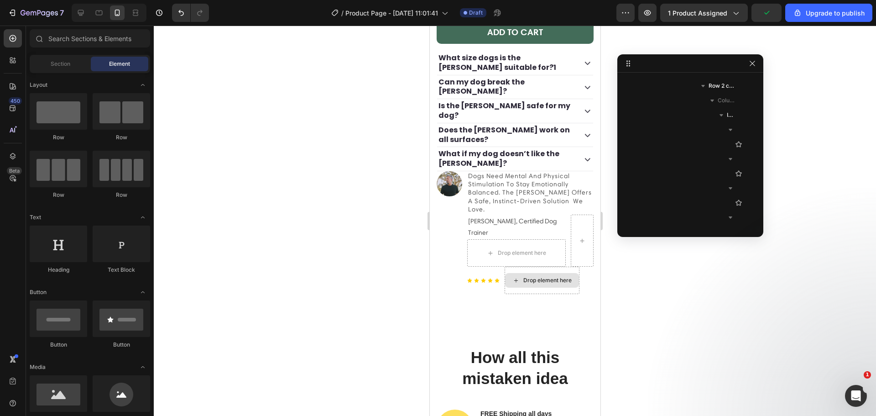
click at [547, 283] on div "Drop element here" at bounding box center [547, 280] width 48 height 7
click at [581, 235] on div at bounding box center [581, 241] width 23 height 52
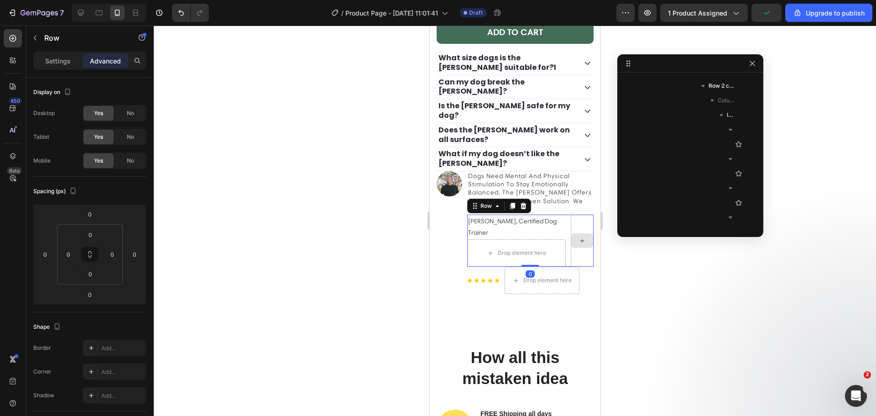
scroll to position [670, 0]
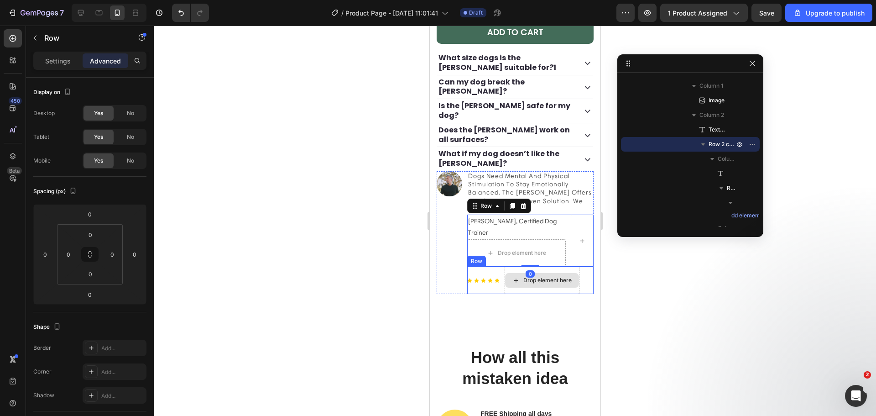
click at [546, 280] on div "Drop element here" at bounding box center [542, 280] width 74 height 15
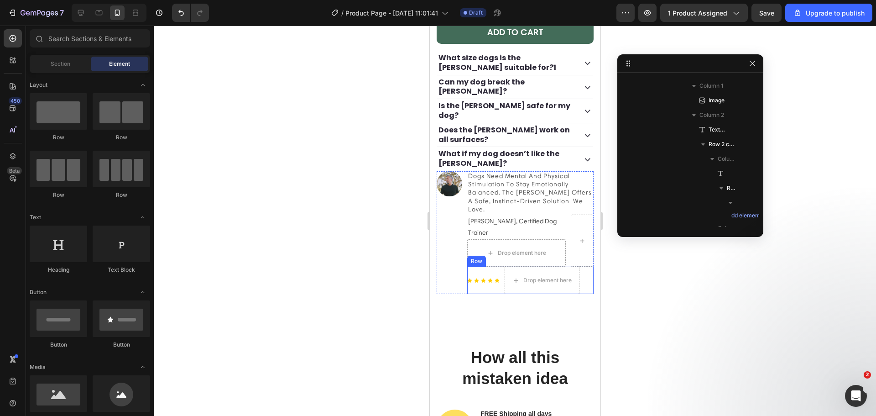
click at [498, 287] on div "Icon Icon Icon Icon Icon Icon List Drop element here Row" at bounding box center [530, 280] width 127 height 27
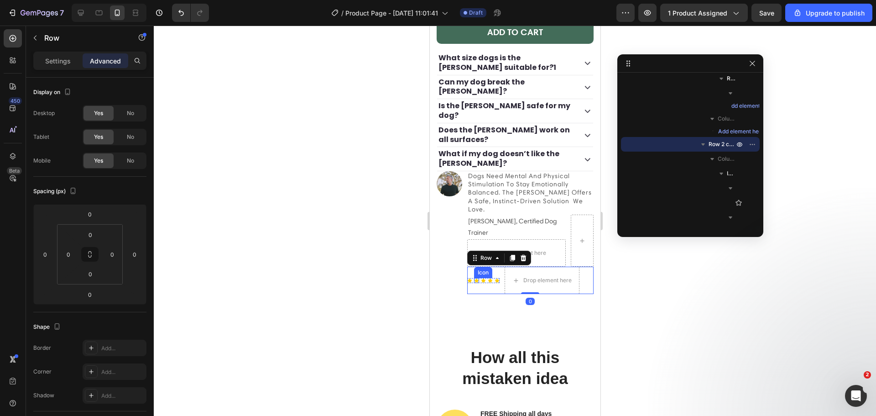
click at [475, 283] on icon at bounding box center [476, 280] width 5 height 4
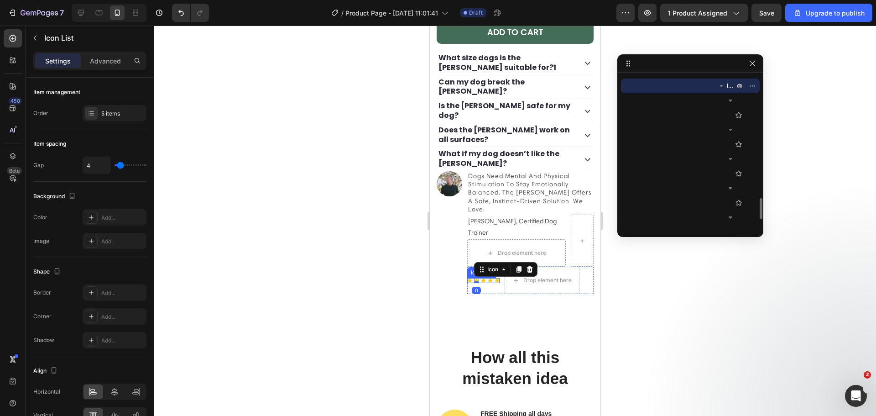
click at [468, 283] on div "Icon Icon 0 Icon Icon Icon Icon List" at bounding box center [483, 280] width 32 height 27
drag, startPoint x: 472, startPoint y: 275, endPoint x: 481, endPoint y: 261, distance: 17.0
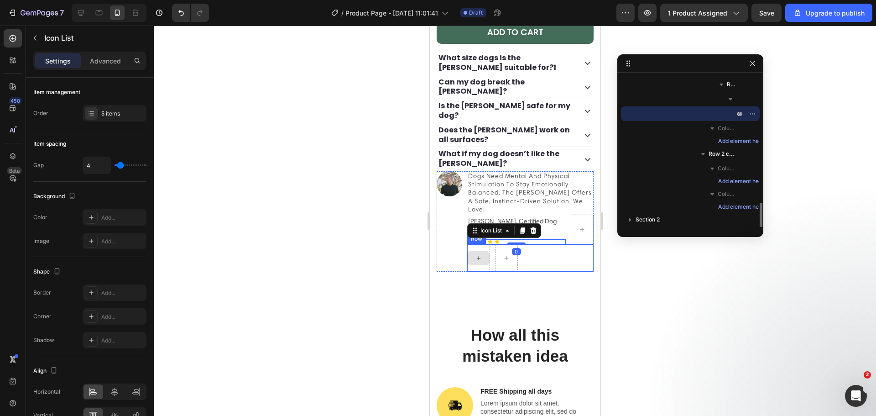
scroll to position [773, 0]
click at [537, 262] on div "Row" at bounding box center [530, 257] width 127 height 27
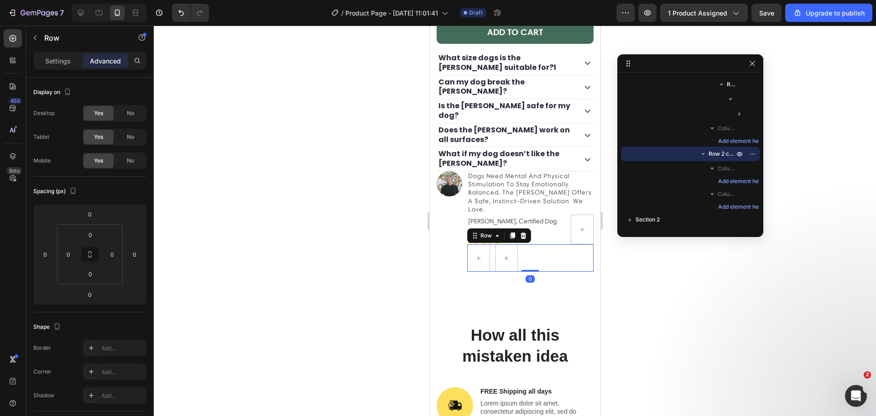
click at [519, 239] on icon at bounding box center [522, 235] width 7 height 7
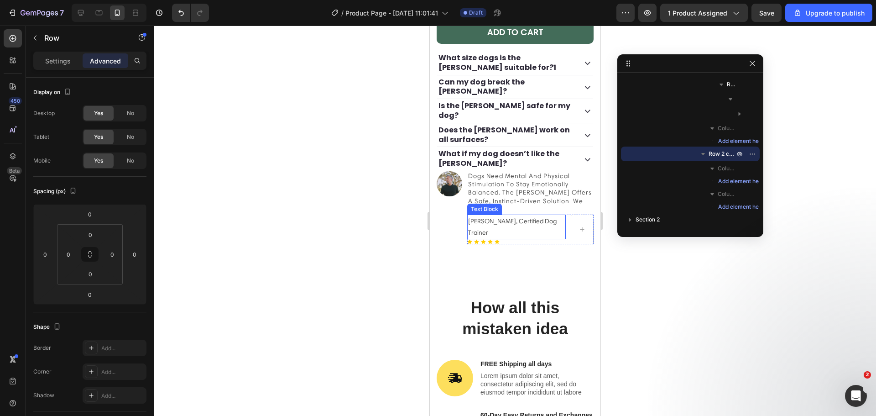
scroll to position [707, 0]
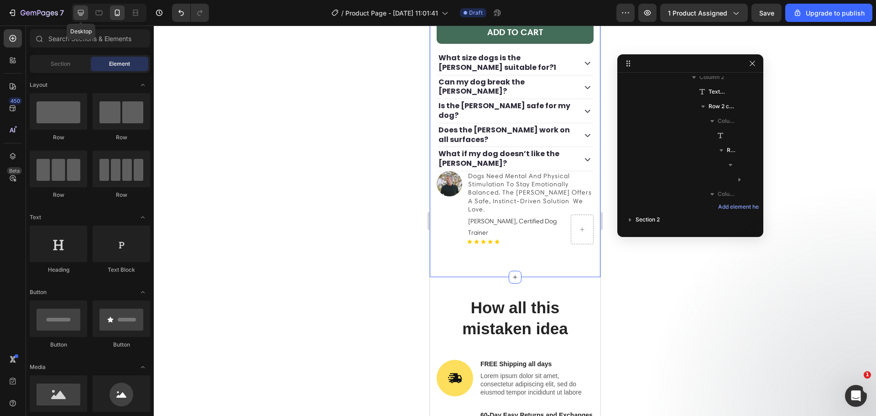
click at [85, 17] on div at bounding box center [80, 12] width 15 height 15
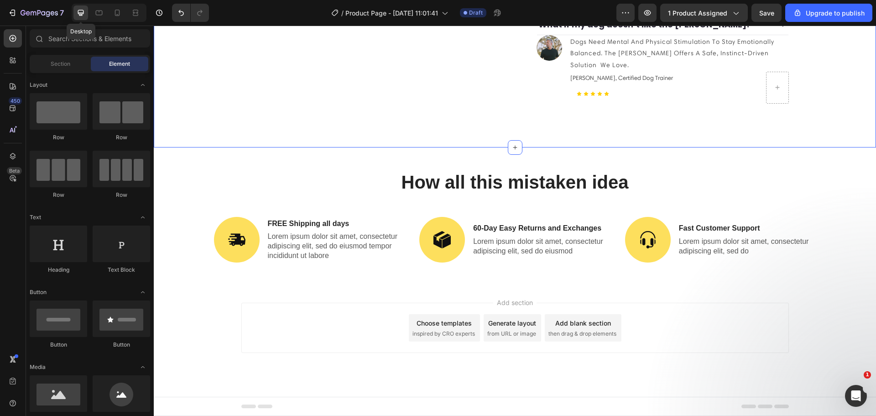
scroll to position [428, 0]
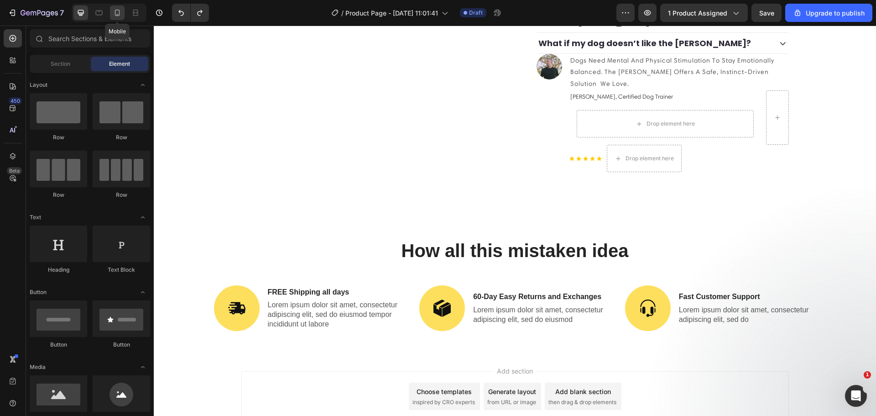
click at [115, 12] on icon at bounding box center [117, 13] width 5 height 6
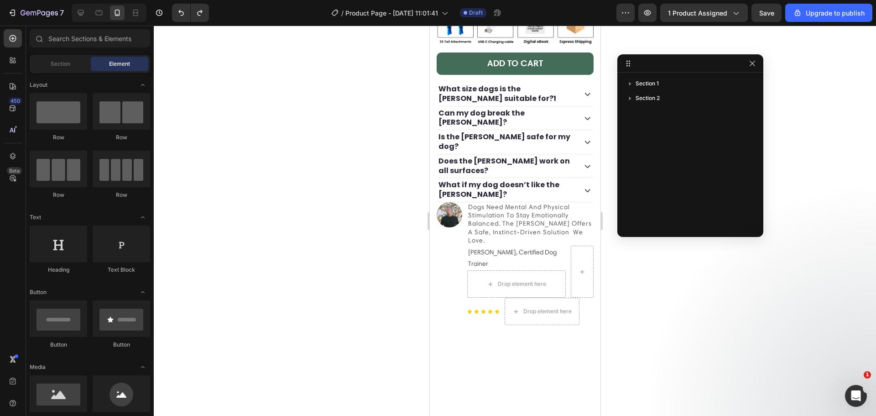
scroll to position [374, 0]
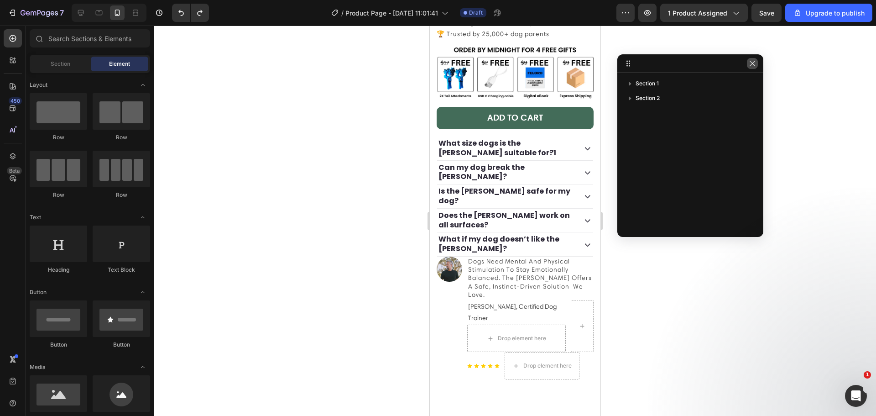
click at [753, 65] on icon "button" at bounding box center [752, 63] width 7 height 7
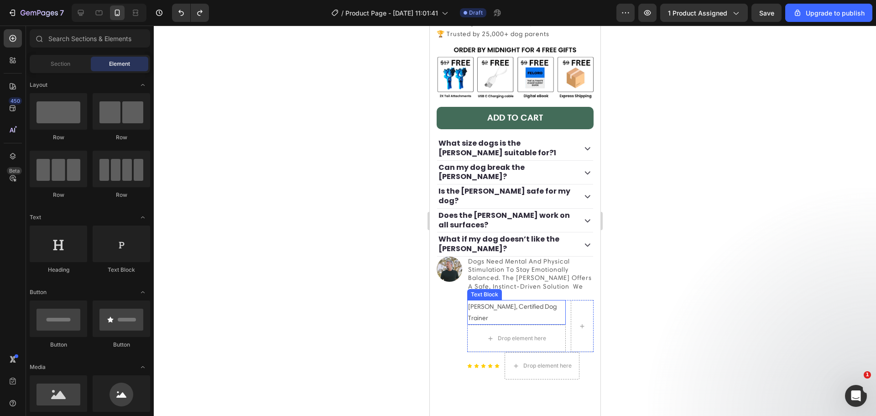
click at [552, 318] on p "[PERSON_NAME], Certified Dog Trainer" at bounding box center [516, 312] width 97 height 23
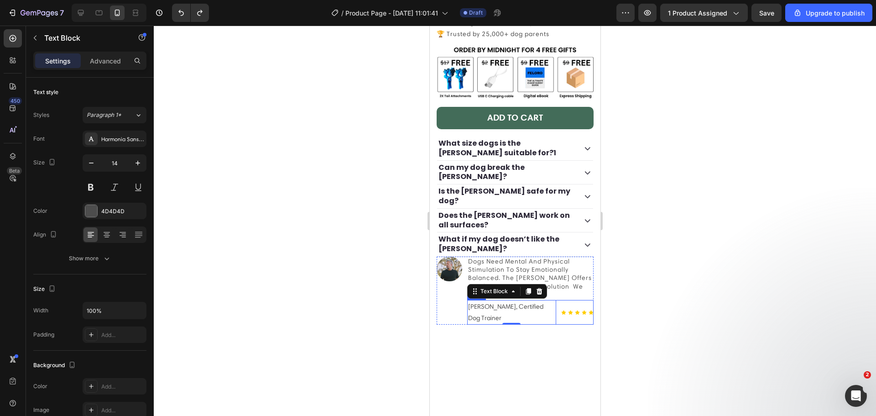
click at [561, 312] on div "Icon Icon Icon Icon Icon Icon List" at bounding box center [577, 312] width 32 height 25
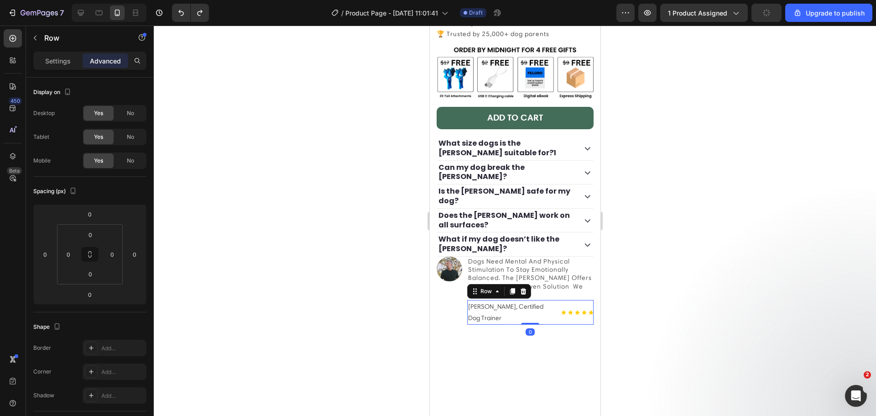
click at [566, 322] on div "Icon Icon Icon Icon Icon Icon List" at bounding box center [577, 312] width 32 height 25
click at [561, 313] on div "Icon Icon Icon Icon Icon Icon List" at bounding box center [577, 312] width 32 height 25
click at [16, 43] on div at bounding box center [13, 38] width 18 height 18
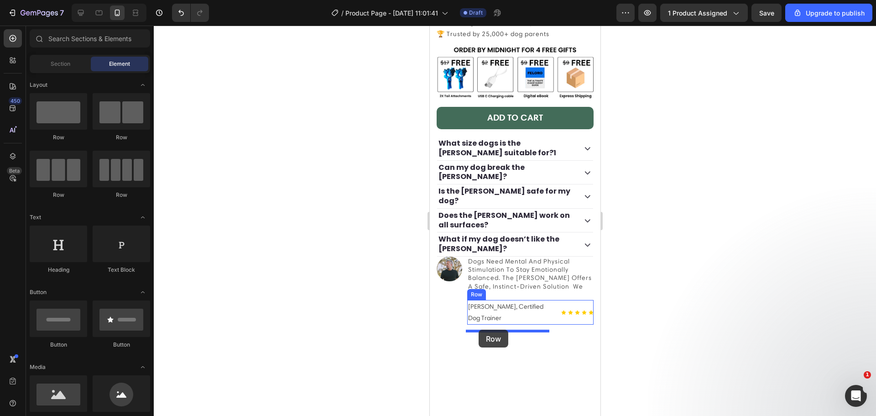
drag, startPoint x: 528, startPoint y: 187, endPoint x: 521, endPoint y: 322, distance: 135.2
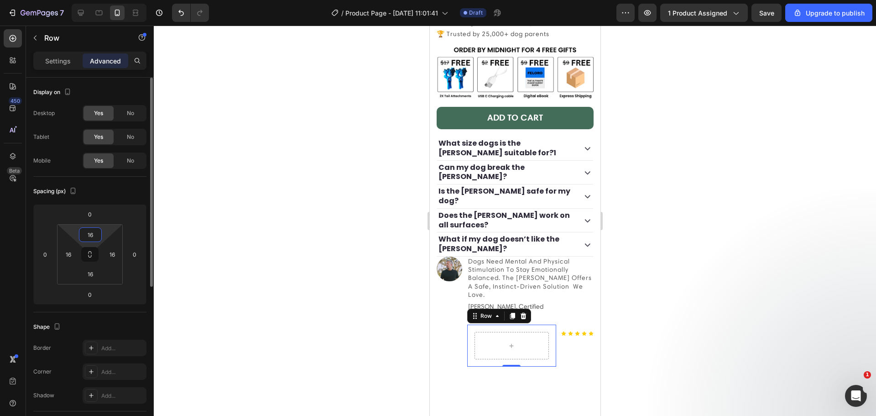
click at [92, 241] on input "16" at bounding box center [90, 235] width 18 height 14
click at [81, 234] on div "16" at bounding box center [90, 234] width 23 height 15
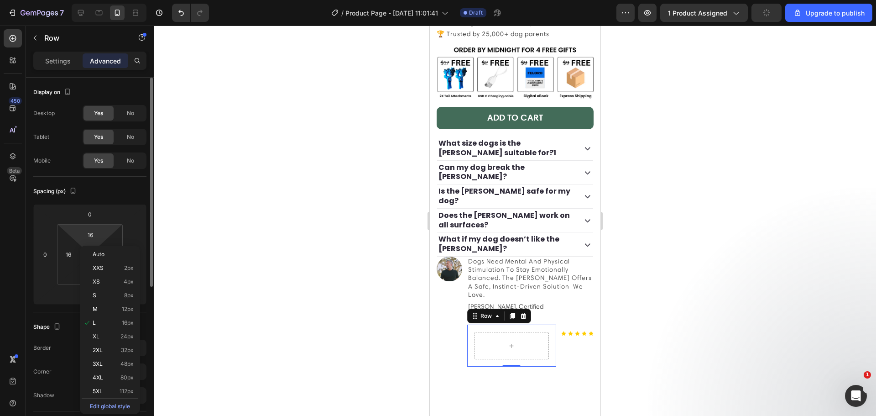
click at [28, 226] on div "Display on Desktop Yes No Tablet Yes No Mobile Yes No Spacing (px) 0 0 0 0 16 1…" at bounding box center [90, 394] width 128 height 633
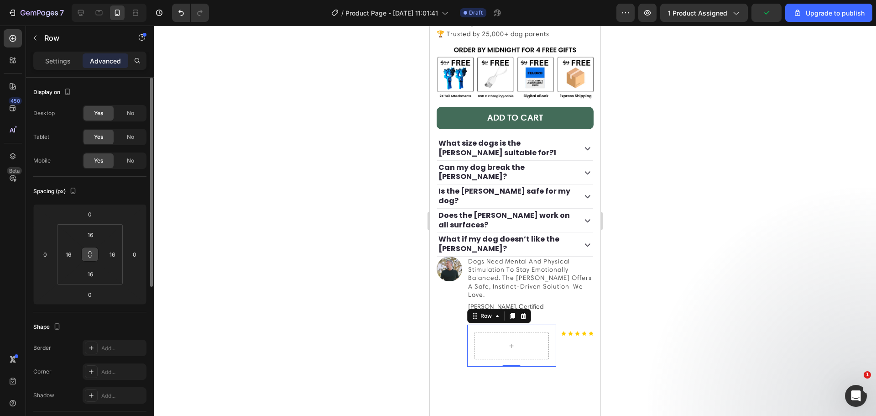
click at [86, 257] on button at bounding box center [89, 254] width 17 height 15
click at [85, 237] on input "16" at bounding box center [90, 235] width 18 height 14
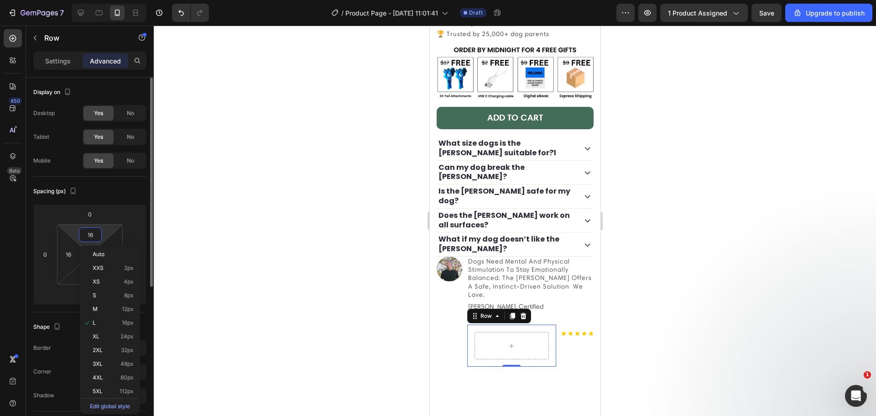
type input "0"
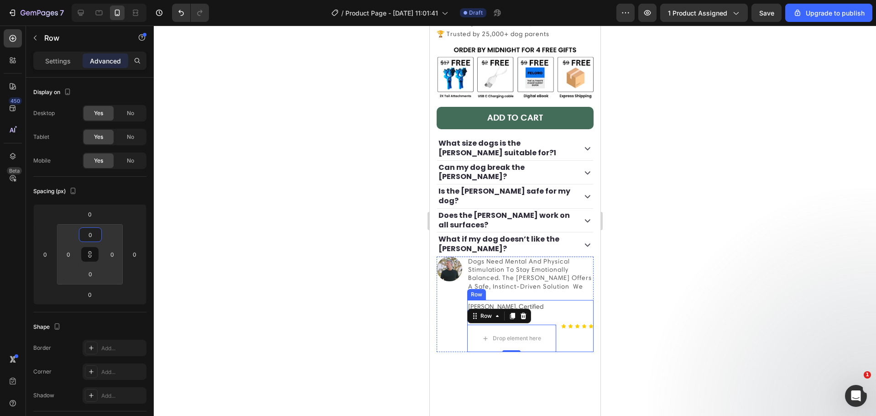
click at [561, 326] on div "Icon Icon Icon Icon Icon Icon List" at bounding box center [577, 326] width 32 height 52
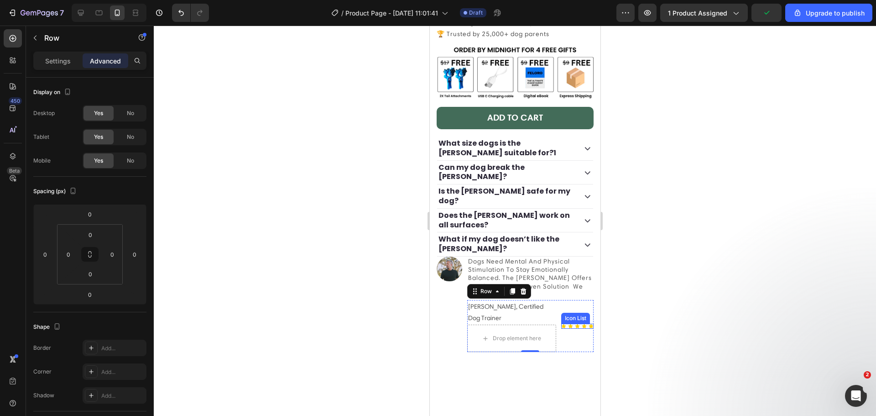
click at [566, 329] on div "Icon Icon Icon Icon Icon" at bounding box center [577, 326] width 32 height 5
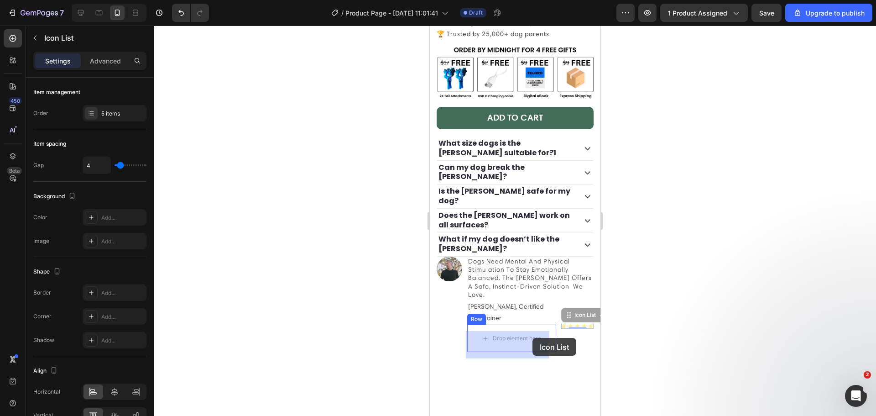
drag, startPoint x: 561, startPoint y: 323, endPoint x: 530, endPoint y: 337, distance: 34.3
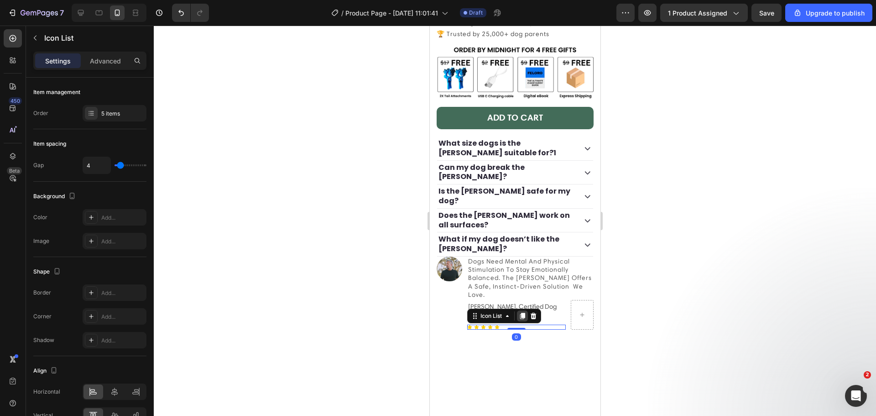
click at [521, 319] on icon at bounding box center [521, 316] width 5 height 6
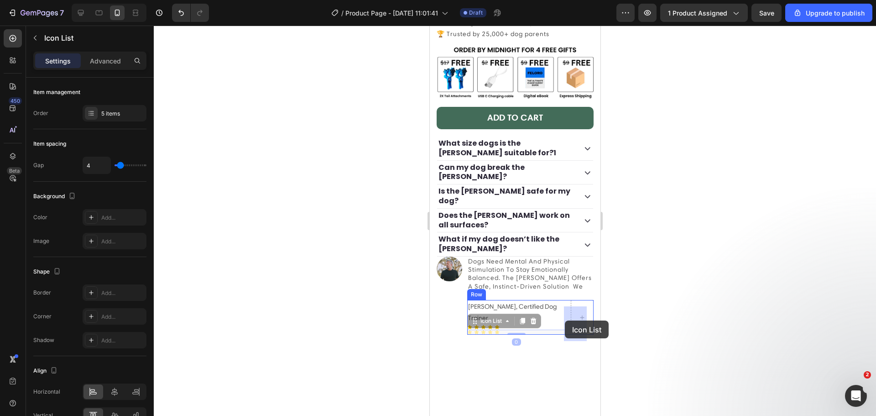
drag, startPoint x: 474, startPoint y: 326, endPoint x: 565, endPoint y: 320, distance: 91.0
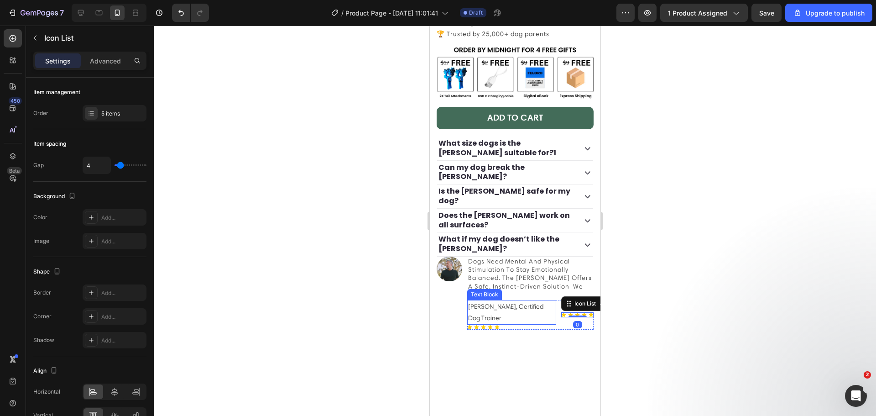
click at [539, 323] on p "[PERSON_NAME], Certified Dog Trainer" at bounding box center [512, 312] width 88 height 23
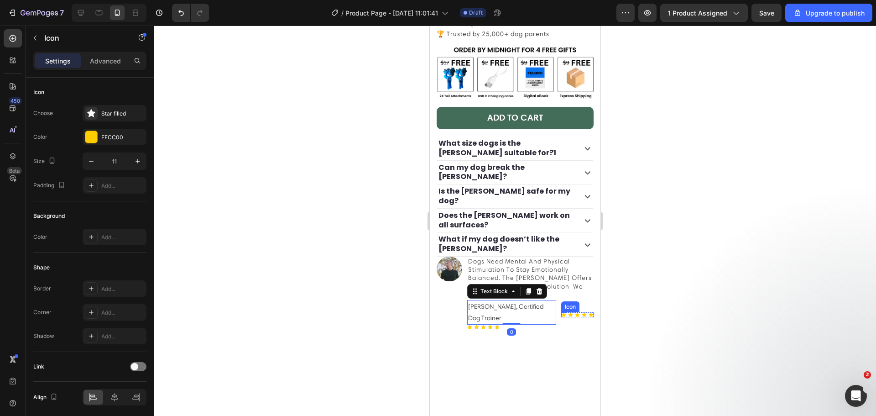
click at [561, 317] on div "Icon" at bounding box center [563, 314] width 5 height 5
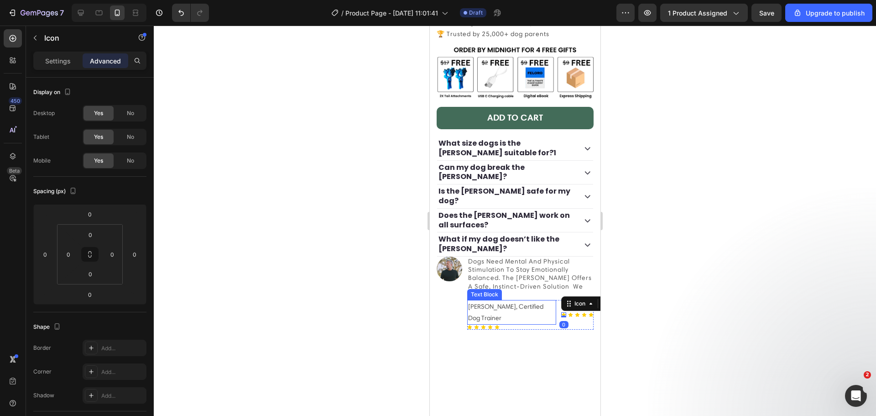
click at [513, 324] on p "[PERSON_NAME], Certified Dog Trainer" at bounding box center [512, 312] width 88 height 23
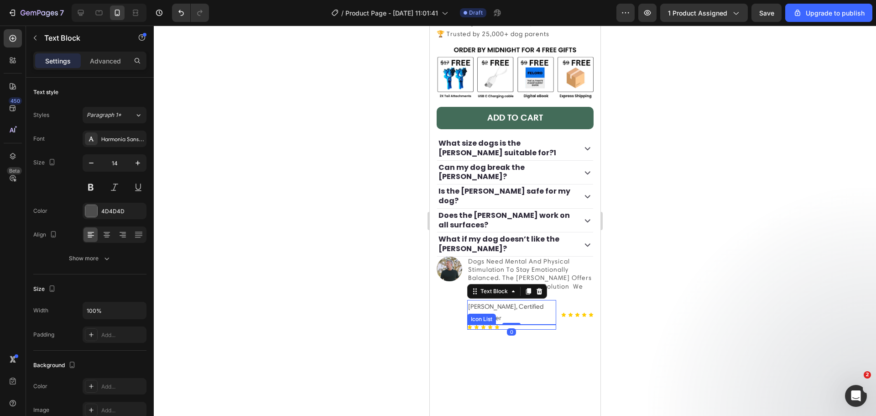
click at [518, 330] on div "Icon Icon Icon Icon Icon" at bounding box center [511, 326] width 89 height 5
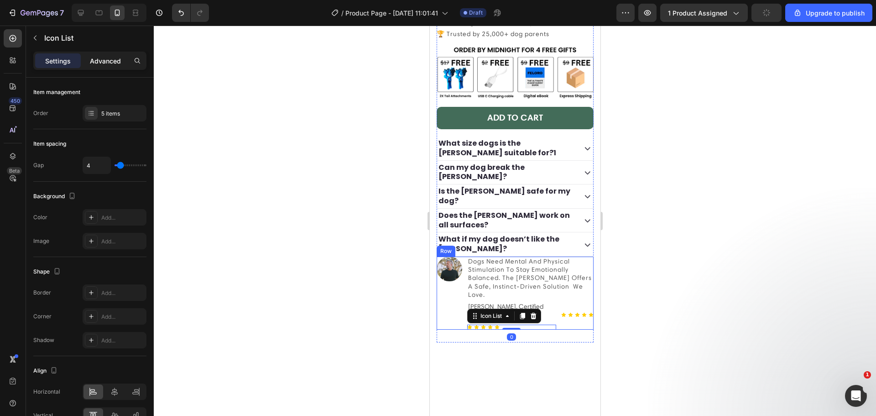
click at [98, 64] on p "Advanced" at bounding box center [105, 61] width 31 height 10
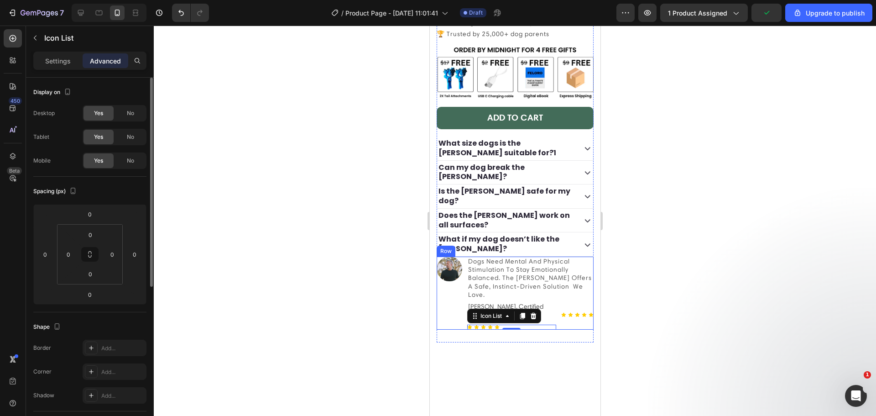
drag, startPoint x: 123, startPoint y: 114, endPoint x: 133, endPoint y: 128, distance: 17.3
click at [123, 114] on div "No" at bounding box center [130, 113] width 30 height 15
click at [134, 133] on span "No" at bounding box center [130, 137] width 7 height 8
click at [573, 317] on div "Icon Icon Icon Icon Icon Icon List" at bounding box center [577, 315] width 32 height 30
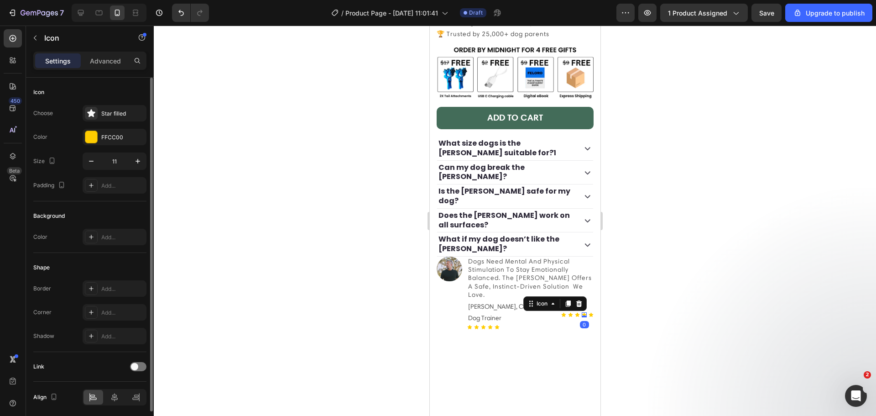
click at [581, 317] on icon at bounding box center [583, 314] width 5 height 5
click at [561, 317] on div "Icon 0" at bounding box center [563, 314] width 5 height 5
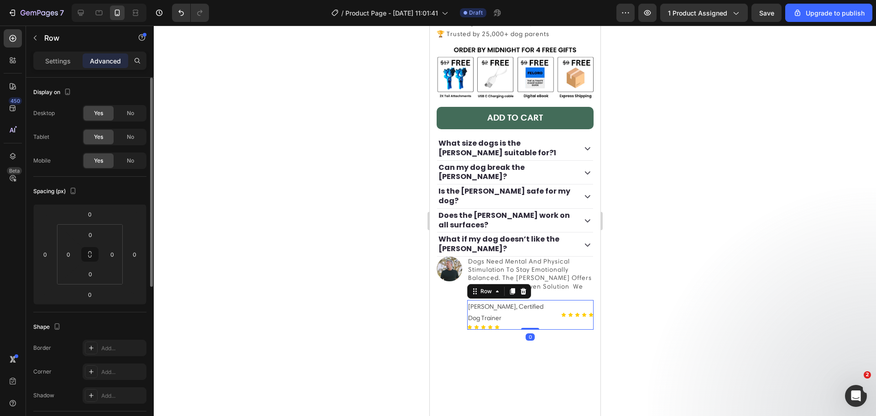
click at [561, 326] on div "Icon Icon Icon Icon Icon Icon List" at bounding box center [577, 315] width 32 height 30
click at [561, 317] on div "Icon" at bounding box center [563, 314] width 5 height 5
click at [548, 314] on div "[PERSON_NAME], Certified Dog Trainer" at bounding box center [511, 312] width 89 height 25
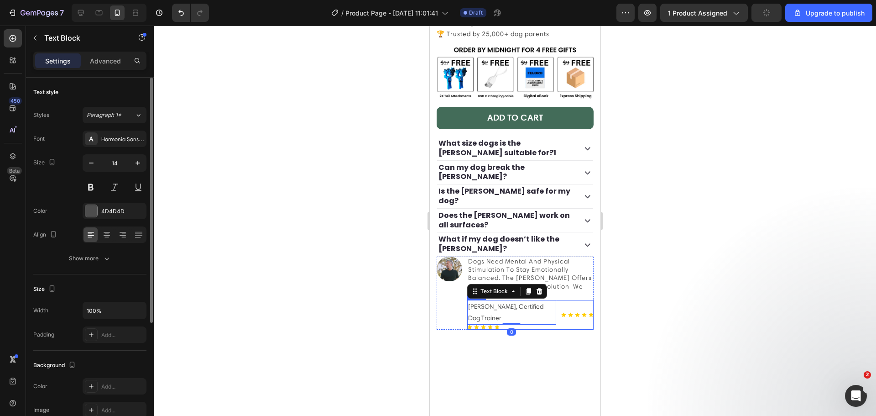
click at [578, 316] on div "Icon Icon Icon Icon Icon Icon List" at bounding box center [577, 315] width 32 height 30
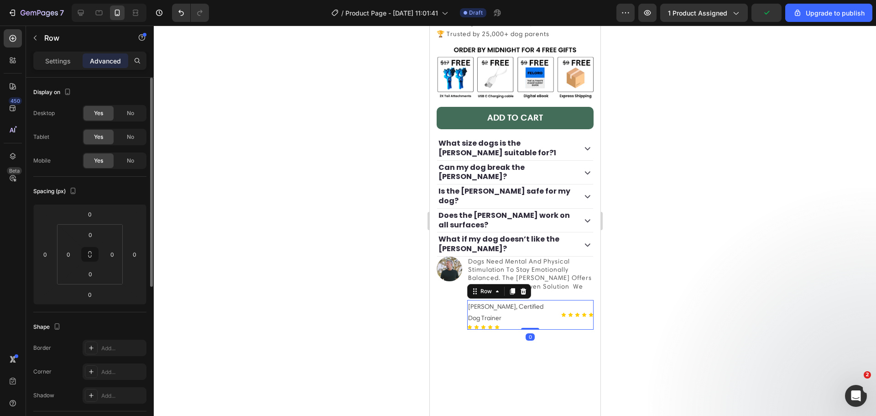
click at [574, 326] on div "Icon Icon Icon Icon Icon Icon List" at bounding box center [577, 315] width 32 height 30
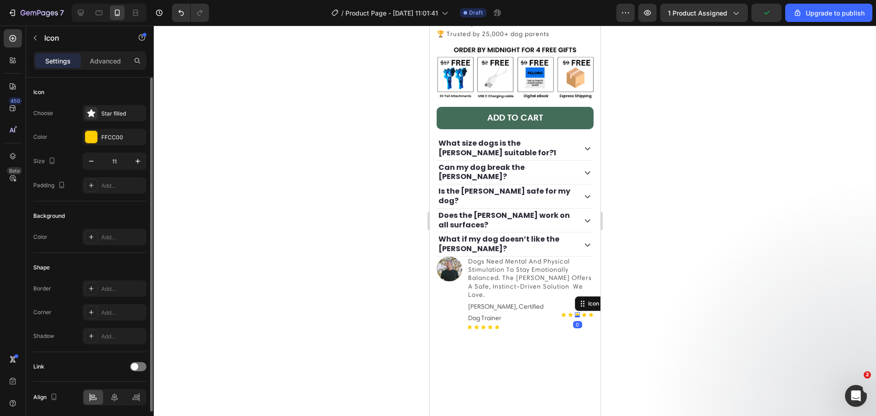
click at [575, 317] on div "Icon 0" at bounding box center [577, 314] width 5 height 5
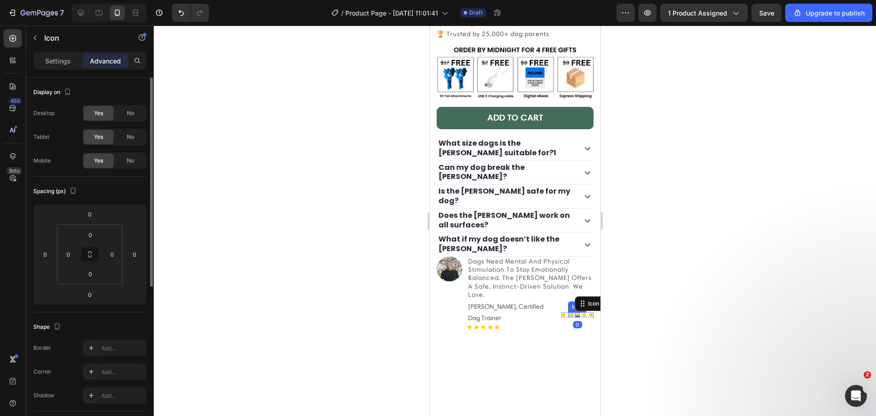
click at [568, 317] on icon at bounding box center [570, 314] width 5 height 5
click at [561, 315] on div "Icon Icon 0 Icon Icon Icon Icon List" at bounding box center [577, 315] width 32 height 30
click at [568, 317] on icon at bounding box center [570, 314] width 5 height 5
click at [575, 317] on icon at bounding box center [577, 315] width 5 height 4
click at [561, 324] on div "Icon Icon Icon 0 Icon Icon Icon List" at bounding box center [577, 315] width 32 height 30
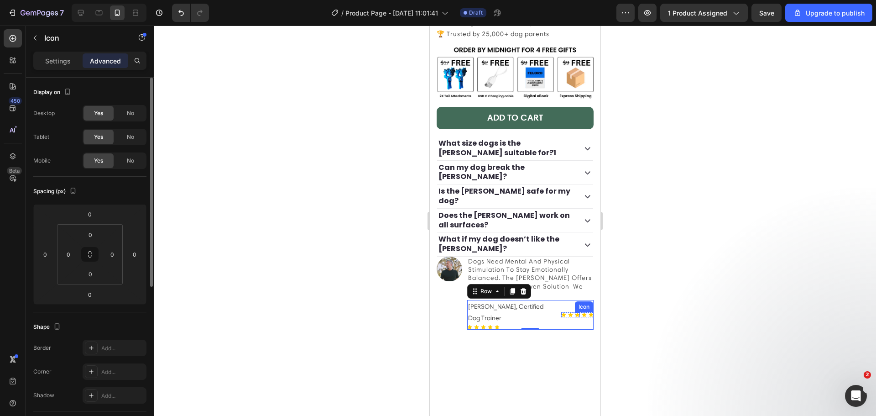
click at [575, 317] on icon at bounding box center [577, 314] width 5 height 5
click at [575, 325] on div "Icon Icon Icon 0 Icon Icon Icon List" at bounding box center [577, 315] width 32 height 30
click at [581, 317] on div "Icon Icon Icon Icon Icon Icon List" at bounding box center [577, 315] width 32 height 30
drag, startPoint x: 562, startPoint y: 325, endPoint x: 561, endPoint y: 321, distance: 4.8
click at [562, 325] on div "Icon Icon Icon Icon Icon Icon List" at bounding box center [577, 315] width 32 height 30
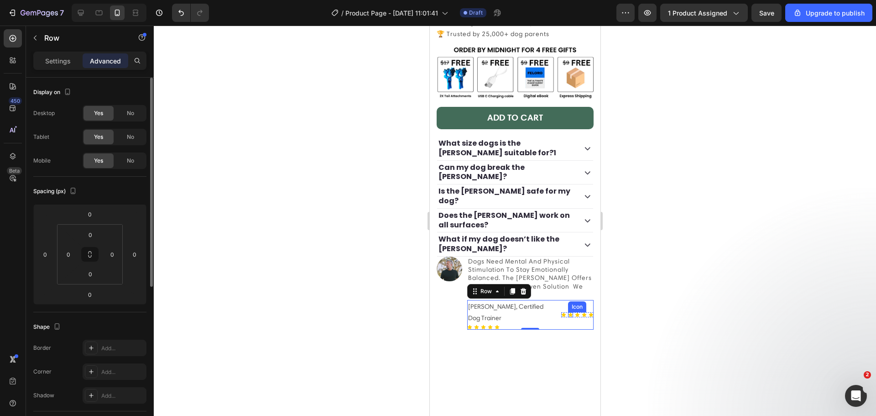
click at [568, 317] on icon at bounding box center [570, 314] width 5 height 5
click at [561, 317] on div "Icon" at bounding box center [563, 314] width 5 height 5
click at [565, 324] on div "Icon 0 Icon Icon Icon Icon Icon List" at bounding box center [577, 315] width 32 height 30
click at [561, 311] on div "Icon List" at bounding box center [598, 303] width 74 height 15
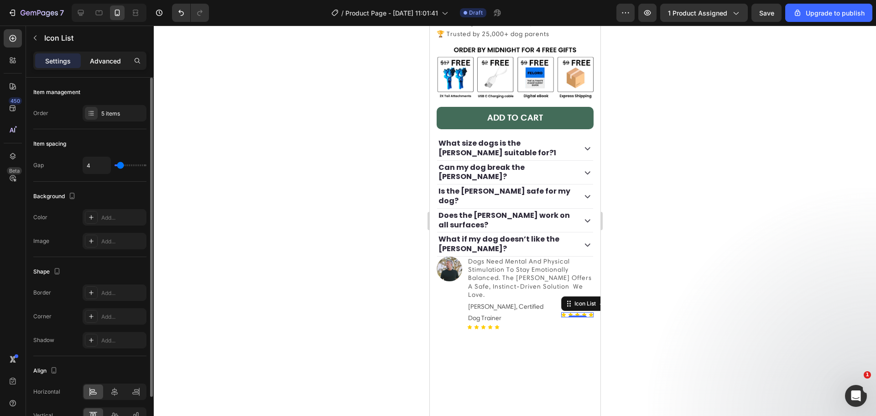
click at [113, 56] on p "Advanced" at bounding box center [105, 61] width 31 height 10
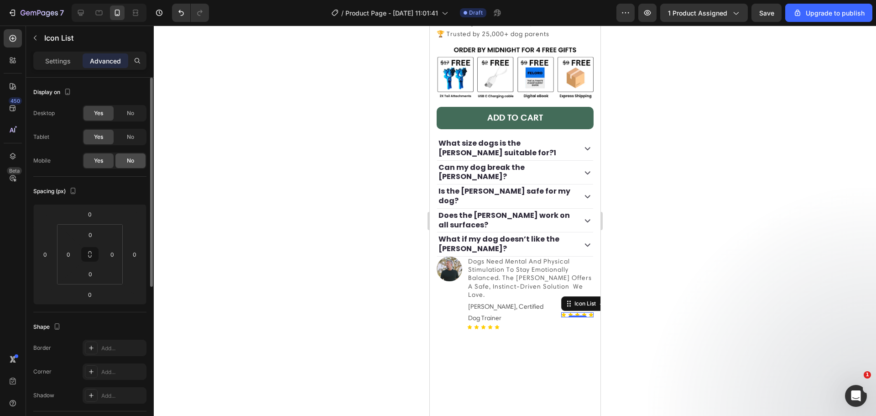
drag, startPoint x: 140, startPoint y: 156, endPoint x: 134, endPoint y: 157, distance: 6.0
click at [140, 156] on div "No" at bounding box center [130, 160] width 30 height 15
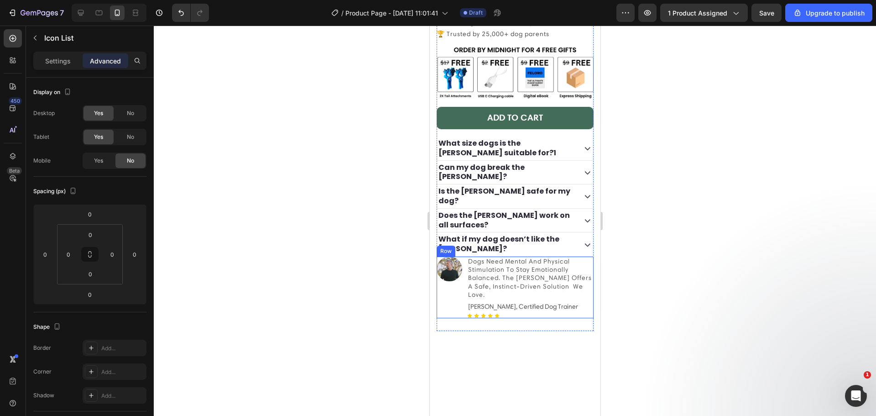
click at [441, 304] on div "Image" at bounding box center [449, 287] width 26 height 62
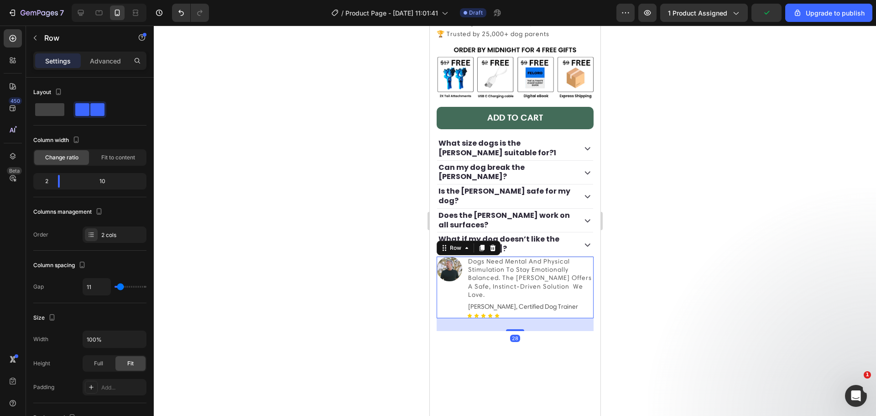
click at [96, 72] on div "Settings Advanced" at bounding box center [90, 65] width 128 height 26
click at [95, 63] on p "Advanced" at bounding box center [105, 61] width 31 height 10
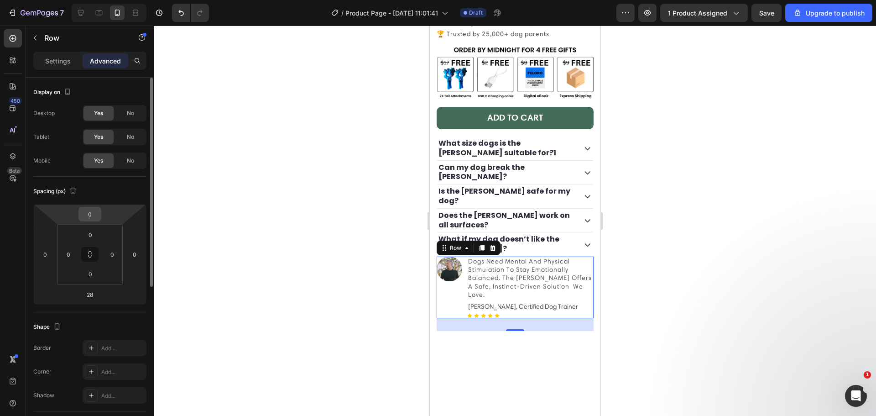
click at [98, 212] on input "0" at bounding box center [90, 214] width 18 height 14
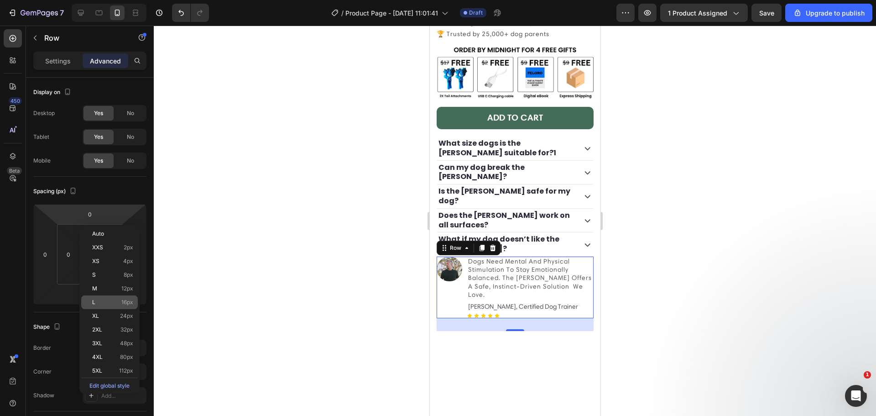
click at [117, 307] on div "L 16px" at bounding box center [109, 302] width 57 height 14
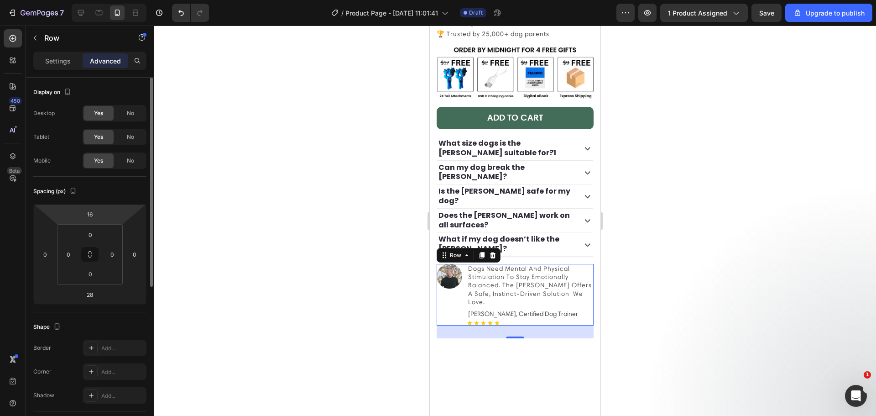
click at [103, 0] on html "7 / Product Page - [DATE] 11:01:41 Draft Preview 1 product assigned Save Upgrad…" at bounding box center [438, 0] width 876 height 0
click at [94, 214] on input "16" at bounding box center [90, 214] width 18 height 14
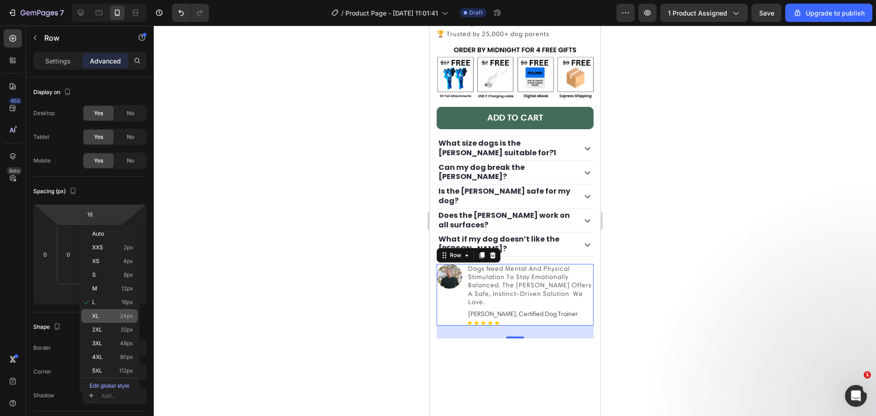
click at [113, 319] on div "XL 24px" at bounding box center [109, 316] width 57 height 14
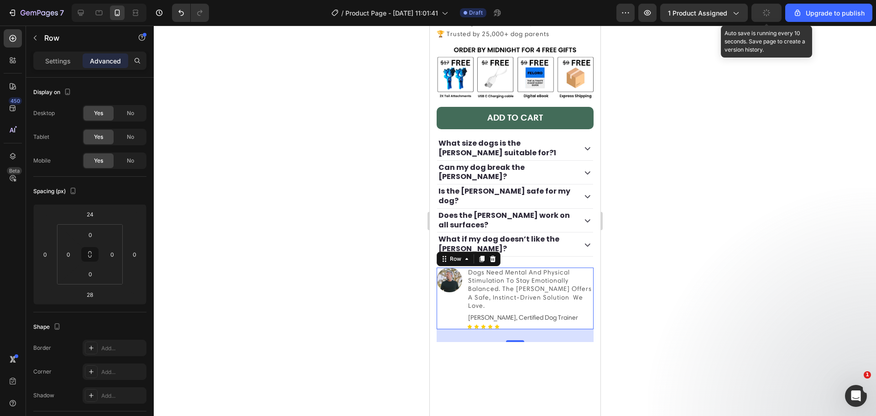
click at [762, 7] on button "button" at bounding box center [767, 13] width 30 height 18
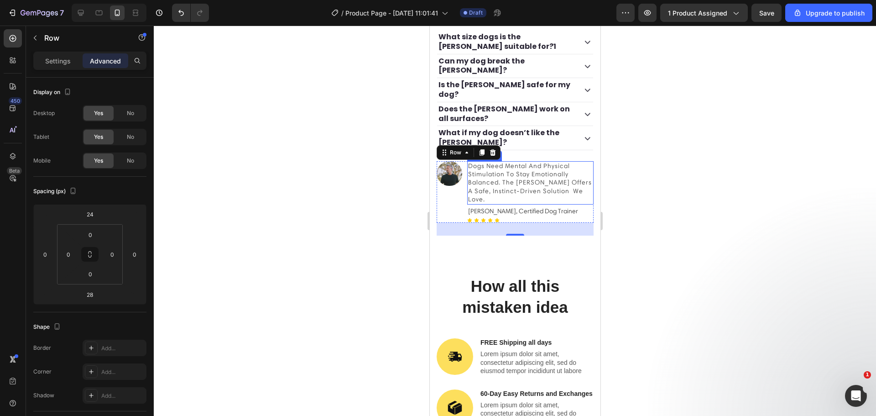
scroll to position [319, 0]
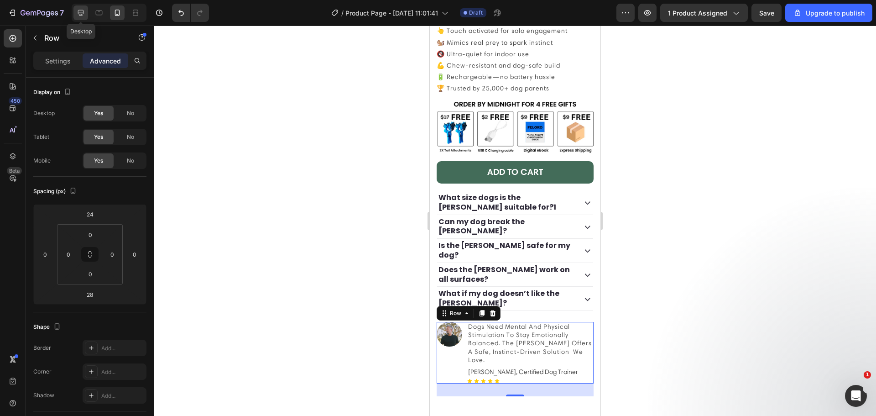
click at [84, 14] on icon at bounding box center [80, 12] width 9 height 9
type input "0"
type input "32"
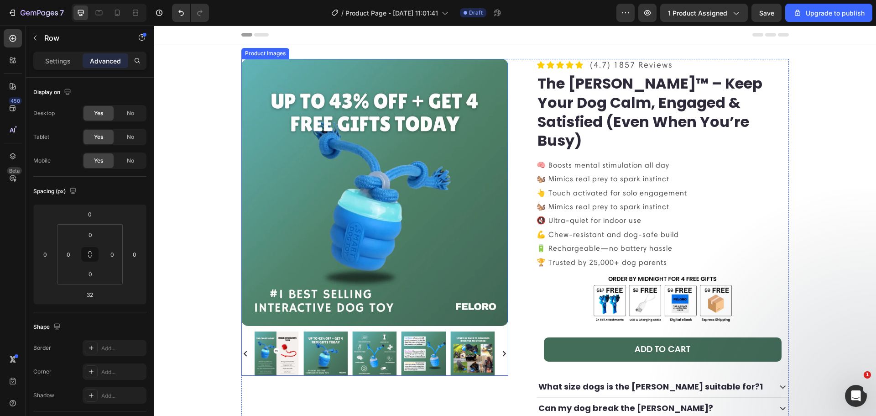
click at [502, 72] on img at bounding box center [374, 192] width 267 height 267
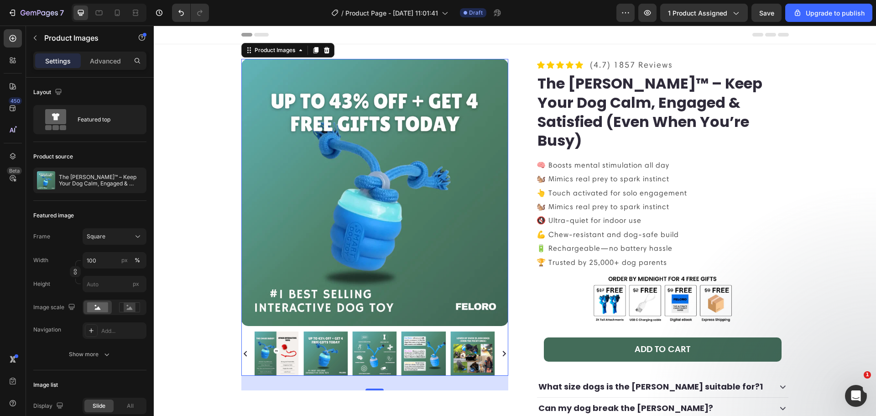
click at [416, 161] on img at bounding box center [374, 192] width 267 height 267
click at [103, 65] on p "Advanced" at bounding box center [105, 61] width 31 height 10
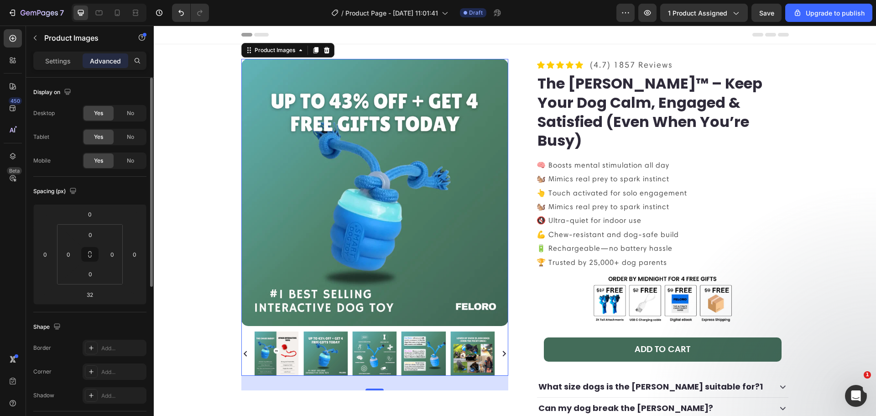
scroll to position [213, 0]
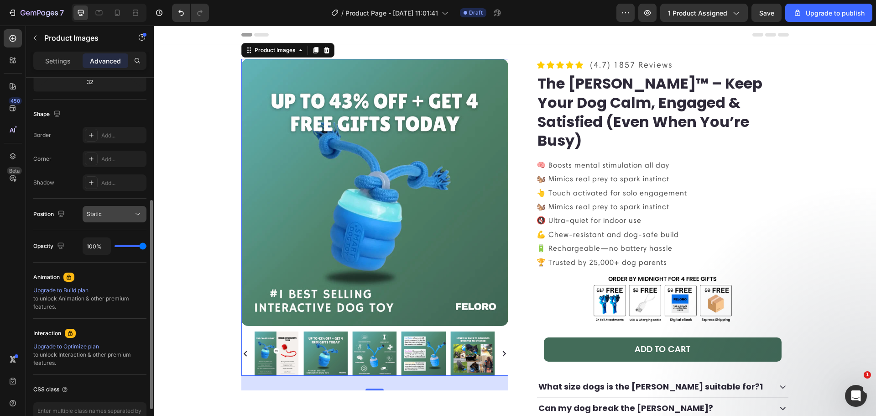
click at [116, 209] on div "Static" at bounding box center [115, 213] width 56 height 9
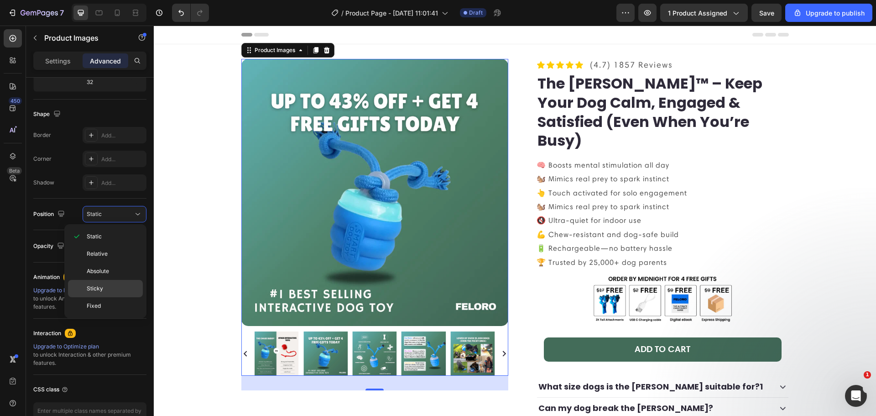
click at [115, 287] on p "Sticky" at bounding box center [113, 288] width 52 height 8
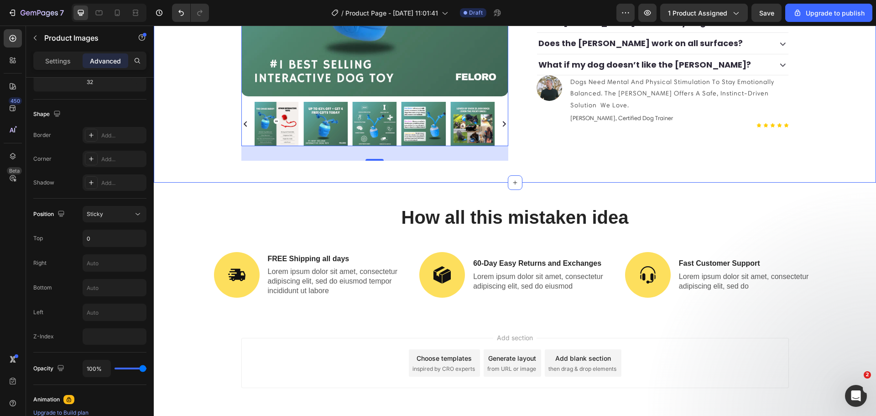
scroll to position [423, 0]
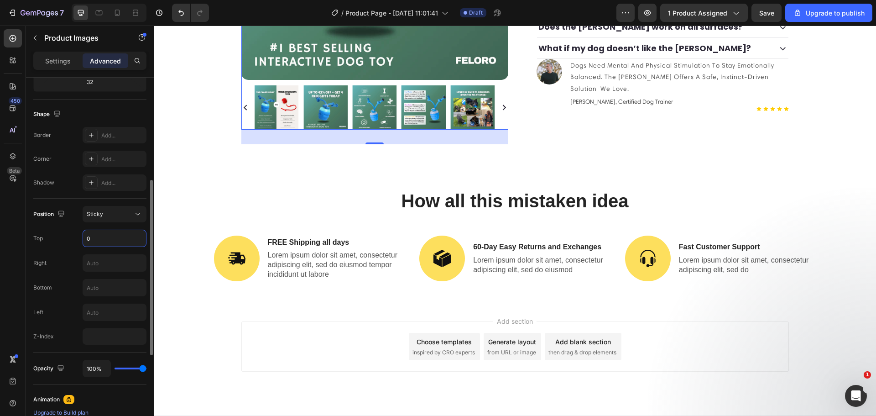
click at [112, 242] on input "0" at bounding box center [114, 238] width 63 height 16
click at [123, 223] on div "Position Sticky Top 0 Right Bottom Left Z-Index" at bounding box center [89, 275] width 113 height 139
click at [123, 325] on div "Position Sticky Top 0 Right Bottom Left Z-Index" at bounding box center [89, 275] width 113 height 139
click at [122, 329] on input "number" at bounding box center [115, 336] width 64 height 16
type input "1"
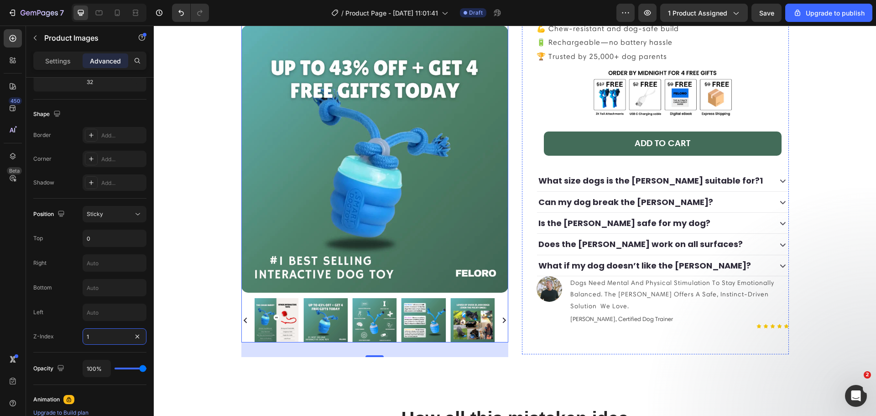
scroll to position [213, 0]
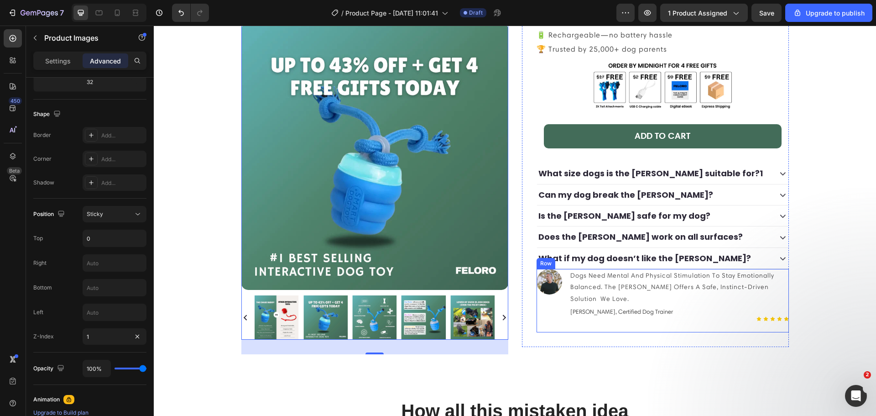
click at [538, 302] on div "Image" at bounding box center [550, 300] width 26 height 63
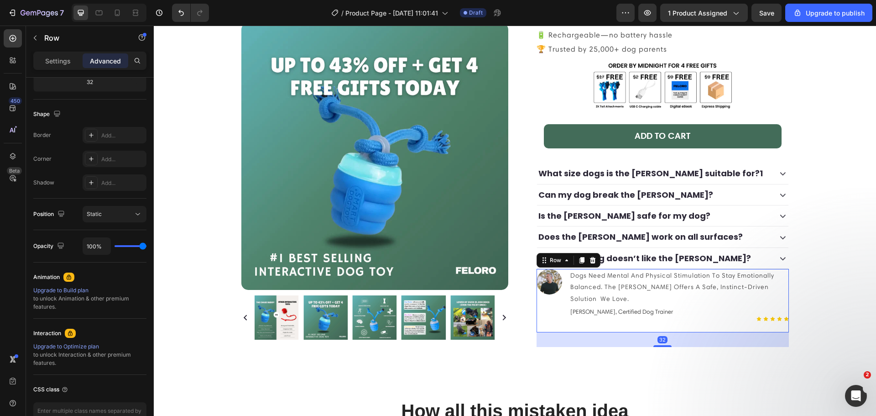
scroll to position [0, 0]
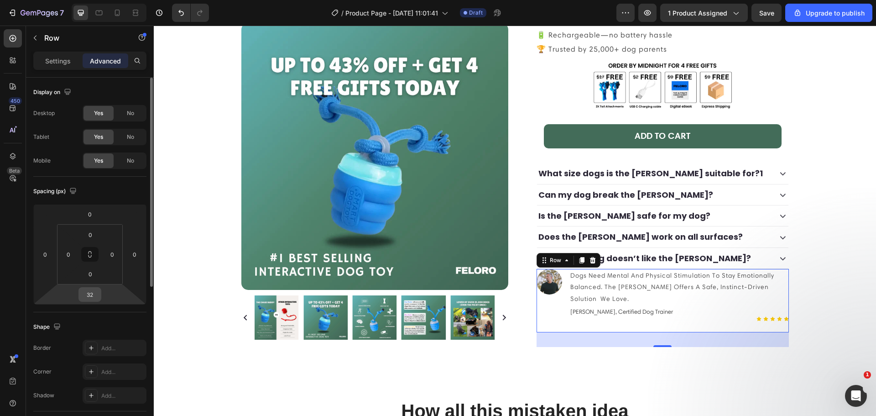
click at [94, 291] on input "32" at bounding box center [90, 295] width 18 height 14
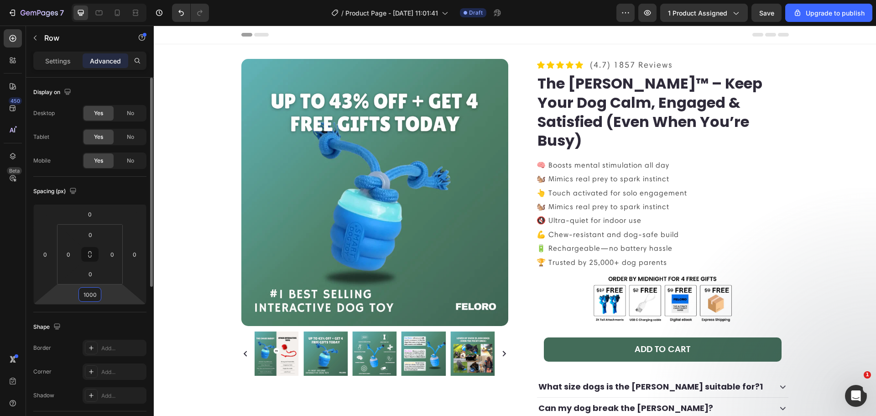
click at [90, 288] on input "1000" at bounding box center [90, 295] width 18 height 14
click at [91, 288] on input "1000" at bounding box center [90, 295] width 18 height 14
type input "32"
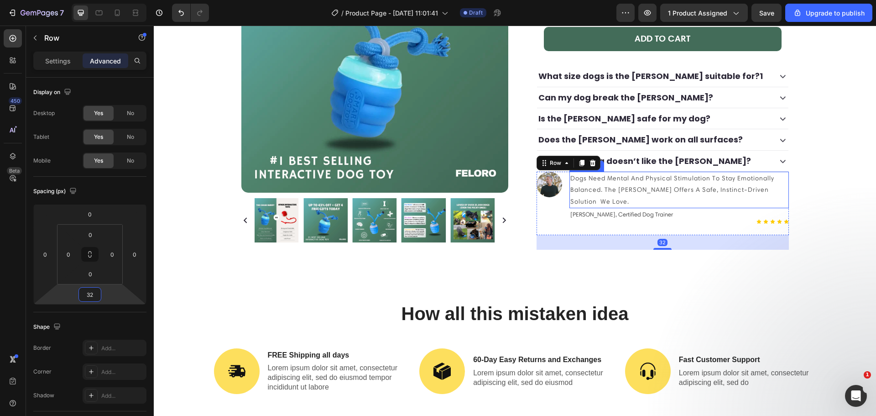
scroll to position [319, 0]
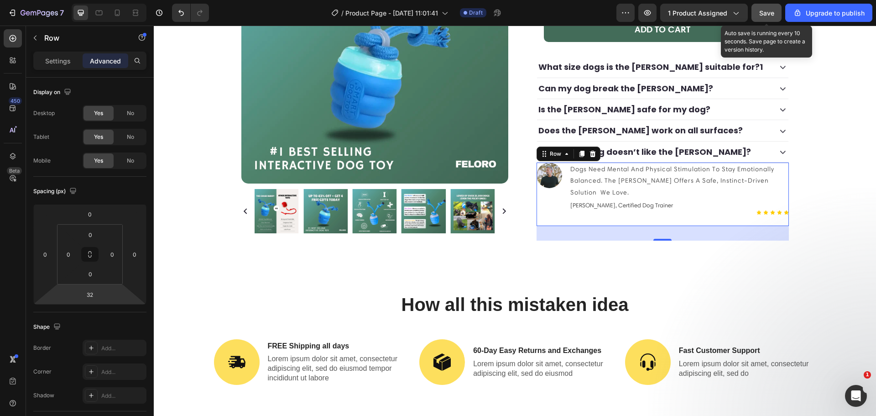
drag, startPoint x: 778, startPoint y: 9, endPoint x: 761, endPoint y: 14, distance: 17.6
click at [778, 9] on button "Save" at bounding box center [767, 13] width 30 height 18
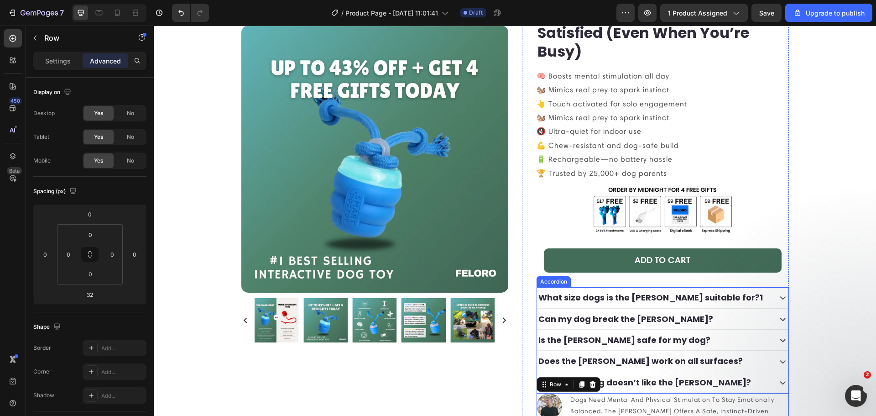
scroll to position [0, 0]
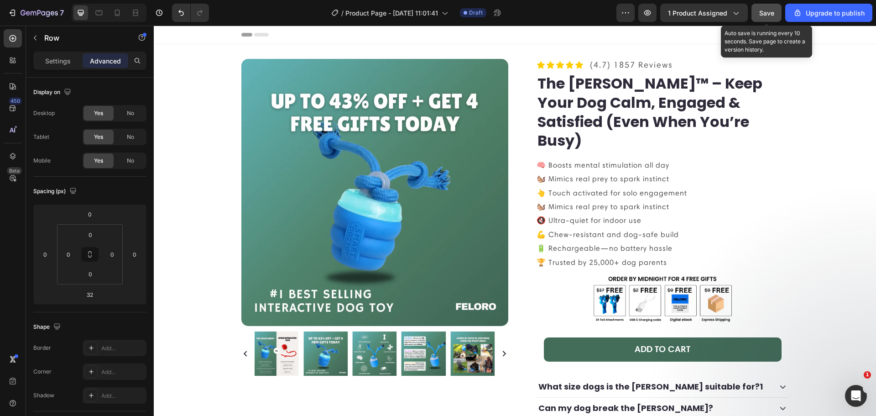
click at [759, 9] on button "Save" at bounding box center [767, 13] width 30 height 18
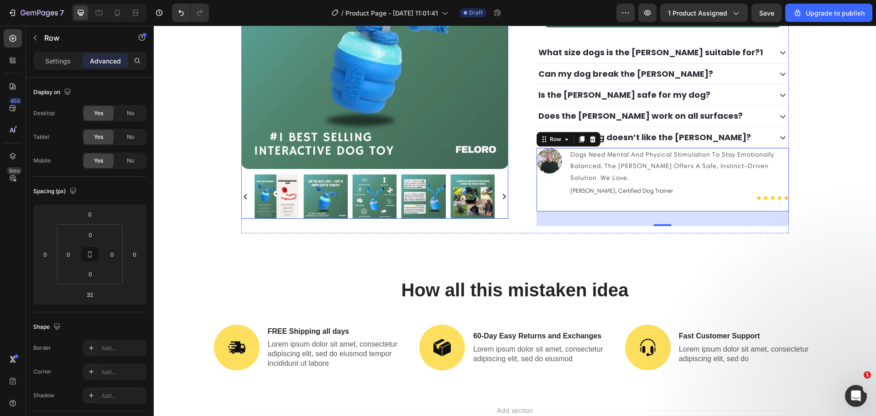
scroll to position [317, 0]
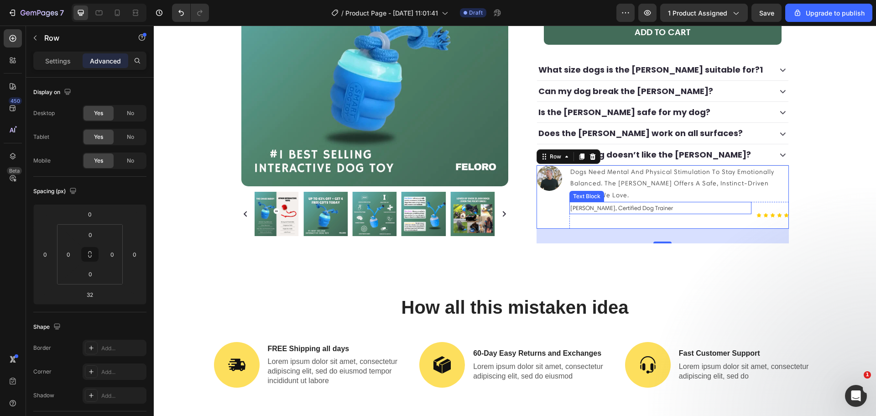
click at [676, 203] on p "[PERSON_NAME], Certified Dog Trainer" at bounding box center [660, 208] width 180 height 10
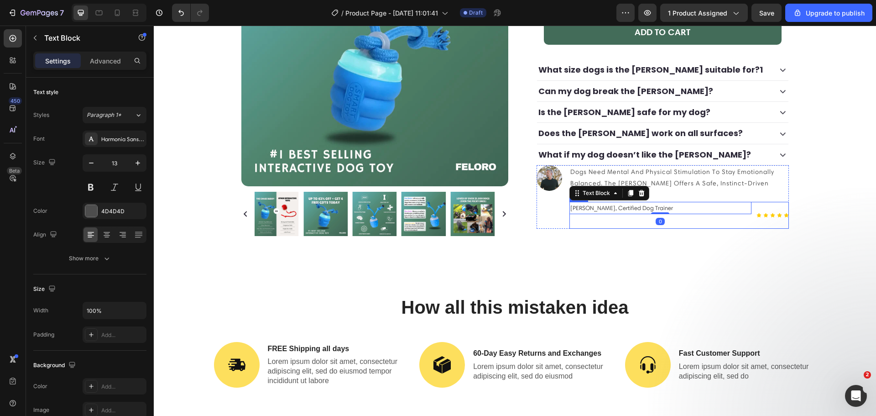
click at [750, 202] on div "[PERSON_NAME], Certified Dog Trainer Text Block 0 Icon Icon Icon Icon Icon Icon…" at bounding box center [680, 215] width 220 height 27
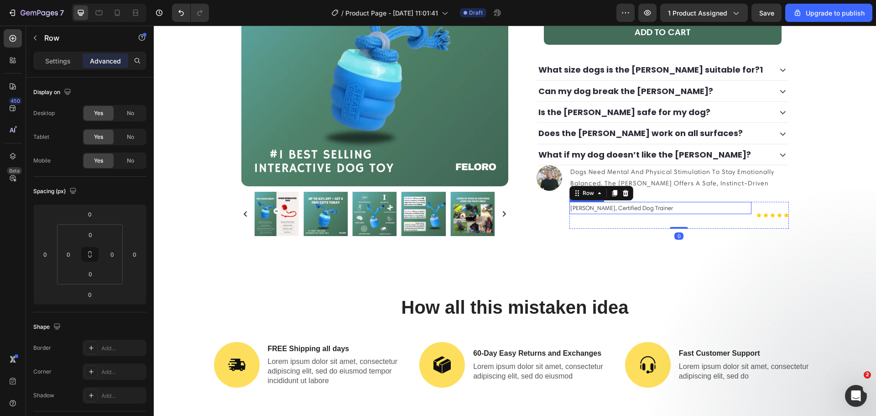
click at [734, 203] on p "[PERSON_NAME], Certified Dog Trainer" at bounding box center [660, 208] width 180 height 10
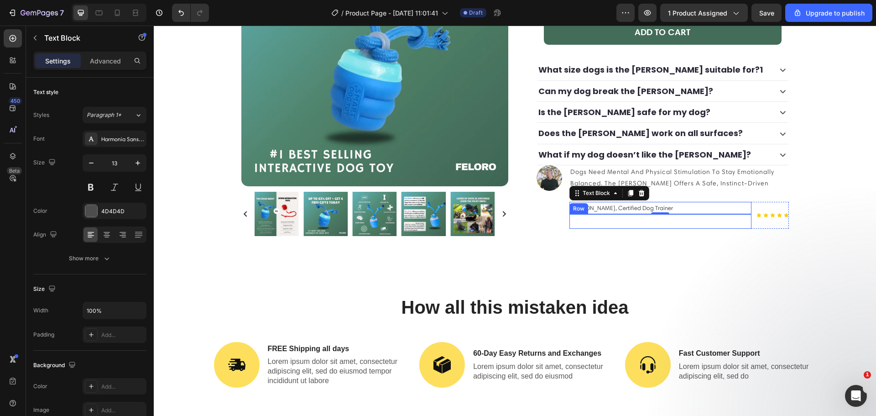
click at [729, 214] on div "Icon Icon Icon Icon Icon Icon List Row" at bounding box center [661, 221] width 182 height 15
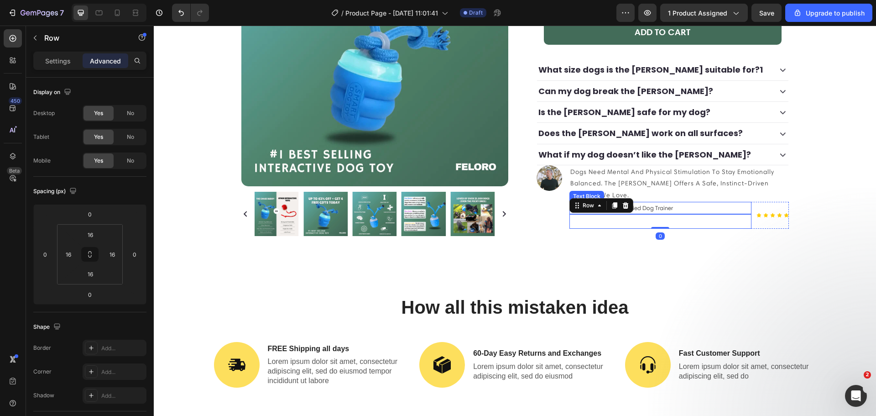
click at [742, 203] on p "[PERSON_NAME], Certified Dog Trainer" at bounding box center [660, 208] width 180 height 10
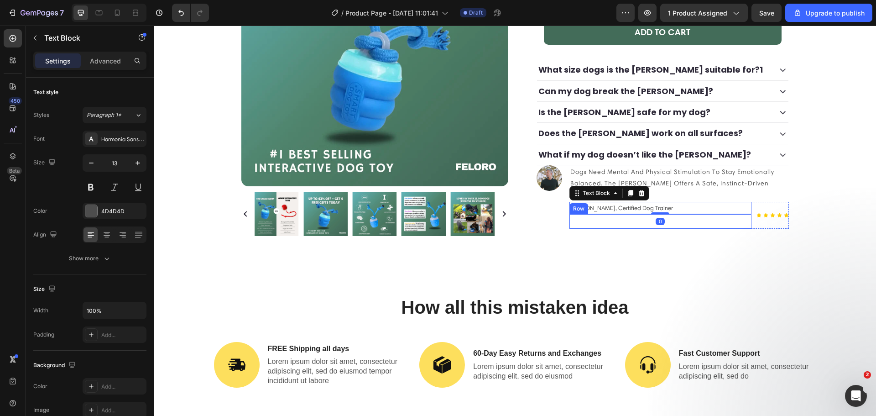
click at [747, 214] on div "Icon Icon Icon Icon Icon Icon List Row" at bounding box center [661, 221] width 182 height 15
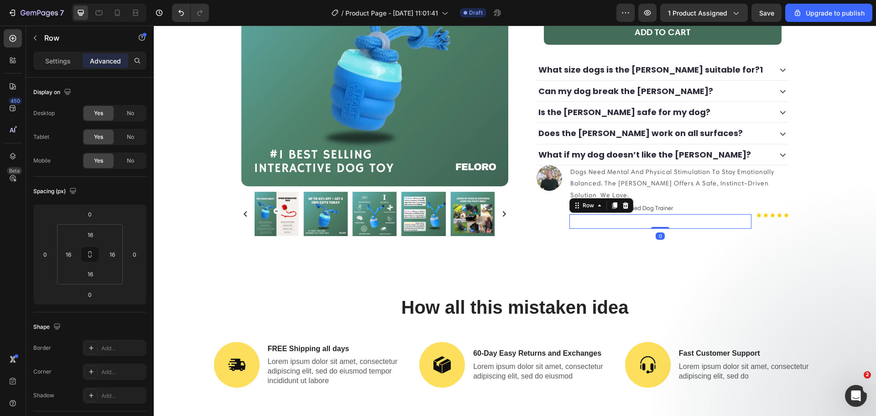
click at [736, 214] on div "Icon Icon Icon Icon Icon Icon List Row 0" at bounding box center [661, 221] width 182 height 15
click at [108, 64] on p "Advanced" at bounding box center [105, 61] width 31 height 10
click at [123, 113] on div "No" at bounding box center [130, 113] width 30 height 15
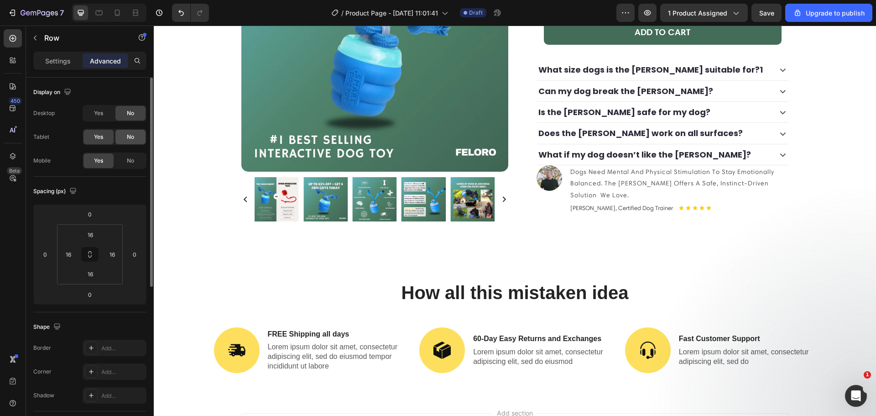
click at [130, 132] on div "No" at bounding box center [130, 137] width 30 height 15
click at [113, 12] on icon at bounding box center [117, 12] width 9 height 9
type input "0"
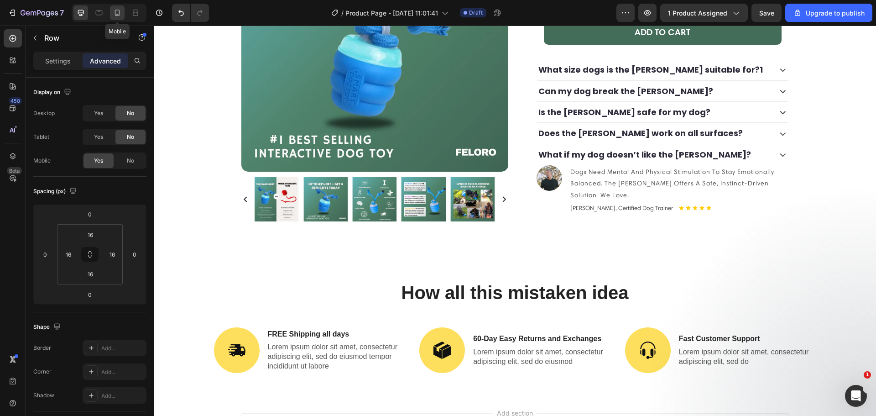
type input "0"
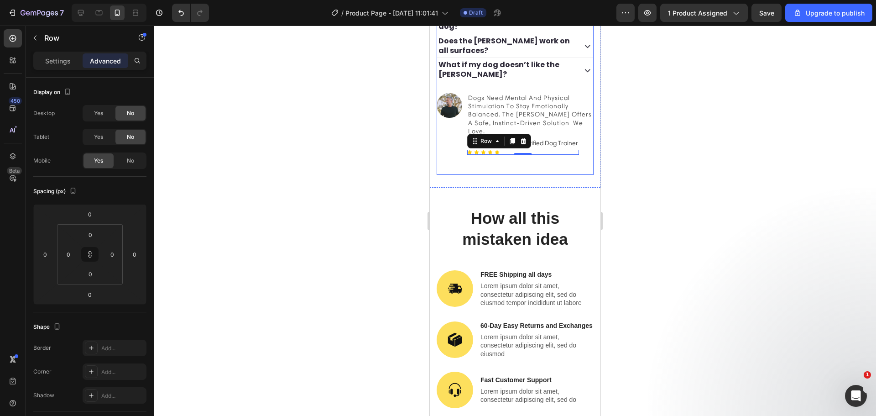
scroll to position [540, 0]
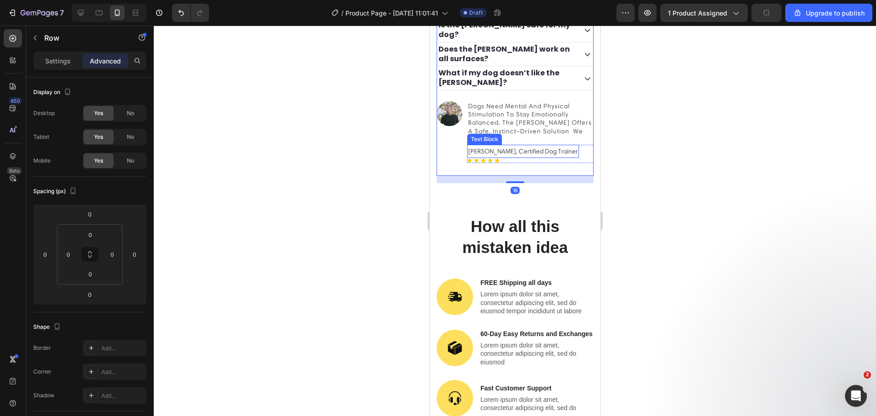
click at [573, 154] on div "[PERSON_NAME], Certified Dog Trainer Text Block Icon Icon Icon Icon Icon Icon L…" at bounding box center [530, 154] width 127 height 18
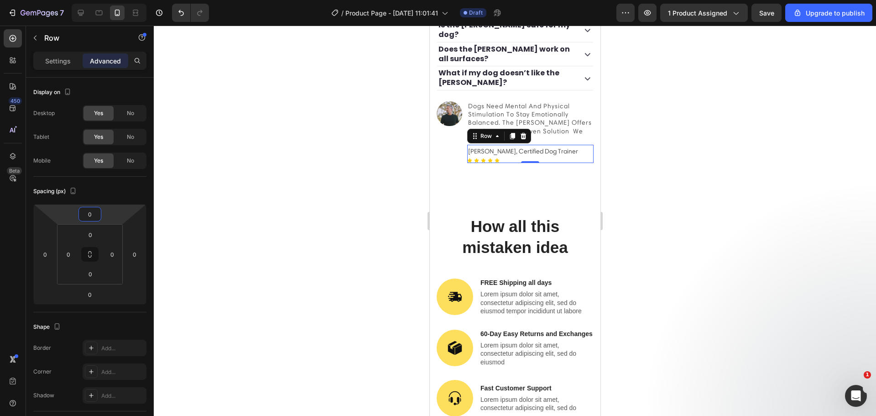
type input "2"
click at [105, 0] on html "7 / Product Page - [DATE] 11:01:41 Draft Preview 1 product assigned Save Upgrad…" at bounding box center [438, 0] width 876 height 0
click at [701, 159] on div at bounding box center [515, 221] width 722 height 390
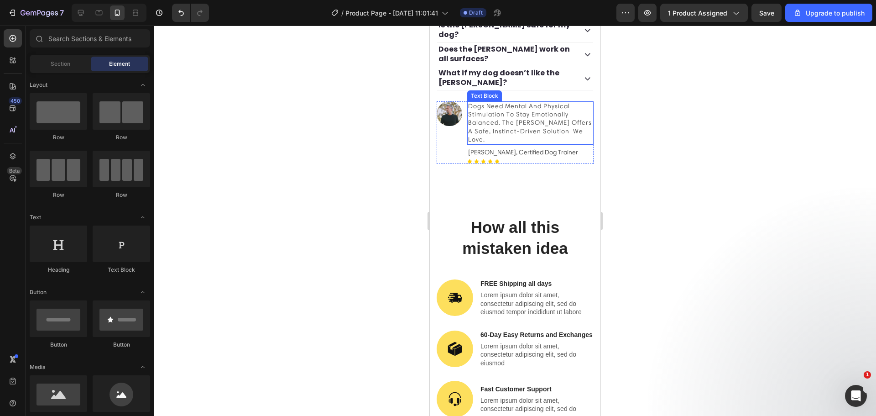
click at [538, 135] on p "dogs need mental and physical stimulation to stay emotionally balanced. the [PE…" at bounding box center [530, 123] width 125 height 42
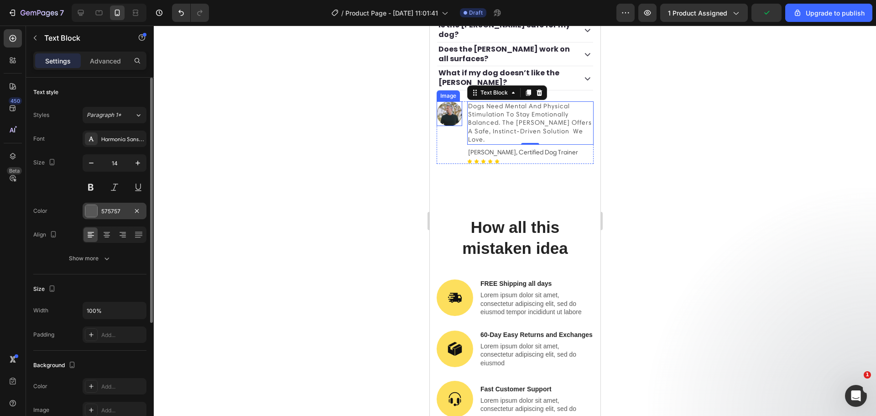
click at [85, 215] on div at bounding box center [91, 211] width 12 height 12
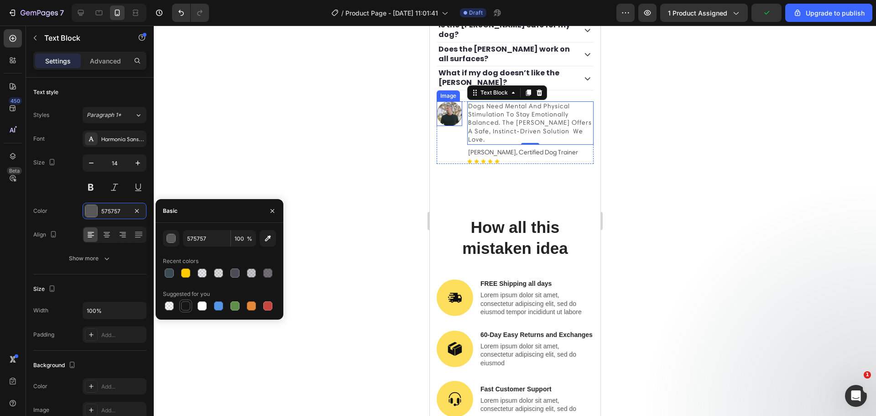
click at [188, 303] on div at bounding box center [185, 305] width 9 height 9
type input "151515"
click at [502, 158] on p "[PERSON_NAME], Certified Dog Trainer" at bounding box center [523, 152] width 110 height 11
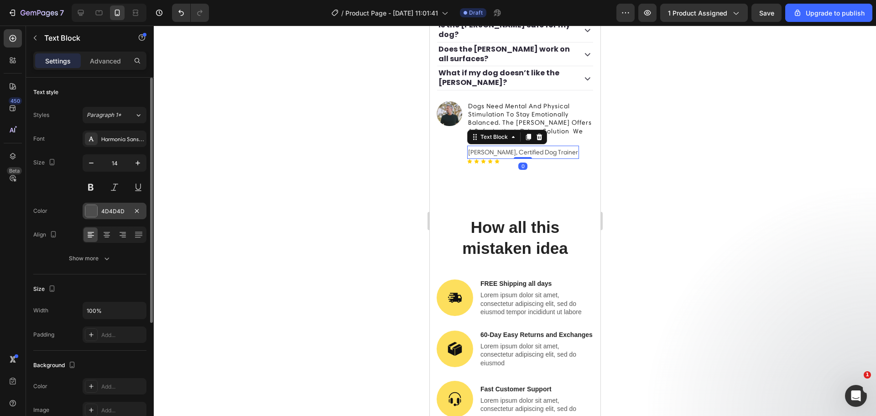
click at [96, 212] on div at bounding box center [91, 211] width 12 height 12
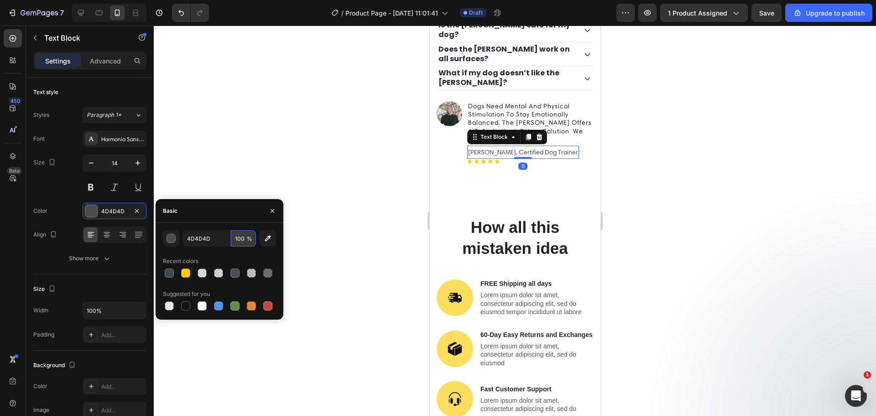
click at [240, 241] on input "100" at bounding box center [243, 238] width 25 height 16
type input "76"
click at [199, 220] on div "Basic" at bounding box center [220, 211] width 128 height 24
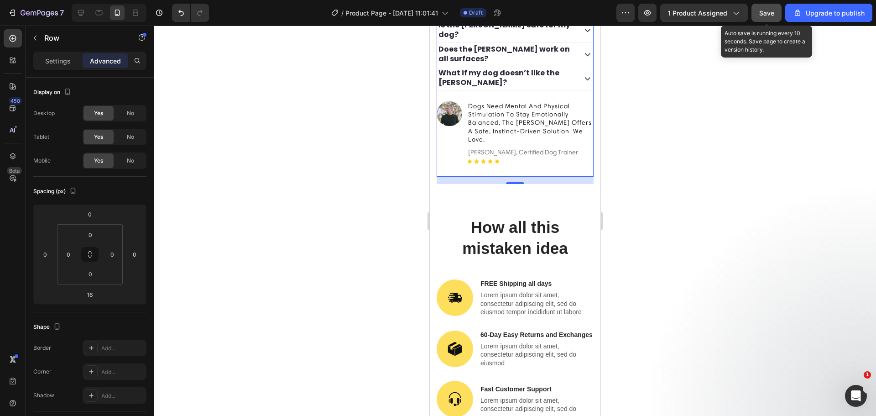
click at [772, 17] on div "Save" at bounding box center [766, 13] width 15 height 10
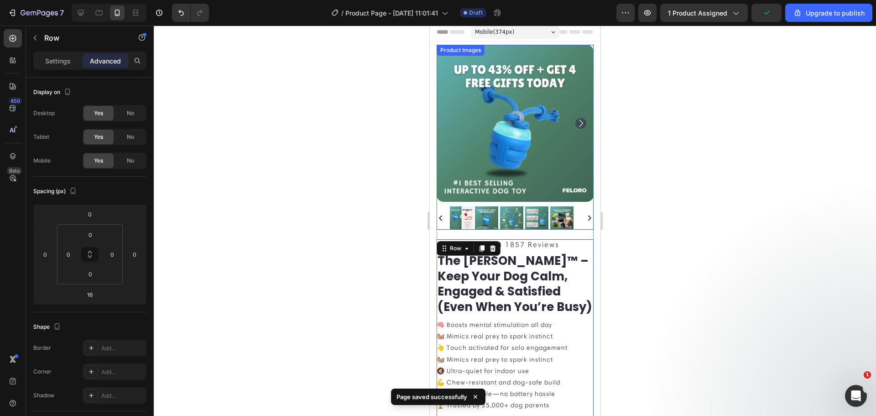
scroll to position [0, 0]
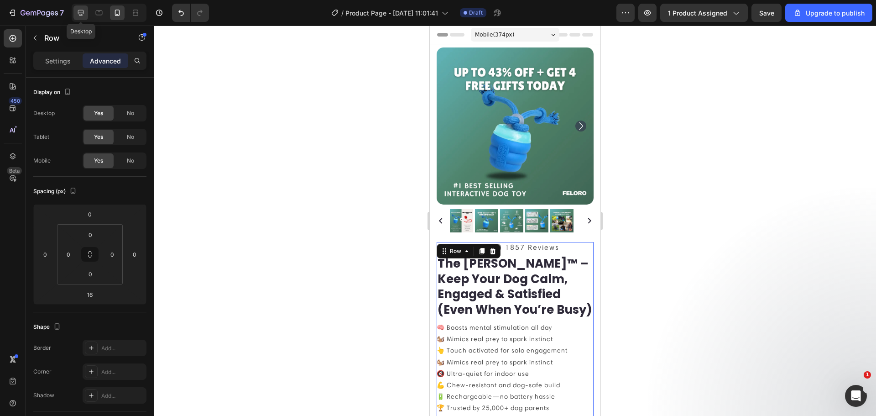
click at [78, 12] on icon at bounding box center [80, 12] width 9 height 9
type input "32"
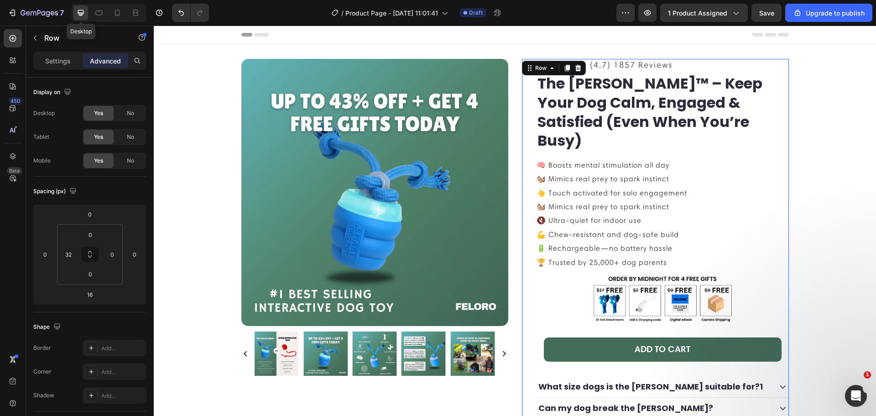
scroll to position [1, 0]
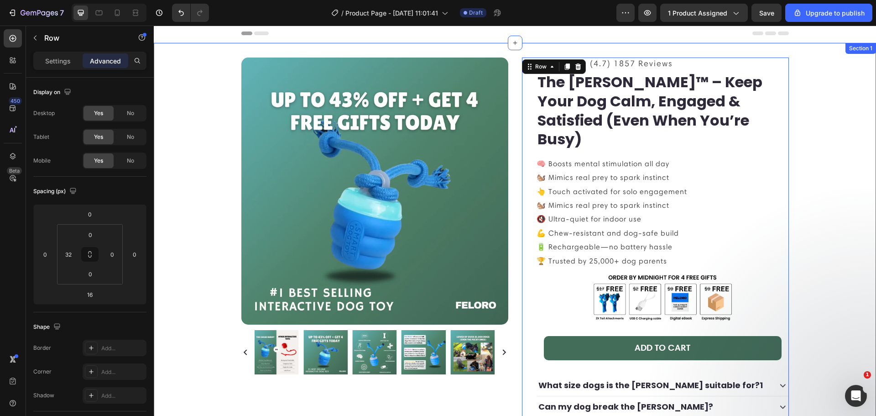
click at [218, 140] on div "Product Images Icon Icon Icon Icon Icon Icon List (4.7) 1857 Reviews Text Block…" at bounding box center [515, 308] width 709 height 501
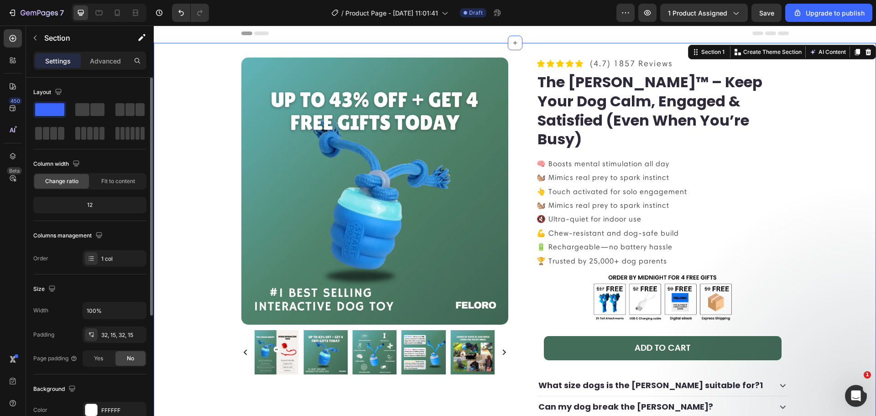
scroll to position [106, 0]
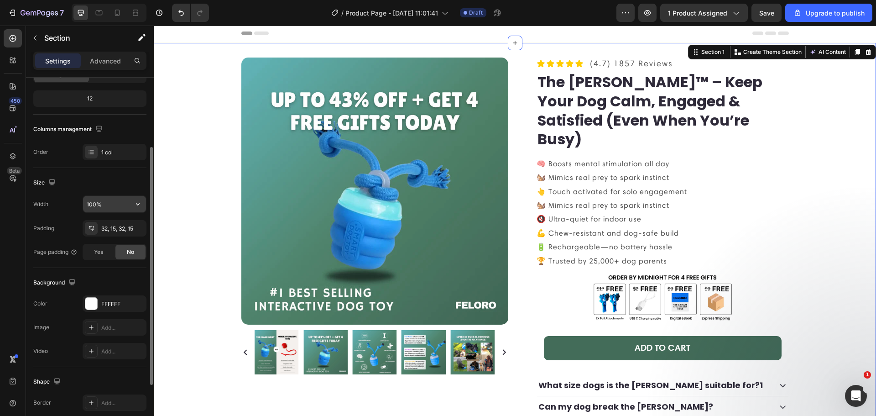
click at [86, 208] on input "100%" at bounding box center [114, 204] width 63 height 16
click at [134, 204] on icon "button" at bounding box center [137, 203] width 9 height 9
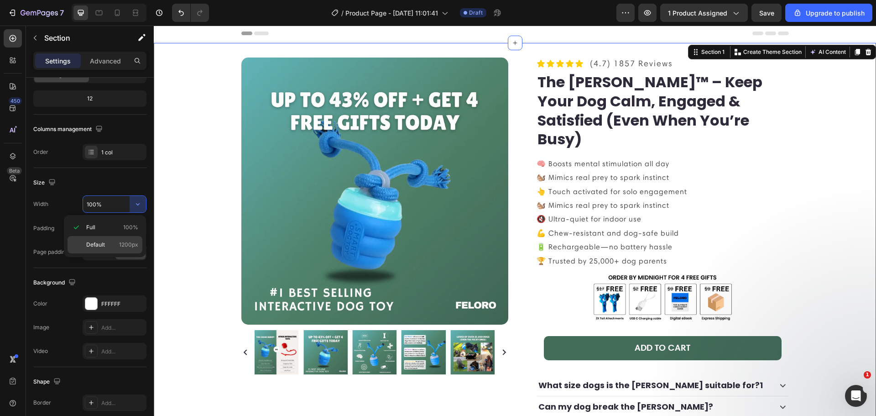
click at [131, 243] on span "1200px" at bounding box center [128, 245] width 19 height 8
type input "1200"
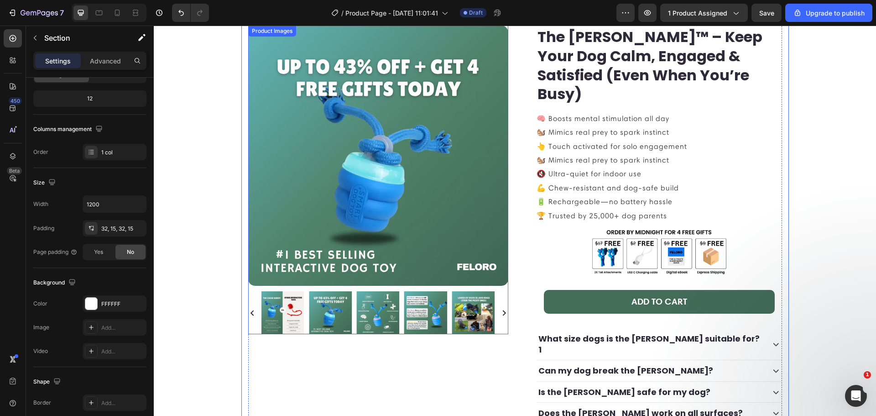
scroll to position [0, 0]
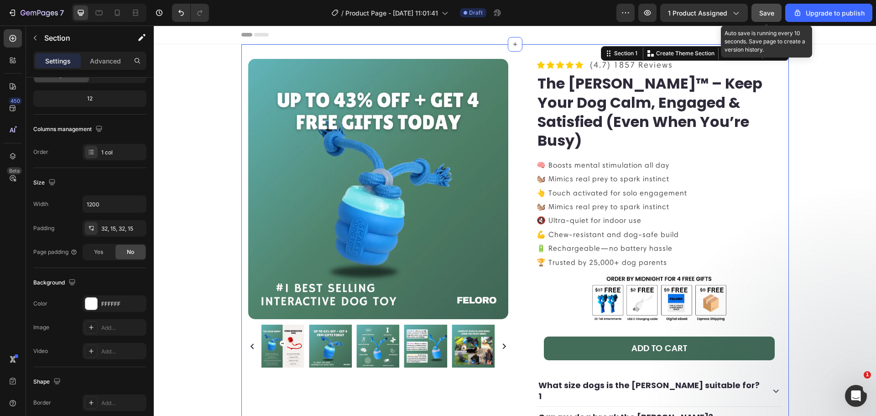
click at [760, 11] on span "Save" at bounding box center [766, 13] width 15 height 8
click at [522, 211] on div "Icon Icon Icon Icon Icon Icon List (4.7) 1857 Reviews Text Block Row the chase …" at bounding box center [652, 307] width 260 height 496
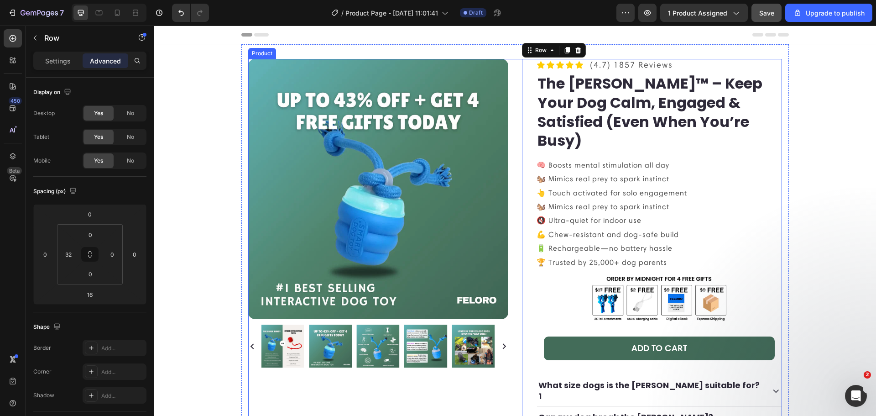
click at [510, 60] on div "Product Images Icon Icon Icon Icon Icon Icon List (4.7) 1857 Reviews Text Block…" at bounding box center [515, 310] width 534 height 503
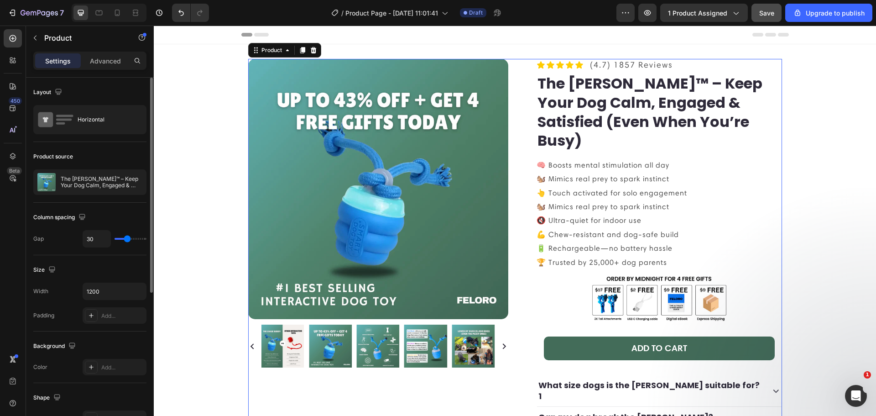
type input "37"
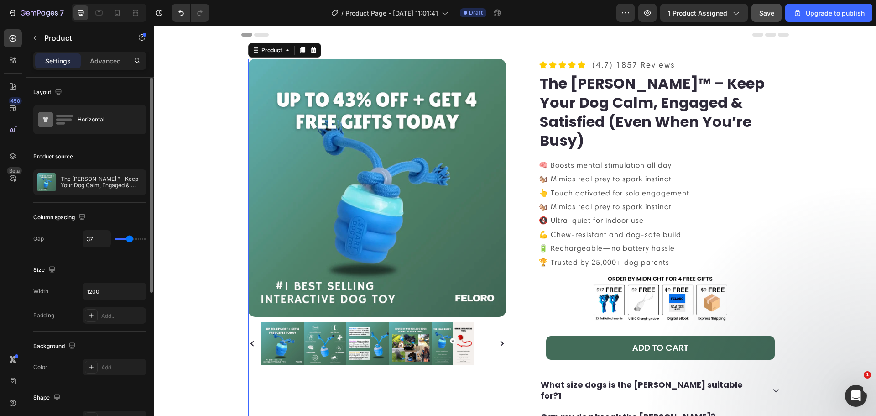
type input "40"
type input "41"
type input "43"
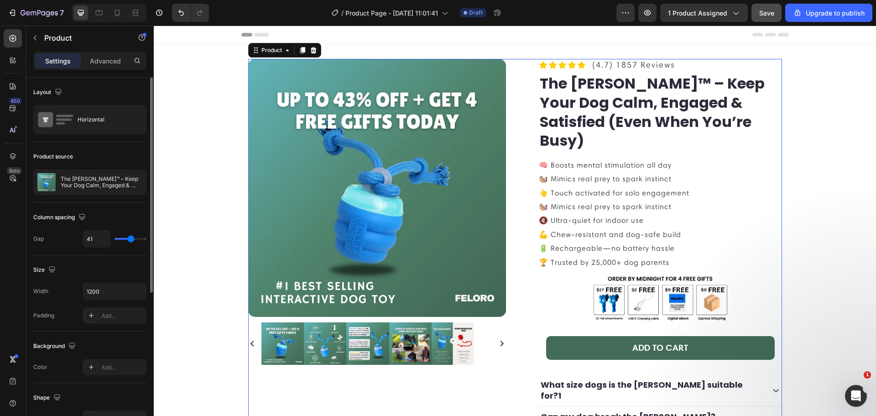
type input "43"
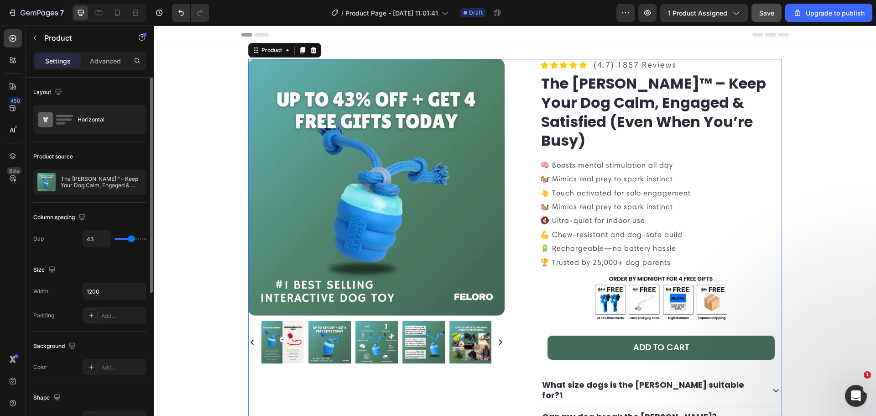
type input "46"
type input "47"
type input "50"
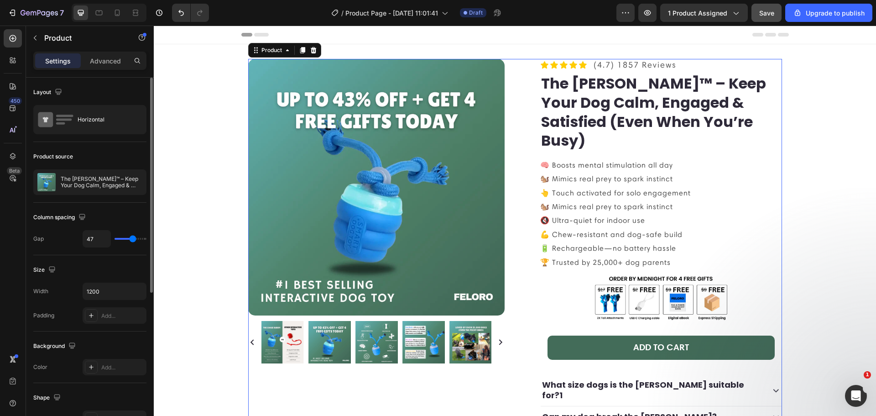
type input "50"
type input "53"
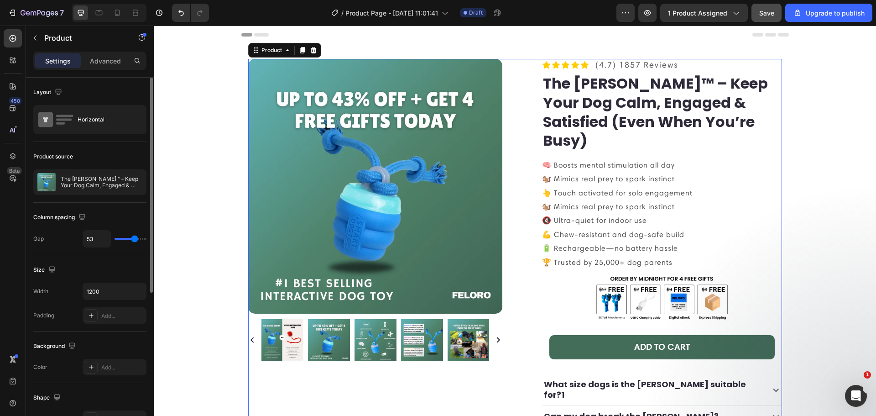
type input "55"
type input "56"
type input "59"
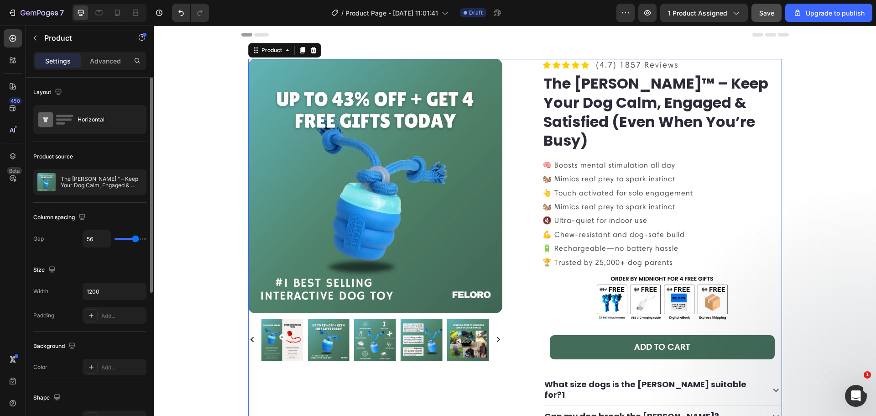
type input "59"
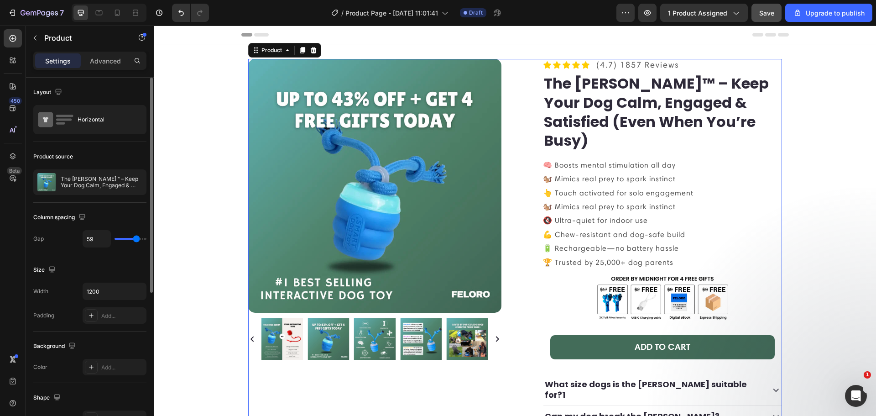
type input "61"
drag, startPoint x: 126, startPoint y: 239, endPoint x: 137, endPoint y: 238, distance: 10.5
type input "61"
click at [137, 238] on input "range" at bounding box center [131, 239] width 32 height 2
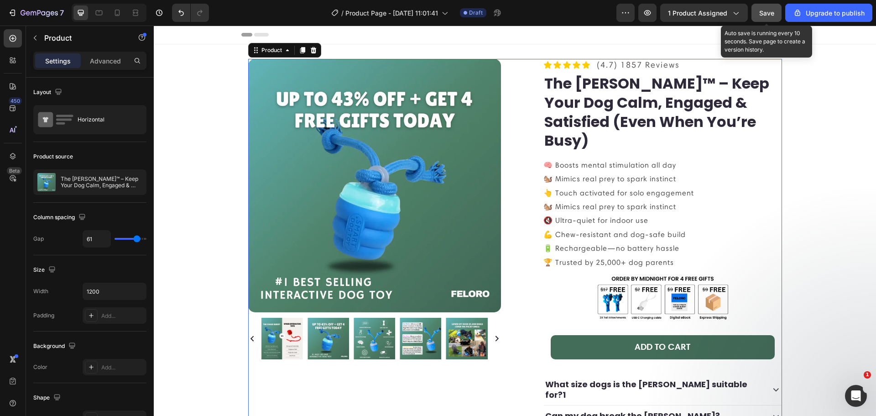
click at [764, 11] on span "Save" at bounding box center [766, 13] width 15 height 8
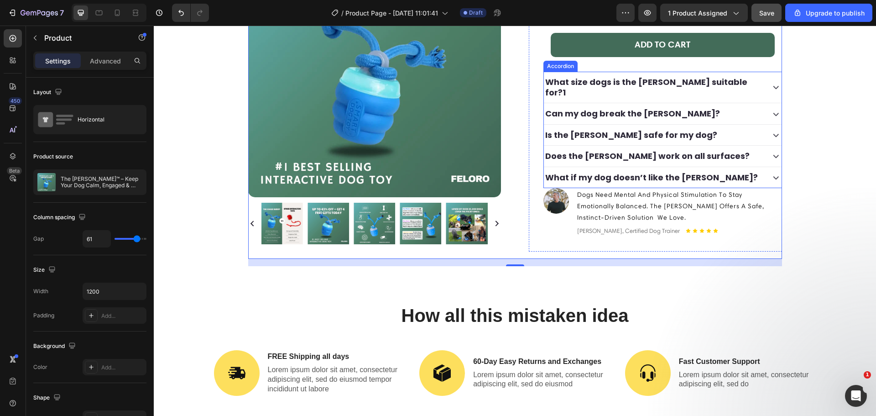
scroll to position [319, 0]
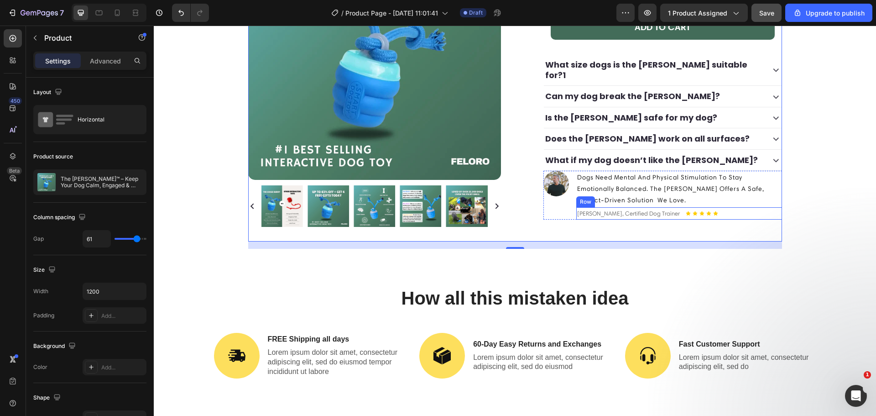
click at [718, 207] on div "[PERSON_NAME], Certified Dog Trainer Text Block Icon Icon Icon Icon Icon Icon L…" at bounding box center [679, 213] width 206 height 12
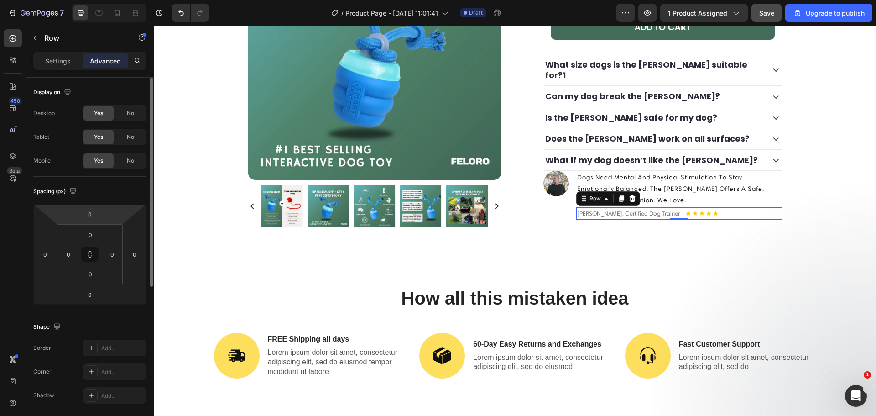
click at [105, 0] on html "7 / Product Page - [DATE] 11:01:41 Draft Preview 1 product assigned Save Upgrad…" at bounding box center [438, 0] width 876 height 0
type input "20"
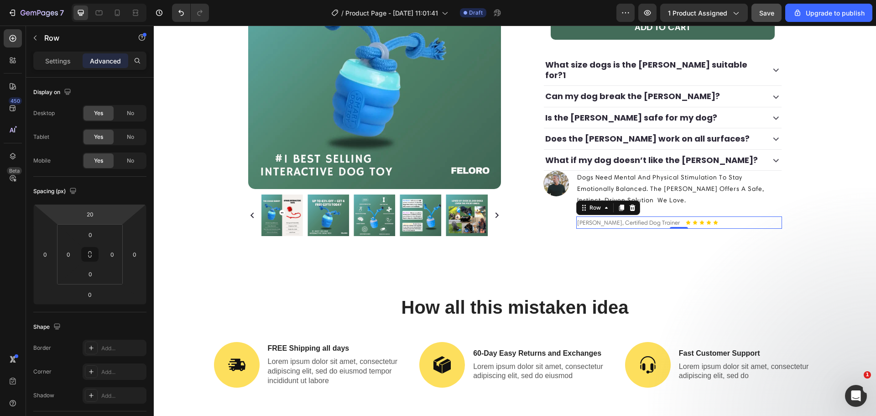
click at [105, 0] on html "7 / Product Page - [DATE] 11:01:41 Draft Preview 1 product assigned Save Upgrad…" at bounding box center [438, 0] width 876 height 0
click at [762, 14] on span "Save" at bounding box center [766, 13] width 15 height 8
click at [776, 216] on div "Eric Bennett, Certified Dog Trainer Text Block Icon Icon Icon Icon Icon Icon Li…" at bounding box center [679, 222] width 206 height 12
click at [796, 208] on div "Product Images Icon Icon Icon Icon Icon Icon List (4.7) 1857 Reviews Text Block…" at bounding box center [515, 67] width 722 height 685
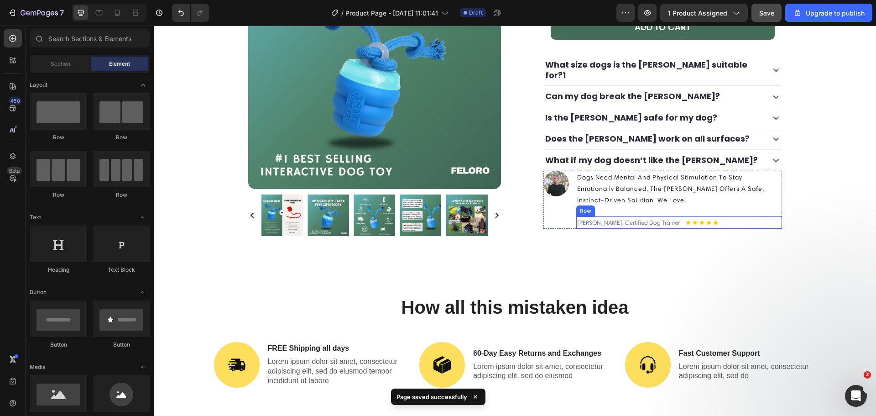
click at [721, 216] on div "[PERSON_NAME], Certified Dog Trainer Text Block Icon Icon Icon Icon Icon Icon L…" at bounding box center [679, 222] width 206 height 12
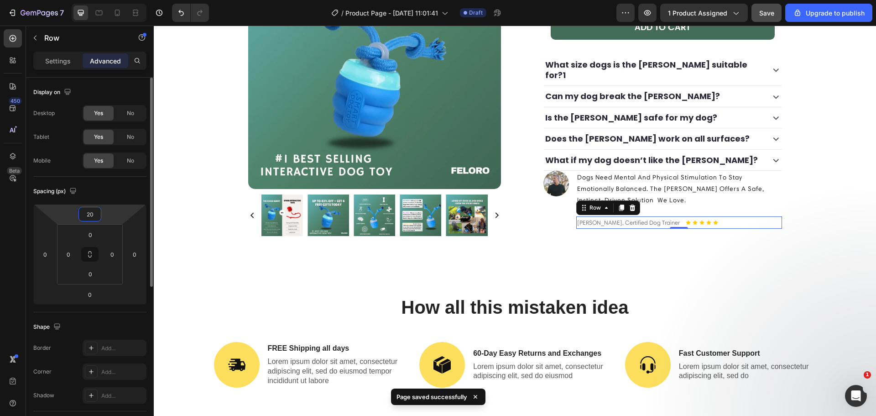
click at [98, 0] on html "7 / Product Page - [DATE] 11:01:41 Draft Preview 1 product assigned Save Upgrad…" at bounding box center [438, 0] width 876 height 0
click at [101, 218] on div "20" at bounding box center [89, 214] width 23 height 15
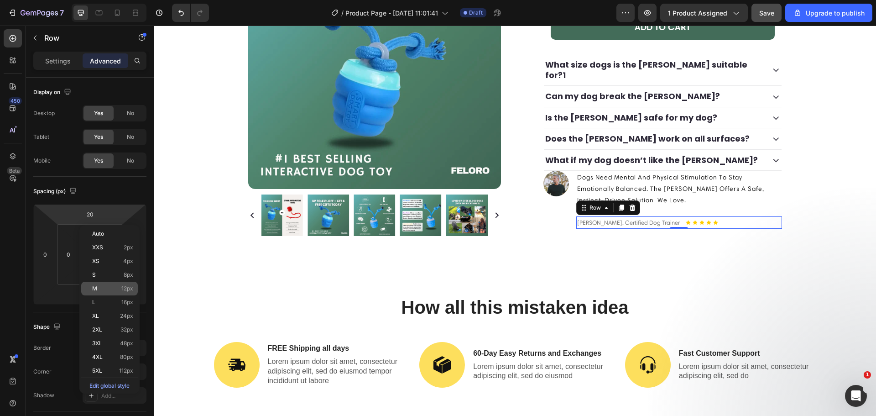
click at [118, 287] on p "M 12px" at bounding box center [112, 288] width 41 height 6
type input "12"
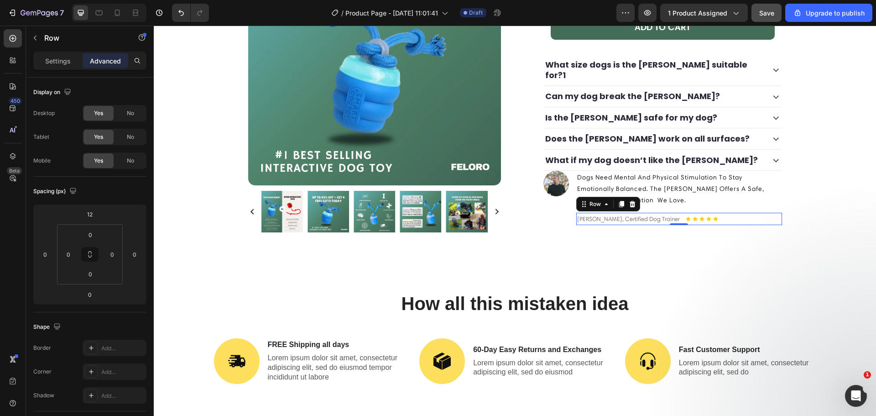
click at [772, 20] on button "Save" at bounding box center [767, 13] width 30 height 18
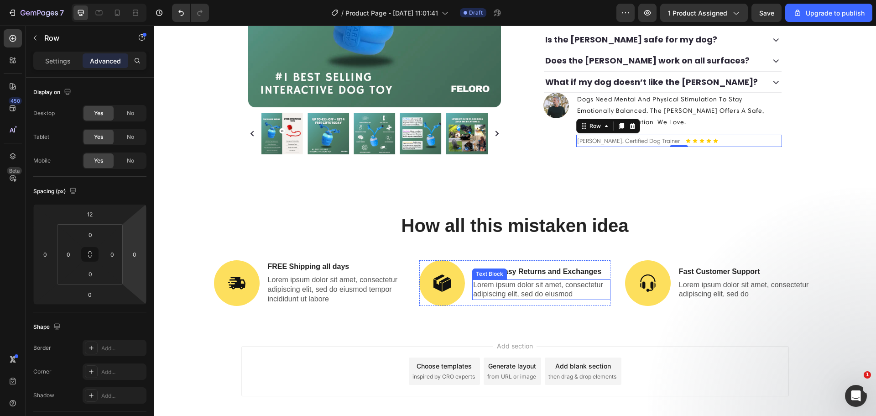
scroll to position [430, 0]
